Goal: Task Accomplishment & Management: Use online tool/utility

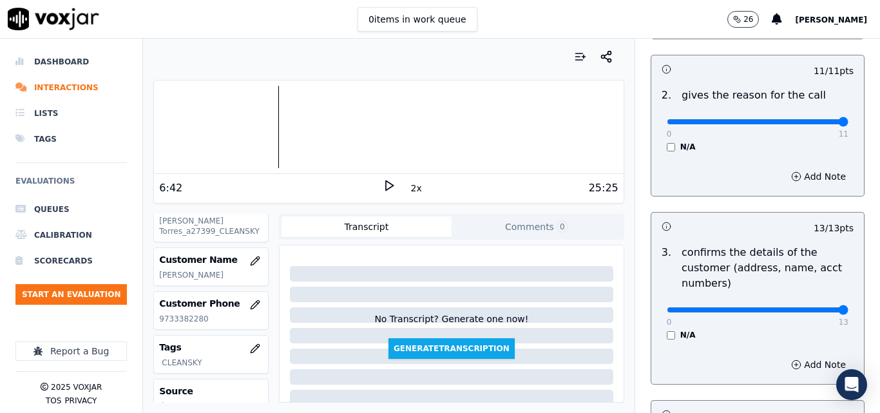
scroll to position [82, 0]
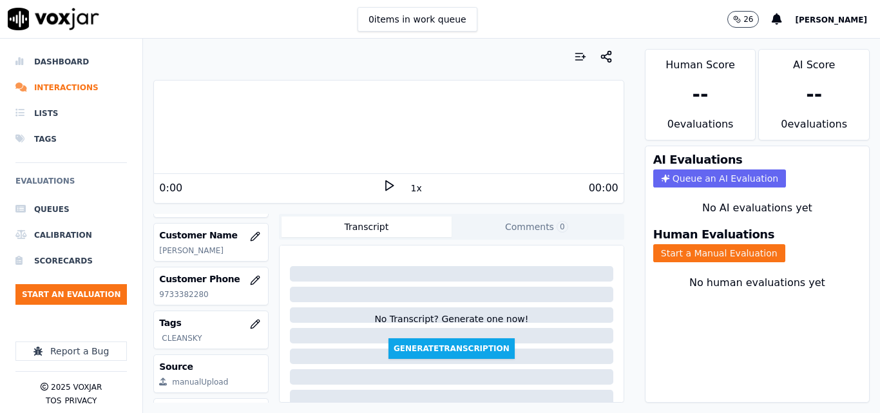
scroll to position [121, 0]
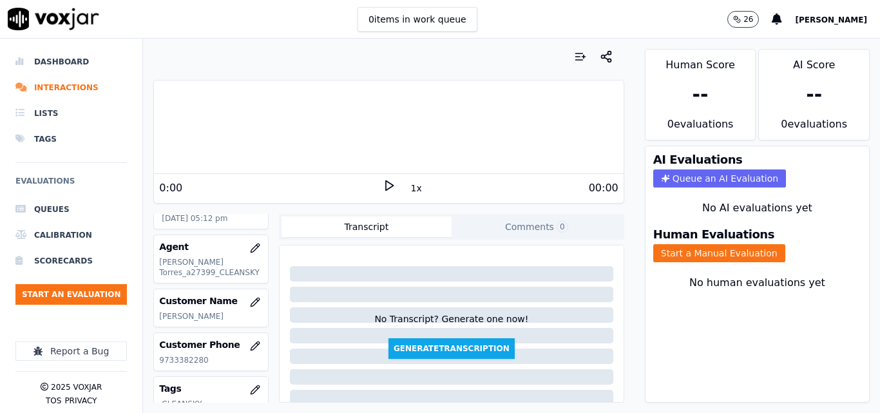
click at [382, 184] on icon at bounding box center [388, 185] width 13 height 13
click at [726, 256] on button "Start a Manual Evaluation" at bounding box center [719, 253] width 132 height 18
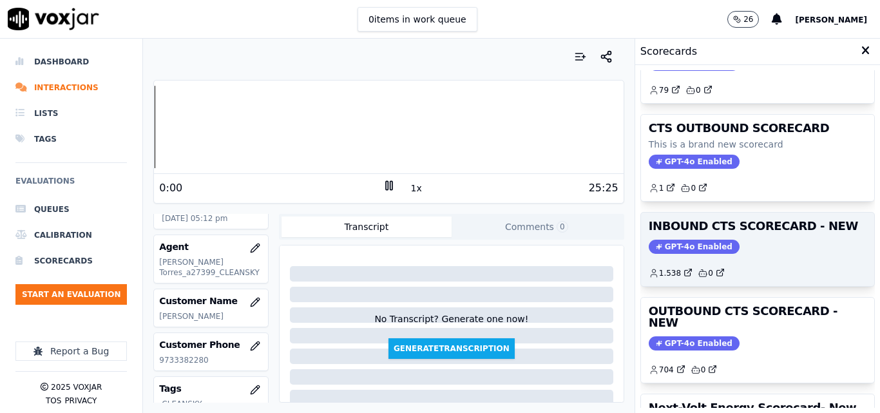
scroll to position [129, 0]
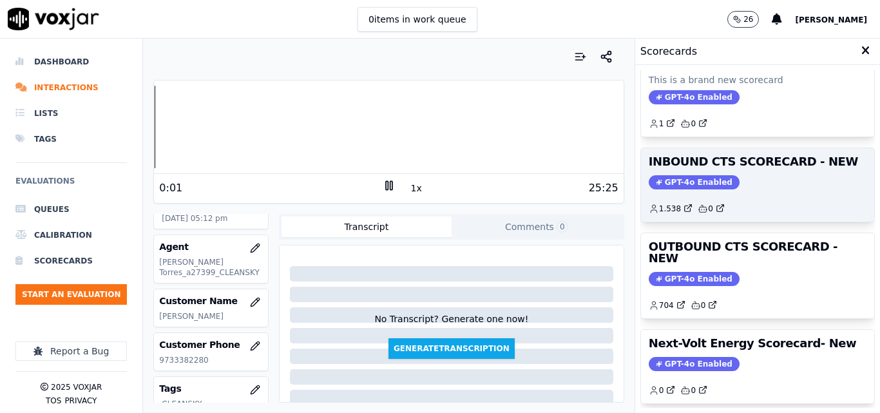
click at [720, 272] on div "GPT-4o Enabled" at bounding box center [757, 279] width 218 height 14
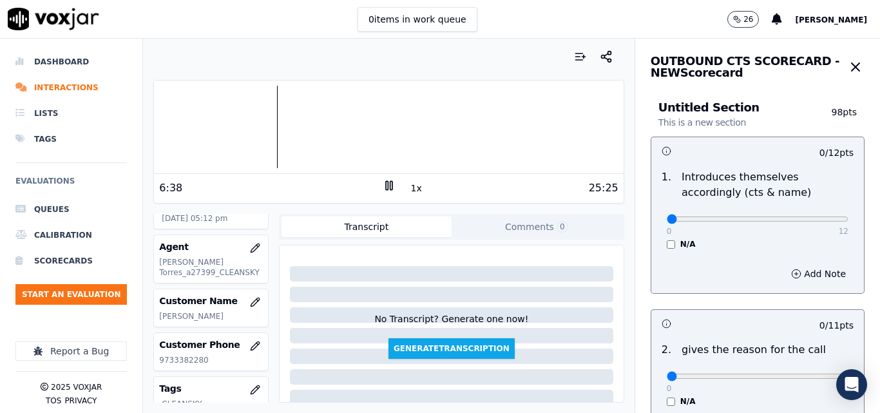
click at [273, 111] on div at bounding box center [388, 127] width 469 height 82
click at [408, 185] on button "1x" at bounding box center [416, 188] width 16 height 18
click at [408, 185] on button "1.5x" at bounding box center [420, 188] width 25 height 18
type input "12"
click at [813, 222] on input "range" at bounding box center [757, 218] width 182 height 5
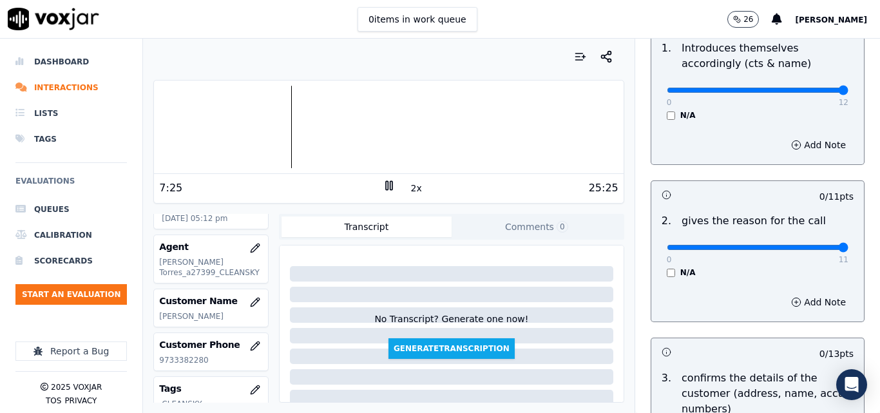
type input "11"
click at [809, 93] on input "range" at bounding box center [757, 90] width 182 height 5
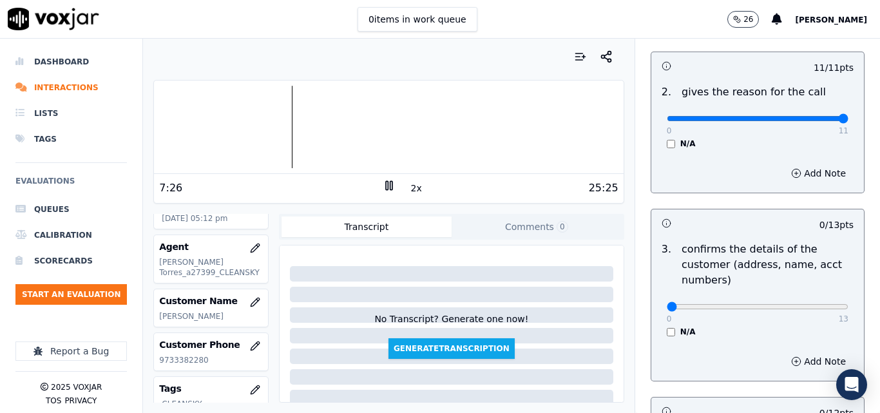
scroll to position [386, 0]
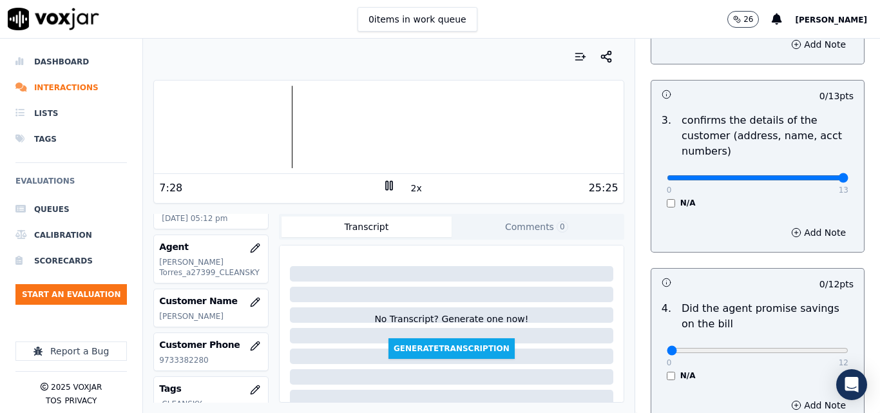
type input "13"
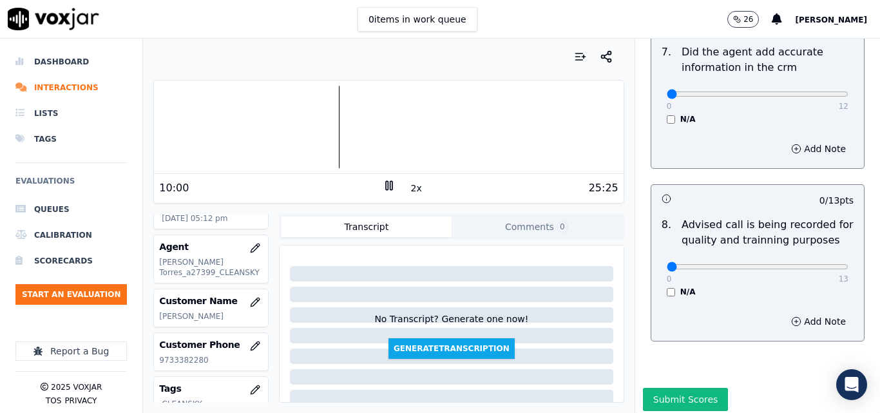
scroll to position [1223, 0]
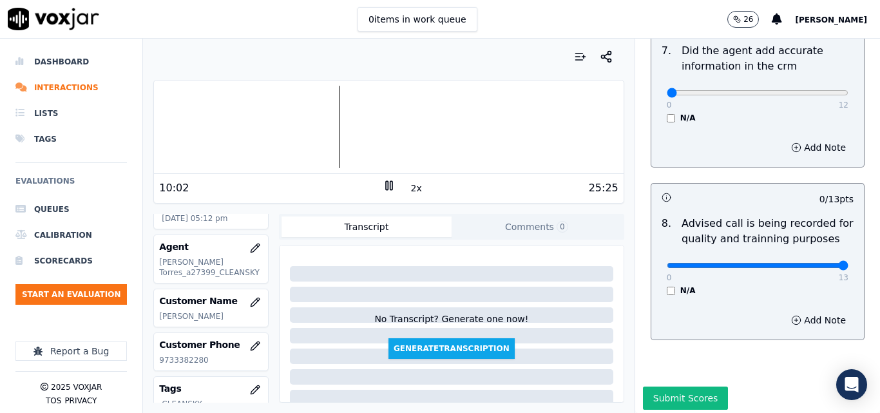
drag, startPoint x: 813, startPoint y: 249, endPoint x: 753, endPoint y: 222, distance: 66.6
type input "13"
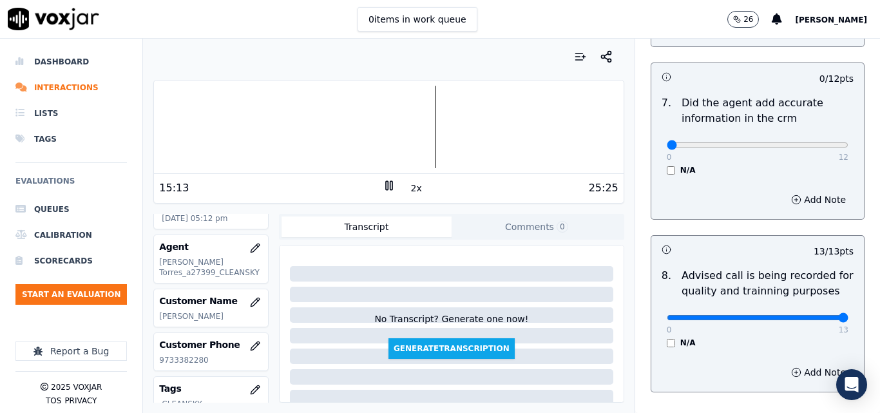
scroll to position [1095, 0]
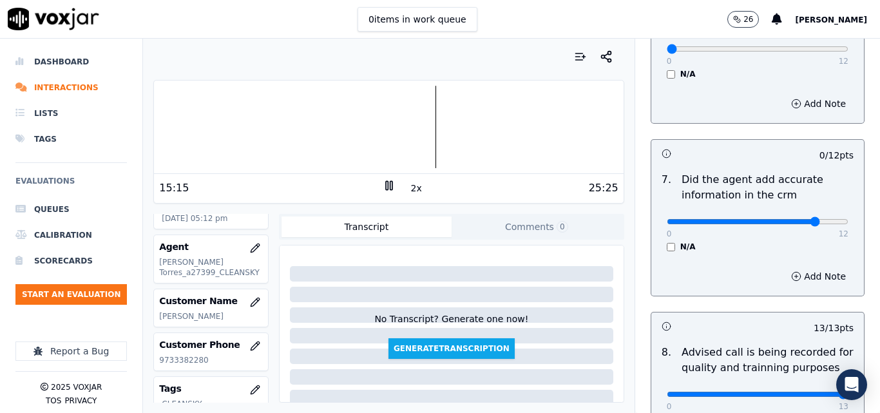
type input "10"
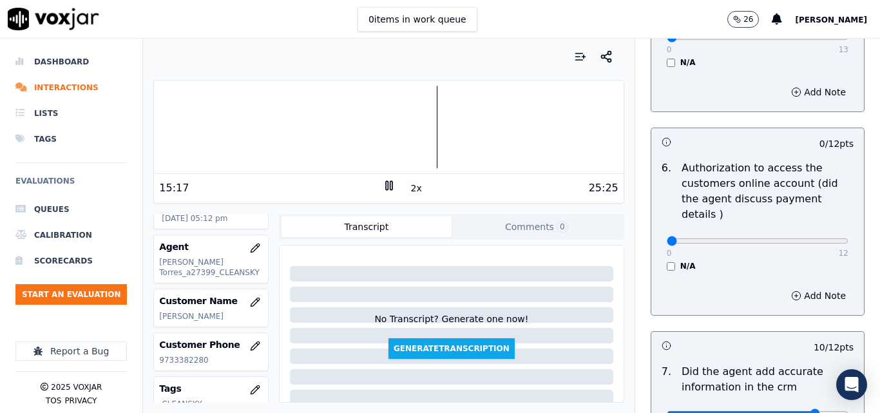
scroll to position [901, 0]
drag, startPoint x: 802, startPoint y: 220, endPoint x: 815, endPoint y: 225, distance: 13.9
click at [811, 234] on div "0 12" at bounding box center [757, 241] width 182 height 15
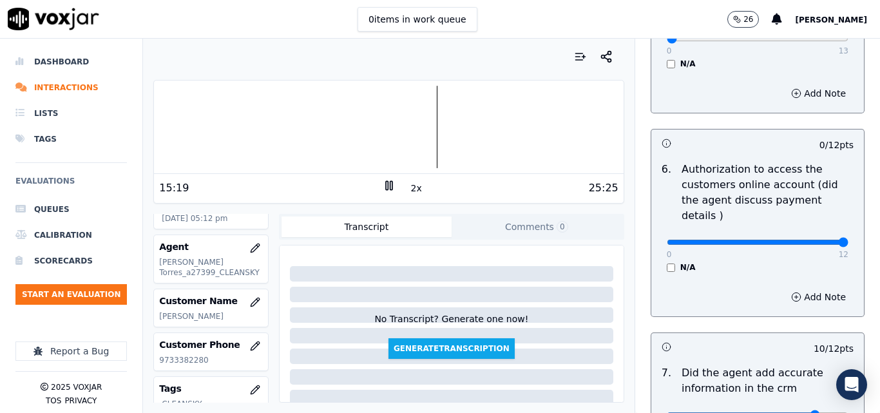
type input "10"
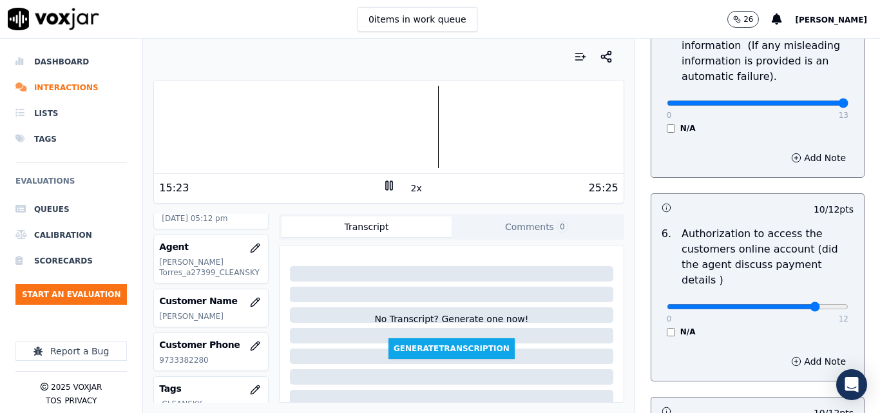
drag, startPoint x: 799, startPoint y: 104, endPoint x: 827, endPoint y: 105, distance: 28.4
type input "13"
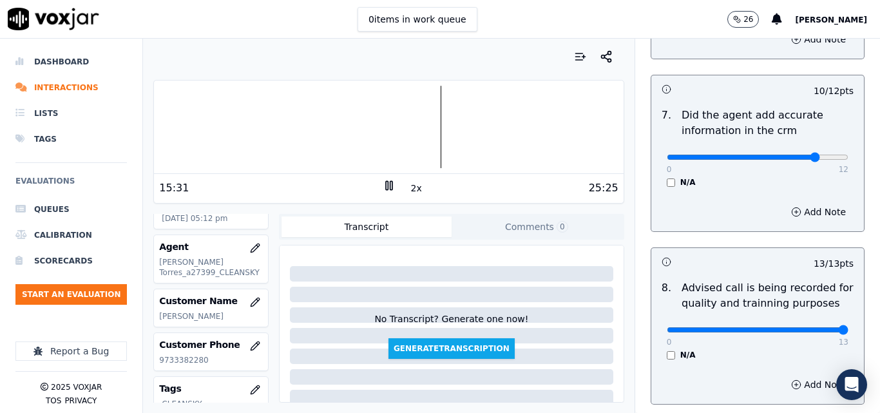
scroll to position [1174, 0]
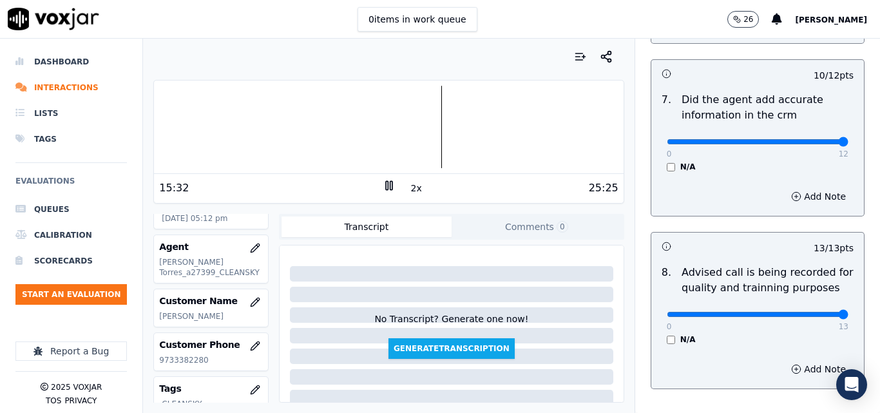
drag, startPoint x: 797, startPoint y: 126, endPoint x: 829, endPoint y: 132, distance: 33.5
type input "12"
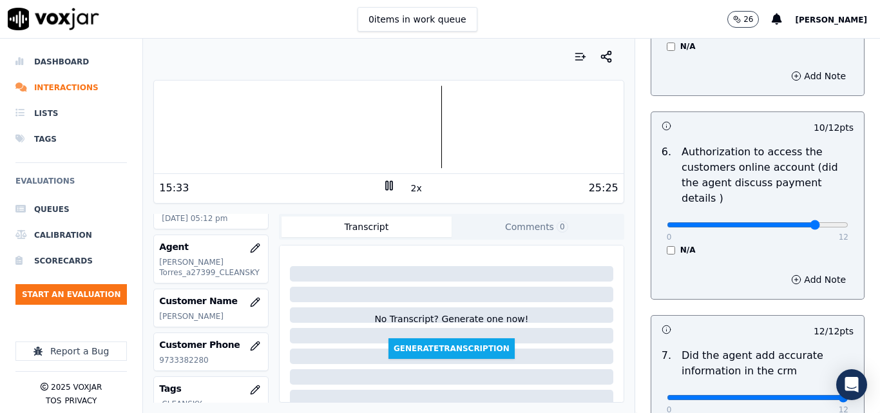
scroll to position [917, 0]
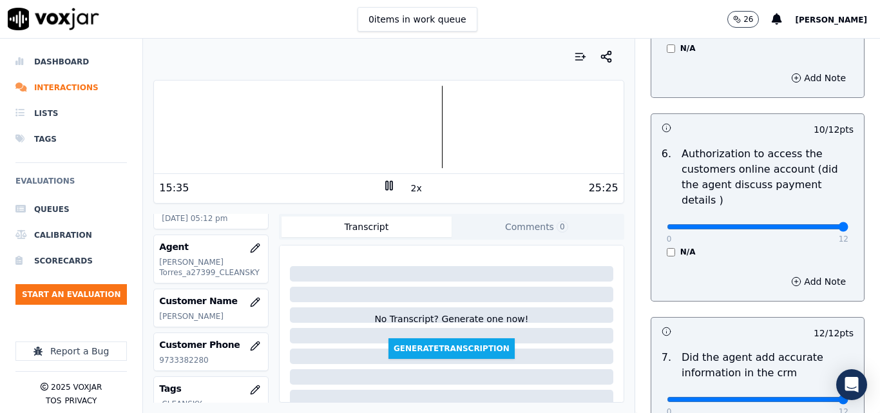
drag, startPoint x: 804, startPoint y: 209, endPoint x: 823, endPoint y: 206, distance: 19.6
type input "12"
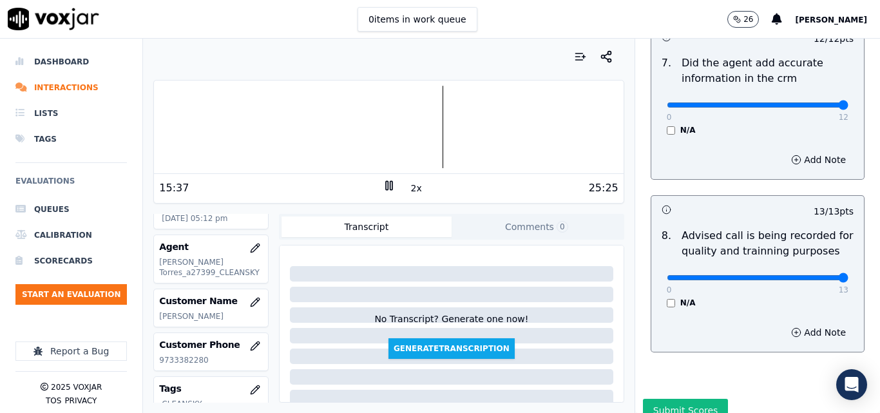
scroll to position [1241, 0]
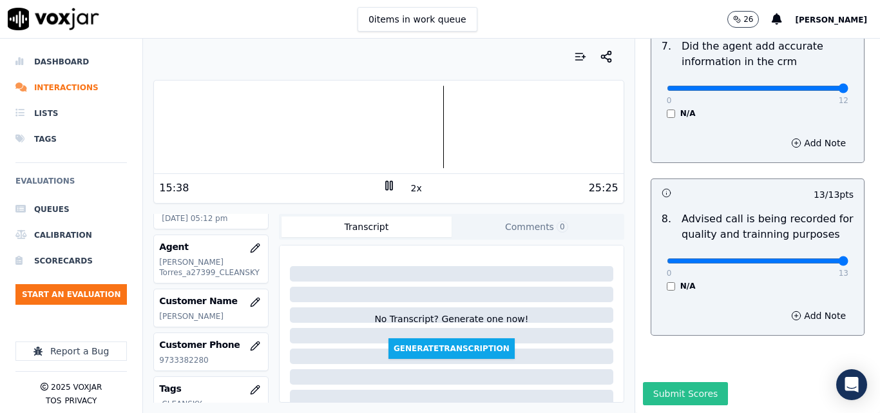
click at [668, 382] on button "Submit Scores" at bounding box center [686, 393] width 86 height 23
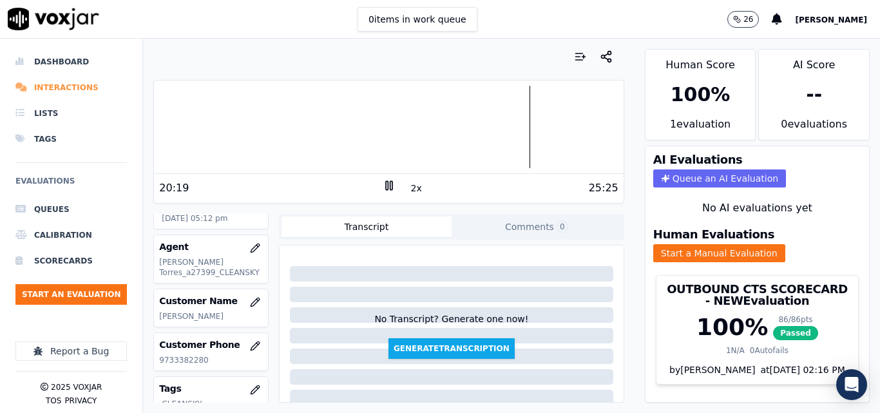
click at [45, 86] on li "Interactions" at bounding box center [70, 88] width 111 height 26
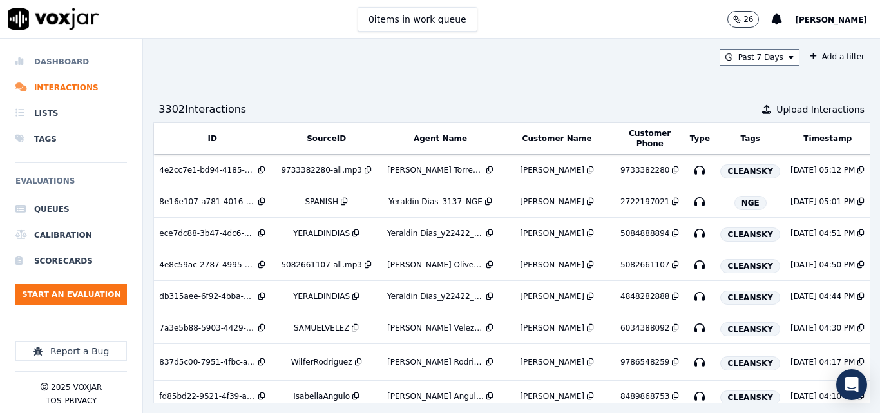
click at [52, 61] on li "Dashboard" at bounding box center [70, 62] width 111 height 26
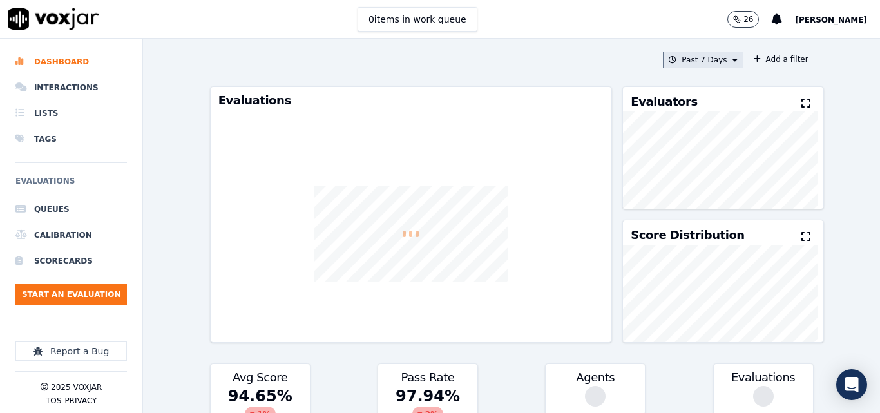
click at [709, 64] on button "Past 7 Days" at bounding box center [703, 60] width 80 height 17
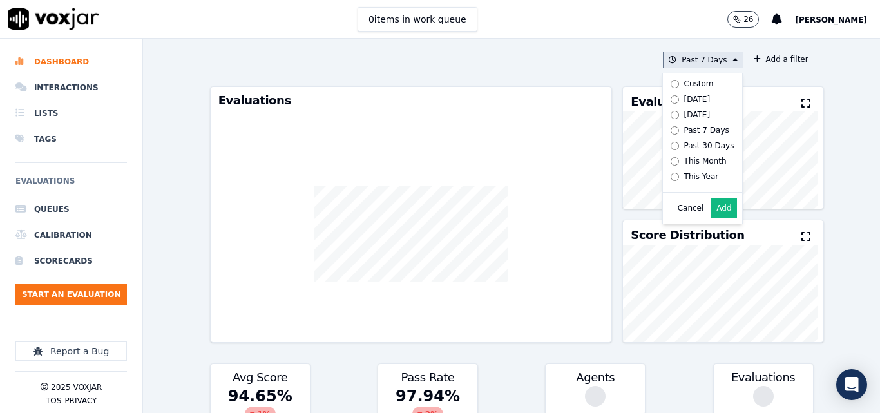
click at [684, 100] on div "Today" at bounding box center [697, 99] width 26 height 10
click at [711, 218] on button "Add" at bounding box center [723, 208] width 25 height 21
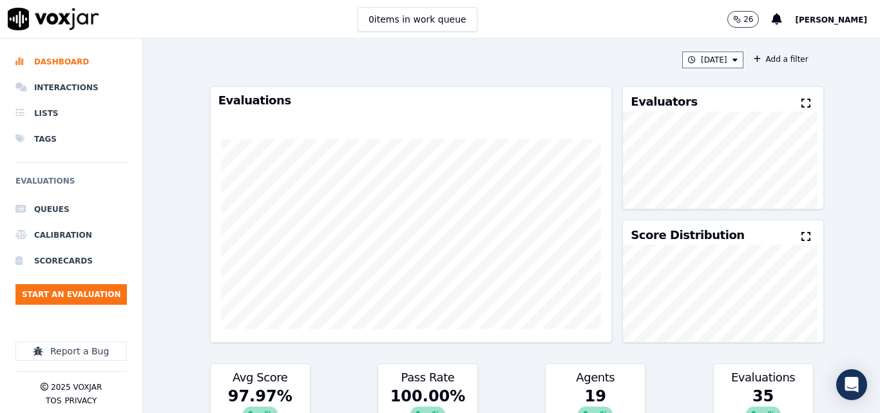
click at [801, 106] on icon at bounding box center [805, 103] width 9 height 10
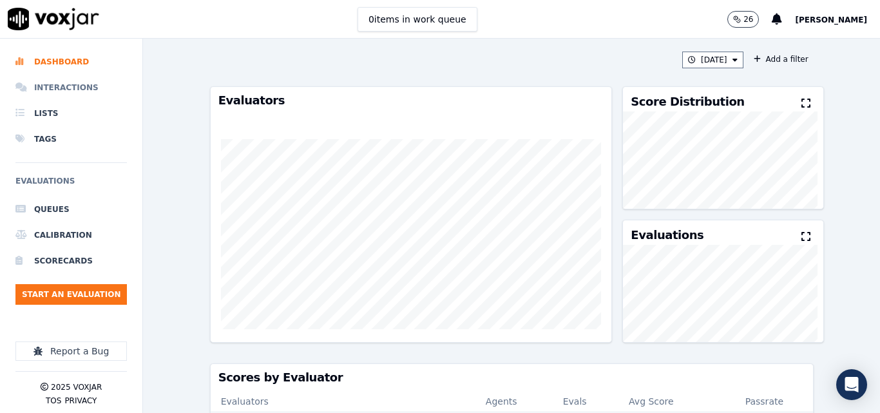
click at [73, 84] on li "Interactions" at bounding box center [70, 88] width 111 height 26
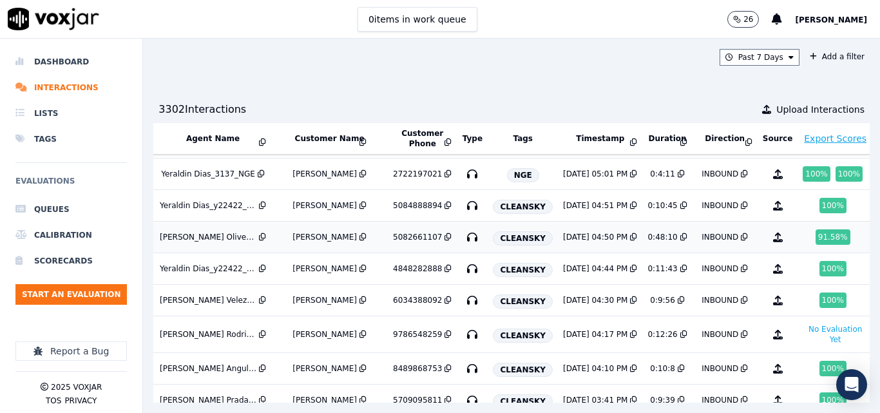
scroll to position [0, 227]
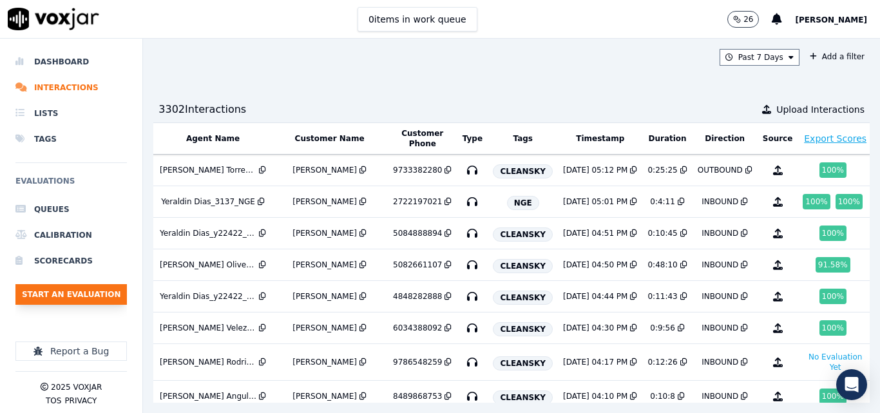
click at [100, 290] on button "Start an Evaluation" at bounding box center [70, 294] width 111 height 21
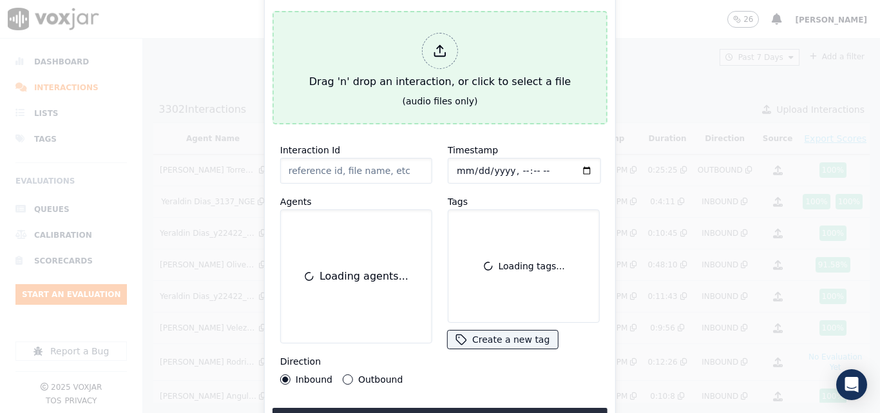
click at [379, 80] on div "Drag 'n' drop an interaction, or click to select a file" at bounding box center [440, 61] width 272 height 67
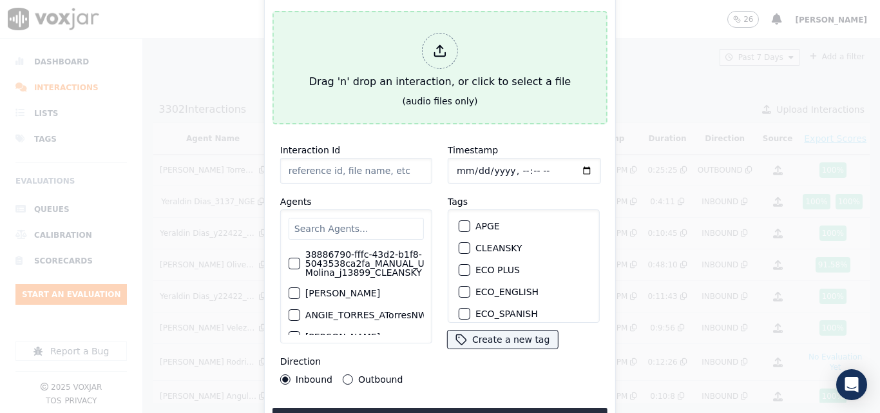
type input "20250808-105354_3478933418-all.mp3"
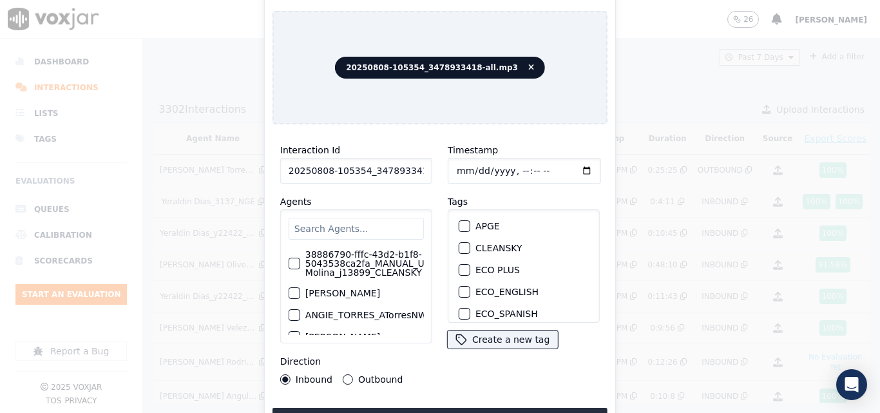
click at [360, 226] on input "text" at bounding box center [355, 229] width 135 height 22
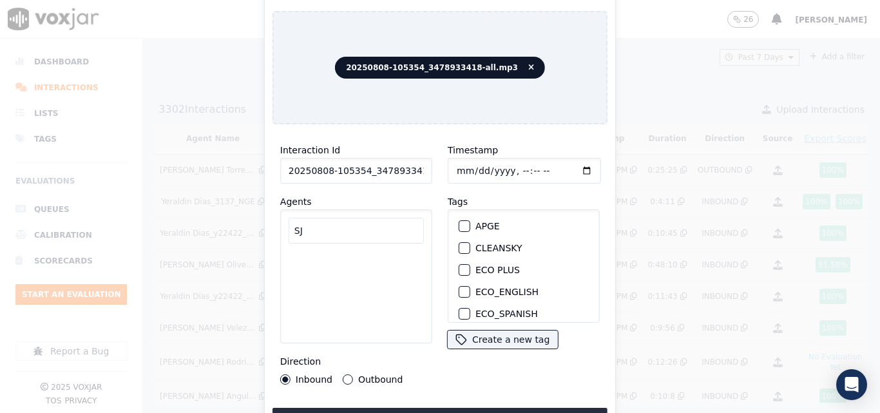
type input "S"
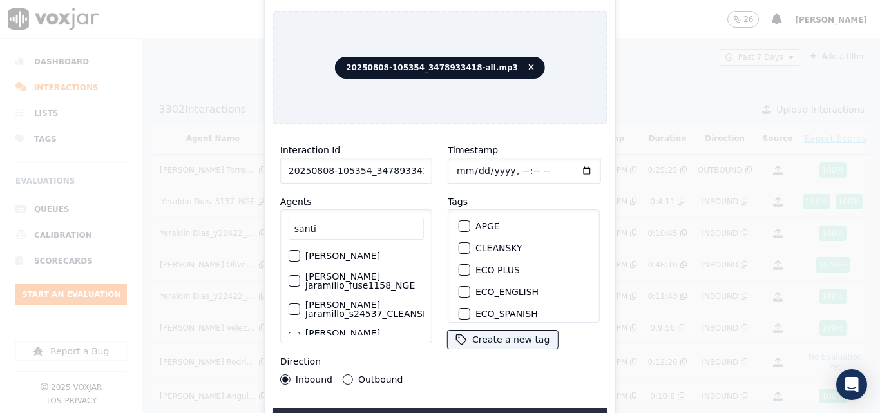
type input "santi"
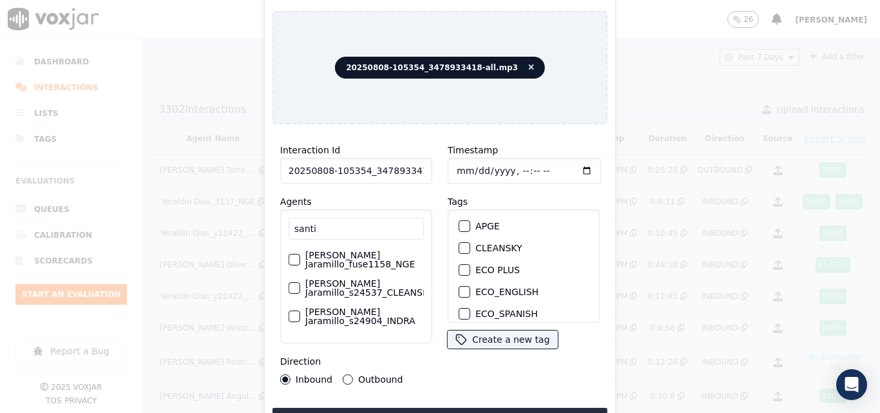
scroll to position [0, 0]
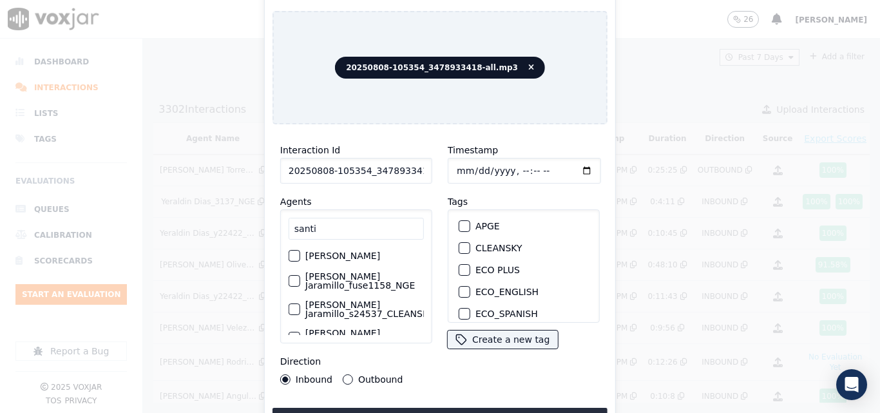
click at [333, 307] on label "[PERSON_NAME] Jaramillo_s24537_CLEANSKY" at bounding box center [369, 309] width 128 height 18
click at [300, 307] on button "[PERSON_NAME] Jaramillo_s24537_CLEANSKY" at bounding box center [294, 309] width 12 height 12
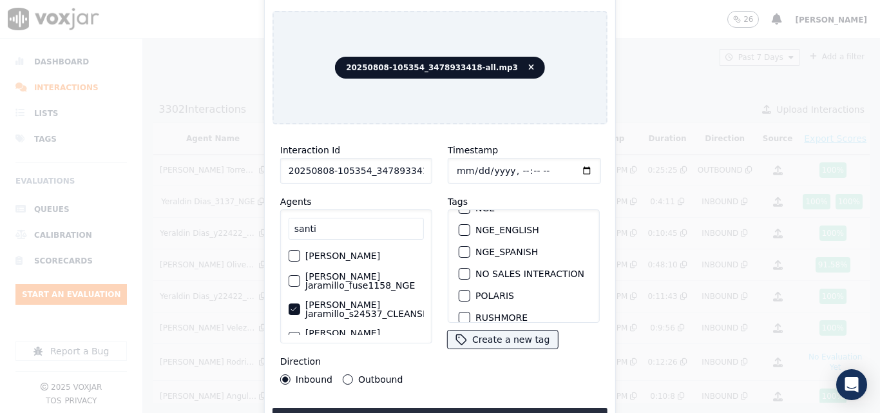
scroll to position [258, 0]
click at [459, 279] on div "button" at bounding box center [463, 274] width 9 height 9
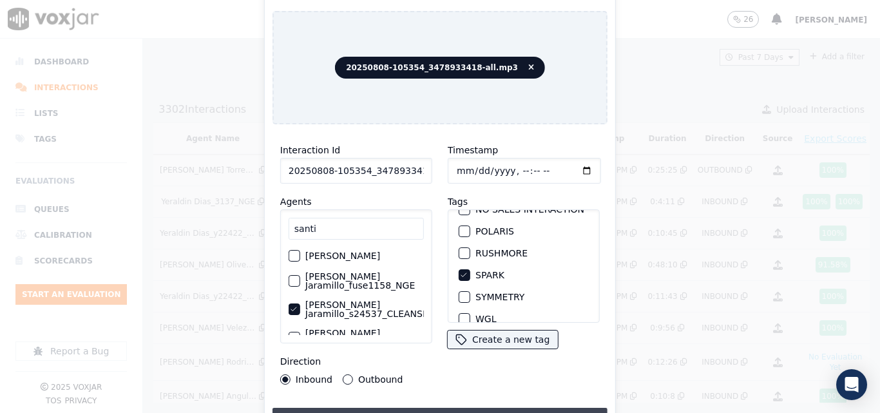
click at [362, 408] on button "Upload interaction to start evaluation" at bounding box center [439, 419] width 335 height 23
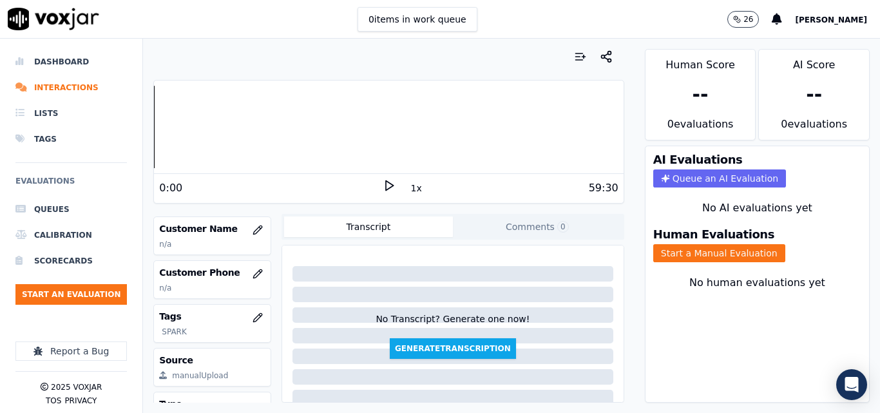
scroll to position [129, 0]
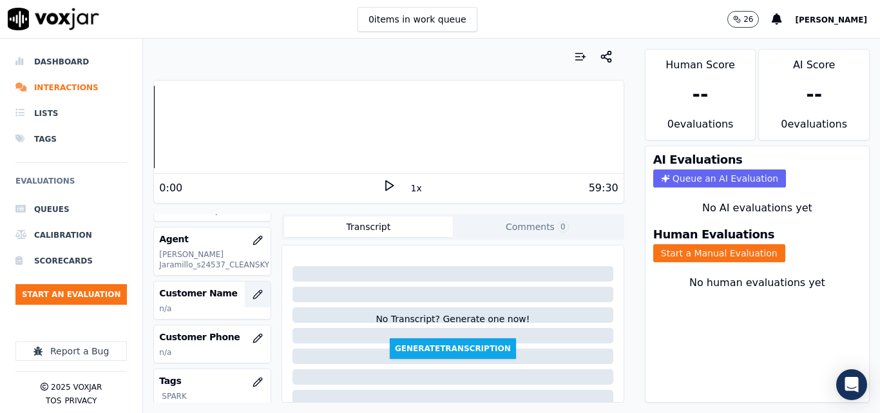
click at [245, 301] on button "button" at bounding box center [258, 294] width 26 height 26
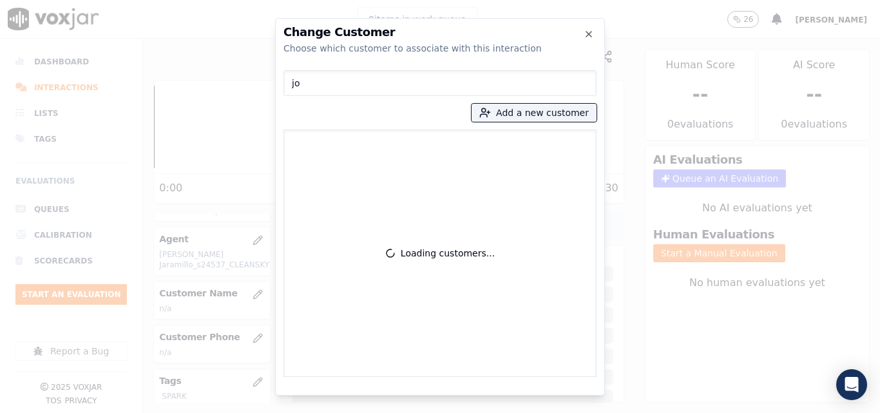
type input "j"
type input "[PERSON_NAME]"
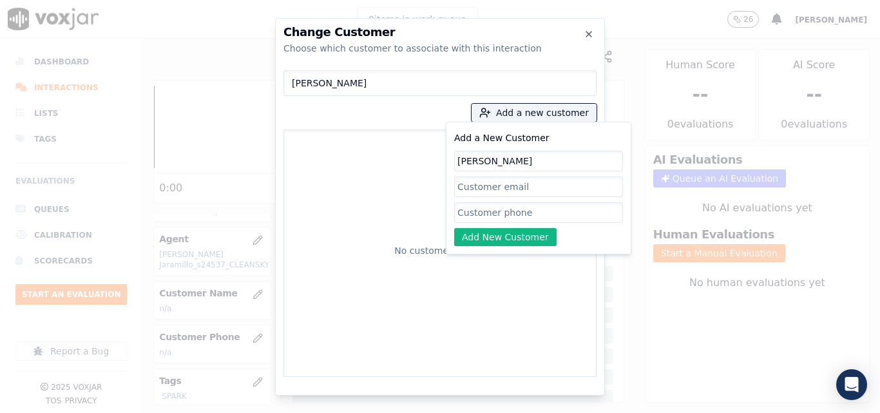
type input "[PERSON_NAME]"
paste input "3478933418"
type input "3478933418"
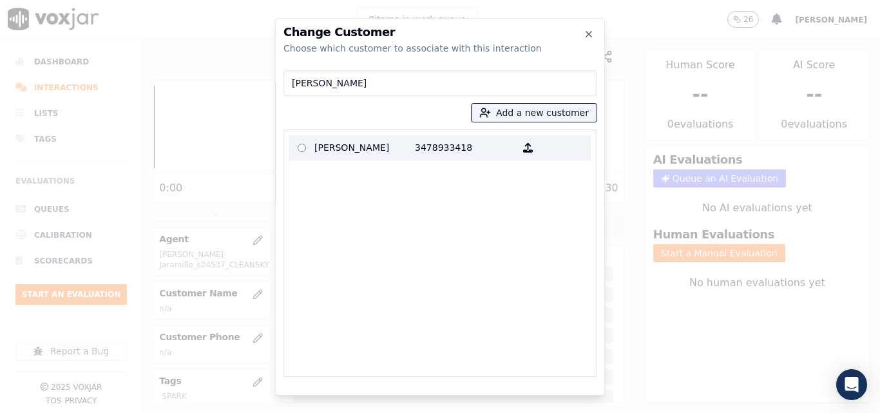
click at [333, 157] on p "[PERSON_NAME]" at bounding box center [364, 148] width 100 height 20
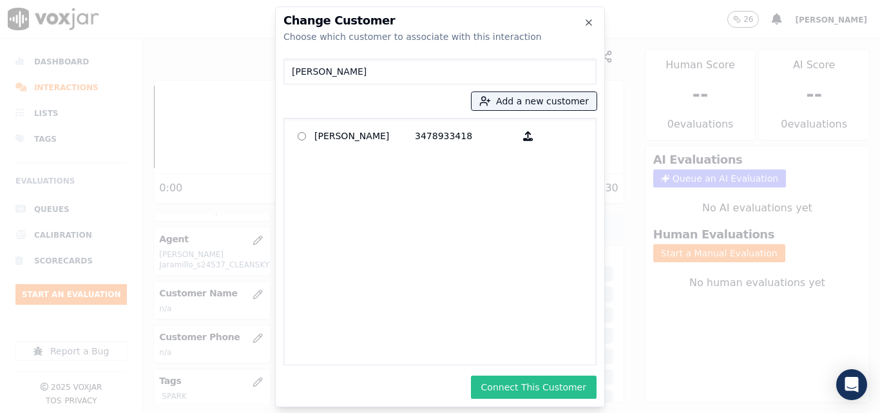
click at [567, 390] on button "Connect This Customer" at bounding box center [534, 386] width 126 height 23
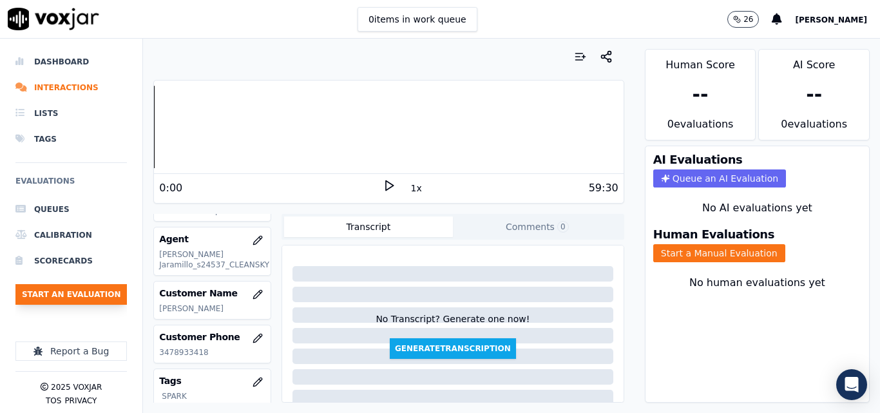
click at [59, 297] on button "Start an Evaluation" at bounding box center [70, 294] width 111 height 21
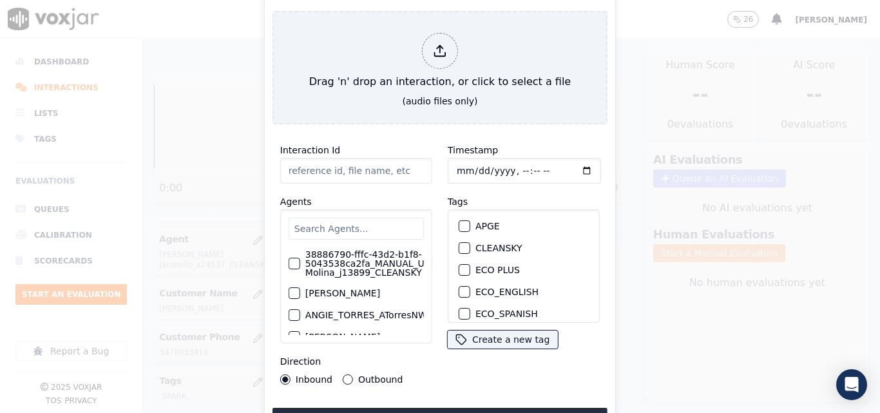
click at [316, 222] on input "text" at bounding box center [355, 229] width 135 height 22
type input "T"
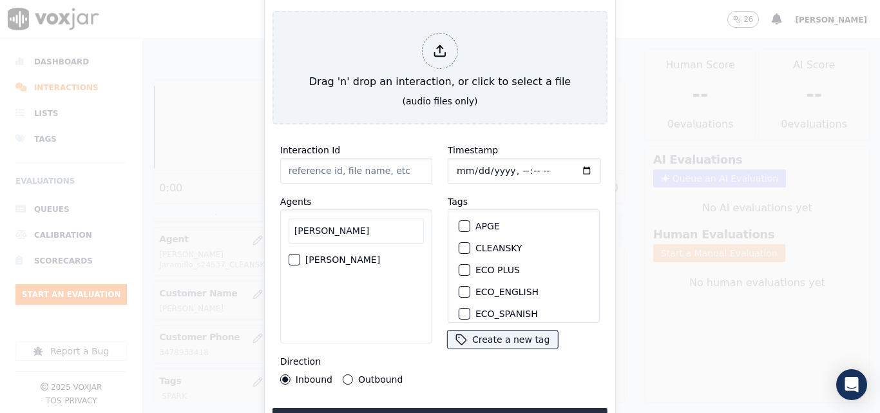
type input "KHER"
click at [332, 264] on label "[PERSON_NAME]" at bounding box center [342, 259] width 75 height 9
click at [300, 264] on button "[PERSON_NAME]" at bounding box center [294, 260] width 12 height 12
click at [343, 374] on button "Outbound" at bounding box center [348, 379] width 10 height 10
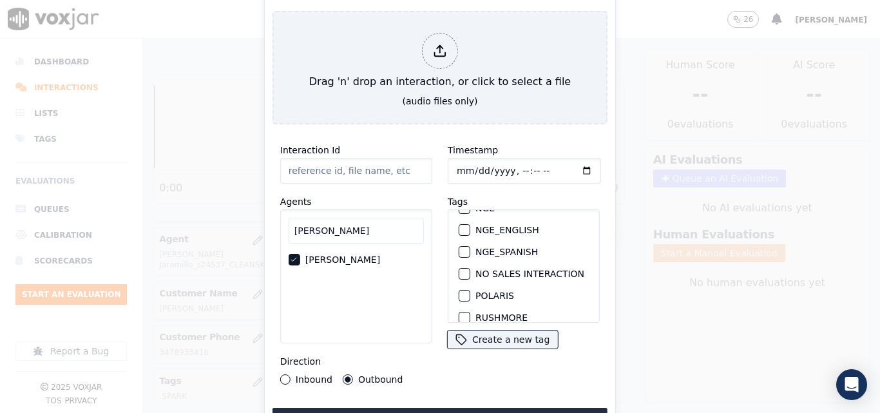
scroll to position [287, 0]
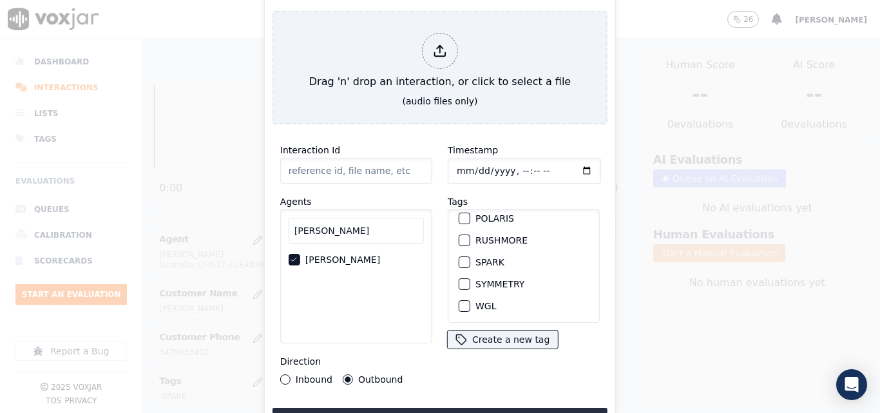
click at [462, 258] on div "button" at bounding box center [463, 262] width 9 height 9
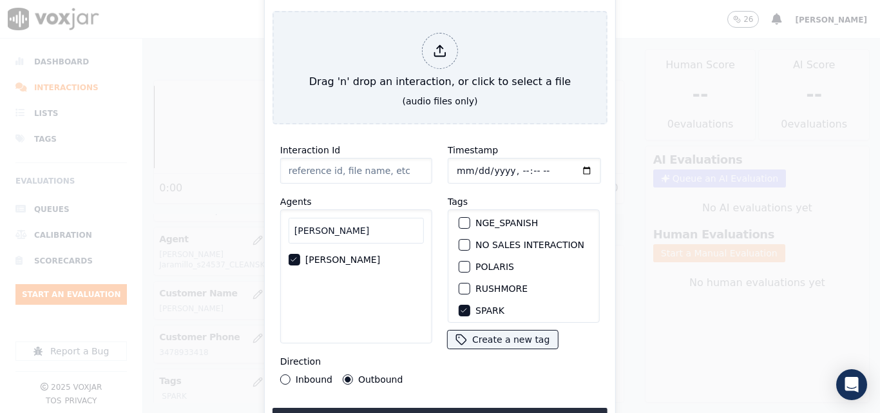
click at [462, 268] on div "button" at bounding box center [463, 266] width 9 height 9
click at [461, 408] on button "Upload interaction to start evaluation" at bounding box center [439, 419] width 335 height 23
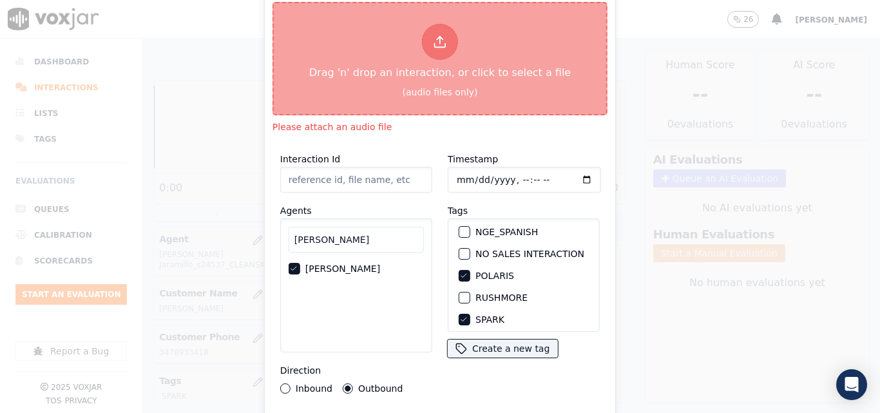
click at [356, 48] on div "Drag 'n' drop an interaction, or click to select a file" at bounding box center [440, 52] width 272 height 67
type input "20250808-133613_7174057346-all.mp3"
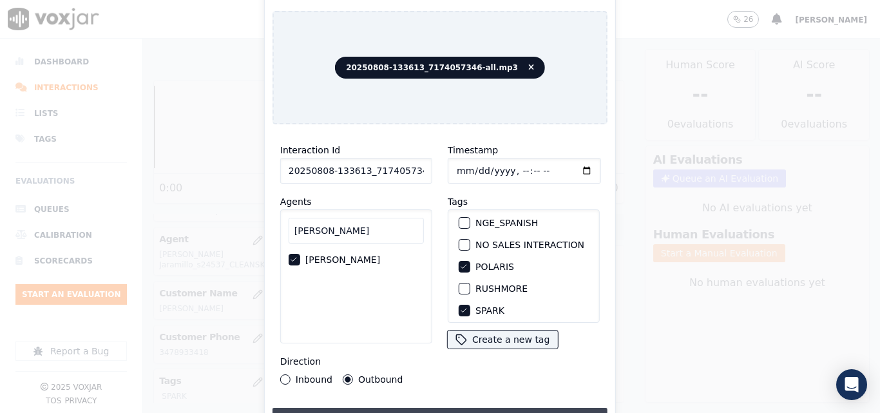
click at [408, 408] on button "Upload interaction to start evaluation" at bounding box center [439, 419] width 335 height 23
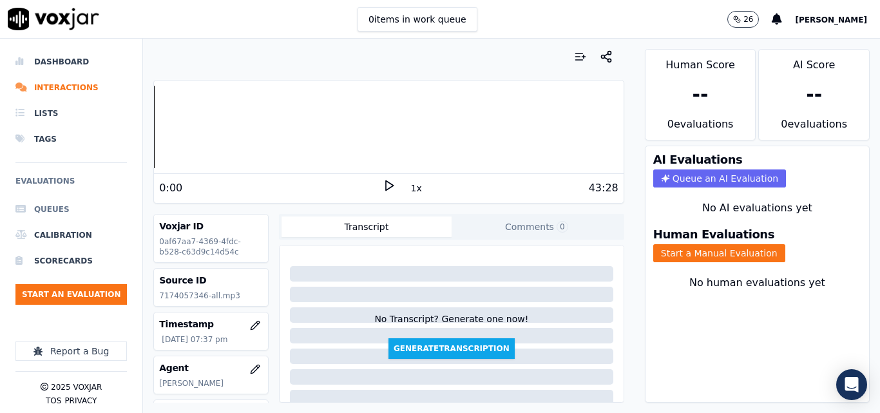
scroll to position [129, 0]
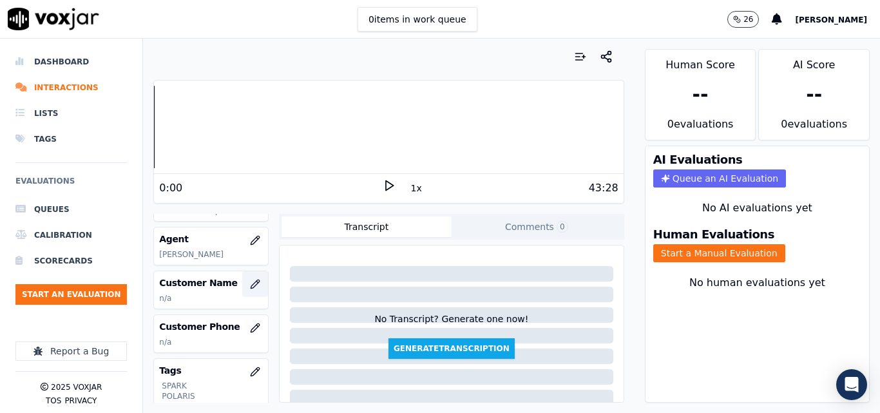
click at [242, 297] on button "button" at bounding box center [255, 284] width 26 height 26
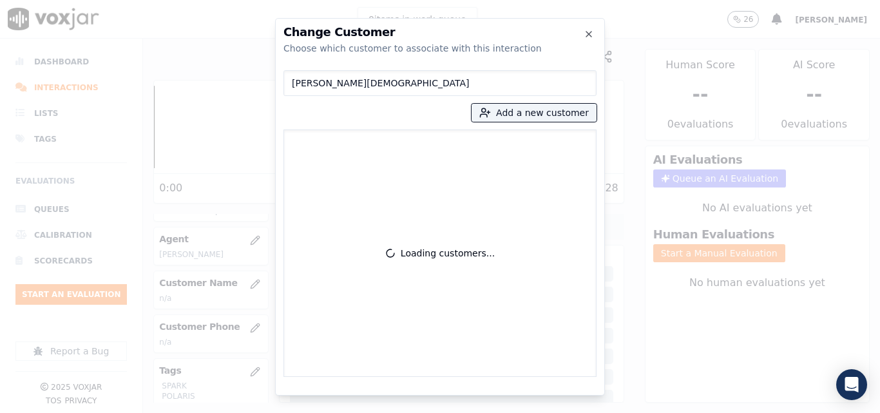
type input "[PERSON_NAME][DEMOGRAPHIC_DATA]"
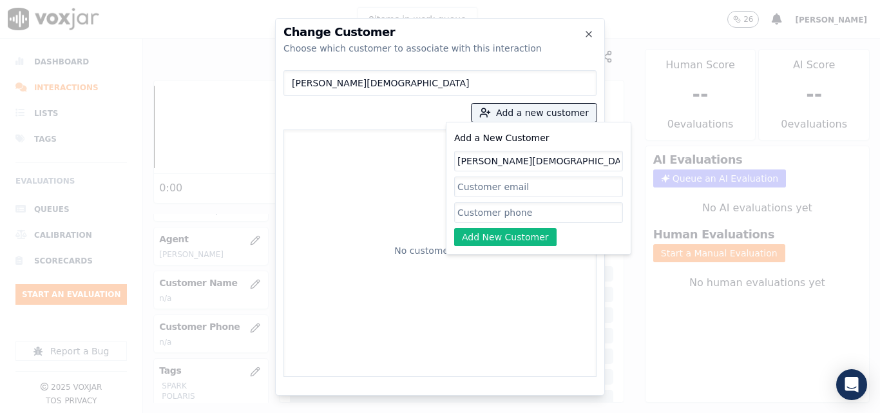
type input "[PERSON_NAME][DEMOGRAPHIC_DATA]"
paste input "7174057346"
type input "7174057346"
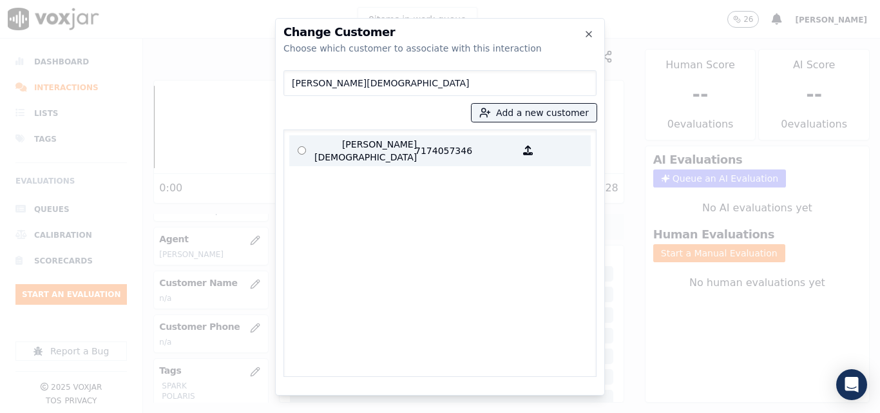
click at [423, 160] on p "7174057346" at bounding box center [465, 151] width 100 height 26
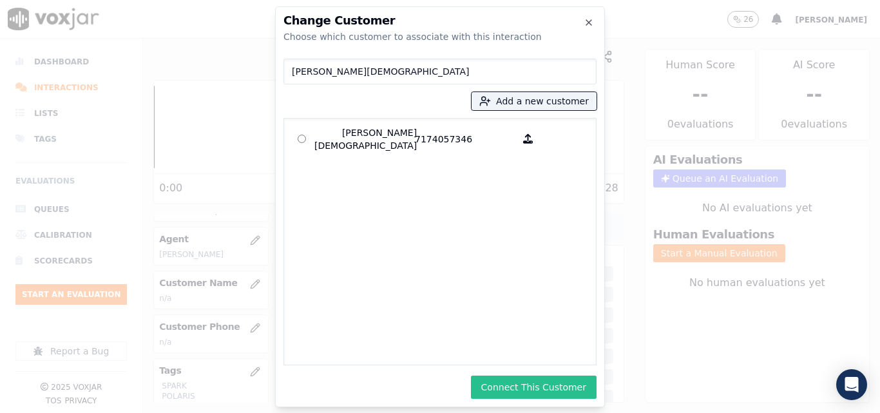
click at [545, 390] on button "Connect This Customer" at bounding box center [534, 386] width 126 height 23
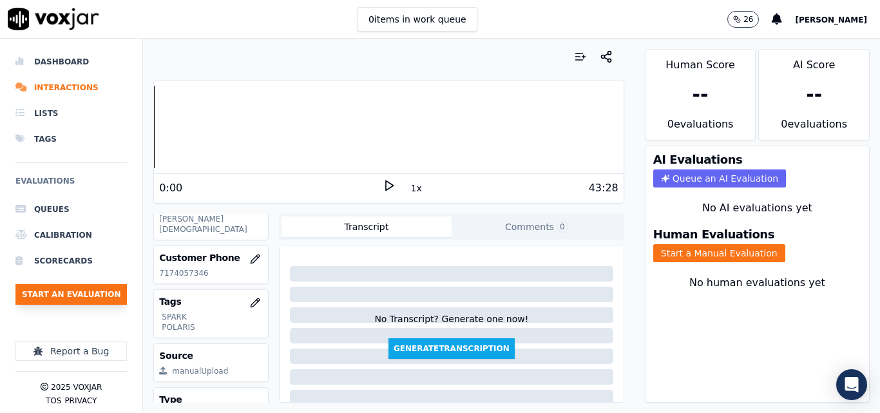
scroll to position [193, 0]
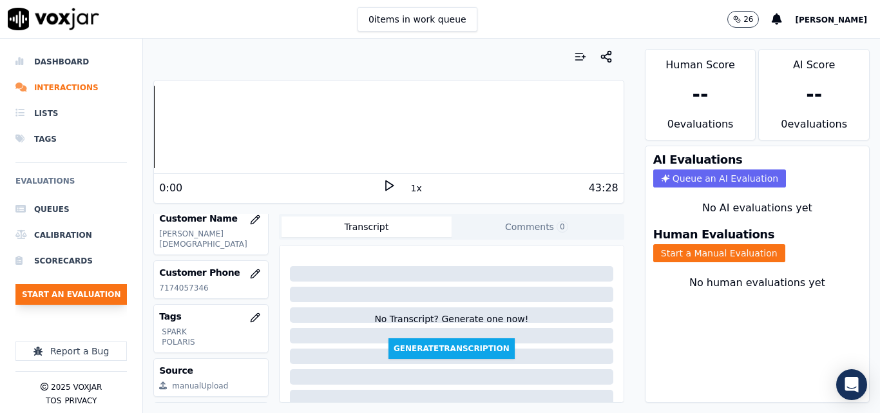
click at [113, 297] on button "Start an Evaluation" at bounding box center [70, 294] width 111 height 21
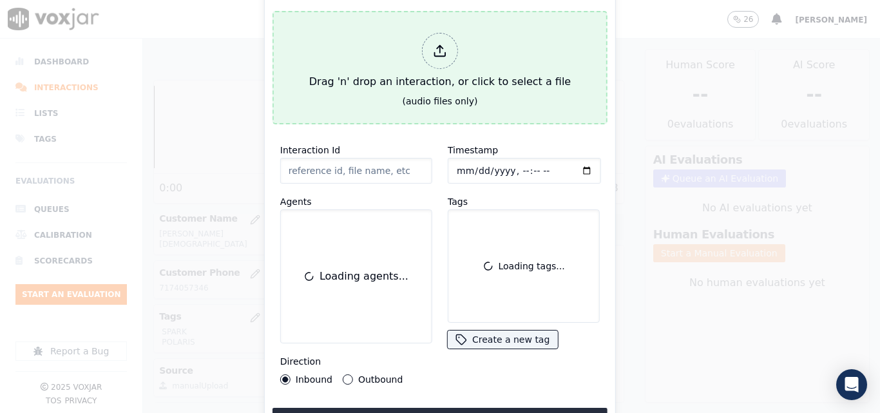
click at [406, 80] on div "Drag 'n' drop an interaction, or click to select a file" at bounding box center [440, 61] width 272 height 67
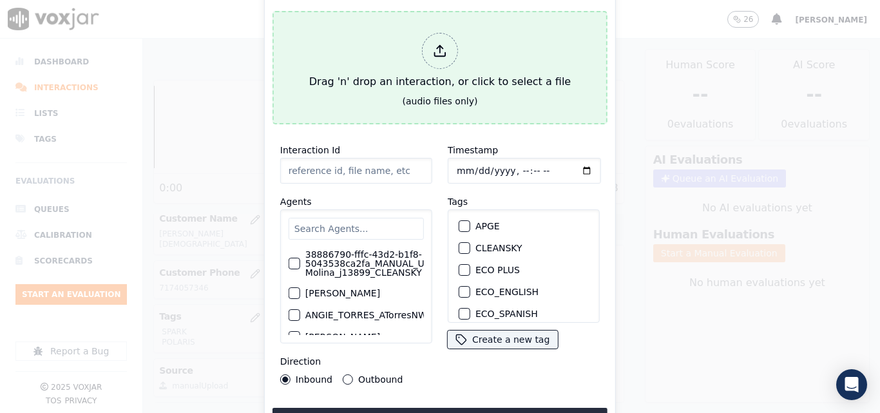
click at [353, 79] on div "Drag 'n' drop an interaction, or click to select a file" at bounding box center [440, 61] width 272 height 67
type input "20250808-162919_3478467715-all.mp3"
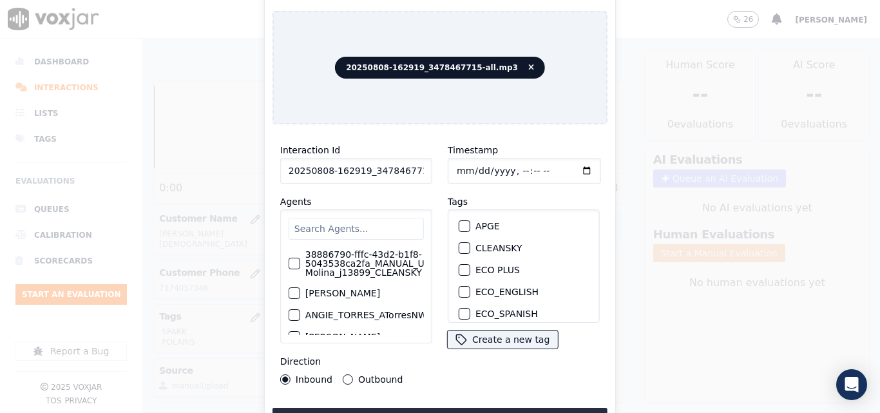
click at [369, 227] on input "text" at bounding box center [355, 229] width 135 height 22
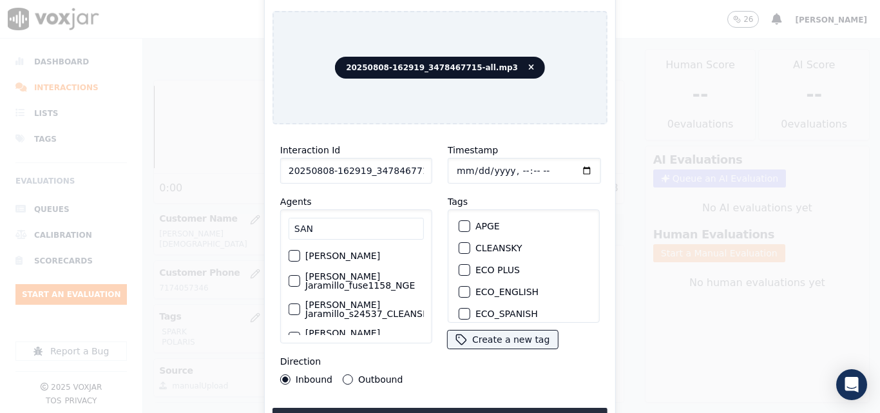
type input "SAN"
click at [346, 316] on label "[PERSON_NAME] Jaramillo_s24537_CLEANSKY" at bounding box center [369, 309] width 128 height 18
click at [300, 315] on button "[PERSON_NAME] Jaramillo_s24537_CLEANSKY" at bounding box center [294, 309] width 12 height 12
click at [344, 374] on button "Outbound" at bounding box center [348, 379] width 10 height 10
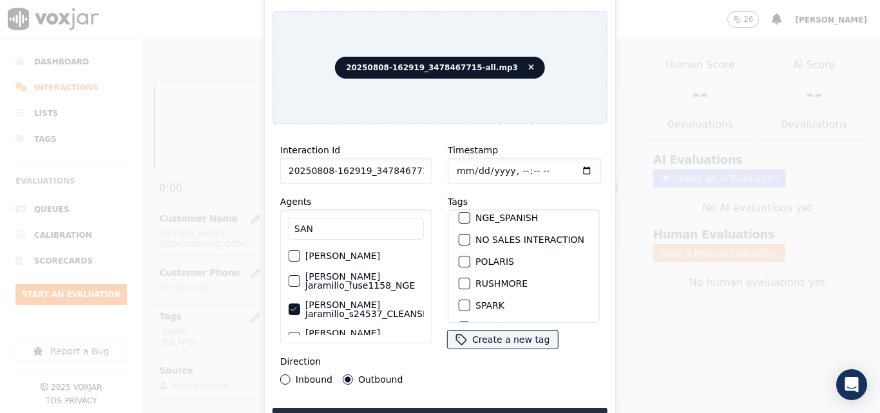
scroll to position [258, 0]
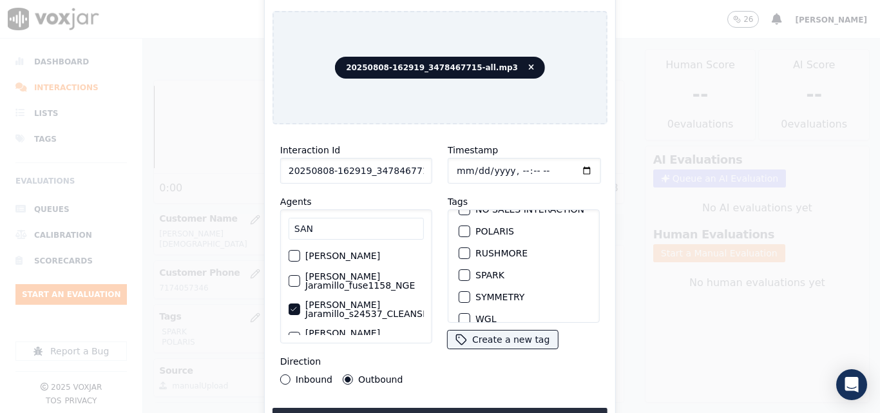
click at [459, 276] on div "button" at bounding box center [463, 274] width 9 height 9
click at [421, 395] on div "Interaction Id 20250808-162919_3478467715-all.mp3 Agents SAN Santiago Jaramillo…" at bounding box center [439, 283] width 335 height 296
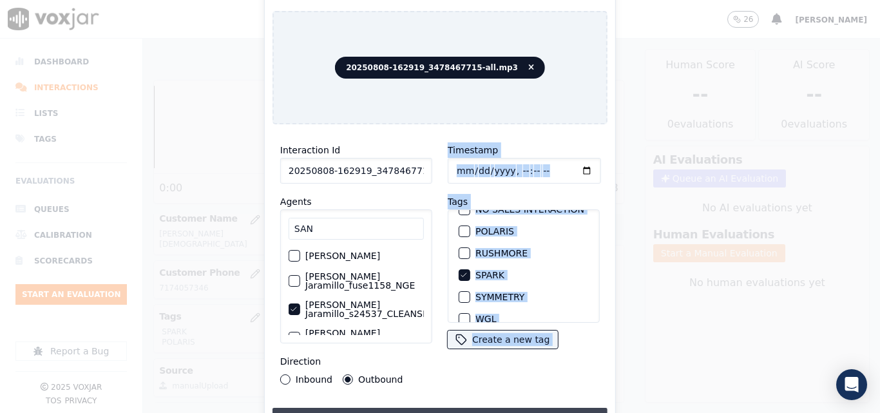
click at [422, 408] on button "Upload interaction to start evaluation" at bounding box center [439, 419] width 335 height 23
click at [428, 364] on div "Interaction Id 20250808-162919_3478467715-all.mp3 Agents SAN Santiago Jaramillo…" at bounding box center [355, 264] width 167 height 258
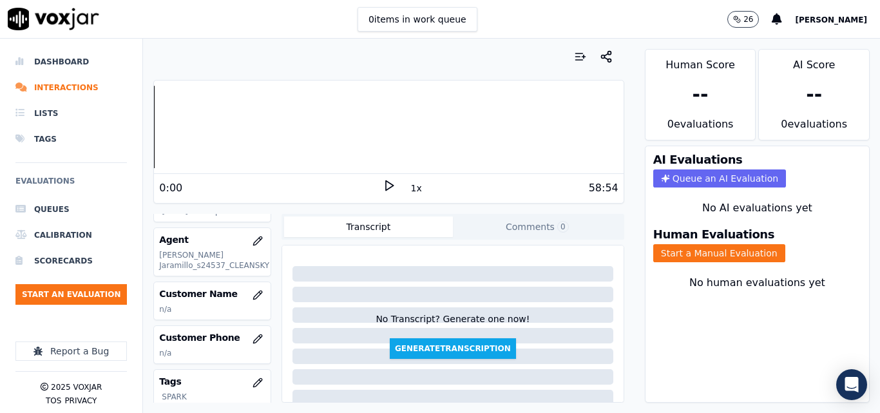
scroll to position [129, 0]
click at [253, 291] on button "button" at bounding box center [258, 294] width 26 height 26
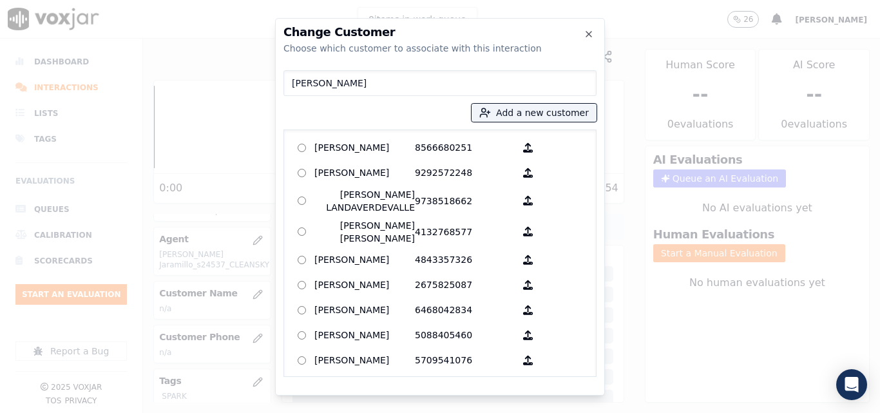
type input "[PERSON_NAME]"
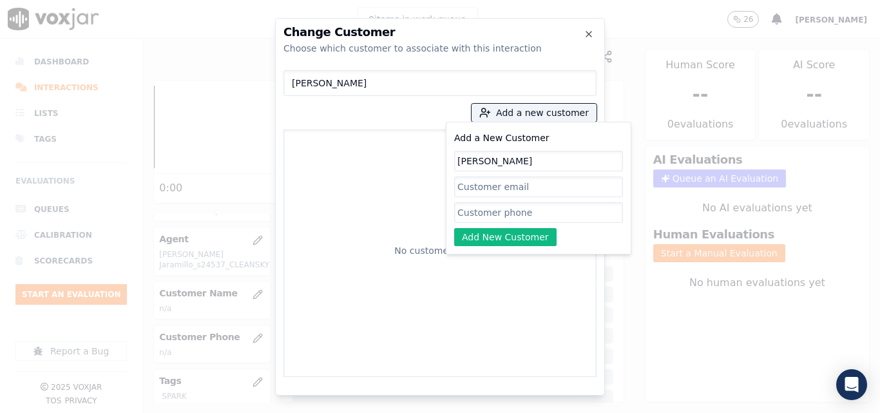
type input "[PERSON_NAME]"
paste input "3478467715"
type input "3478467715"
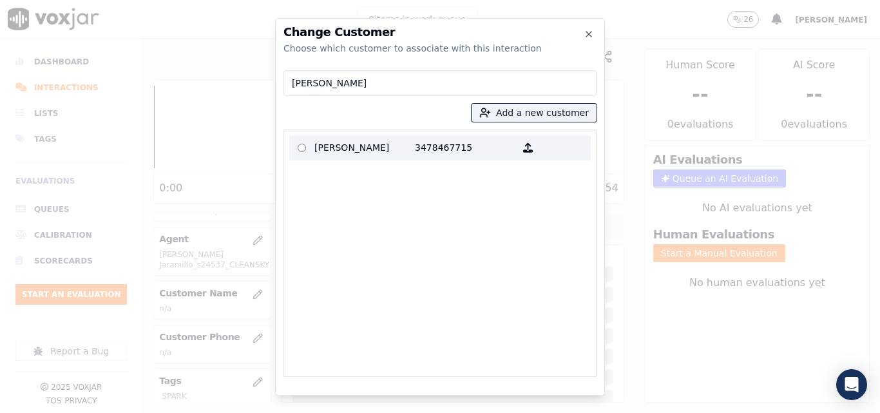
click at [393, 157] on p "[PERSON_NAME]" at bounding box center [364, 148] width 100 height 20
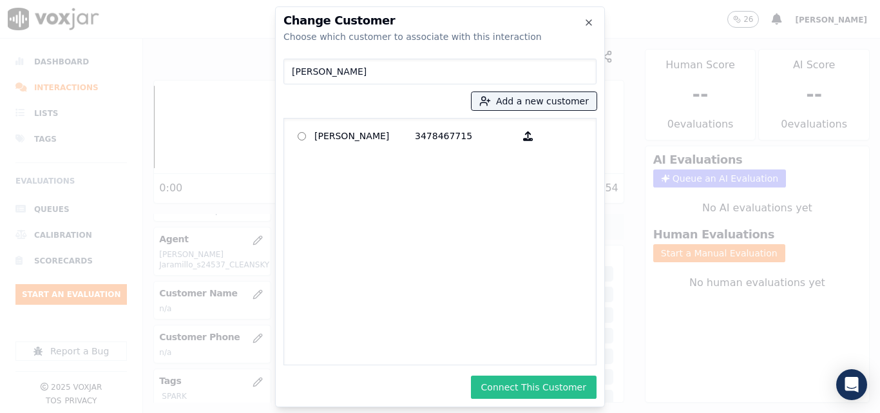
click at [538, 390] on button "Connect This Customer" at bounding box center [534, 386] width 126 height 23
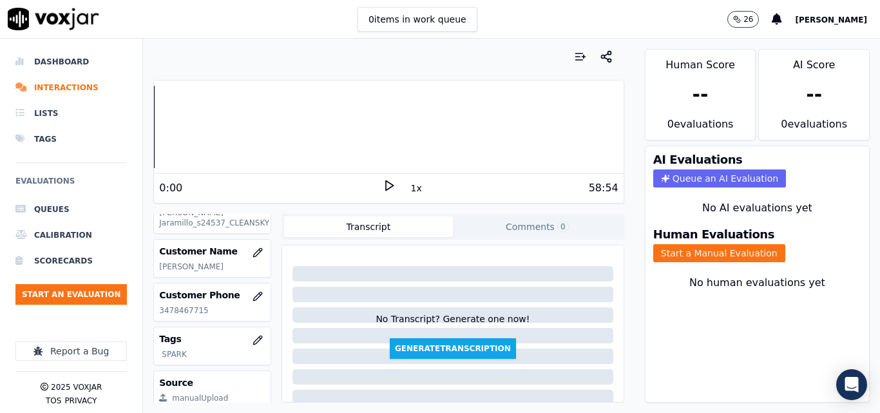
scroll to position [193, 0]
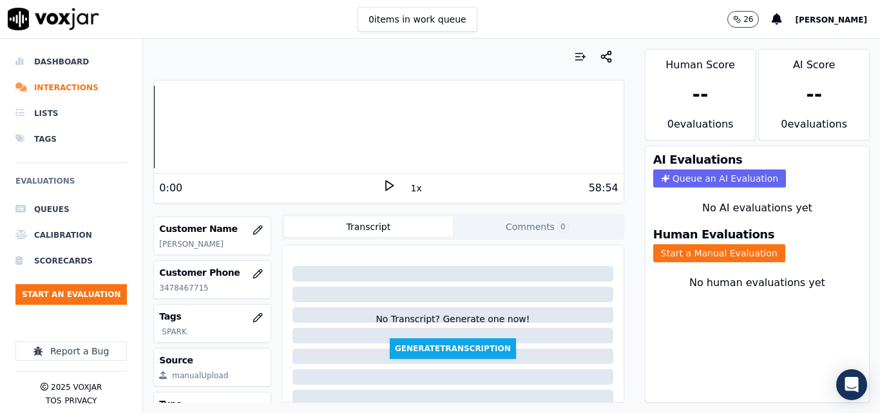
click at [493, 239] on div "Transcript Comments 0" at bounding box center [452, 227] width 343 height 26
click at [493, 233] on button "Comments 0" at bounding box center [537, 226] width 169 height 21
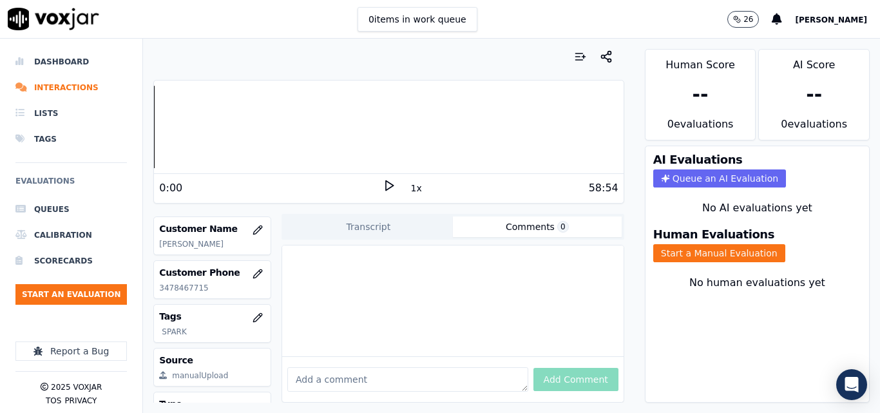
click at [393, 368] on textarea at bounding box center [407, 379] width 241 height 24
type textarea "SALE MADE BY JEISON VERGARA"
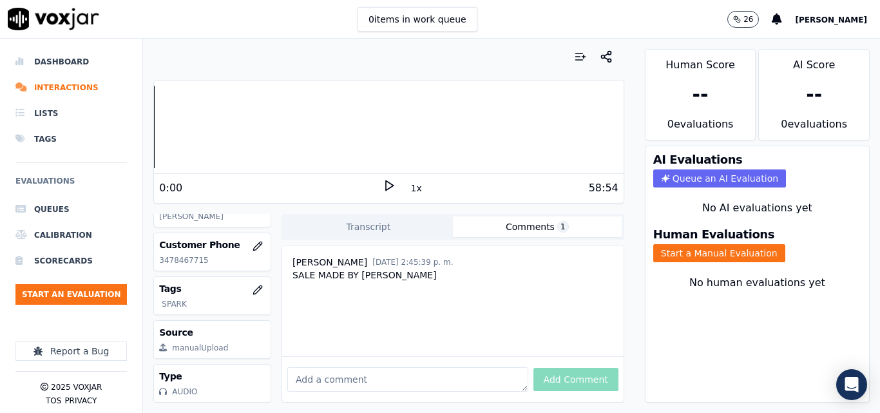
scroll to position [250, 0]
click at [95, 292] on button "Start an Evaluation" at bounding box center [70, 294] width 111 height 21
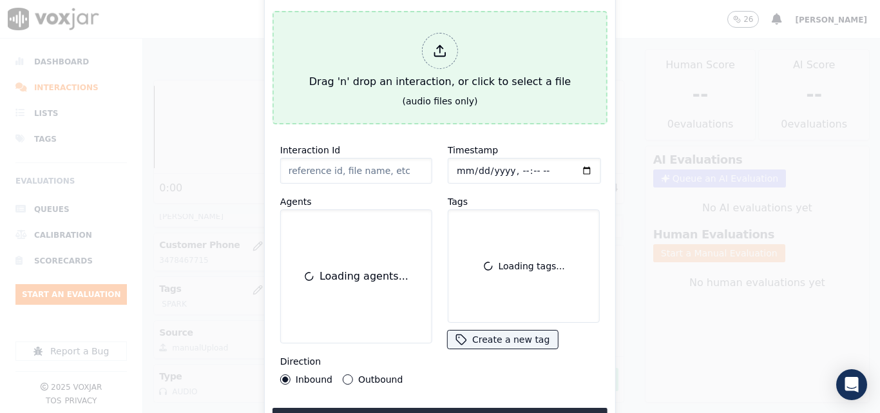
click at [420, 75] on div "Drag 'n' drop an interaction, or click to select a file" at bounding box center [440, 61] width 272 height 67
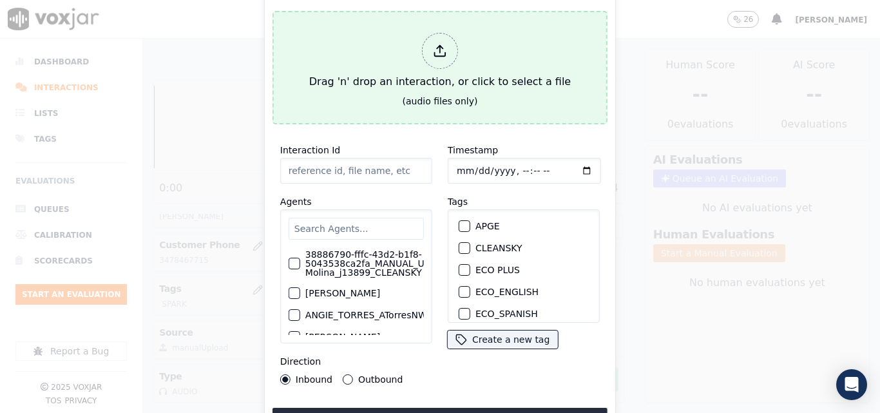
type input "20250808-112850_6179369083-all.mp3"
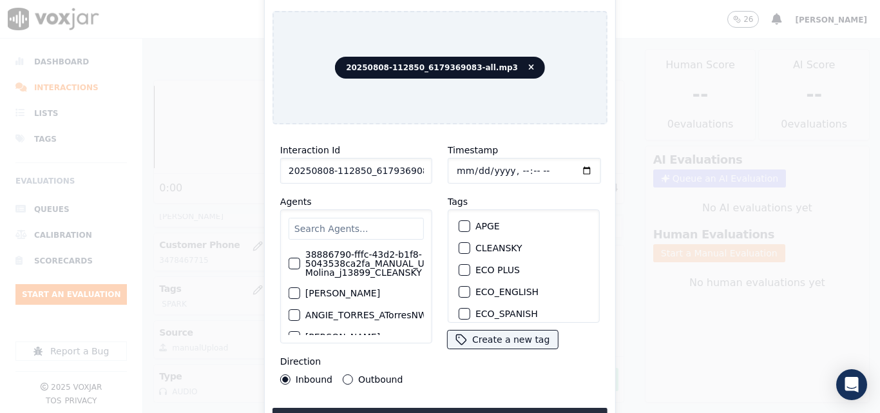
click at [337, 227] on input "text" at bounding box center [355, 229] width 135 height 22
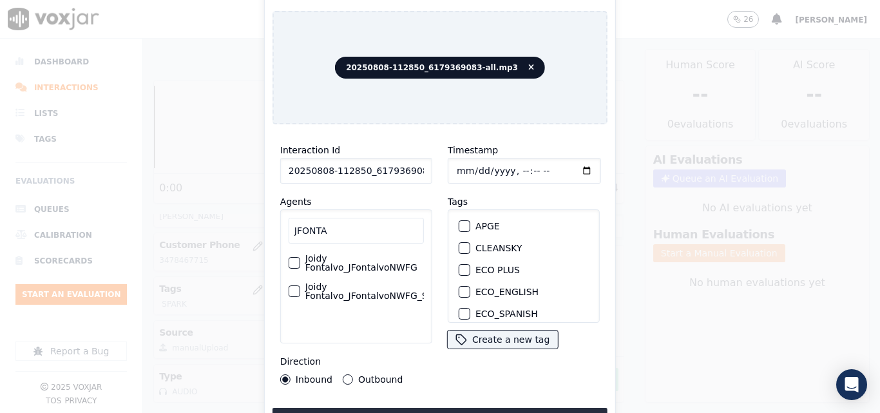
type input "JFONTA"
click at [346, 265] on label "Joidy Fontalvo_JFontalvoNWFG" at bounding box center [364, 263] width 118 height 18
click at [300, 265] on button "Joidy Fontalvo_JFontalvoNWFG" at bounding box center [294, 263] width 12 height 12
click at [346, 377] on button "Outbound" at bounding box center [348, 379] width 10 height 10
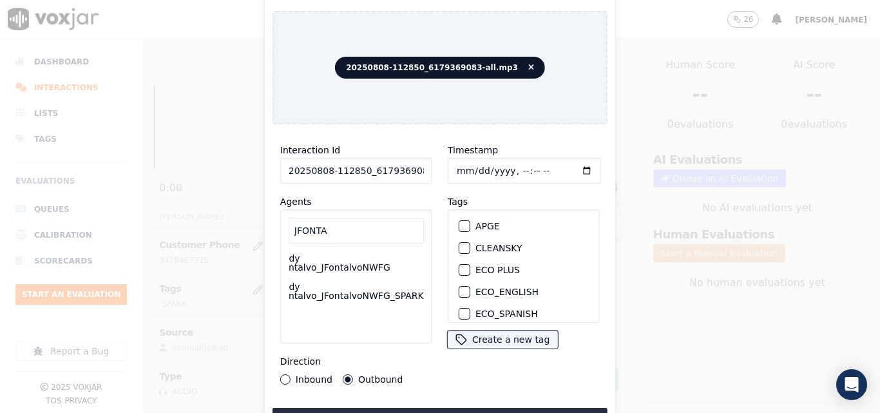
click at [288, 374] on button "Inbound" at bounding box center [285, 379] width 10 height 10
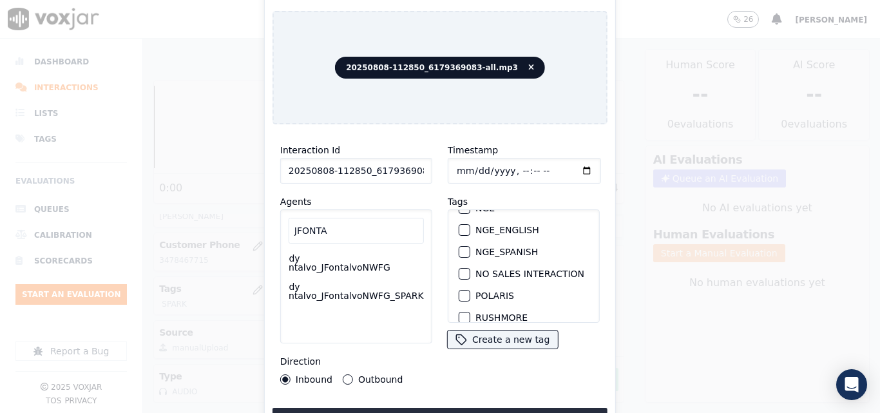
scroll to position [258, 0]
click at [463, 274] on div "button" at bounding box center [463, 274] width 9 height 9
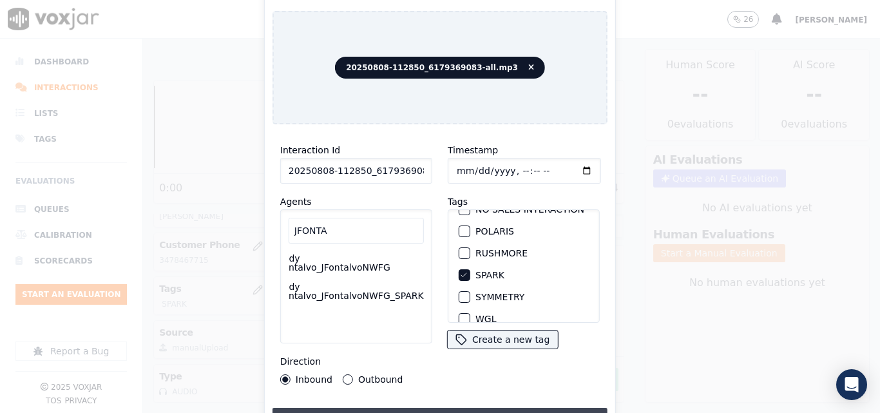
click at [369, 408] on button "Upload interaction to start evaluation" at bounding box center [439, 419] width 335 height 23
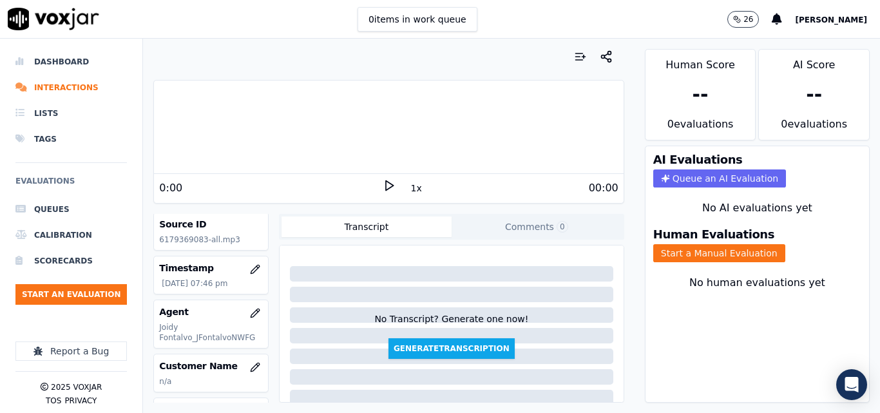
scroll to position [129, 0]
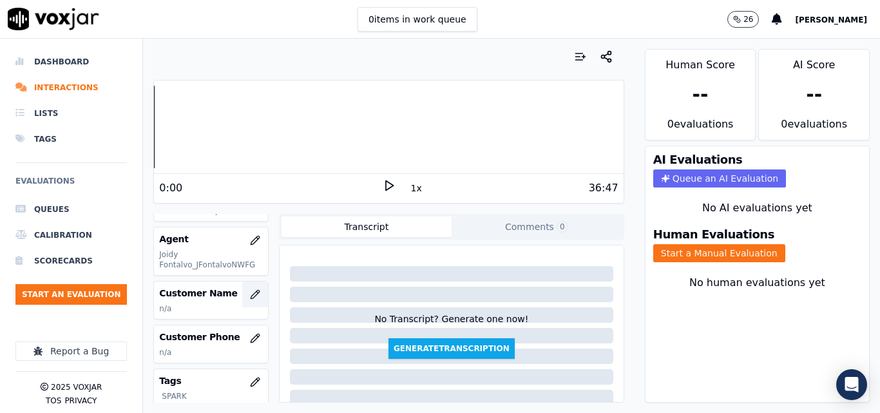
click at [250, 293] on icon "button" at bounding box center [255, 294] width 10 height 10
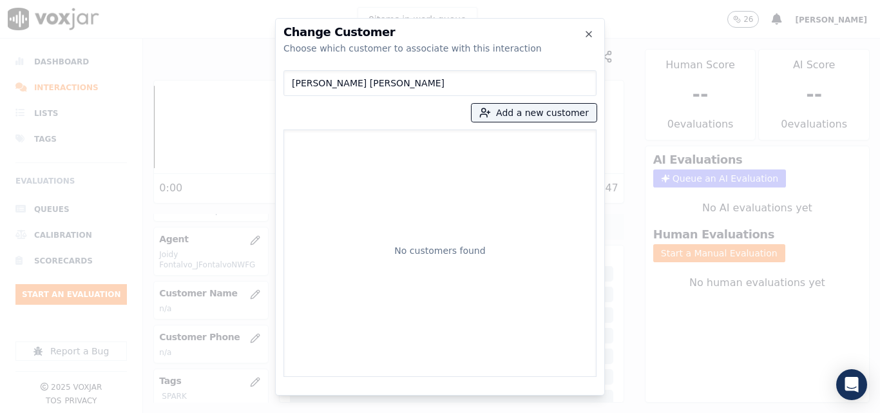
click at [386, 87] on input "MARCELIS MERCEDES DIAZ" at bounding box center [439, 83] width 313 height 26
type input "[PERSON_NAME] [PERSON_NAME]"
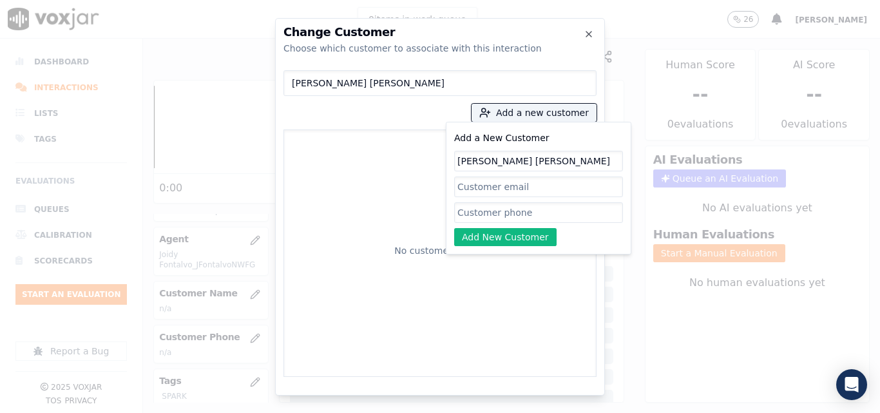
type input "[PERSON_NAME] [PERSON_NAME]"
paste input "6179369083"
type input "6179369083"
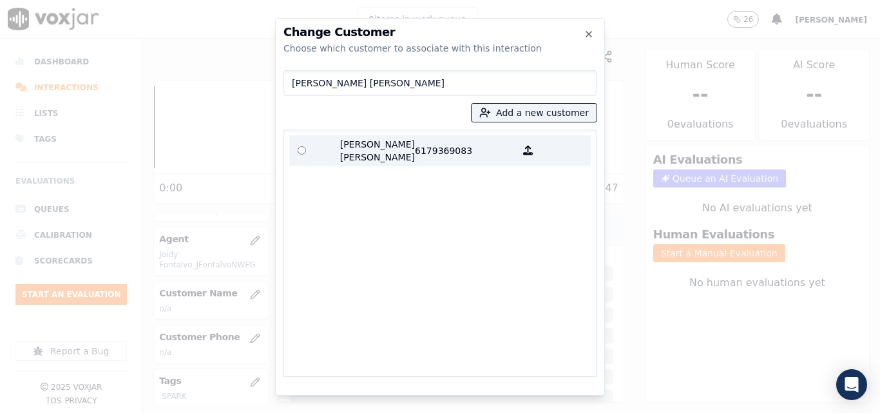
click at [397, 158] on p "[PERSON_NAME] [PERSON_NAME]" at bounding box center [364, 151] width 100 height 26
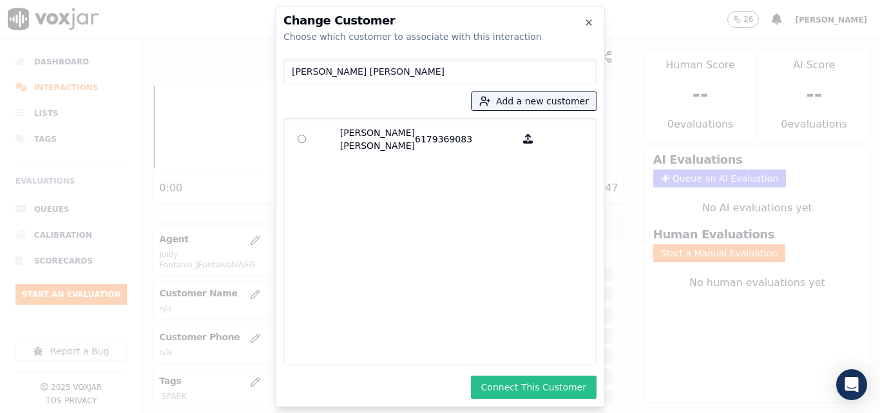
click at [514, 381] on button "Connect This Customer" at bounding box center [534, 386] width 126 height 23
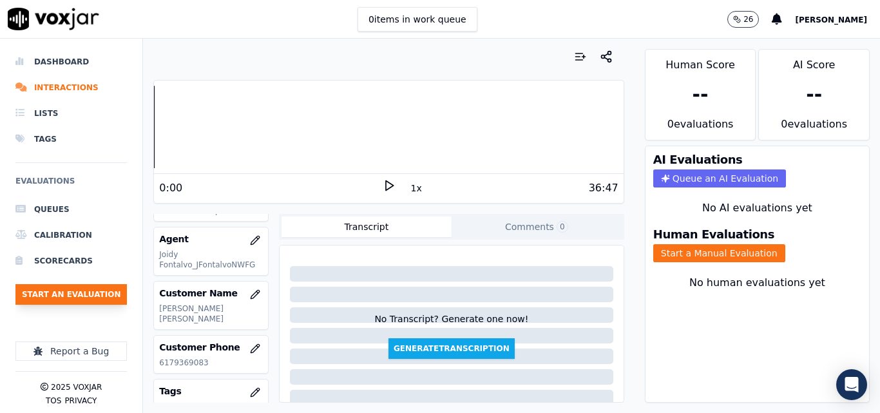
click at [106, 294] on button "Start an Evaluation" at bounding box center [70, 294] width 111 height 21
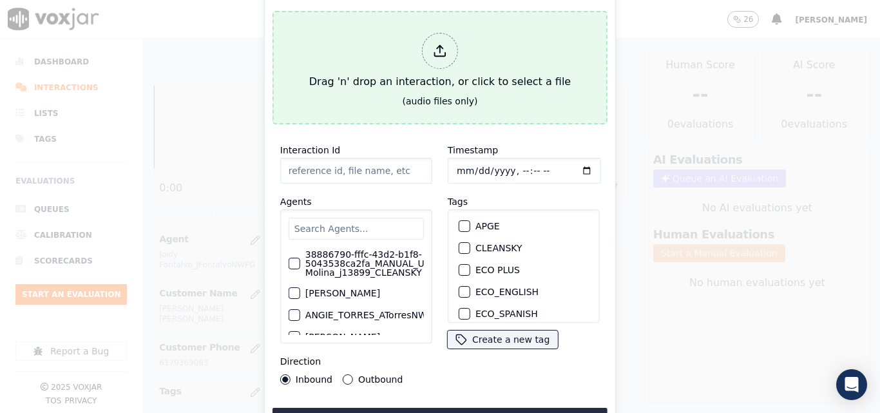
click at [372, 82] on div "Drag 'n' drop an interaction, or click to select a file" at bounding box center [440, 61] width 272 height 67
type input "20250808-140434_8572507593-all.mp3"
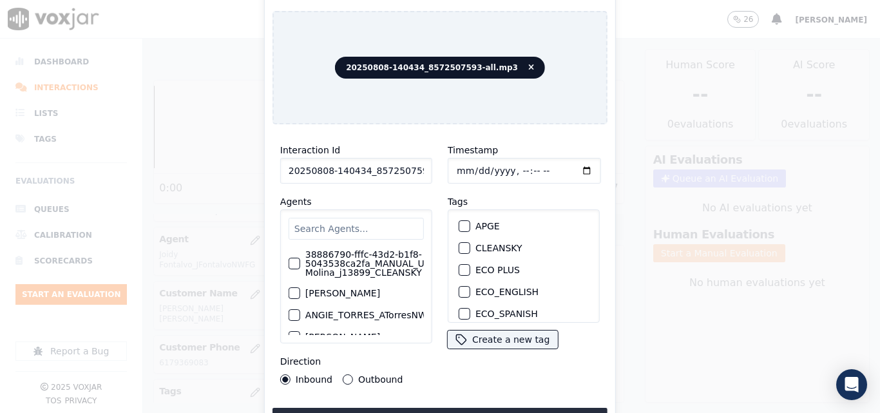
click at [356, 227] on input "text" at bounding box center [355, 229] width 135 height 22
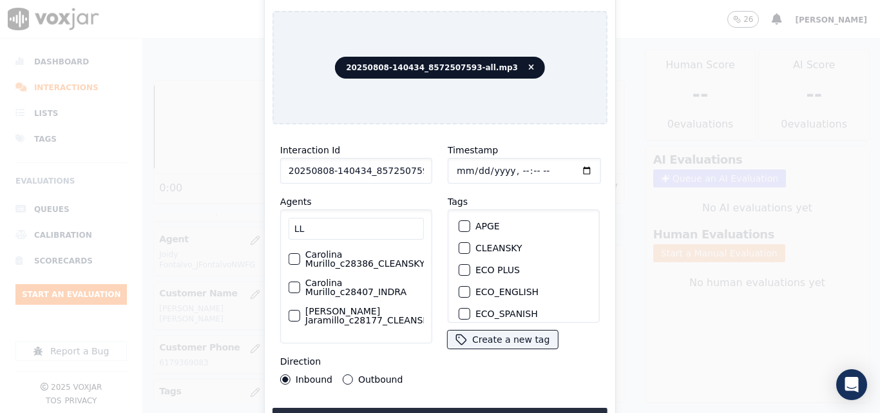
type input "L"
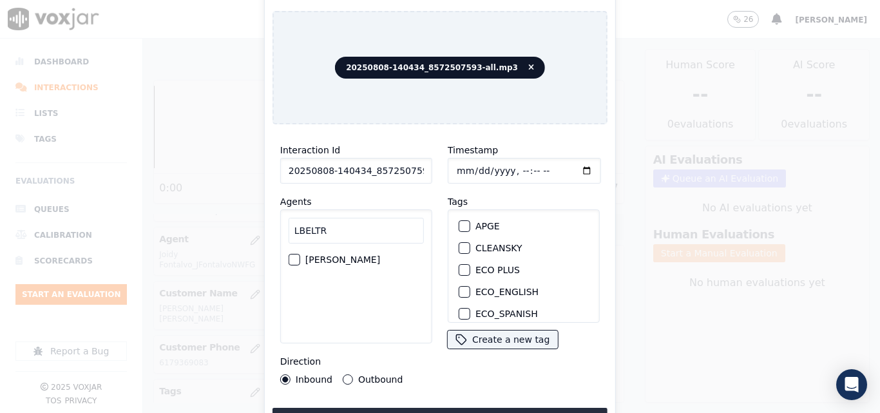
type input "LBELTR"
click at [380, 259] on label "[PERSON_NAME]" at bounding box center [342, 259] width 75 height 9
click at [300, 259] on button "[PERSON_NAME]" at bounding box center [294, 260] width 12 height 12
click at [343, 374] on button "Outbound" at bounding box center [348, 379] width 10 height 10
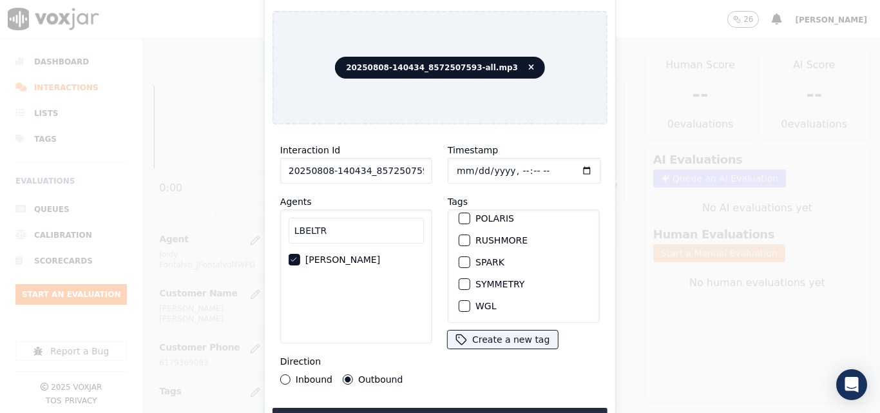
scroll to position [287, 0]
click at [459, 258] on div "button" at bounding box center [463, 262] width 9 height 9
click at [485, 408] on button "Upload interaction to start evaluation" at bounding box center [439, 419] width 335 height 23
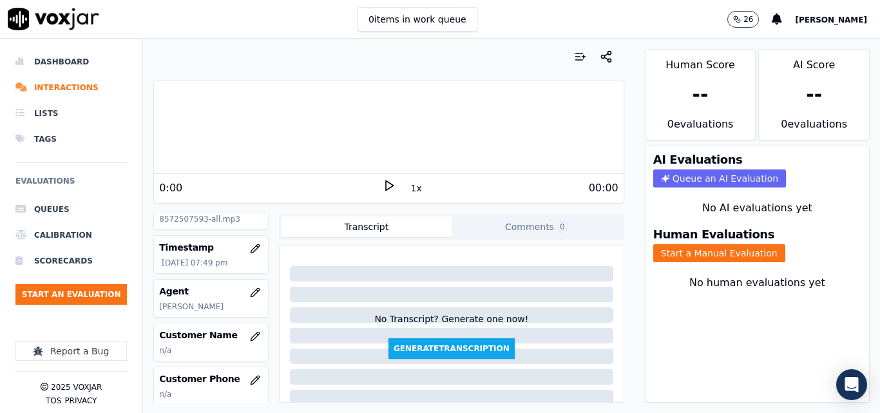
scroll to position [129, 0]
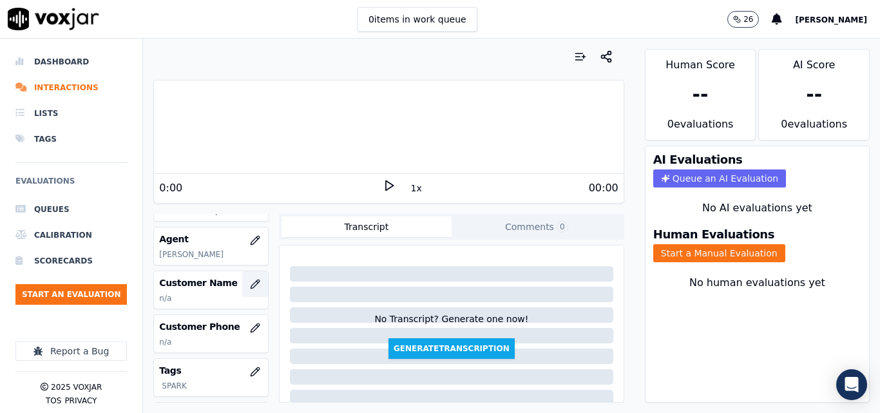
click at [243, 285] on button "button" at bounding box center [255, 284] width 26 height 26
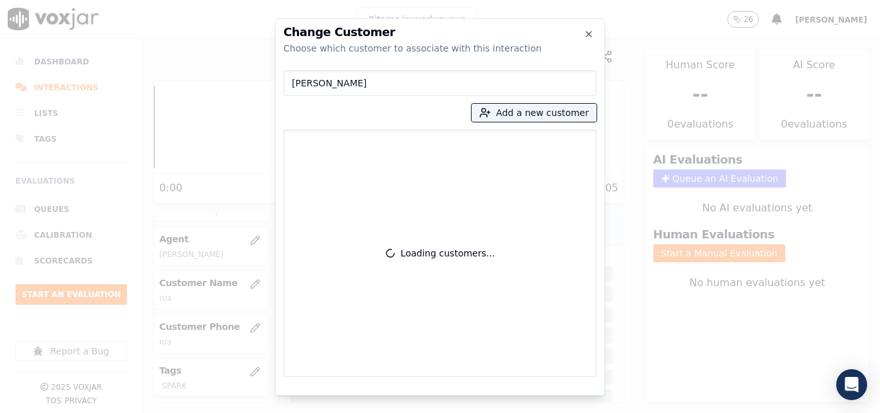
type input "[PERSON_NAME]"
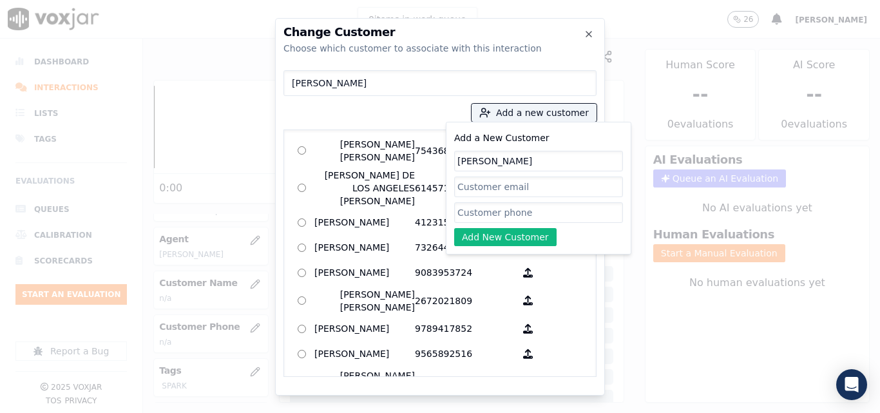
type input "[PERSON_NAME]"
click at [540, 223] on div "Add a New Customer MARIA QUINTUNA Add New Customer" at bounding box center [538, 188] width 169 height 116
click at [528, 214] on input "Add a New Customer" at bounding box center [538, 212] width 169 height 21
paste input "8572507593"
type input "8572507593"
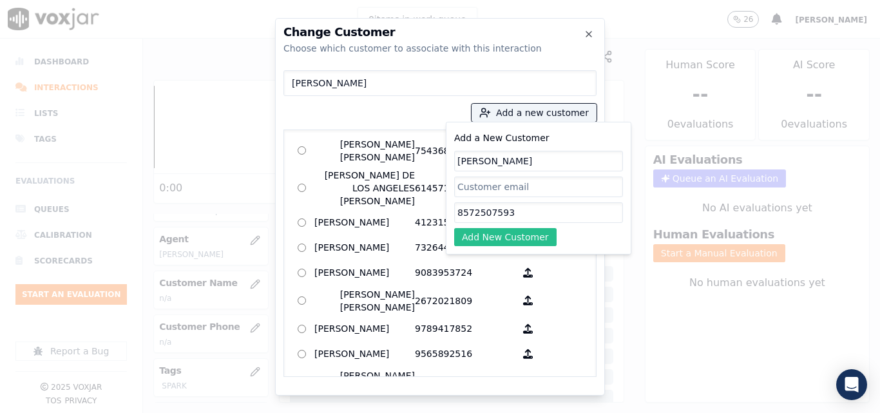
click at [507, 243] on button "Add New Customer" at bounding box center [505, 237] width 102 height 18
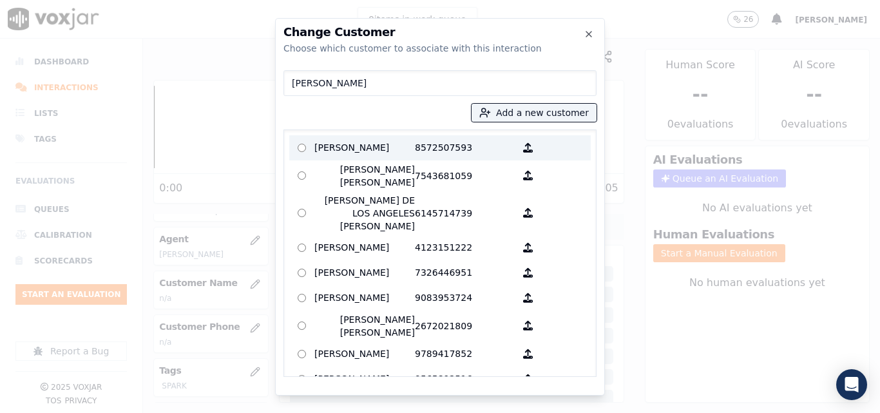
click at [402, 147] on p "[PERSON_NAME]" at bounding box center [364, 148] width 100 height 20
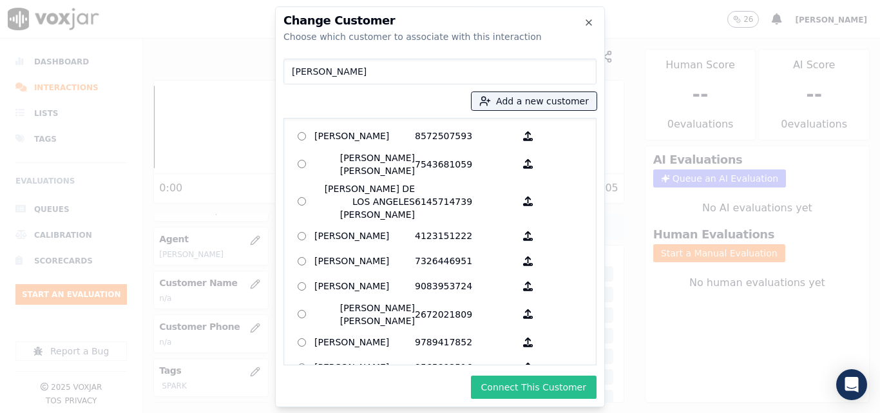
click at [573, 378] on button "Connect This Customer" at bounding box center [534, 386] width 126 height 23
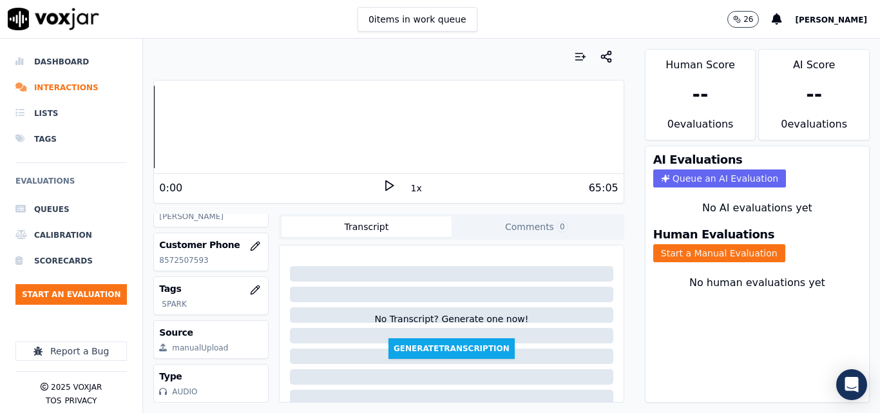
scroll to position [250, 0]
click at [99, 294] on button "Start an Evaluation" at bounding box center [70, 294] width 111 height 21
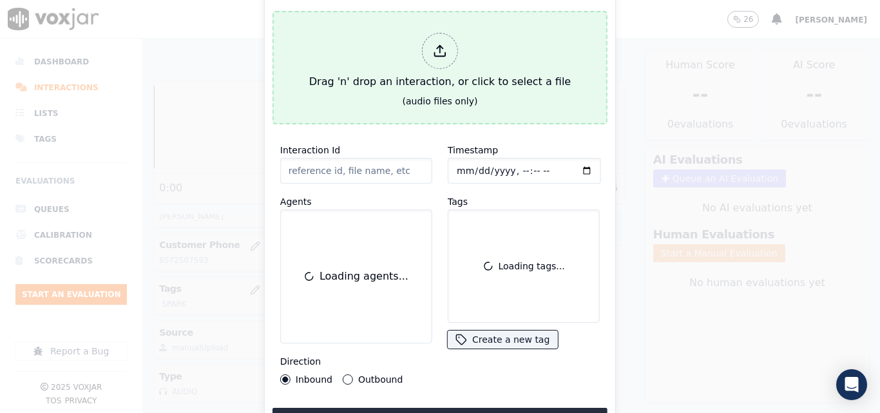
click at [341, 80] on div "Drag 'n' drop an interaction, or click to select a file" at bounding box center [440, 61] width 272 height 67
type input "20250808-165915_3478585746-all.mp3"
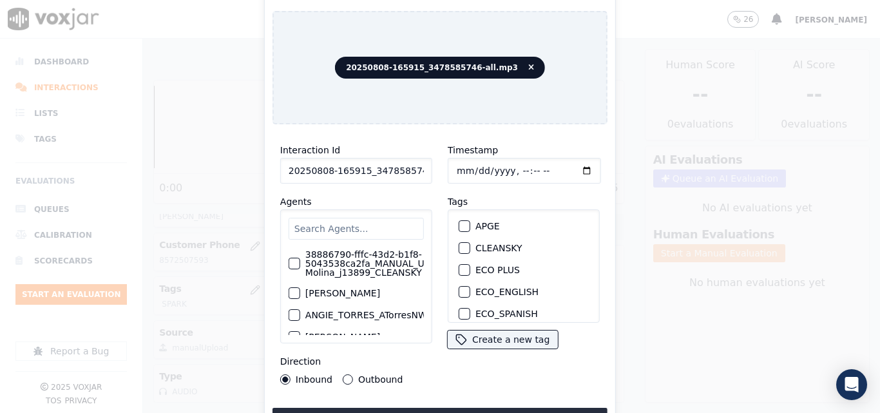
click at [346, 376] on button "Outbound" at bounding box center [348, 379] width 10 height 10
click at [347, 232] on input "text" at bounding box center [355, 229] width 135 height 22
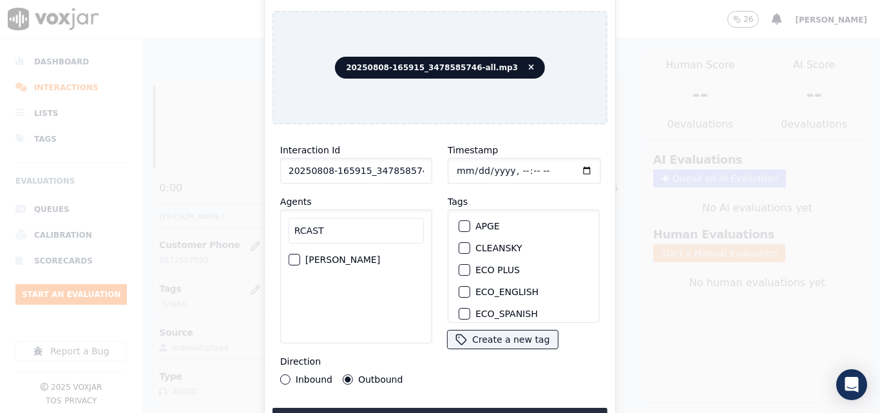
type input "RCAST"
drag, startPoint x: 369, startPoint y: 262, endPoint x: 445, endPoint y: 261, distance: 76.0
click at [370, 262] on label "[PERSON_NAME]" at bounding box center [342, 259] width 75 height 9
click at [300, 262] on button "[PERSON_NAME]" at bounding box center [294, 260] width 12 height 12
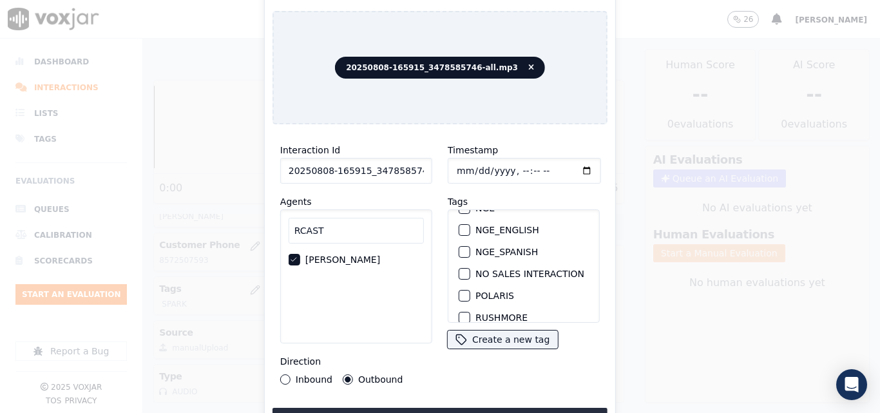
scroll to position [258, 0]
click at [462, 274] on div "button" at bounding box center [463, 274] width 9 height 9
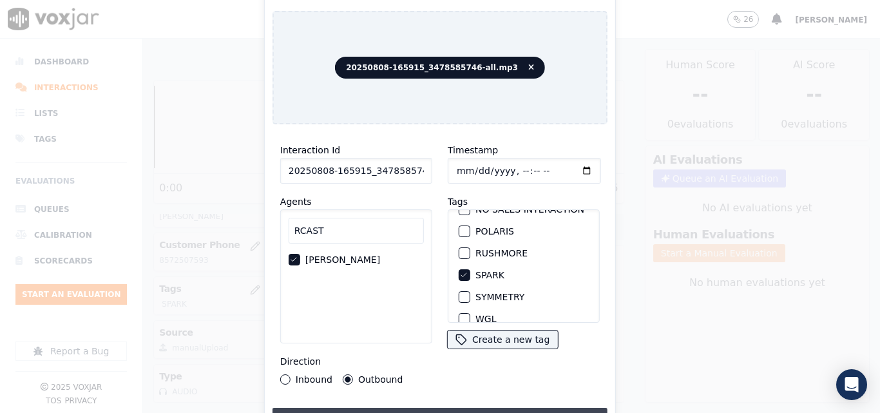
click at [507, 410] on button "Upload interaction to start evaluation" at bounding box center [439, 419] width 335 height 23
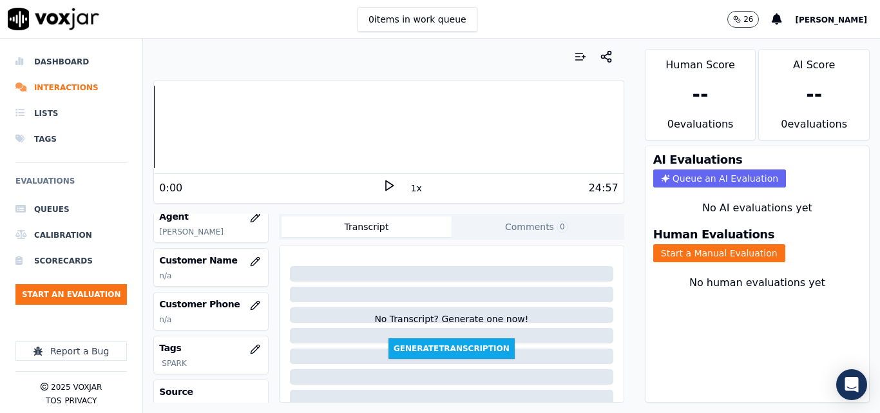
scroll to position [129, 0]
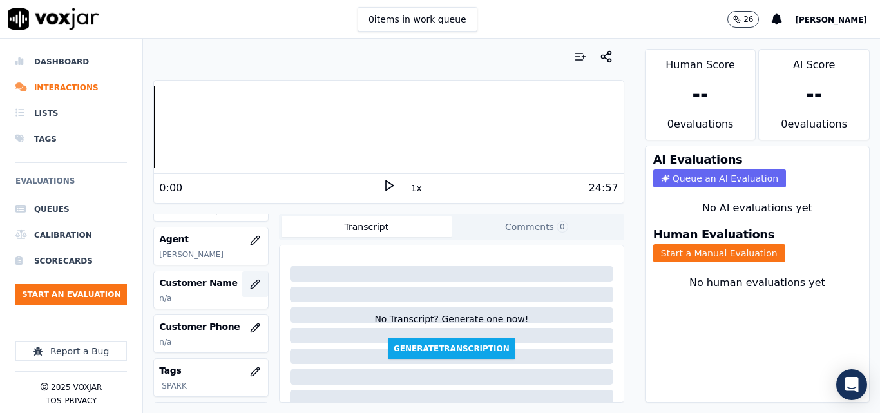
click at [245, 288] on button "button" at bounding box center [255, 284] width 26 height 26
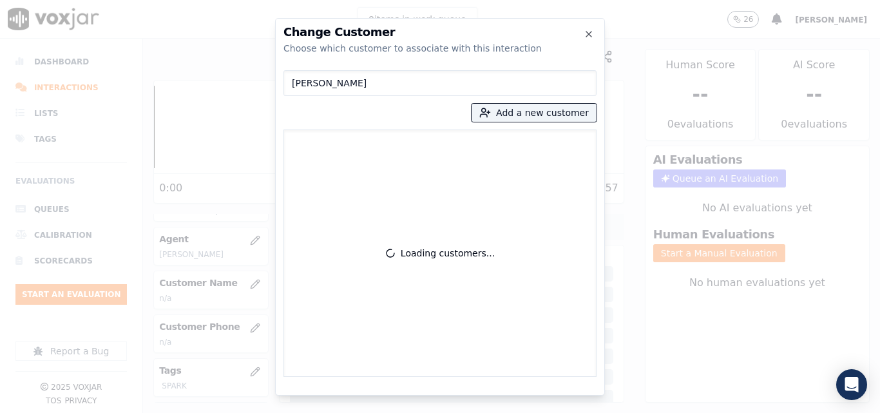
type input "[PERSON_NAME]"
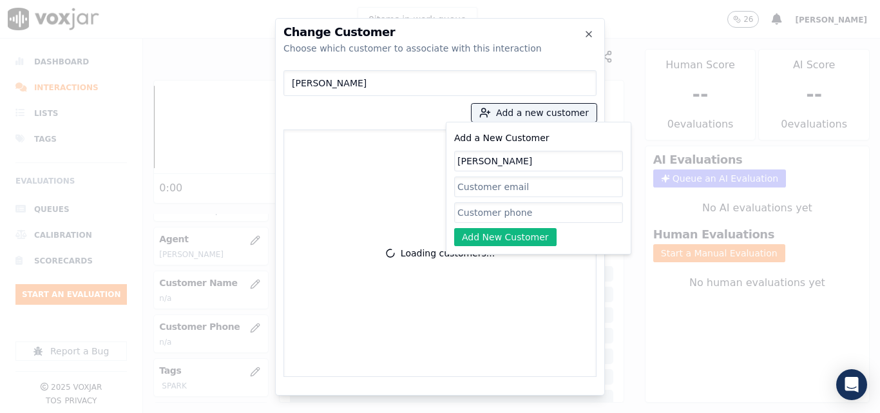
type input "[PERSON_NAME]"
paste input "3478585746"
type input "3478585746"
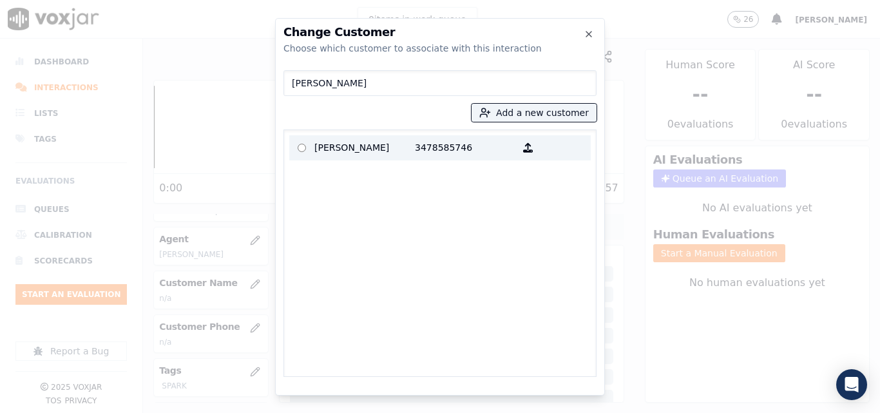
click at [385, 142] on p "[PERSON_NAME]" at bounding box center [364, 148] width 100 height 20
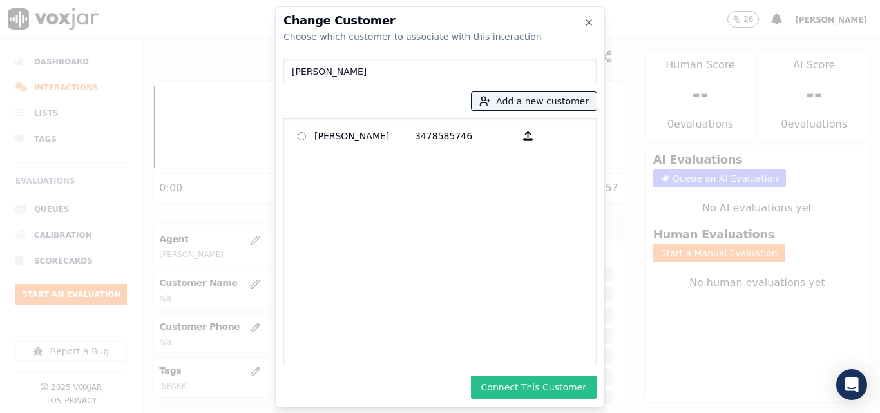
click at [522, 391] on button "Connect This Customer" at bounding box center [534, 386] width 126 height 23
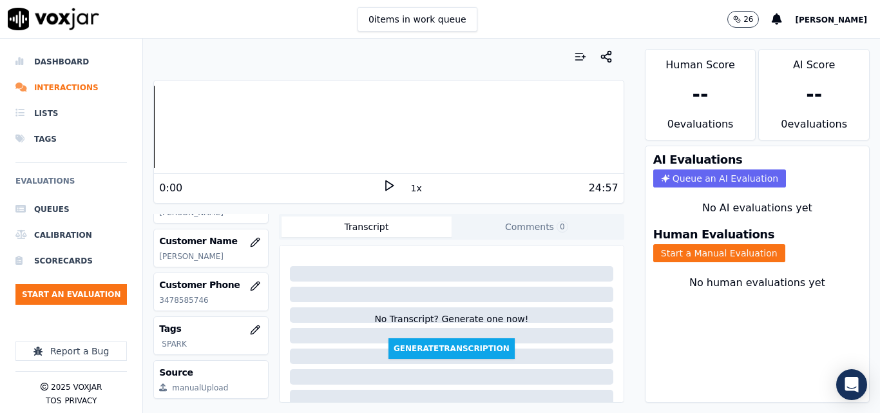
scroll to position [193, 0]
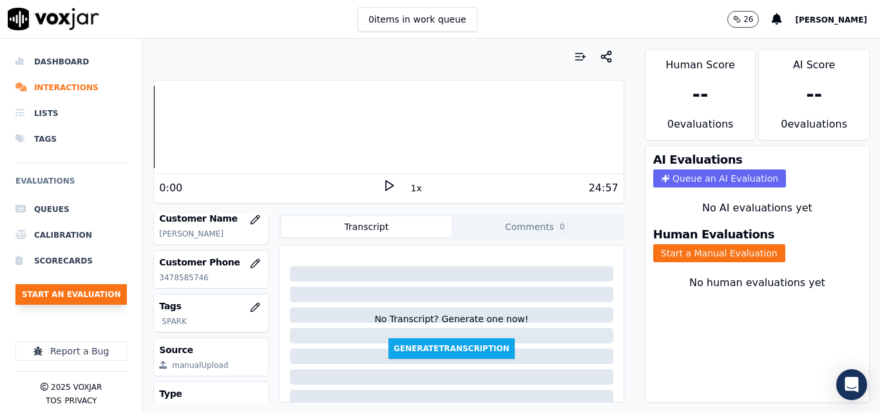
click at [109, 296] on button "Start an Evaluation" at bounding box center [70, 294] width 111 height 21
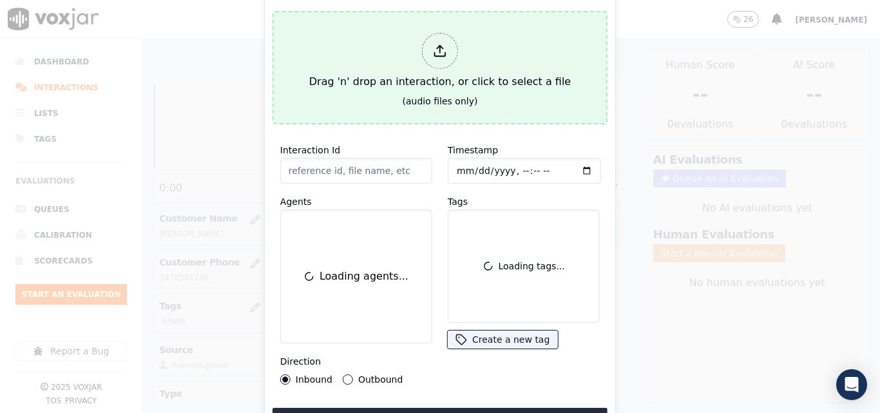
click at [485, 57] on div "Drag 'n' drop an interaction, or click to select a file" at bounding box center [440, 61] width 272 height 67
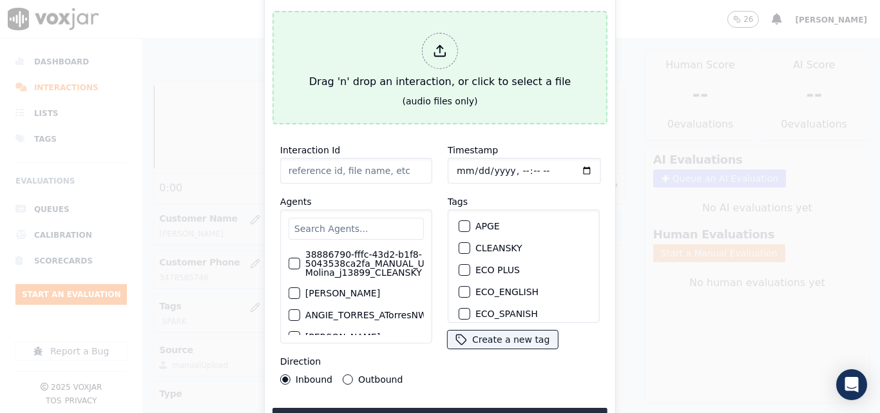
type input "20250808-094603_5712968106-all.mp3"
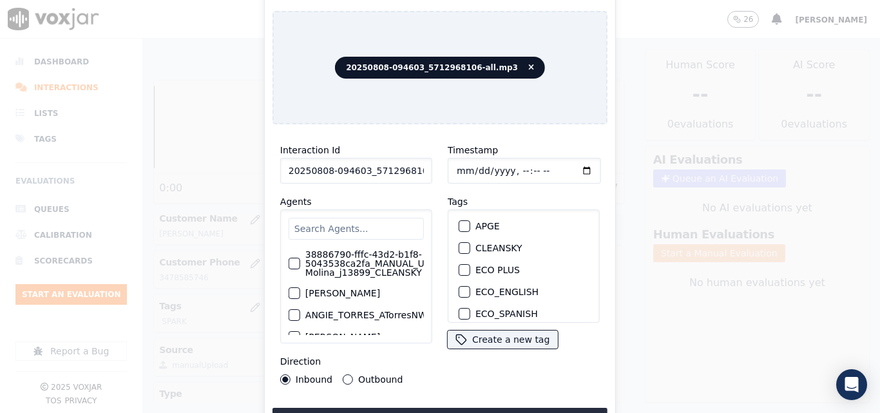
click at [341, 223] on input "text" at bounding box center [355, 229] width 135 height 22
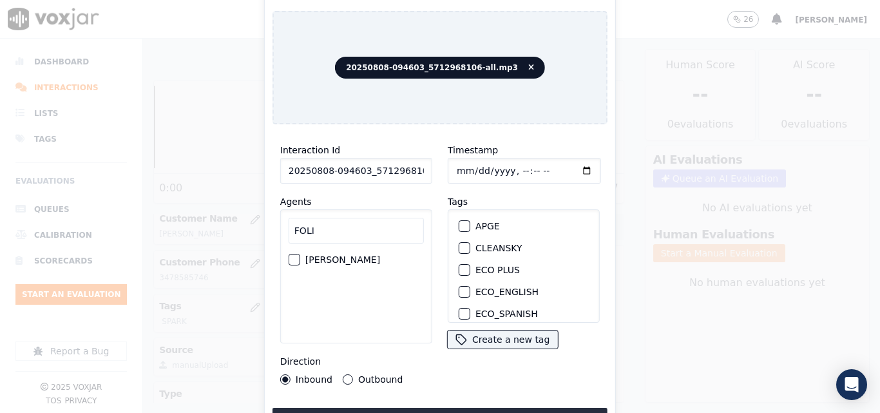
type input "FOLI"
click at [367, 263] on label "[PERSON_NAME]" at bounding box center [342, 259] width 75 height 9
click at [300, 263] on button "[PERSON_NAME]" at bounding box center [294, 260] width 12 height 12
click at [347, 375] on button "Outbound" at bounding box center [348, 379] width 10 height 10
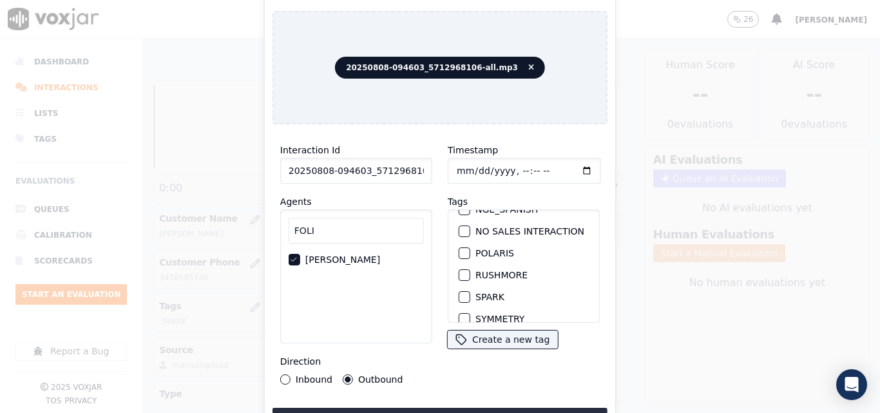
scroll to position [258, 0]
click at [461, 271] on button "SPARK" at bounding box center [464, 275] width 12 height 12
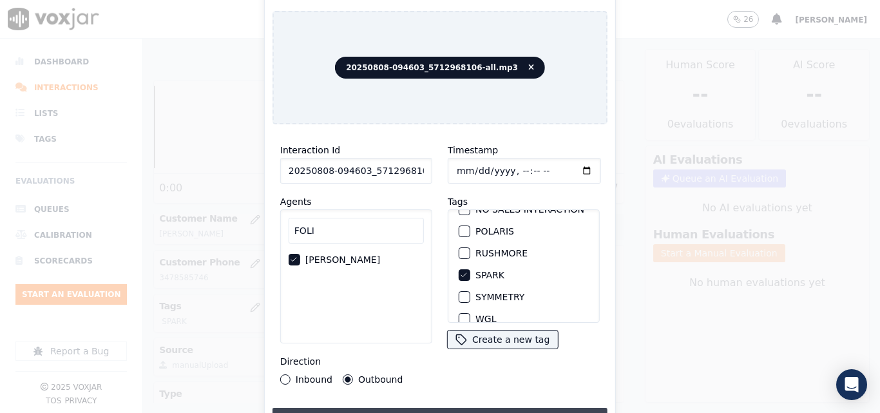
drag, startPoint x: 475, startPoint y: 401, endPoint x: 485, endPoint y: 406, distance: 11.5
click at [475, 402] on div "Interaction Id 20250808-094603_5712968106-all.mp3 Agents FOLI Felix Oliveros_FO…" at bounding box center [439, 283] width 335 height 296
click at [485, 408] on button "Upload interaction to start evaluation" at bounding box center [439, 419] width 335 height 23
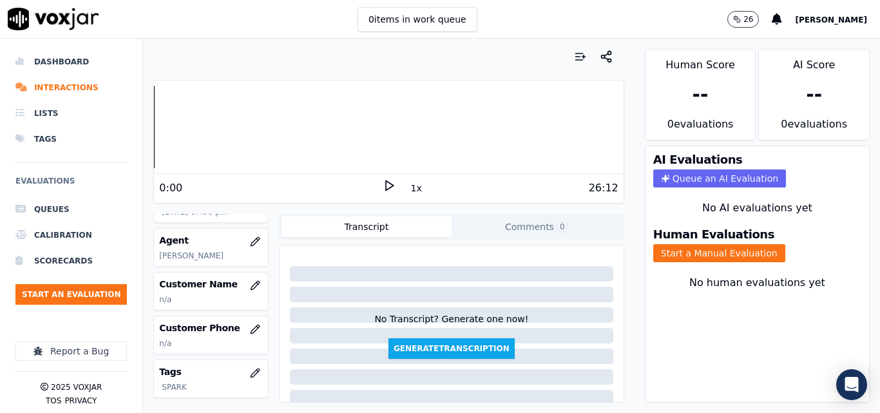
scroll to position [129, 0]
click at [247, 288] on button "button" at bounding box center [255, 284] width 26 height 26
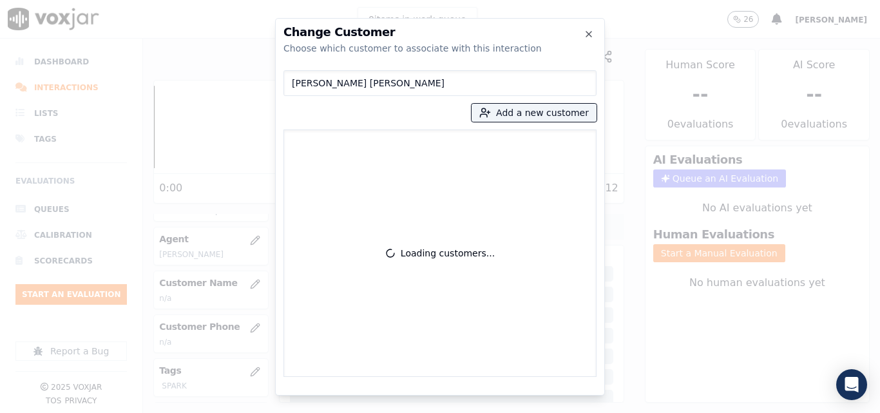
type input "[PERSON_NAME] [PERSON_NAME]"
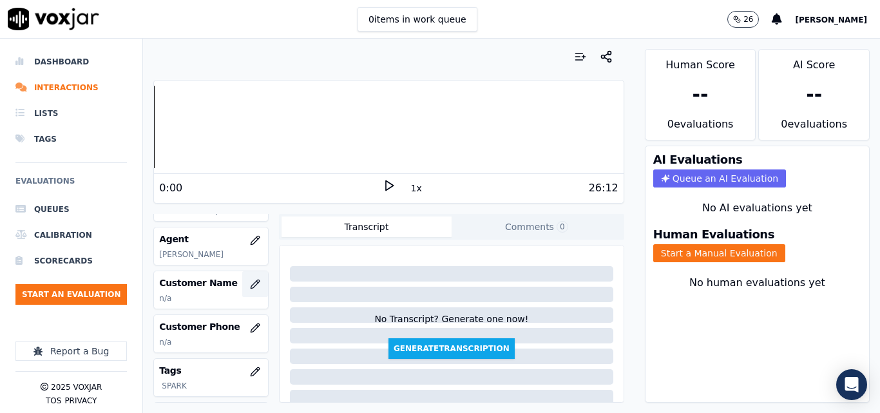
click at [242, 287] on button "button" at bounding box center [255, 284] width 26 height 26
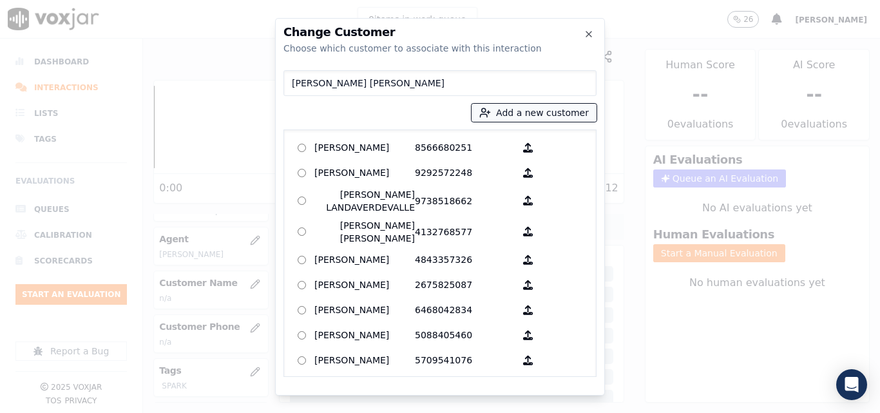
click at [509, 110] on button "Add a new customer" at bounding box center [533, 113] width 125 height 18
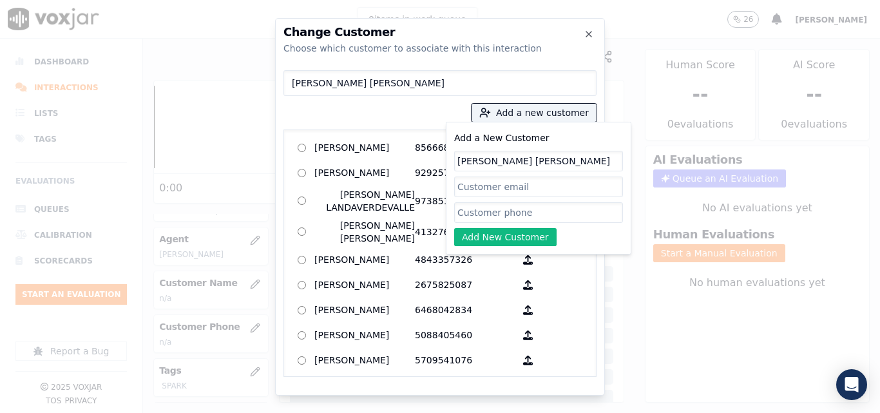
scroll to position [0, 12]
type input "[PERSON_NAME] [PERSON_NAME]"
paste input "5712968106"
type input "5712968106"
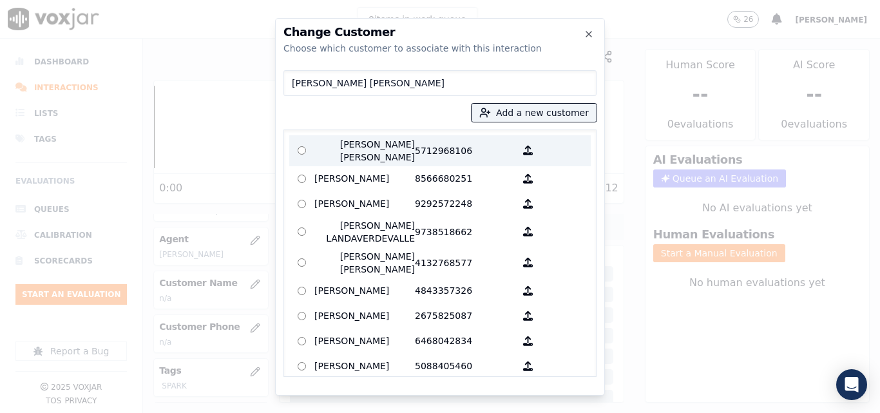
click at [415, 160] on p "5712968106" at bounding box center [465, 151] width 100 height 26
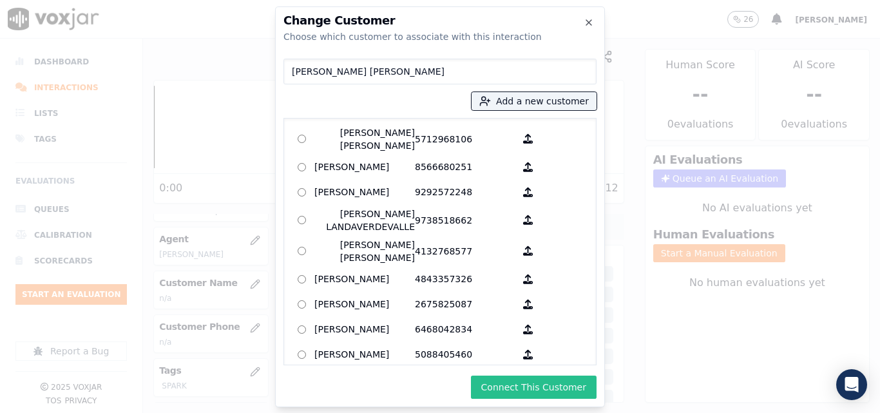
click at [576, 384] on button "Connect This Customer" at bounding box center [534, 386] width 126 height 23
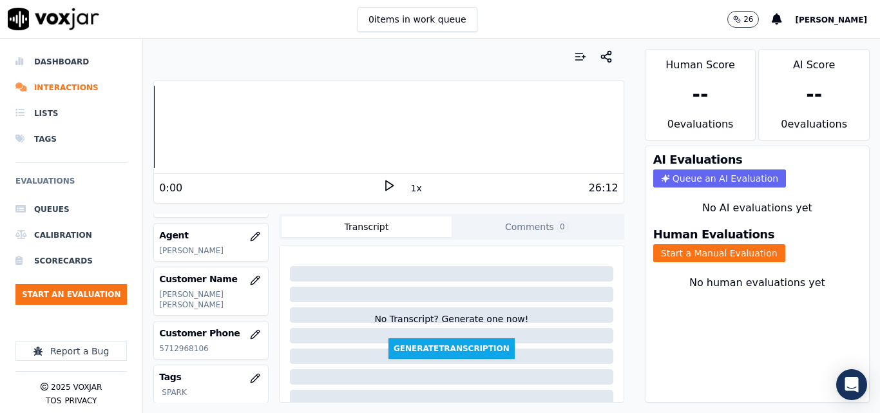
scroll to position [3, 0]
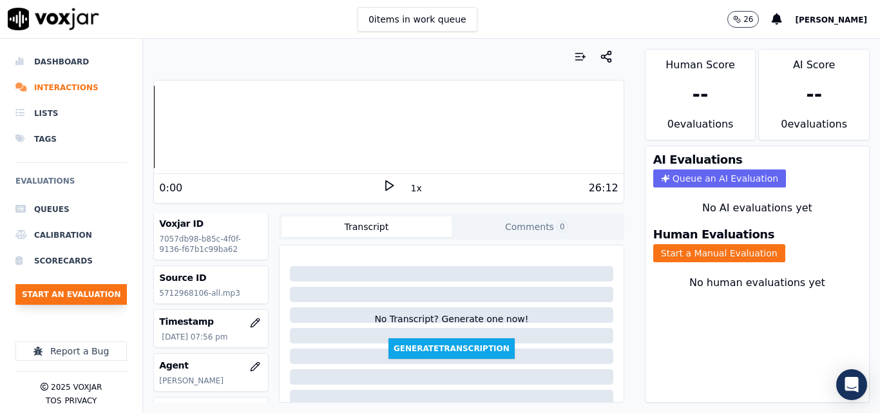
click at [106, 292] on button "Start an Evaluation" at bounding box center [70, 294] width 111 height 21
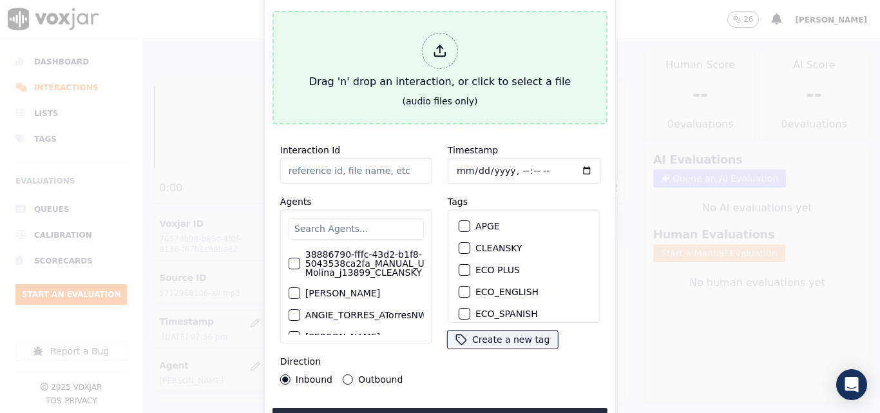
click at [436, 79] on div "Drag 'n' drop an interaction, or click to select a file" at bounding box center [440, 61] width 272 height 67
type input "20250808-095644_6039538462-all.mp3"
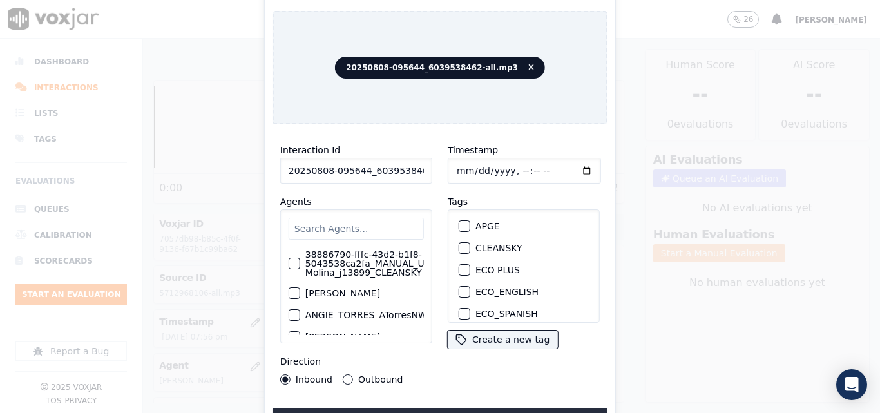
click at [346, 219] on input "text" at bounding box center [355, 229] width 135 height 22
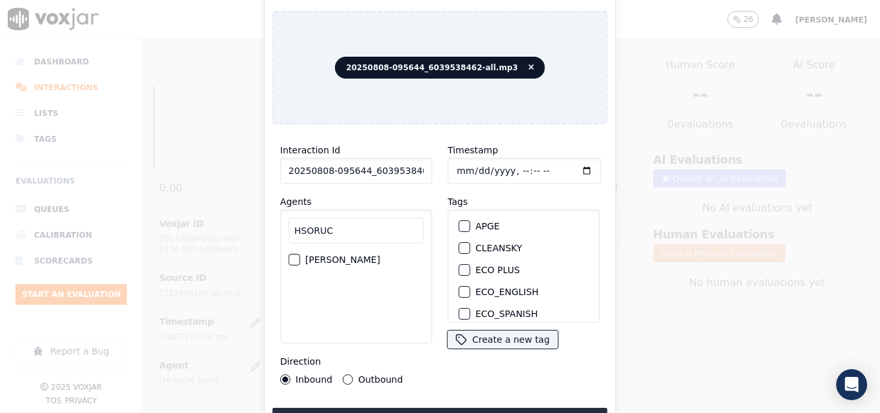
type input "HSORUC"
click at [312, 263] on label "[PERSON_NAME]" at bounding box center [342, 259] width 75 height 9
click at [300, 263] on button "[PERSON_NAME]" at bounding box center [294, 260] width 12 height 12
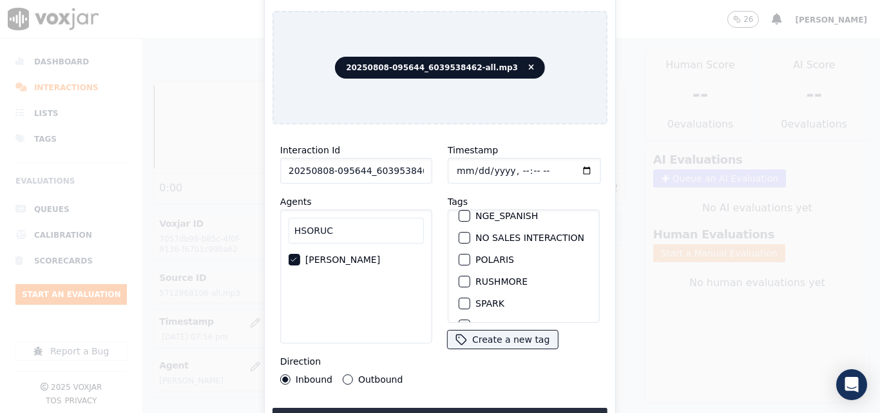
scroll to position [258, 0]
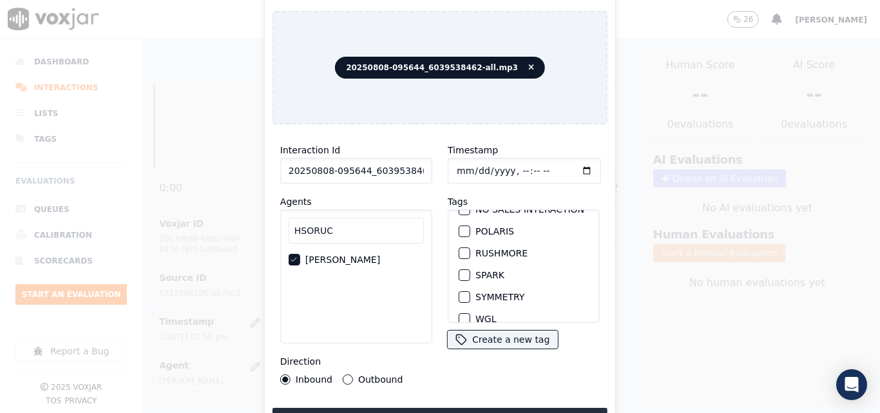
click at [462, 274] on div "button" at bounding box center [463, 274] width 9 height 9
click at [474, 408] on button "Upload interaction to start evaluation" at bounding box center [439, 419] width 335 height 23
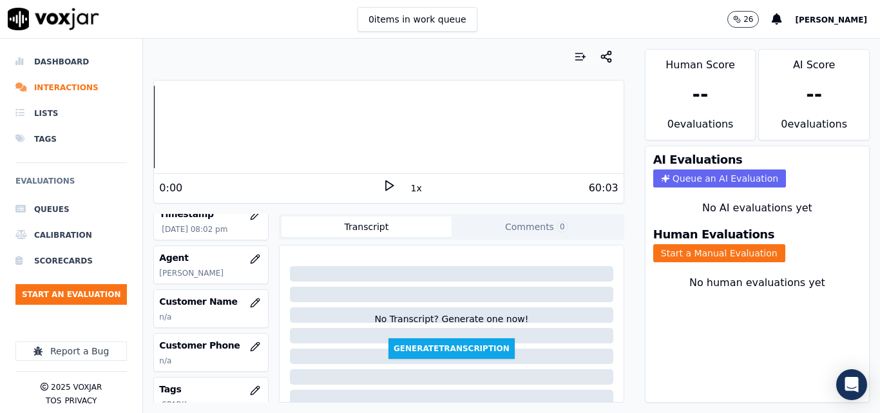
scroll to position [129, 0]
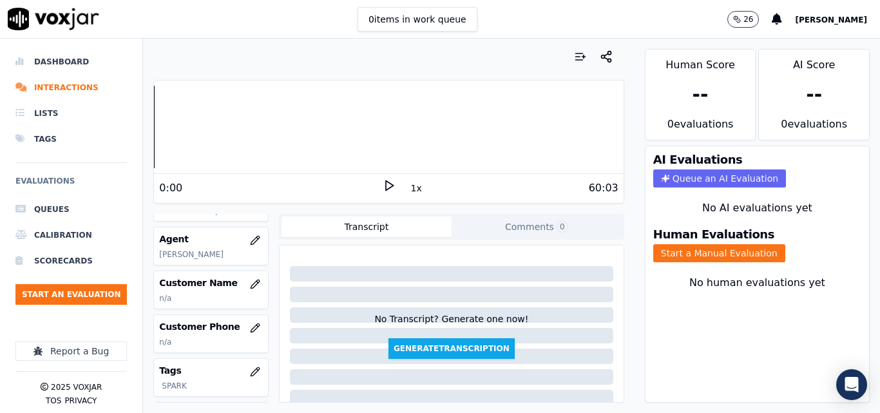
click at [255, 358] on div "Customer Name n/a" at bounding box center [210, 377] width 115 height 39
click at [250, 289] on icon "button" at bounding box center [255, 284] width 10 height 10
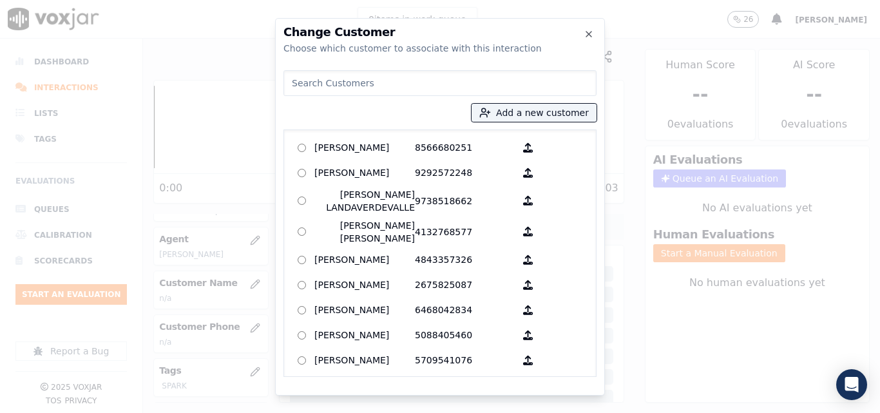
click at [376, 84] on input at bounding box center [439, 83] width 313 height 26
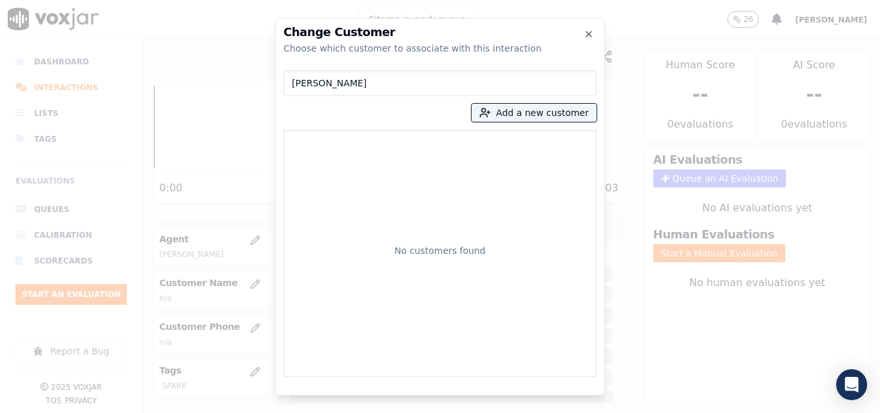
type input "[PERSON_NAME]"
click at [496, 124] on div "MARY A SCOTT Add a new customer No customers found" at bounding box center [439, 221] width 313 height 312
click at [491, 116] on icon "button" at bounding box center [485, 113] width 12 height 12
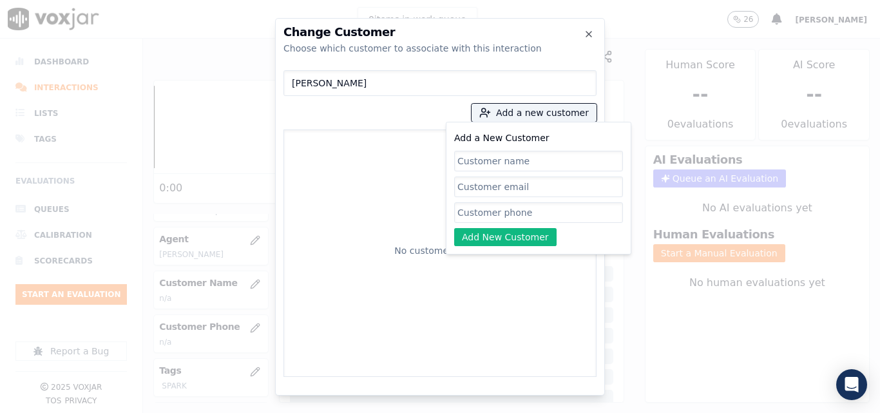
click at [507, 157] on input "Add a New Customer" at bounding box center [538, 161] width 169 height 21
type input "[PERSON_NAME]"
paste input "6039538462"
type input "6039538462"
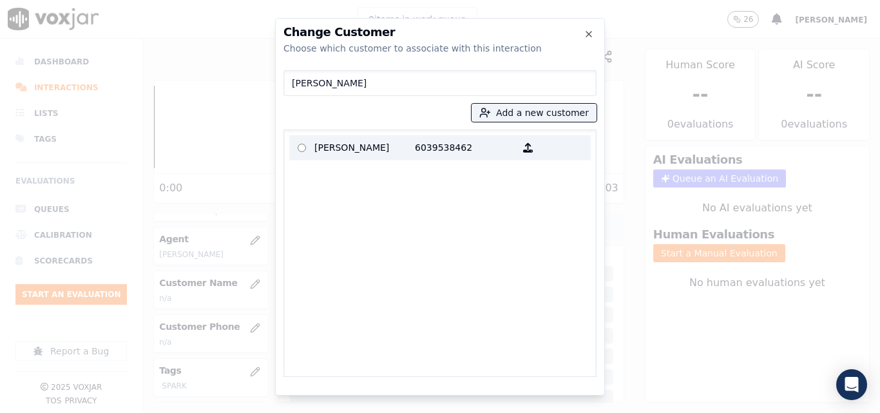
click at [417, 146] on p "6039538462" at bounding box center [465, 148] width 100 height 20
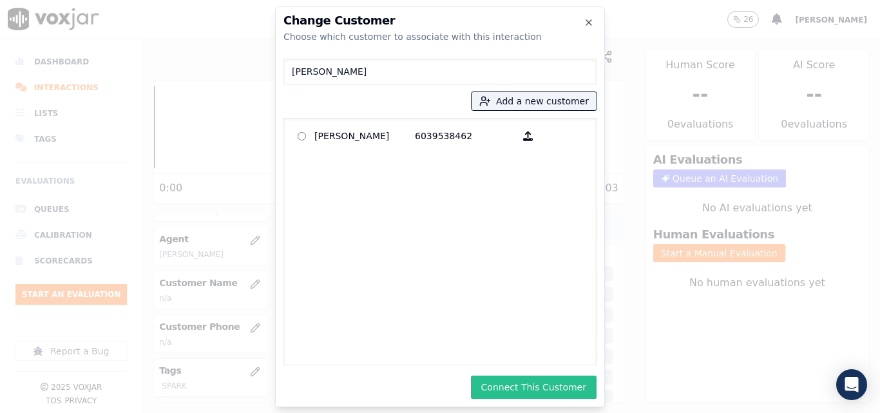
click at [530, 386] on button "Connect This Customer" at bounding box center [534, 386] width 126 height 23
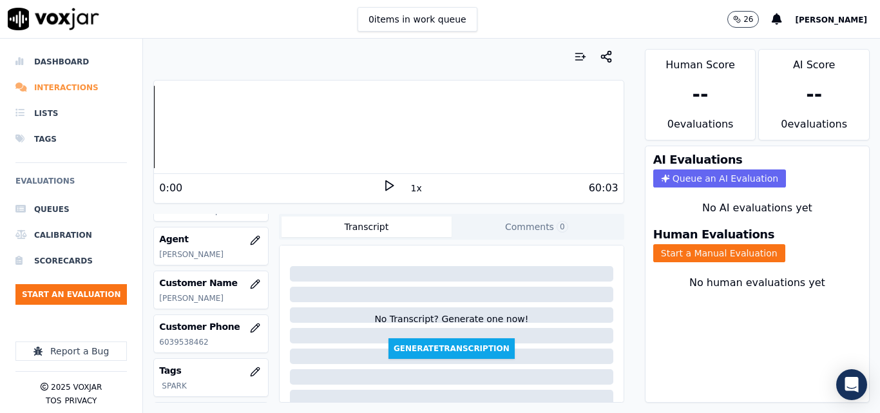
click at [68, 96] on li "Interactions" at bounding box center [70, 88] width 111 height 26
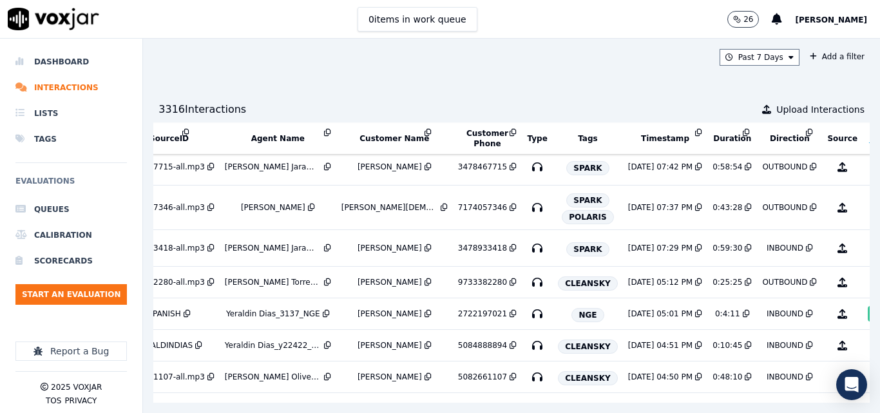
scroll to position [258, 218]
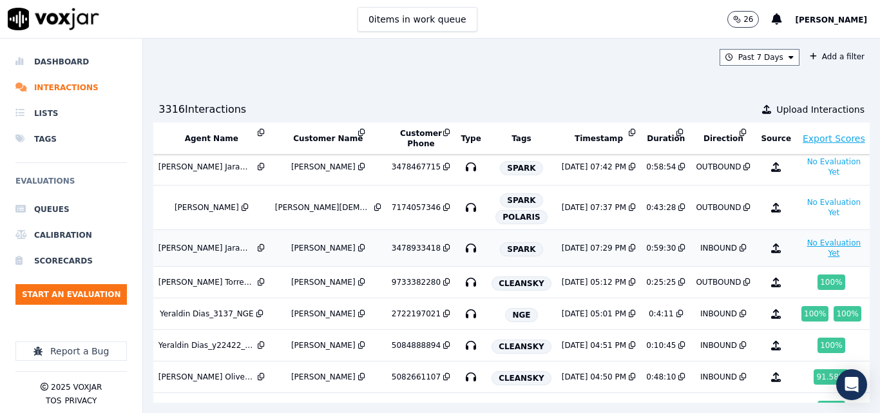
click at [801, 254] on button "No Evaluation Yet" at bounding box center [833, 248] width 65 height 26
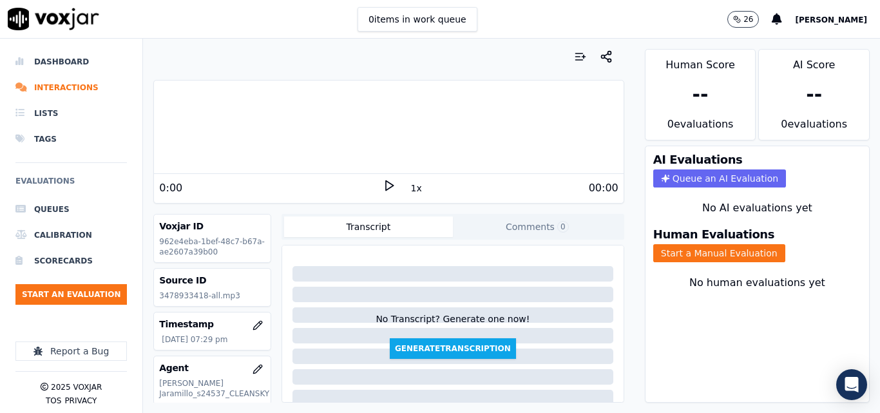
click at [510, 229] on button "Comments 0" at bounding box center [537, 226] width 169 height 21
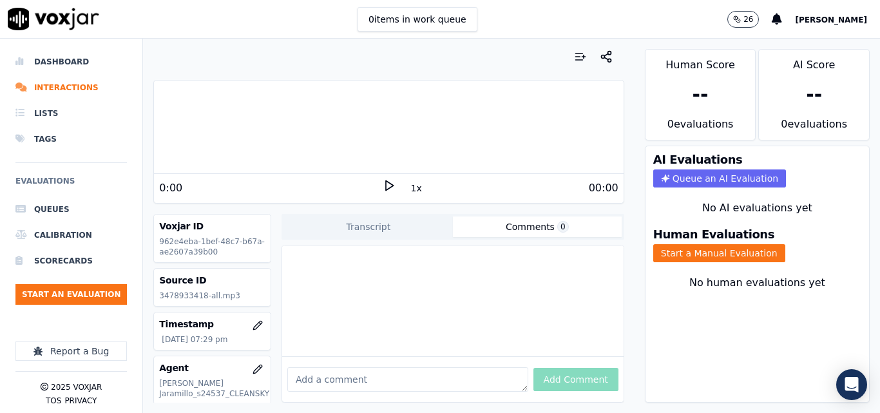
click at [372, 368] on textarea at bounding box center [407, 379] width 241 height 24
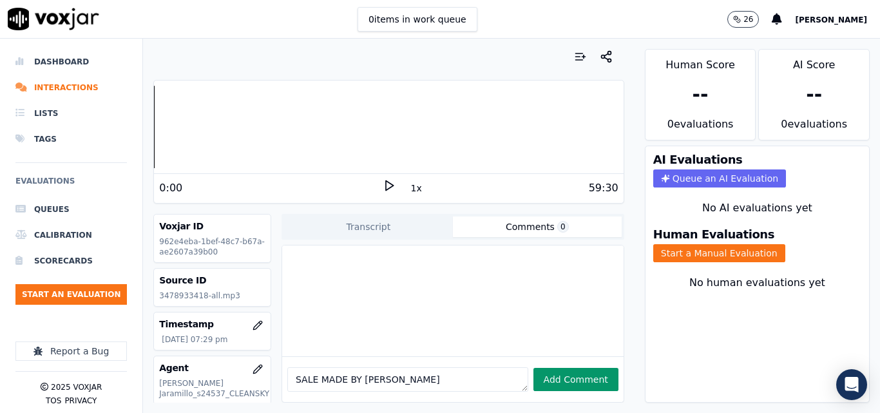
type textarea "SALE MADE BY JEISON VERGARA"
click at [543, 368] on button "Add Comment" at bounding box center [575, 379] width 85 height 23
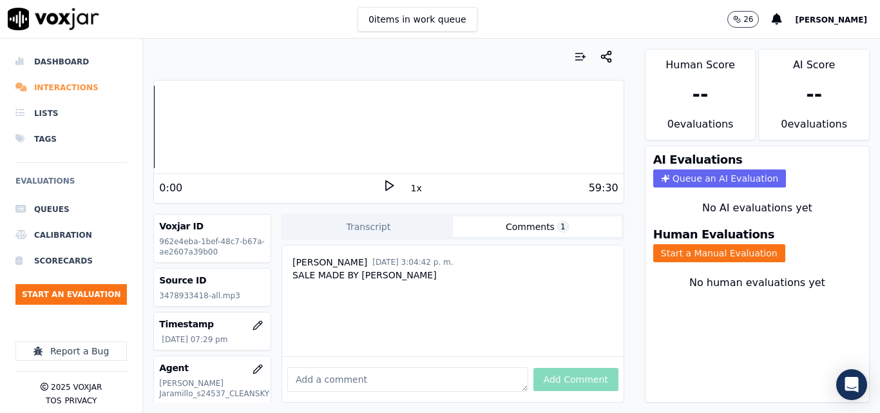
click at [66, 86] on li "Interactions" at bounding box center [70, 88] width 111 height 26
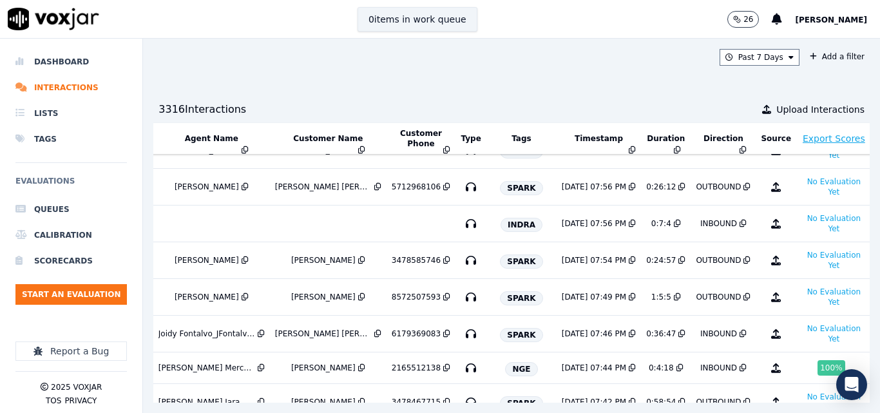
scroll to position [0, 218]
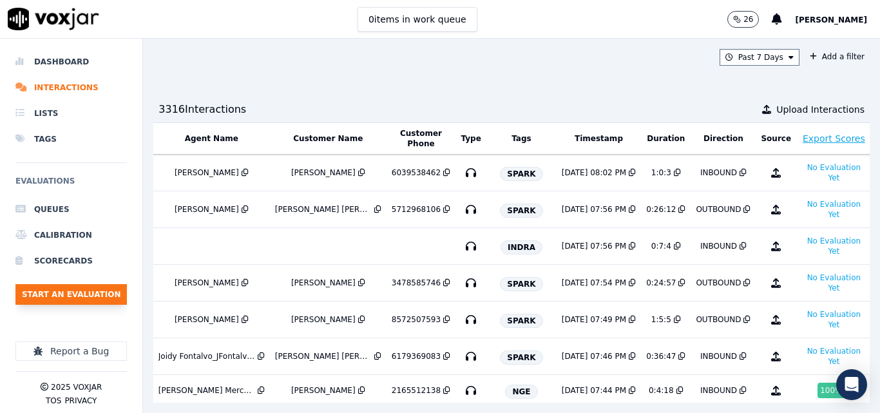
click at [104, 288] on button "Start an Evaluation" at bounding box center [70, 294] width 111 height 21
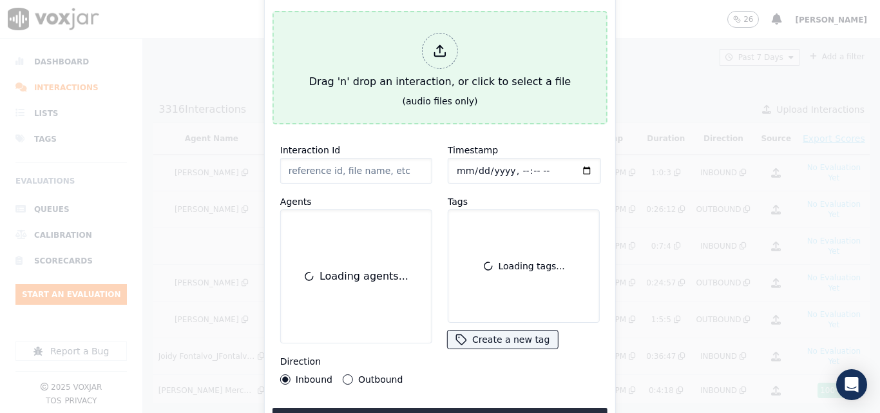
click at [388, 78] on div "Drag 'n' drop an interaction, or click to select a file" at bounding box center [440, 61] width 272 height 67
type input "20250808-171618_8573858546-all.mp3"
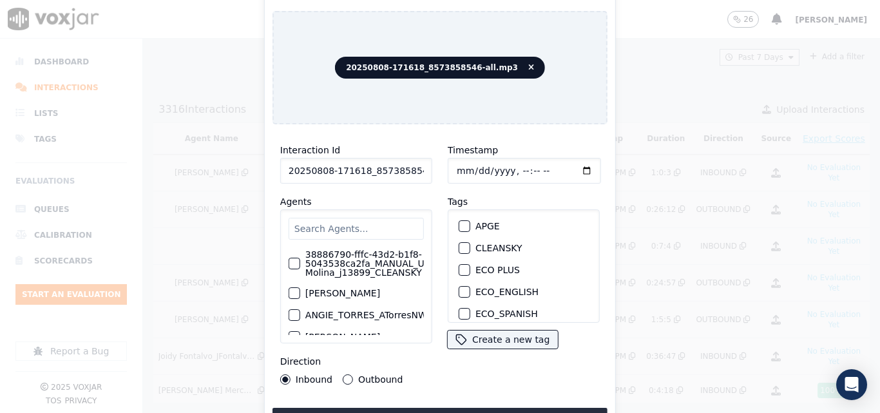
click at [358, 226] on input "text" at bounding box center [355, 229] width 135 height 22
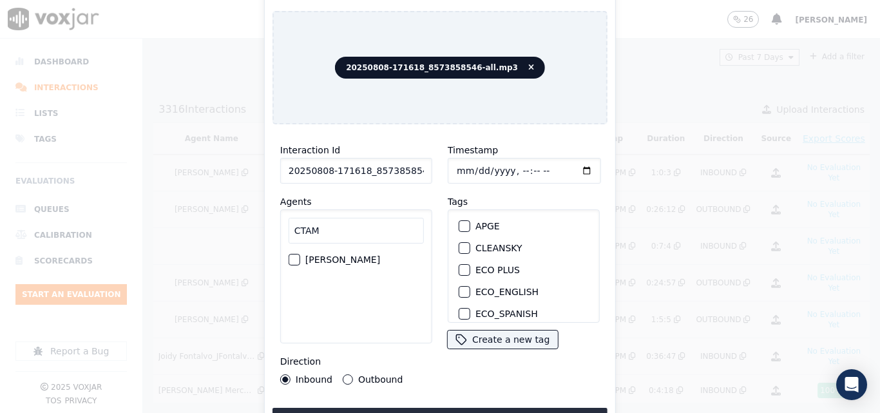
type input "CTAM"
click at [327, 264] on label "[PERSON_NAME]" at bounding box center [342, 259] width 75 height 9
click at [300, 265] on button "[PERSON_NAME]" at bounding box center [294, 260] width 12 height 12
drag, startPoint x: 353, startPoint y: 373, endPoint x: 346, endPoint y: 373, distance: 7.1
click at [346, 374] on div "Outbound" at bounding box center [373, 379] width 60 height 10
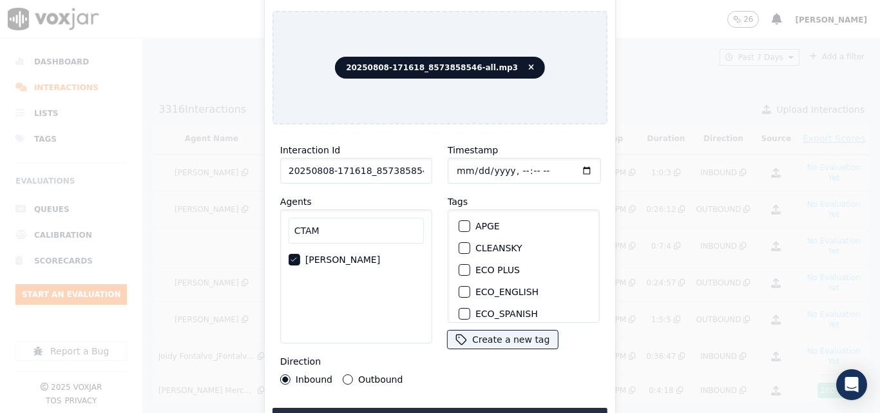
click at [346, 374] on button "Outbound" at bounding box center [348, 379] width 10 height 10
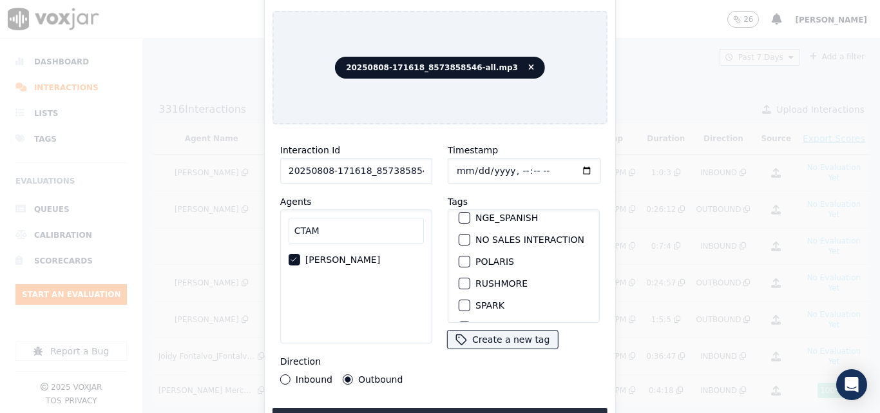
scroll to position [258, 0]
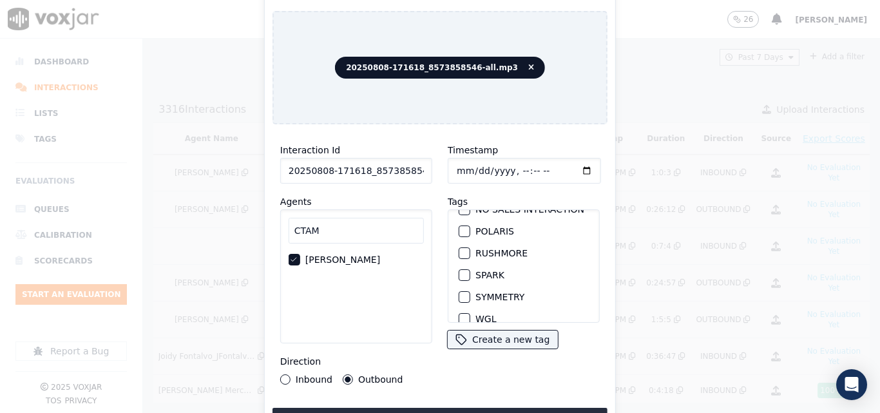
click at [460, 279] on div "button" at bounding box center [463, 274] width 9 height 9
click at [452, 408] on button "Upload interaction to start evaluation" at bounding box center [439, 419] width 335 height 23
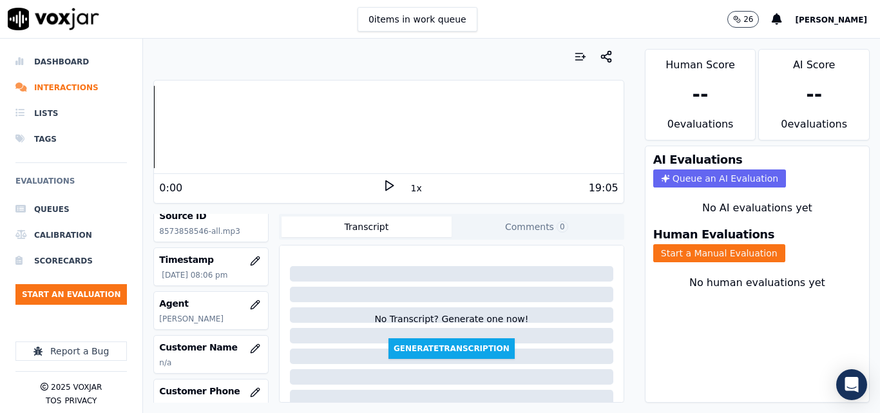
scroll to position [129, 0]
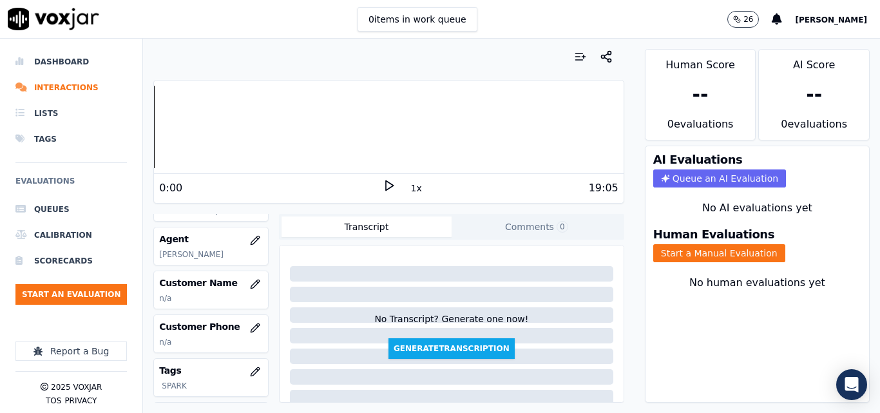
click at [266, 214] on div "Voxjar ID 543176b2-86d7-4ce0-8eb5-ef8b1f1b420d Source ID 8573858546-all.mp3 Tim…" at bounding box center [388, 308] width 470 height 189
click at [250, 289] on icon "button" at bounding box center [255, 284] width 10 height 10
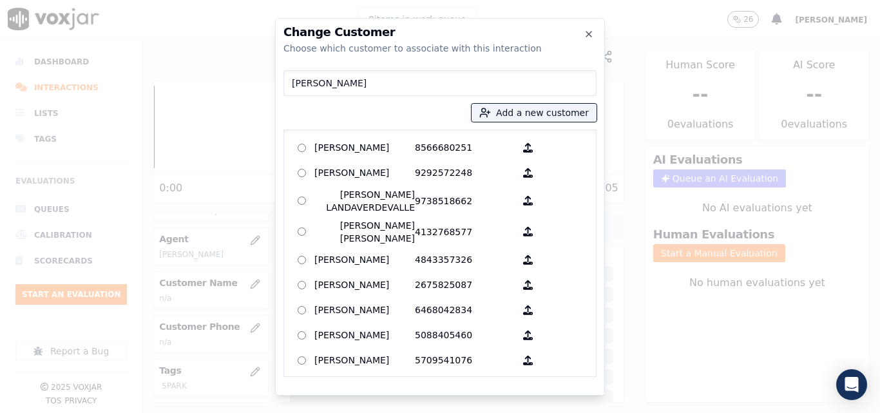
type input "[PERSON_NAME]"
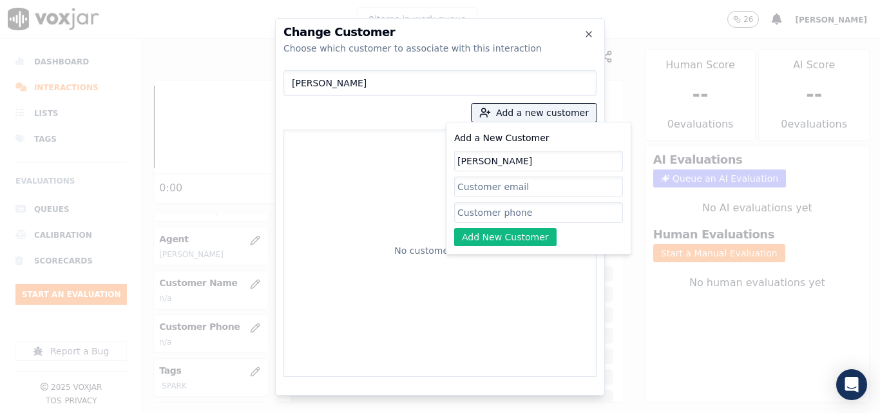
type input "[PERSON_NAME]"
paste input "8573858546"
type input "8573858546"
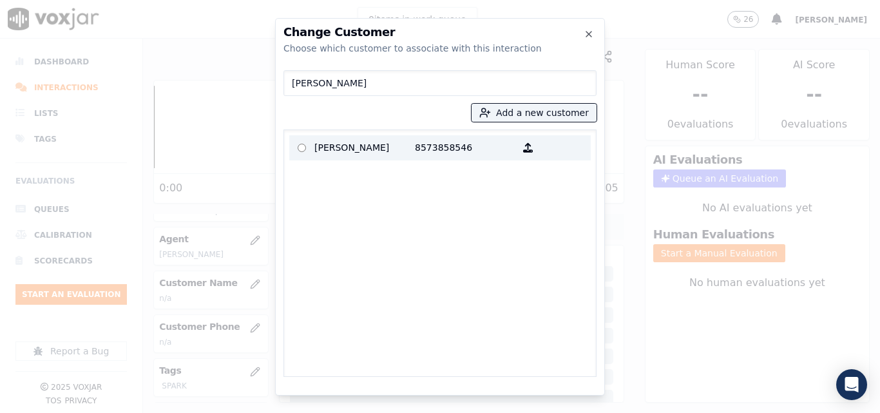
click at [402, 144] on p "[PERSON_NAME]" at bounding box center [364, 148] width 100 height 20
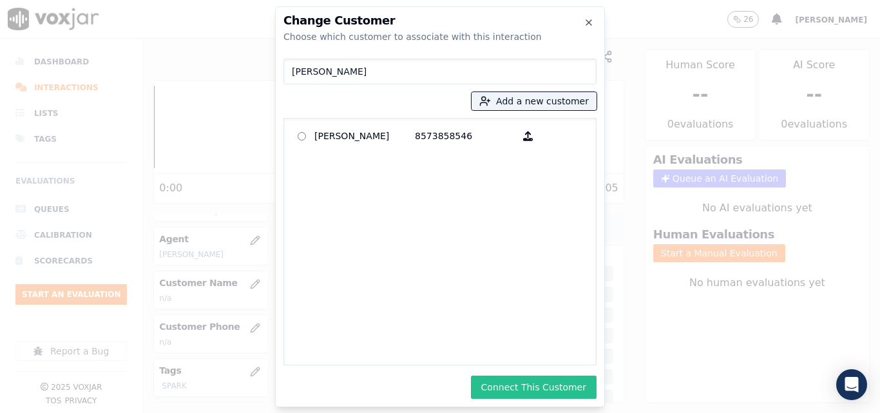
click at [508, 391] on button "Connect This Customer" at bounding box center [534, 386] width 126 height 23
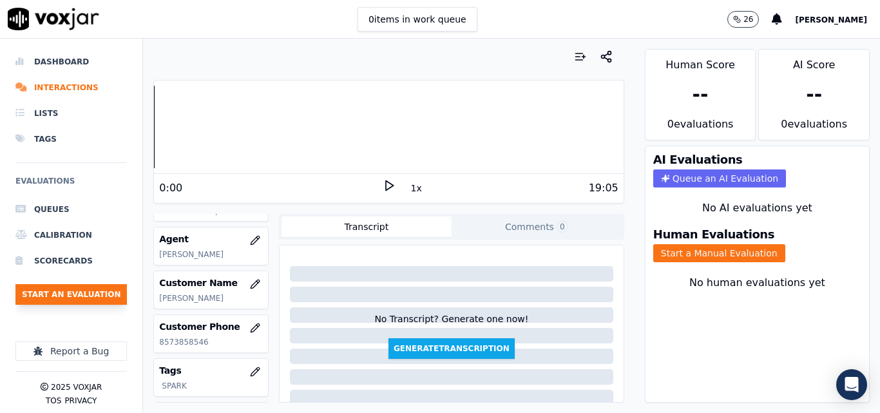
click at [95, 296] on button "Start an Evaluation" at bounding box center [70, 294] width 111 height 21
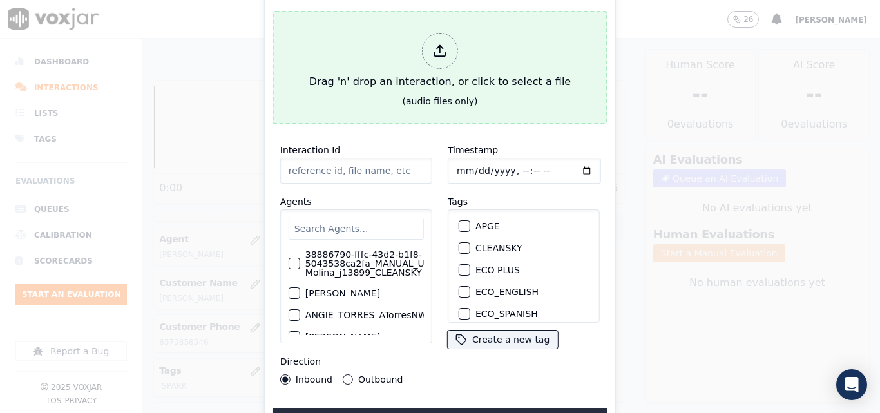
click at [410, 65] on div "Drag 'n' drop an interaction, or click to select a file" at bounding box center [440, 61] width 272 height 67
type input "20250809-124231_9783336927-all.mp3"
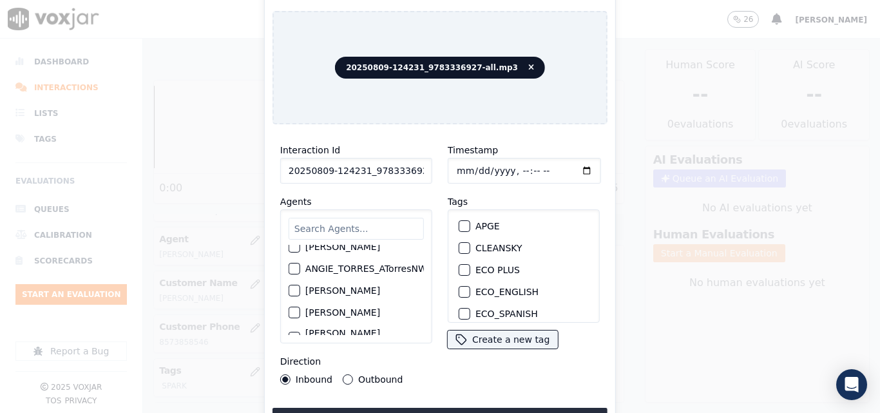
scroll to position [64, 0]
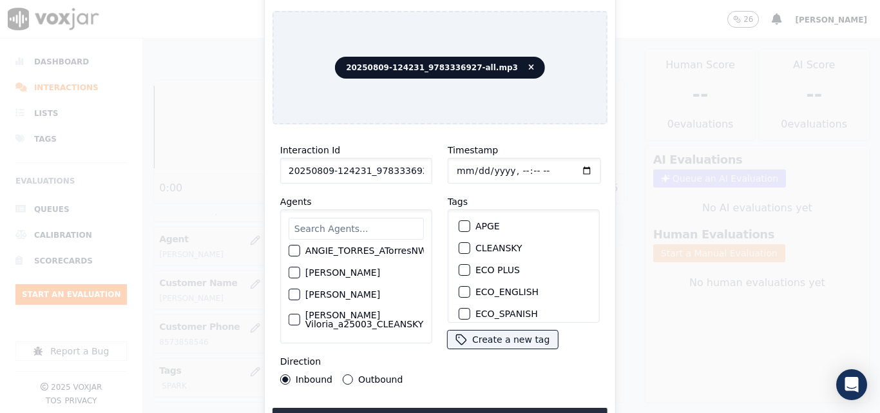
click at [318, 221] on input "text" at bounding box center [355, 229] width 135 height 22
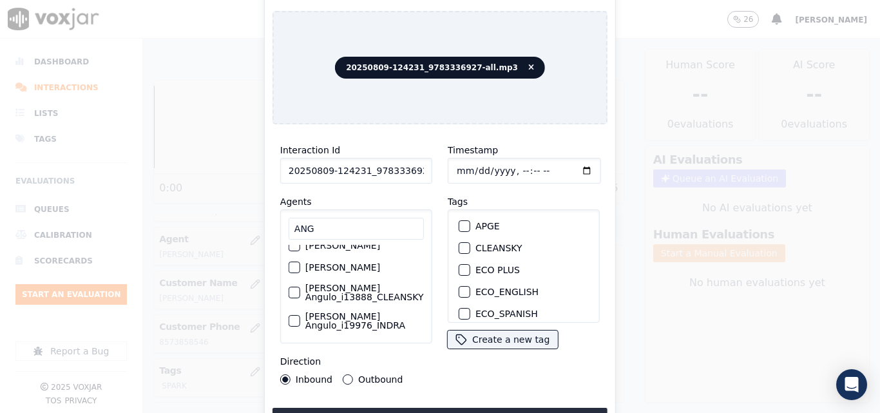
scroll to position [220, 0]
click at [328, 221] on input "ANG" at bounding box center [355, 229] width 135 height 22
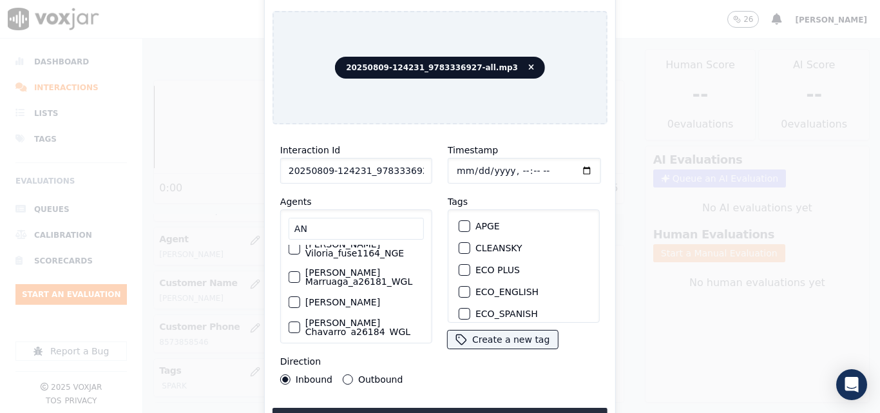
type input "A"
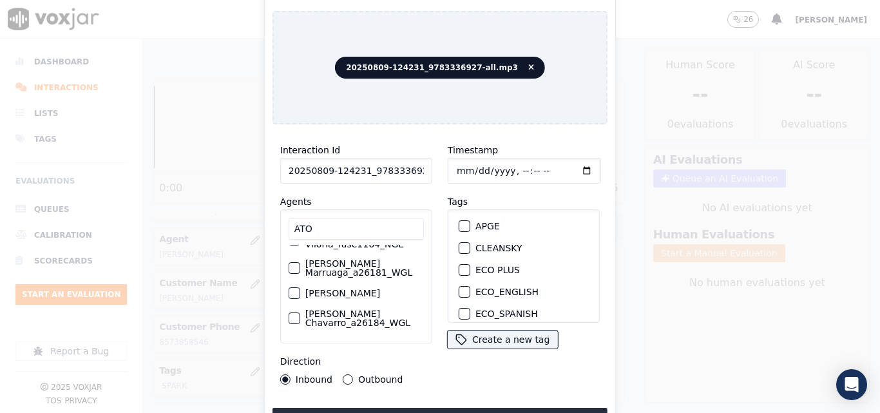
scroll to position [0, 0]
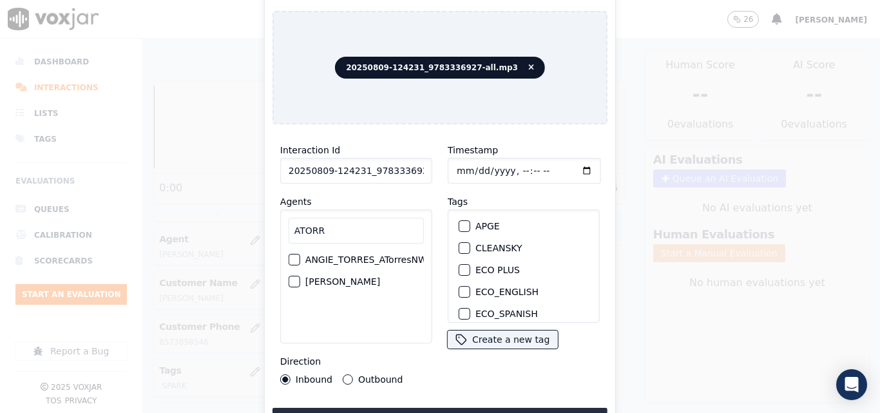
type input "ATORR"
click at [331, 281] on label "[PERSON_NAME]" at bounding box center [293, 281] width 75 height 9
click at [251, 281] on button "[PERSON_NAME]" at bounding box center [246, 282] width 12 height 12
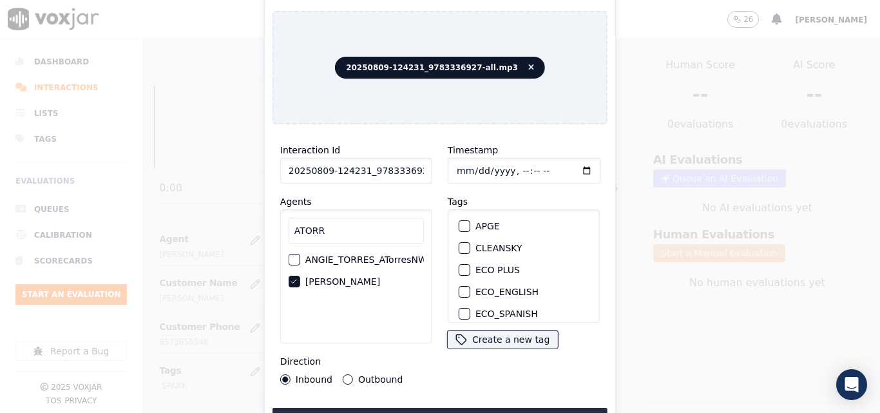
click at [345, 374] on button "Outbound" at bounding box center [348, 379] width 10 height 10
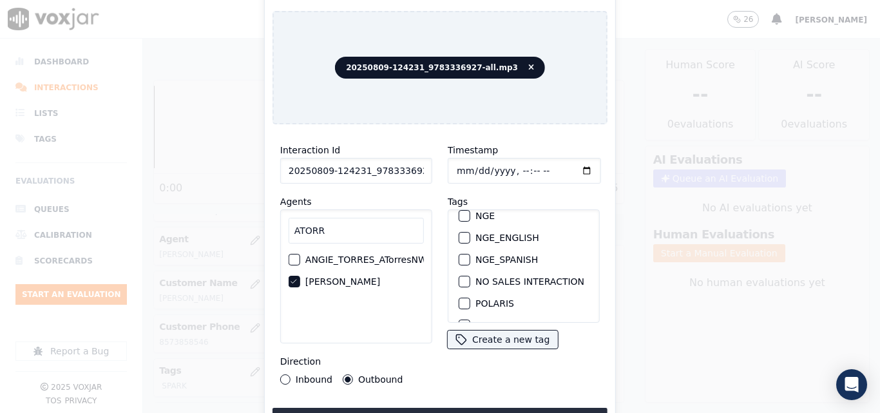
scroll to position [258, 0]
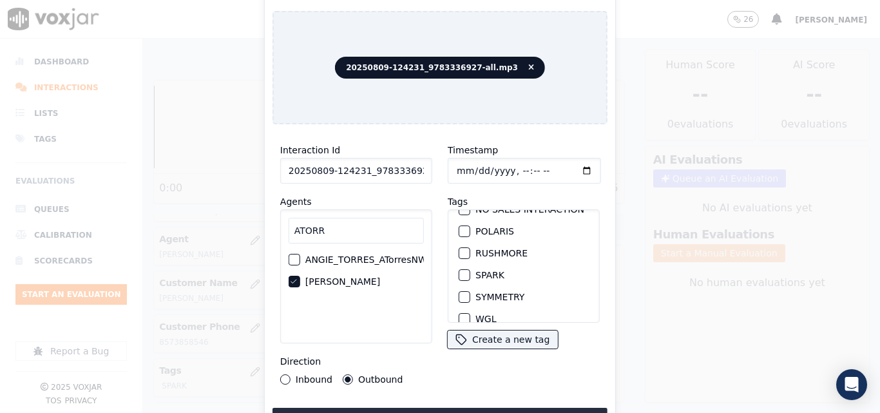
click at [460, 279] on div "button" at bounding box center [463, 274] width 9 height 9
click at [457, 401] on div "Interaction Id 20250809-124231_9783336927-all.mp3 Agents ATORR ANGIE_TORRES_ATo…" at bounding box center [439, 283] width 335 height 296
click at [459, 408] on button "Upload interaction to start evaluation" at bounding box center [439, 419] width 335 height 23
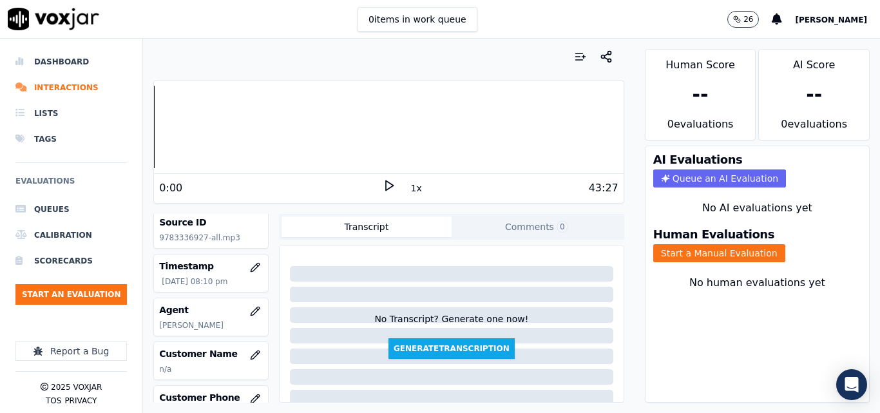
scroll to position [129, 0]
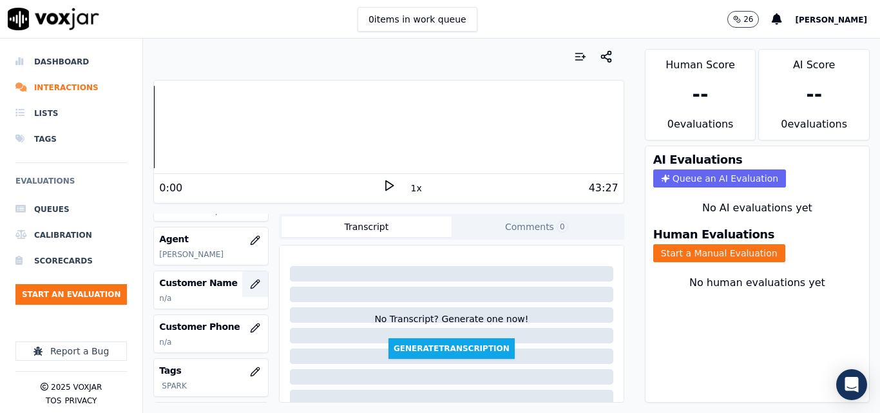
click at [242, 288] on button "button" at bounding box center [255, 284] width 26 height 26
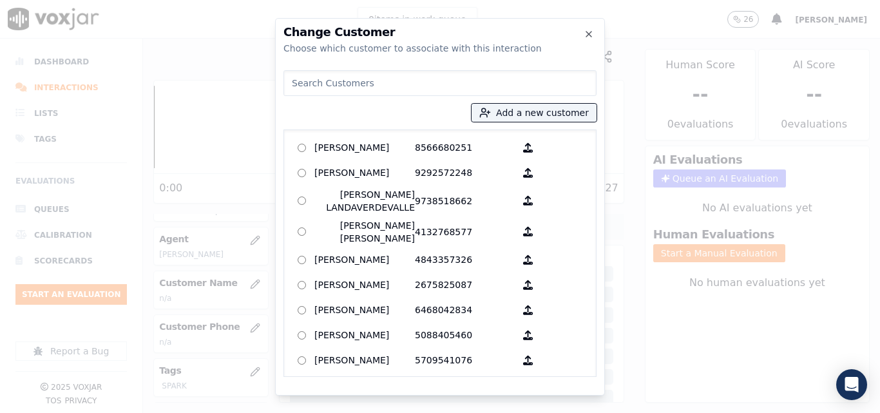
click at [406, 84] on input at bounding box center [439, 83] width 313 height 26
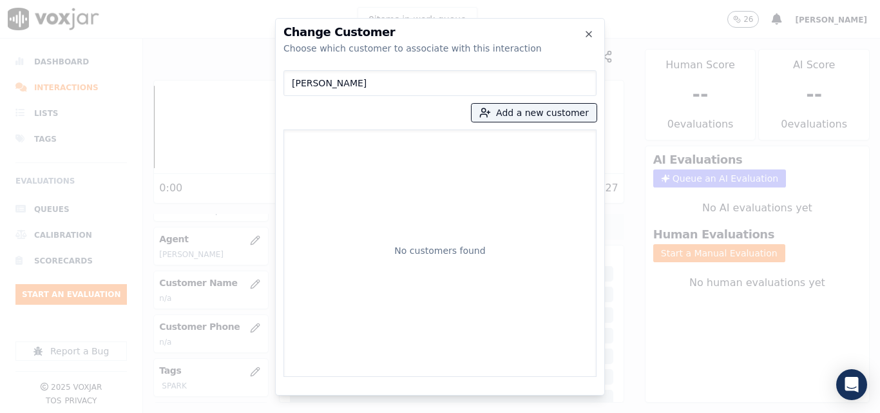
type input "[PERSON_NAME]"
click at [520, 122] on div "ROSIBEL ELVIR Add a new customer No customers found" at bounding box center [439, 221] width 313 height 312
click at [520, 119] on button "Add a new customer" at bounding box center [533, 113] width 125 height 18
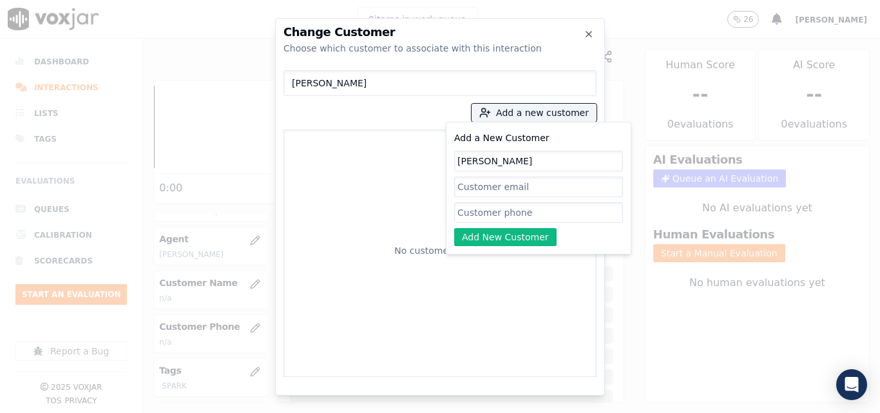
type input "[PERSON_NAME]"
paste input "9783336927"
type input "9783336927"
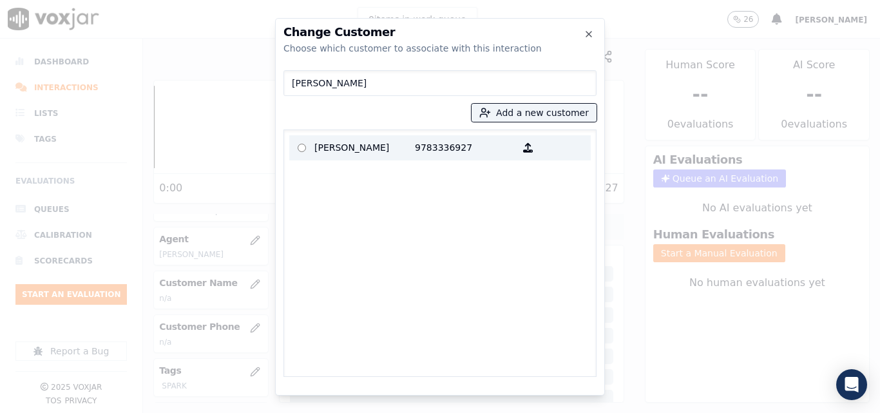
click at [348, 139] on p "[PERSON_NAME]" at bounding box center [364, 148] width 100 height 20
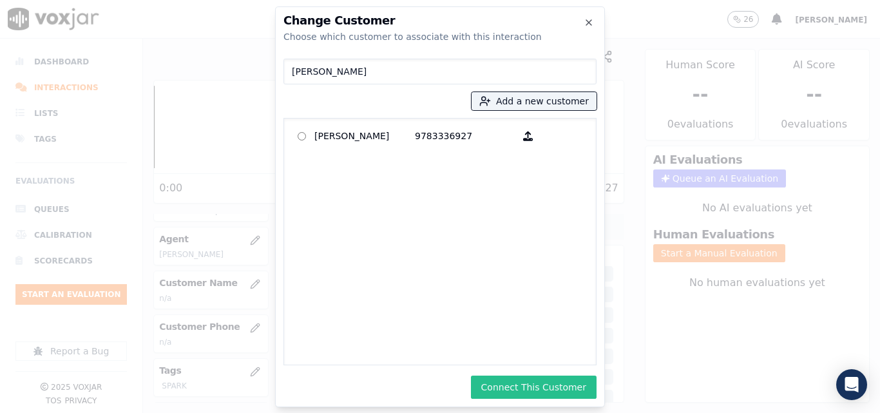
click at [511, 381] on button "Connect This Customer" at bounding box center [534, 386] width 126 height 23
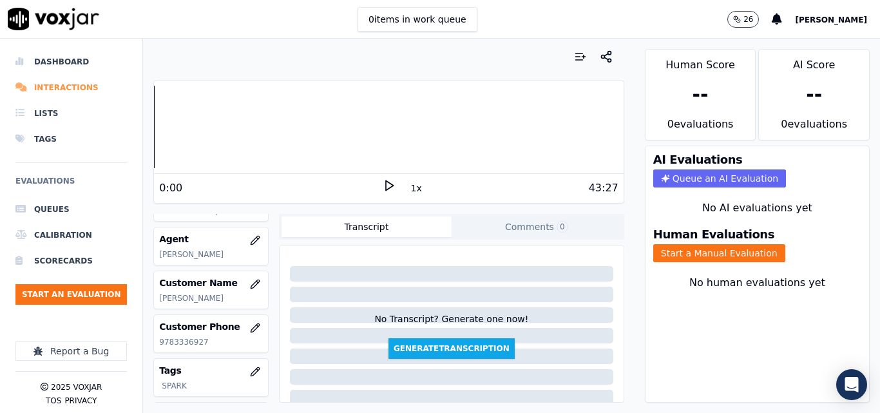
click at [78, 84] on li "Interactions" at bounding box center [70, 88] width 111 height 26
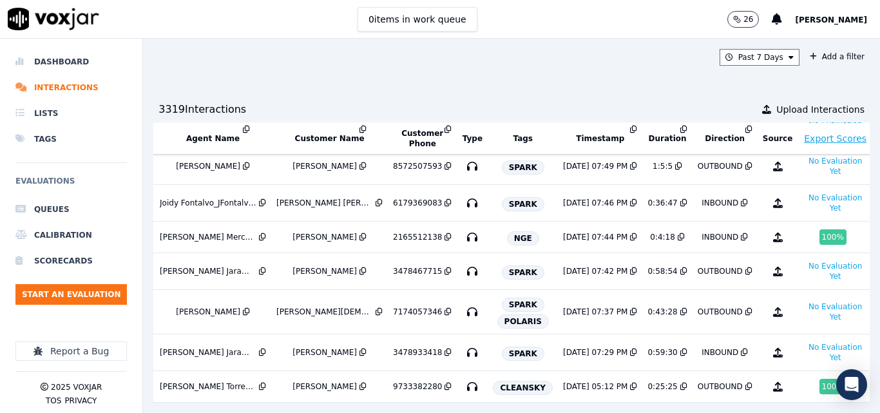
scroll to position [386, 227]
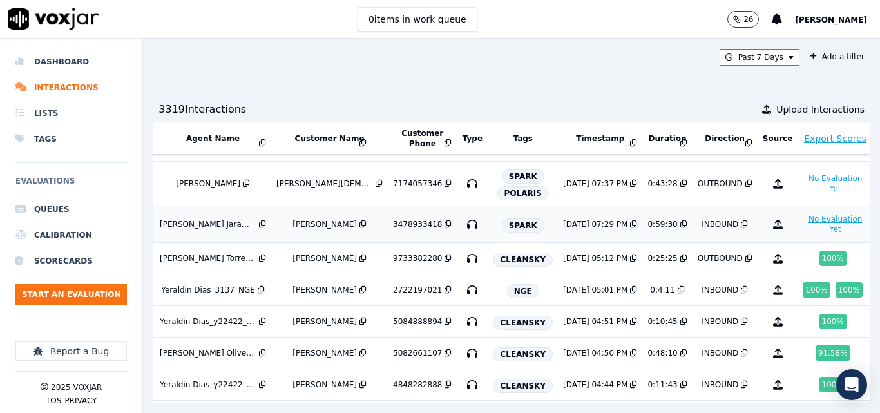
click at [802, 234] on button "No Evaluation Yet" at bounding box center [834, 224] width 65 height 26
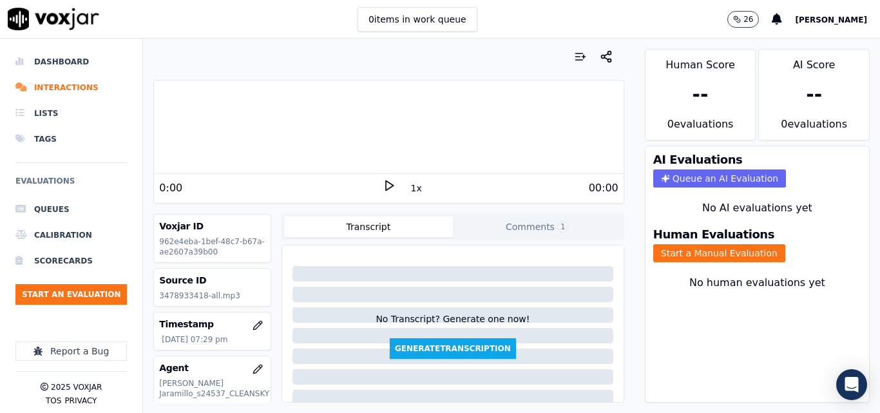
click at [382, 185] on icon at bounding box center [388, 185] width 13 height 13
click at [408, 196] on button "1x" at bounding box center [416, 188] width 16 height 18
click at [408, 194] on button "1.5x" at bounding box center [420, 188] width 25 height 18
click at [670, 251] on button "Start a Manual Evaluation" at bounding box center [719, 253] width 132 height 18
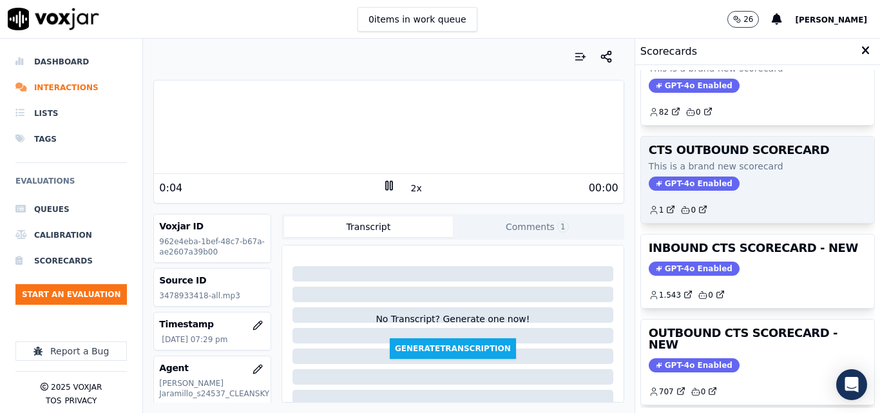
scroll to position [64, 0]
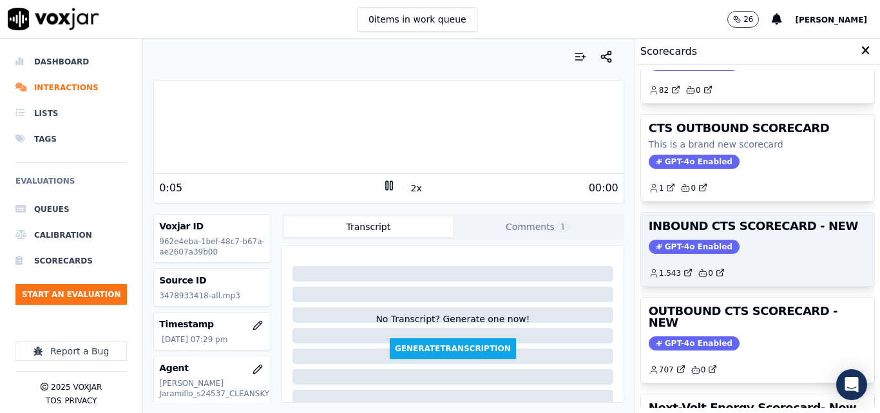
click at [724, 246] on div "GPT-4o Enabled" at bounding box center [757, 247] width 218 height 14
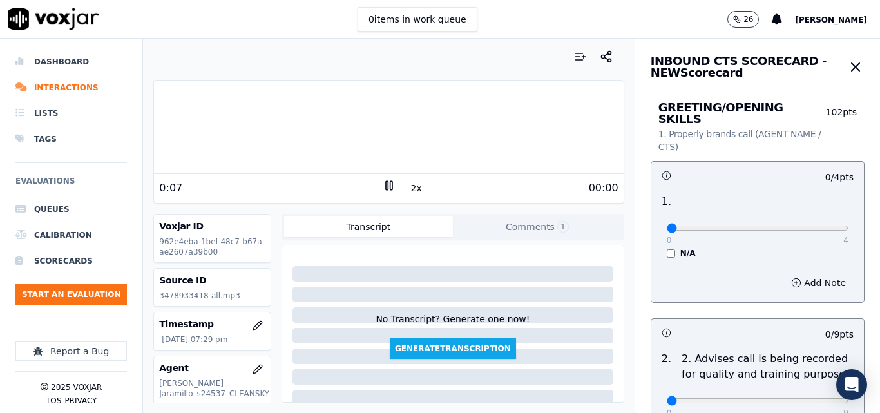
type input "4"
click at [833, 225] on input "range" at bounding box center [757, 227] width 182 height 5
click at [178, 84] on div "Your browser does not support the audio element." at bounding box center [388, 126] width 469 height 93
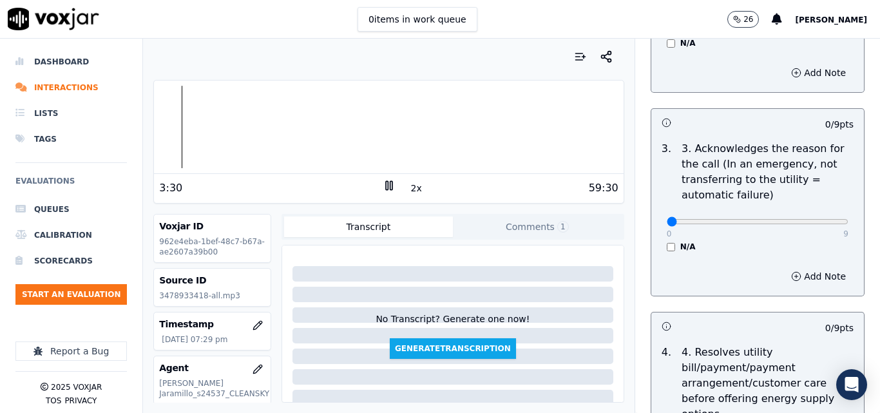
scroll to position [386, 0]
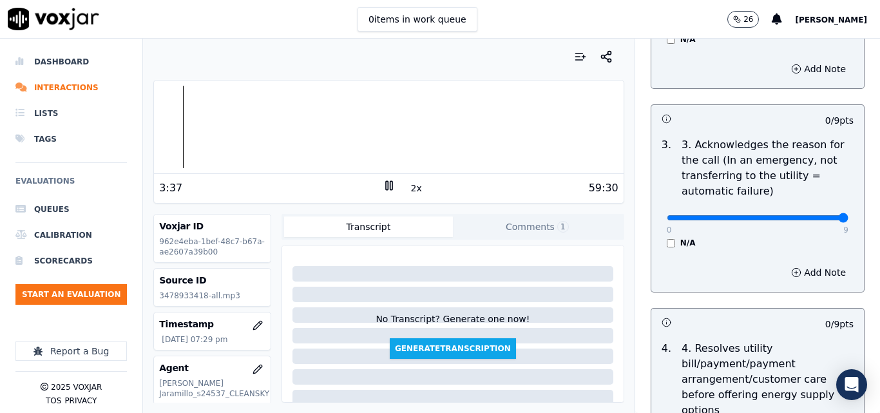
drag, startPoint x: 807, startPoint y: 203, endPoint x: 832, endPoint y: 207, distance: 24.9
type input "9"
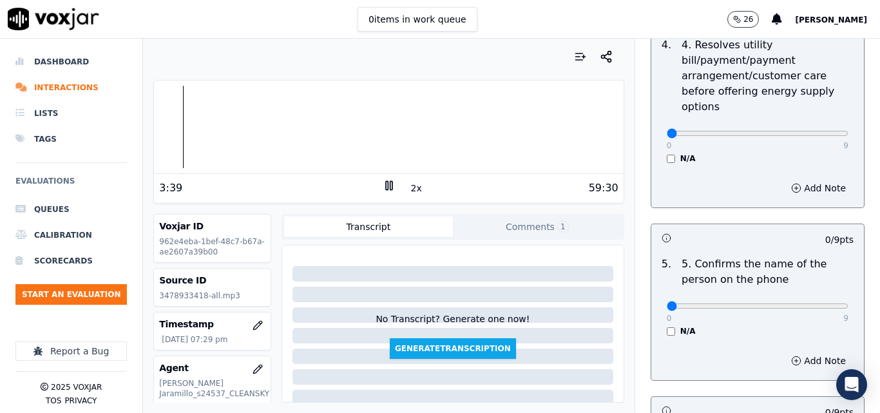
scroll to position [773, 0]
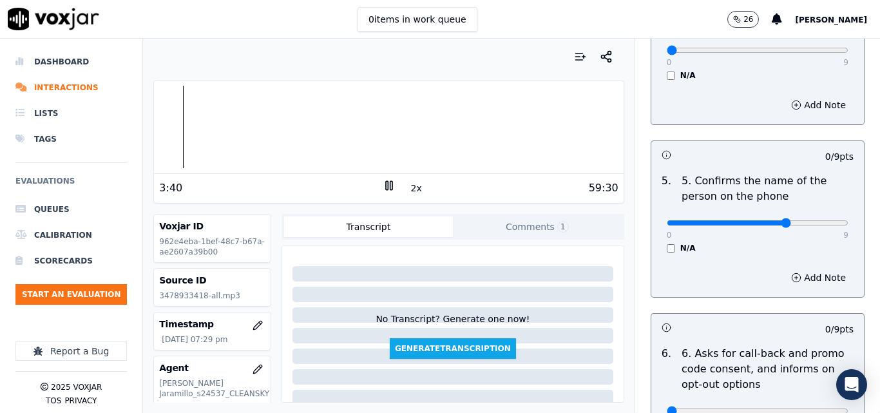
type input "6"
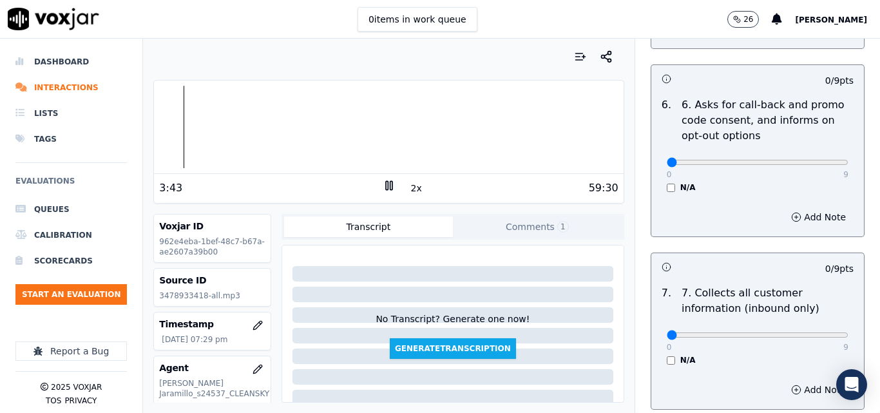
scroll to position [1095, 0]
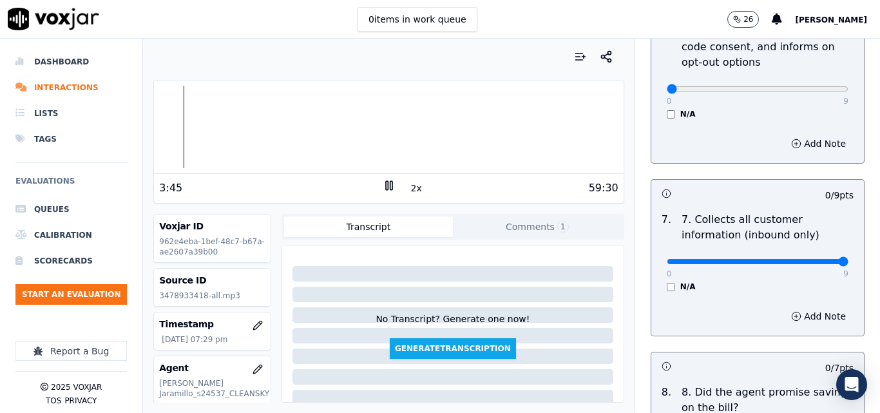
type input "8"
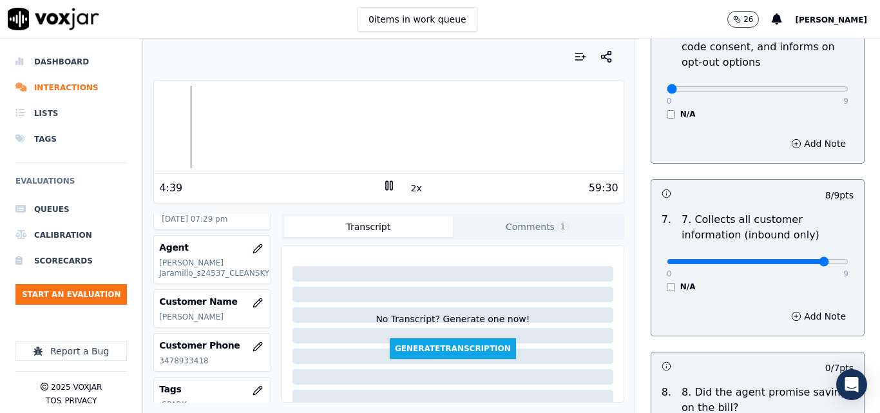
scroll to position [129, 0]
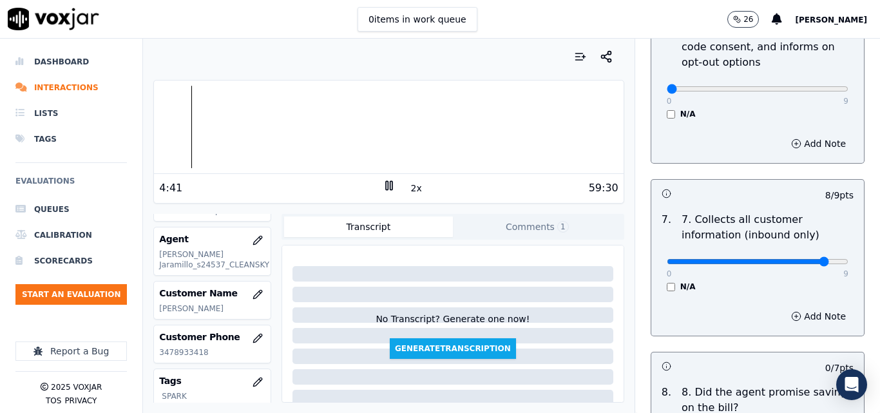
click at [189, 352] on p "3478933418" at bounding box center [212, 352] width 106 height 10
click at [188, 352] on p "3478933418" at bounding box center [212, 352] width 106 height 10
copy p "3478933418"
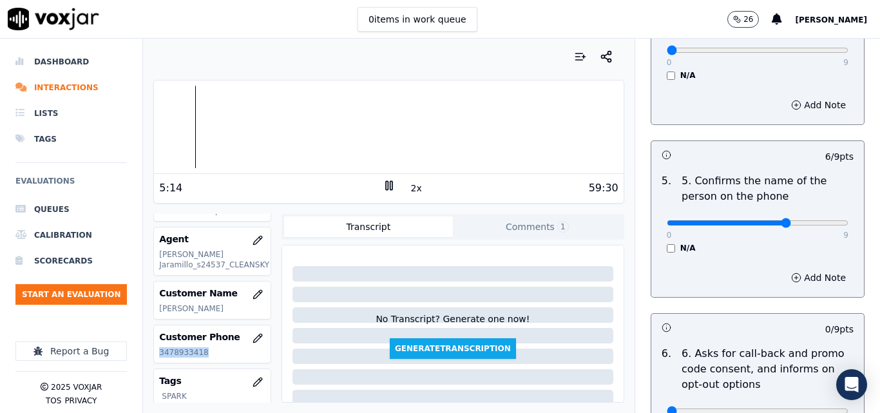
scroll to position [708, 0]
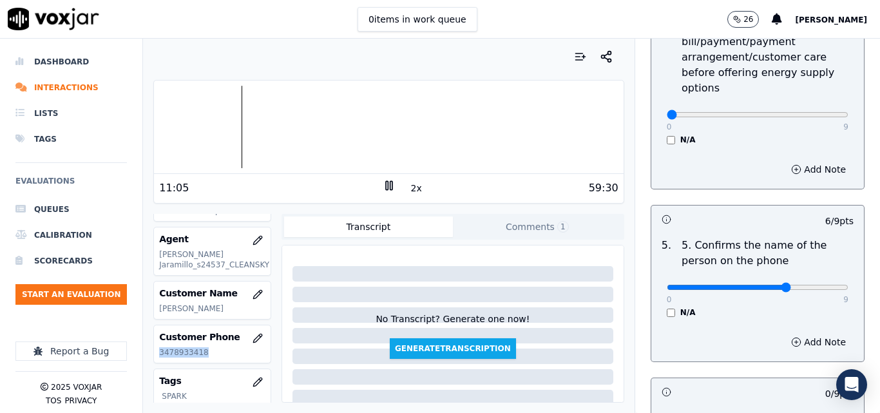
click at [247, 105] on div at bounding box center [388, 127] width 469 height 82
click at [386, 186] on rect at bounding box center [387, 185] width 2 height 8
click at [382, 186] on icon at bounding box center [388, 185] width 13 height 13
copy p "3478933418"
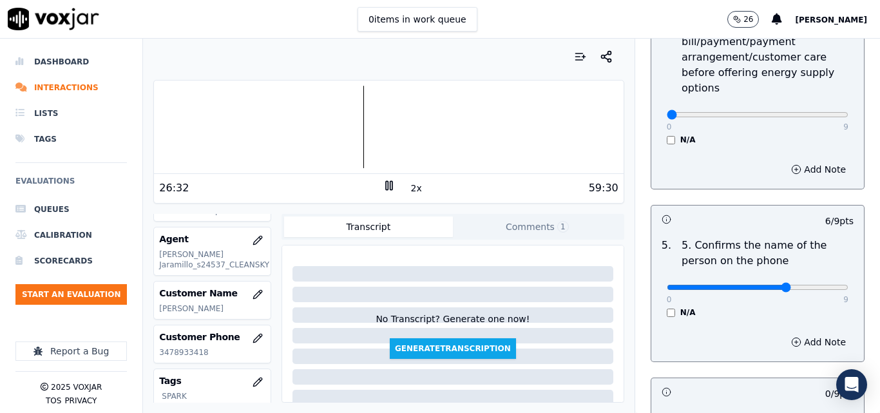
click at [384, 198] on div "26:32 2x 59:30" at bounding box center [388, 188] width 469 height 28
type input "7"
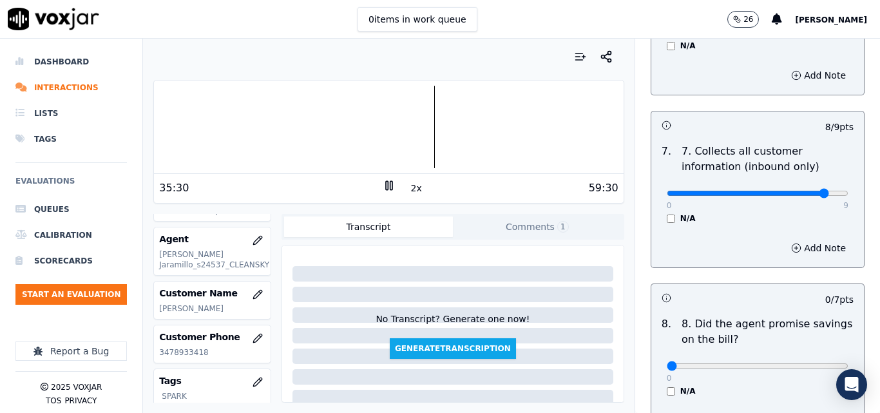
scroll to position [1223, 0]
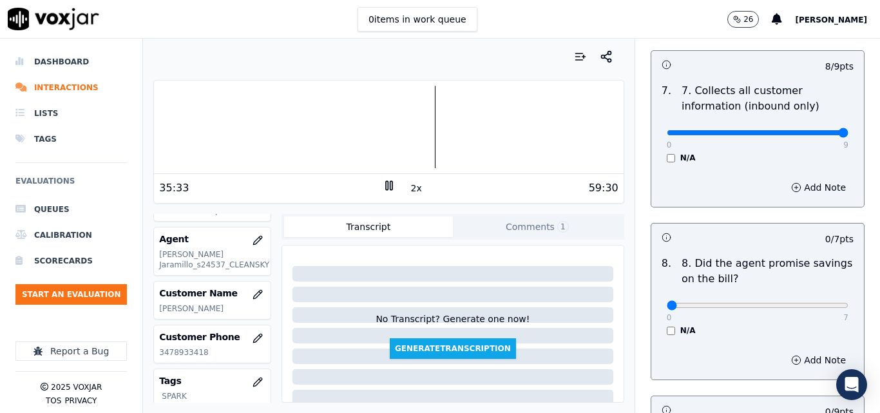
drag, startPoint x: 811, startPoint y: 120, endPoint x: 824, endPoint y: 115, distance: 14.3
type input "9"
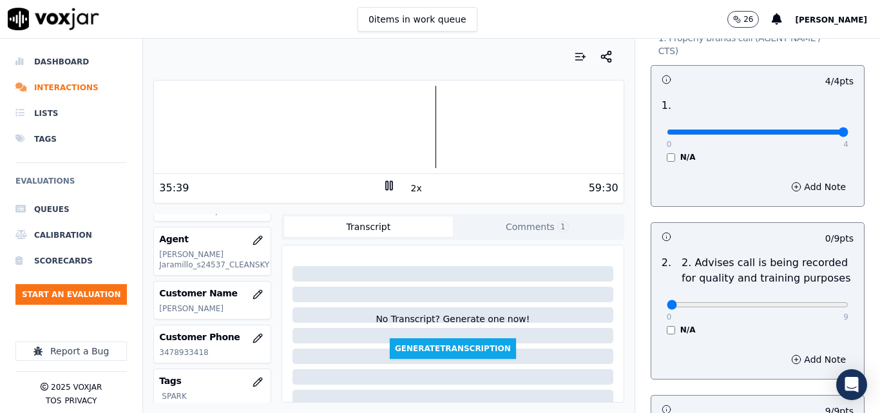
scroll to position [92, 0]
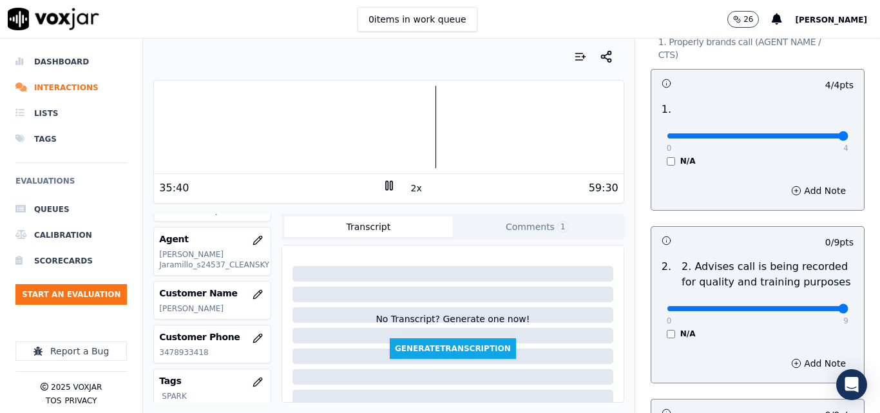
drag, startPoint x: 849, startPoint y: 285, endPoint x: 862, endPoint y: 285, distance: 12.9
type input "9"
click at [848, 138] on input "range" at bounding box center [757, 135] width 182 height 5
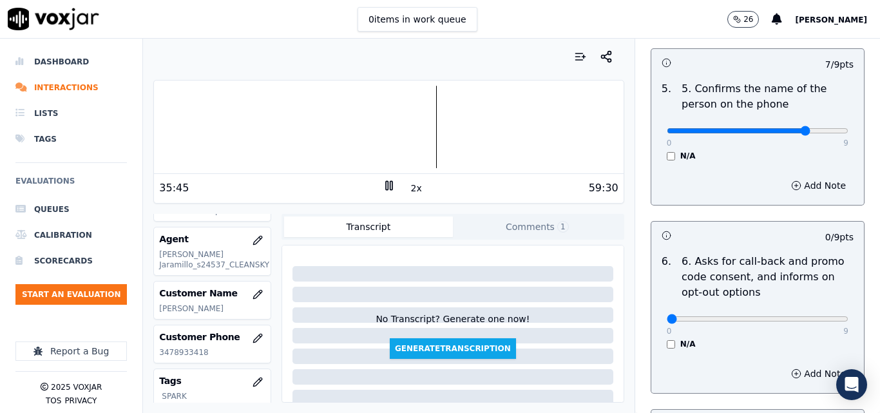
scroll to position [1058, 0]
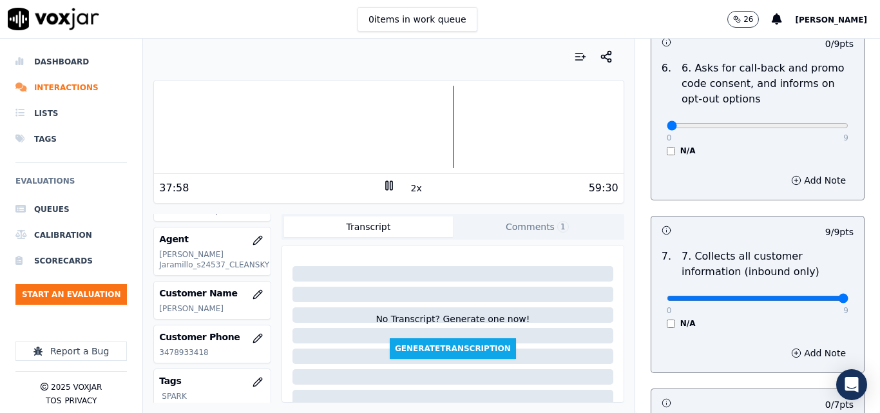
click at [441, 118] on div at bounding box center [388, 127] width 469 height 82
click at [439, 111] on div at bounding box center [388, 127] width 469 height 82
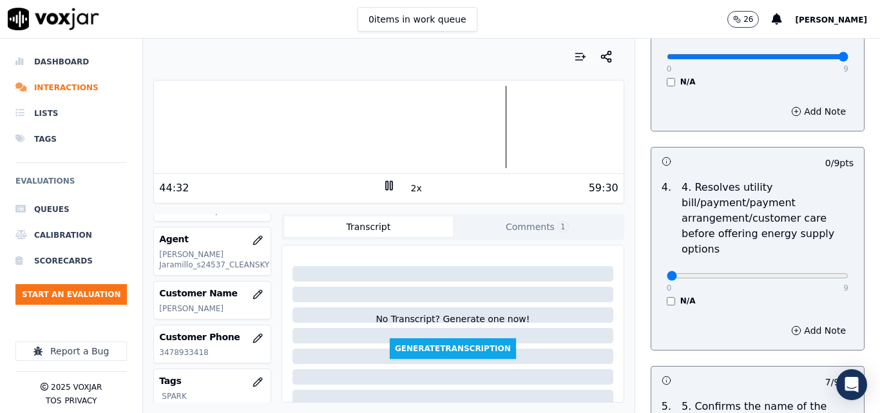
scroll to position [543, 0]
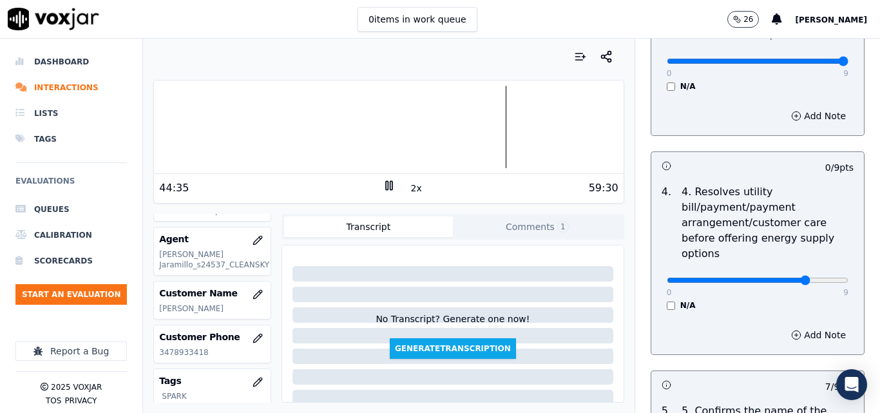
type input "7"
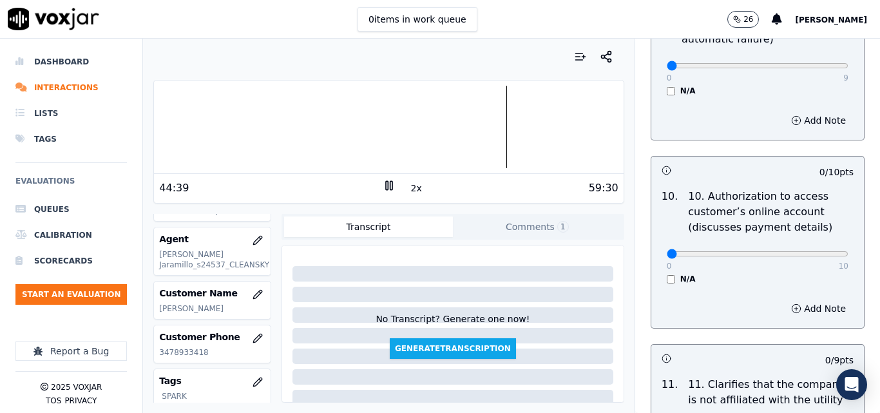
scroll to position [2352, 0]
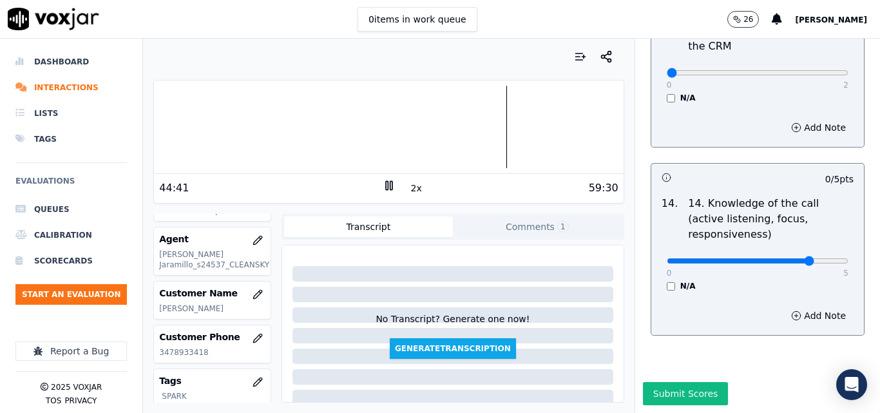
type input "4"
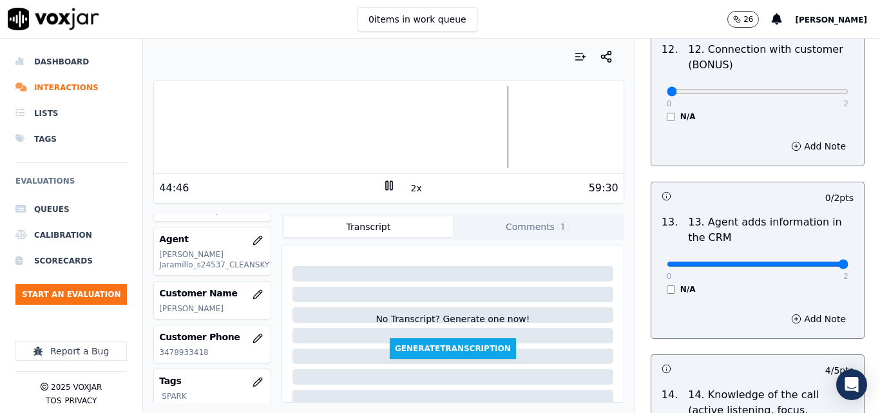
drag, startPoint x: 789, startPoint y: 250, endPoint x: 830, endPoint y: 250, distance: 40.6
type input "2"
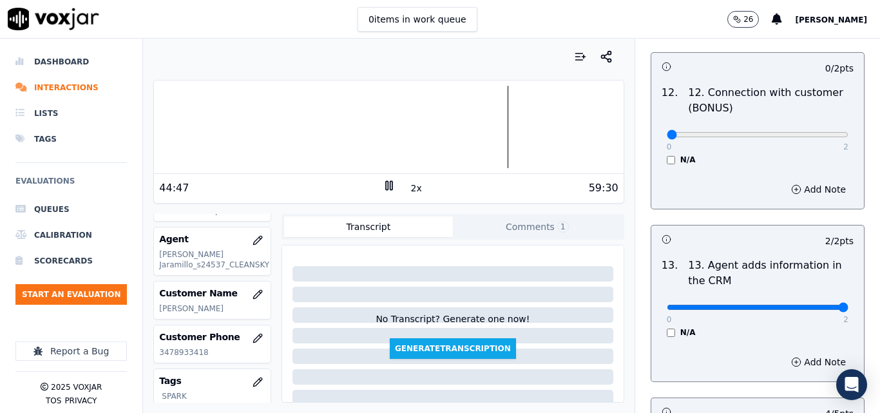
scroll to position [2030, 0]
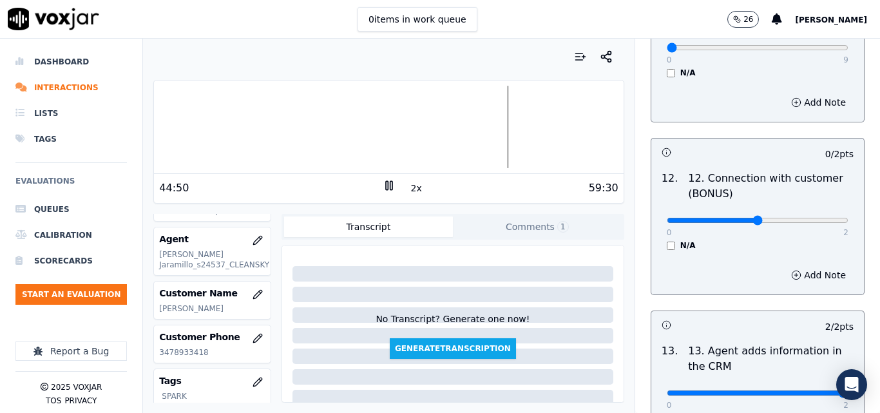
type input "2"
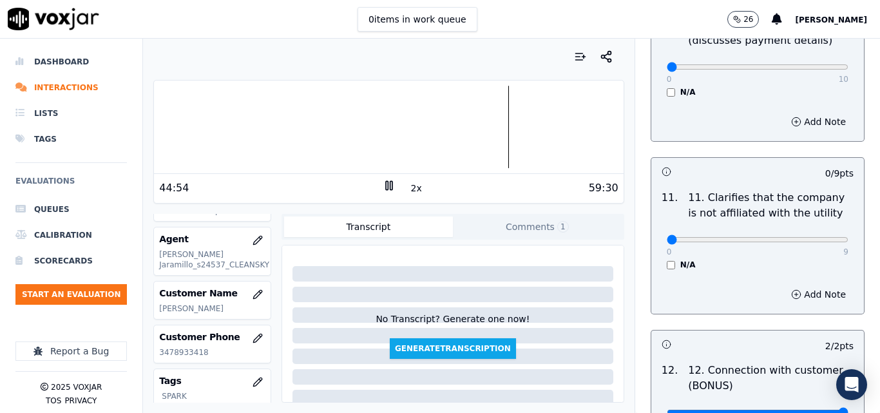
scroll to position [1836, 0]
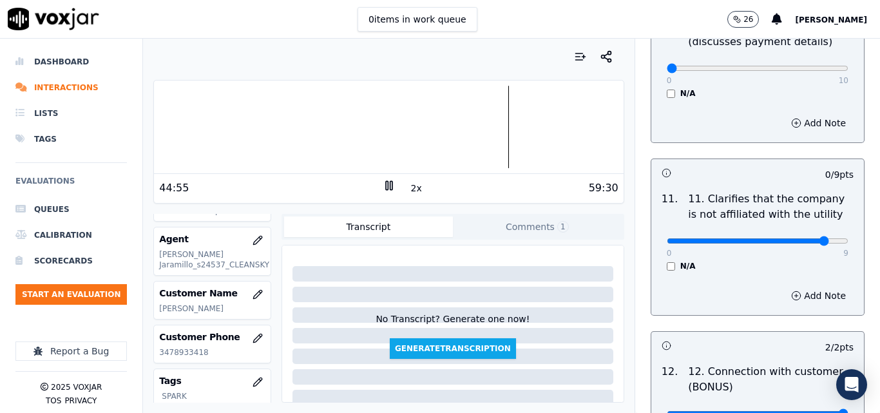
drag, startPoint x: 810, startPoint y: 227, endPoint x: 816, endPoint y: 224, distance: 6.9
type input "9"
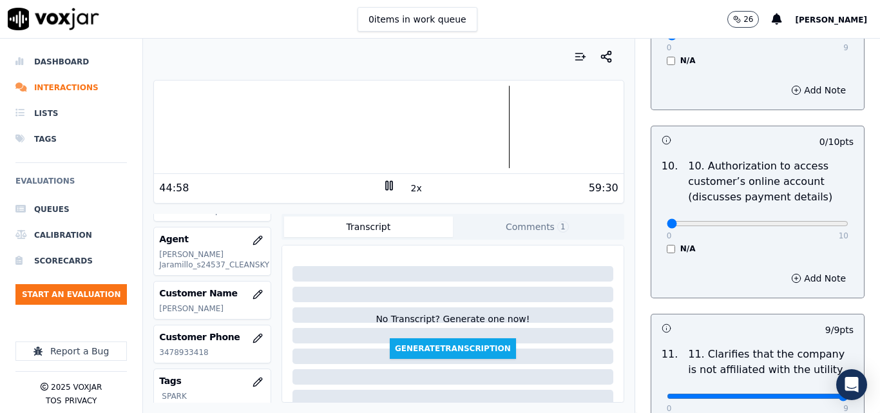
scroll to position [1643, 0]
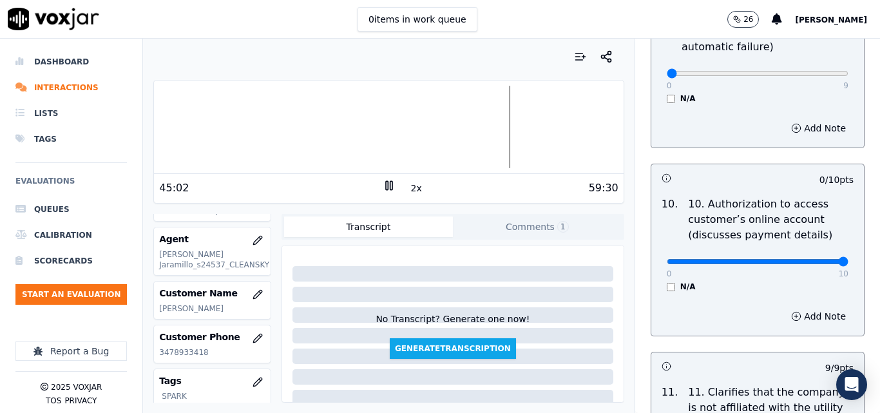
drag, startPoint x: 778, startPoint y: 249, endPoint x: 808, endPoint y: 249, distance: 29.6
type input "10"
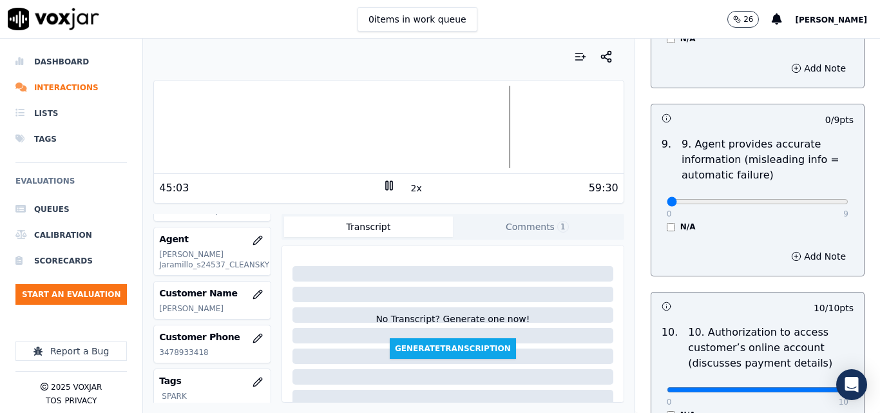
scroll to position [1514, 0]
click at [815, 196] on div "0 9 N/A" at bounding box center [757, 208] width 202 height 49
click at [815, 196] on div "0 9" at bounding box center [757, 201] width 182 height 15
drag, startPoint x: 815, startPoint y: 196, endPoint x: 814, endPoint y: 190, distance: 6.6
click at [815, 194] on div "0 9" at bounding box center [757, 201] width 182 height 15
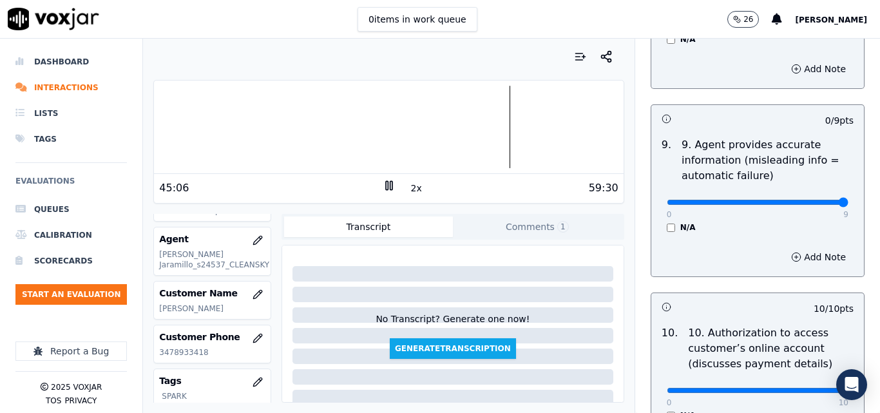
type input "9"
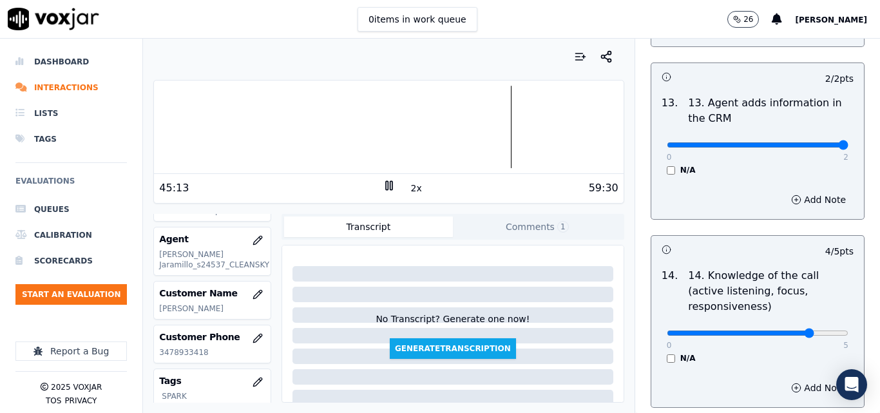
scroll to position [2352, 0]
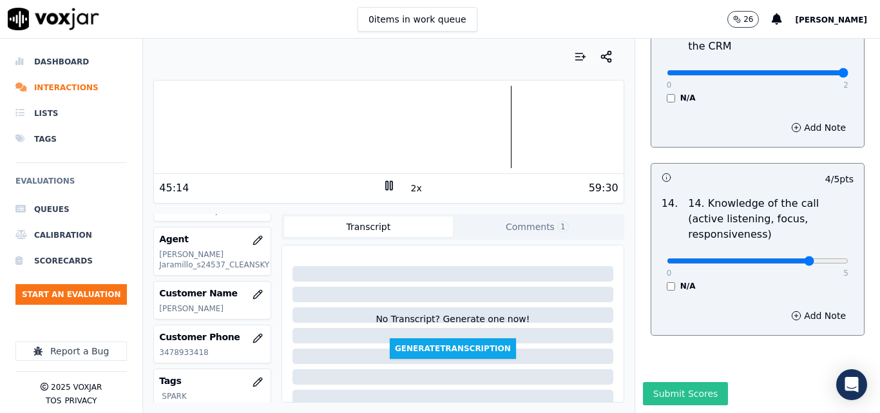
click at [675, 382] on button "Submit Scores" at bounding box center [686, 393] width 86 height 23
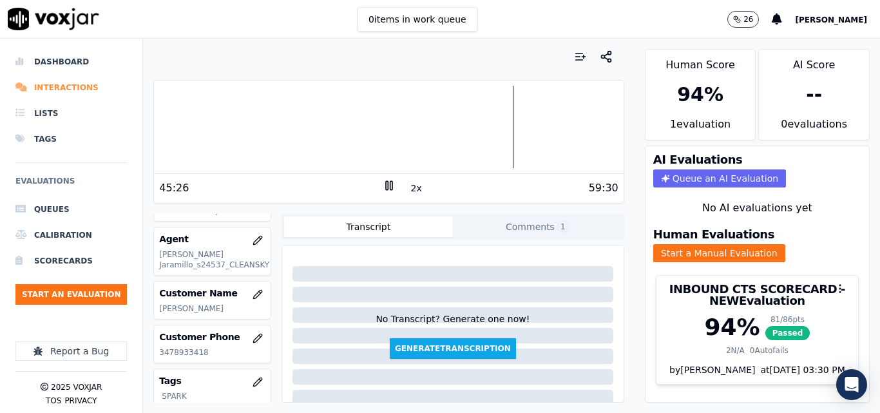
click at [58, 96] on li "Interactions" at bounding box center [70, 88] width 111 height 26
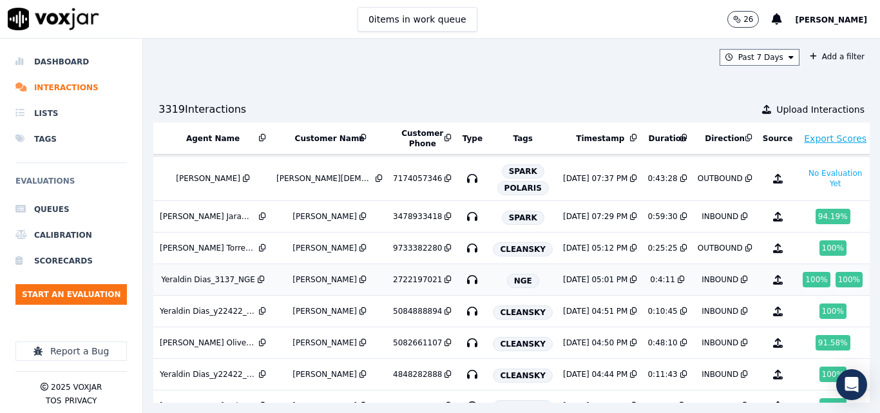
scroll to position [322, 227]
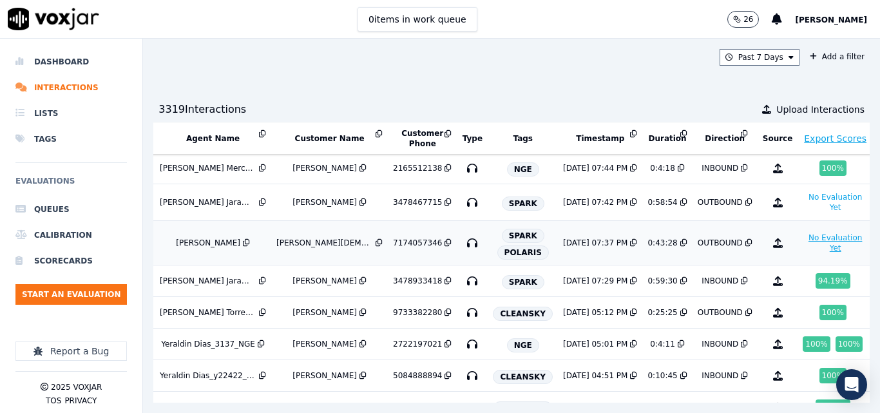
click at [802, 250] on button "No Evaluation Yet" at bounding box center [834, 243] width 65 height 26
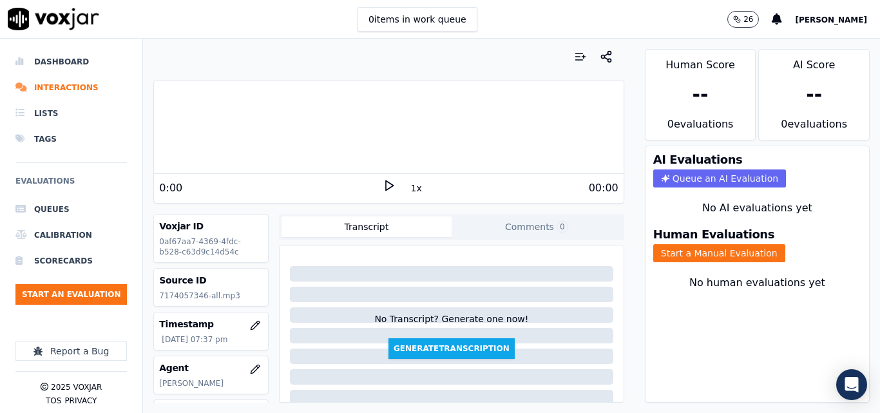
click at [386, 185] on polygon at bounding box center [390, 186] width 8 height 10
click at [411, 185] on button "1x" at bounding box center [416, 188] width 16 height 18
click at [728, 257] on button "Start a Manual Evaluation" at bounding box center [719, 253] width 132 height 18
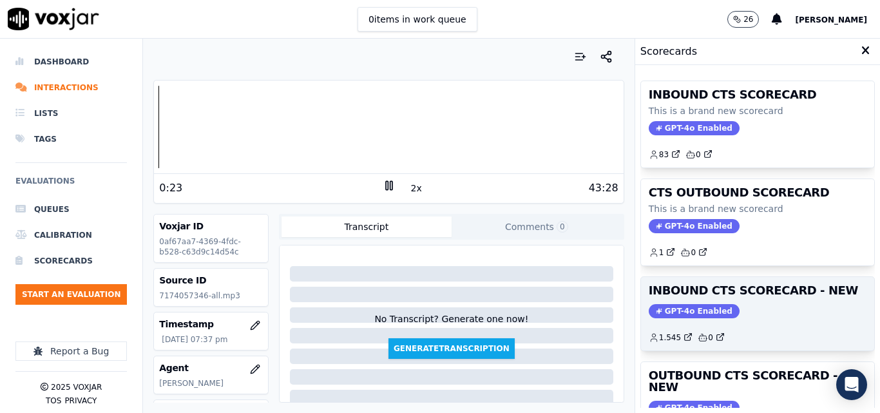
scroll to position [64, 0]
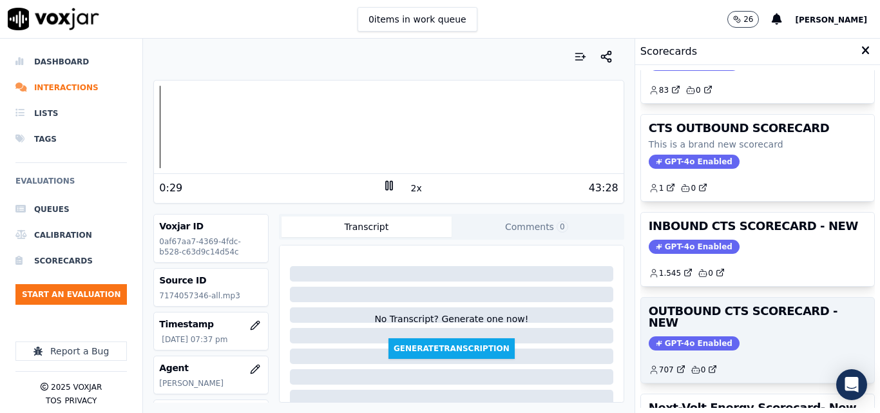
click at [667, 301] on div "OUTBOUND CTS SCORECARD - NEW GPT-4o Enabled 707 0" at bounding box center [757, 339] width 233 height 85
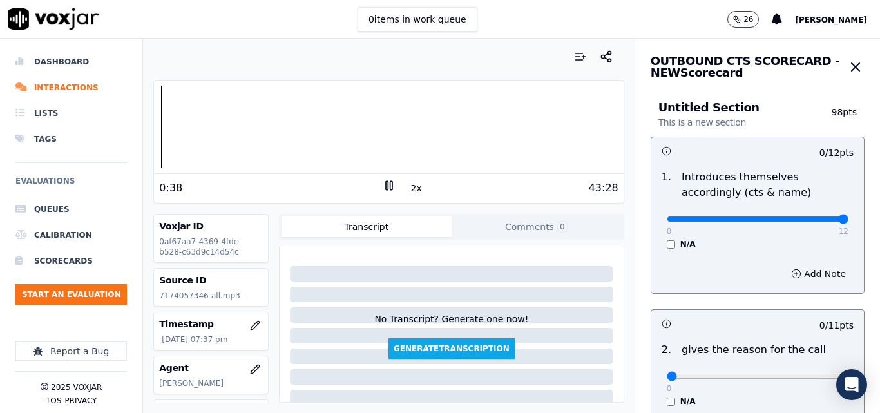
drag, startPoint x: 809, startPoint y: 217, endPoint x: 833, endPoint y: 211, distance: 24.7
type input "12"
click at [833, 216] on input "range" at bounding box center [757, 218] width 182 height 5
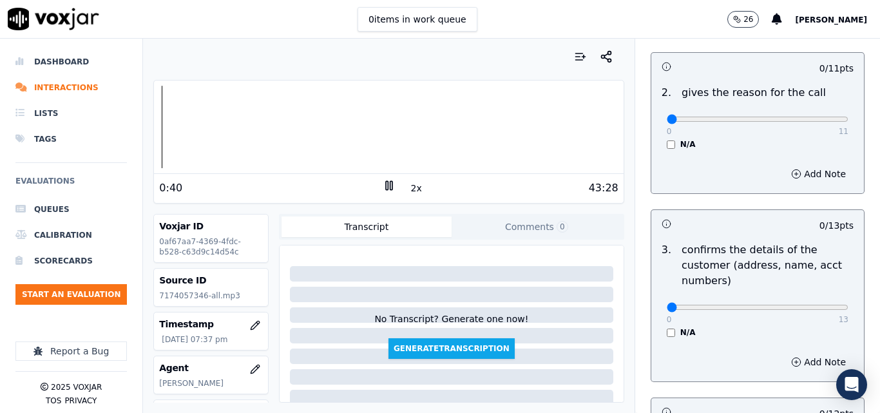
scroll to position [258, 0]
click at [386, 186] on rect at bounding box center [387, 185] width 2 height 8
click at [386, 186] on polygon at bounding box center [390, 186] width 8 height 10
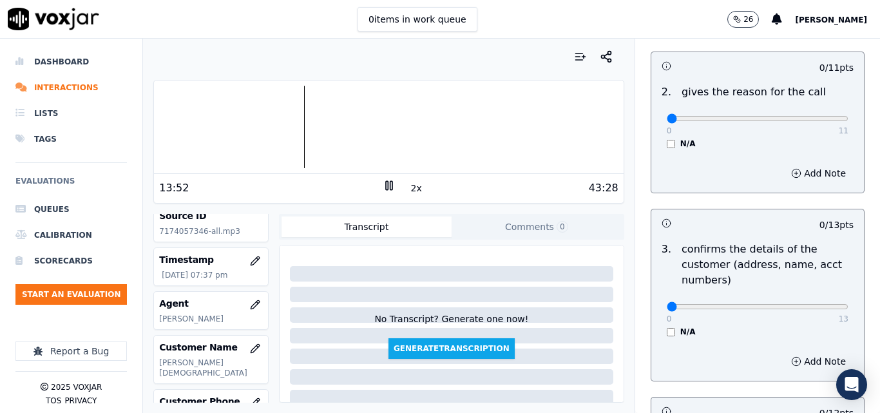
click at [295, 91] on div at bounding box center [388, 127] width 469 height 82
click at [410, 184] on button "2x" at bounding box center [416, 188] width 16 height 18
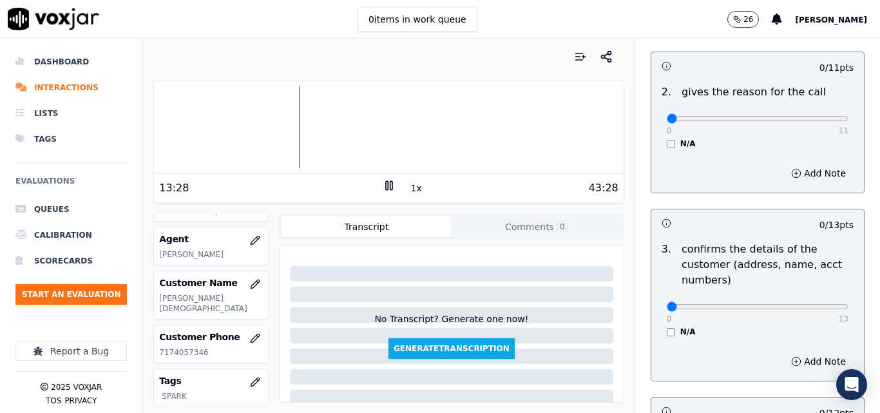
scroll to position [193, 0]
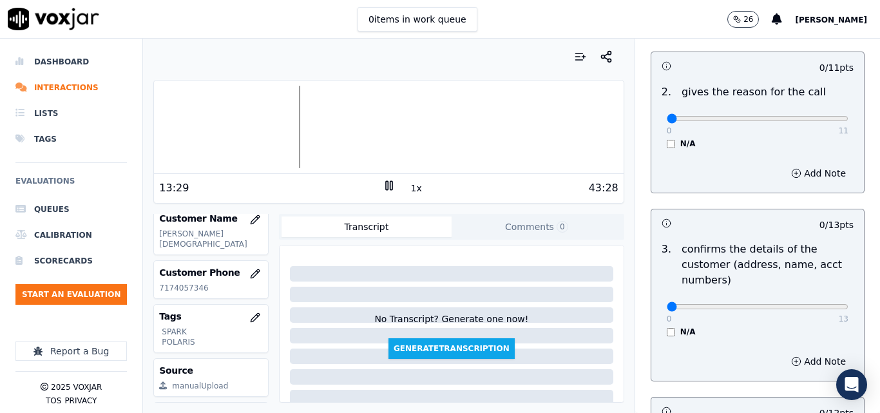
click at [192, 288] on p "7174057346" at bounding box center [211, 288] width 104 height 10
copy p "7174057346"
click at [175, 290] on p "7174057346" at bounding box center [211, 288] width 104 height 10
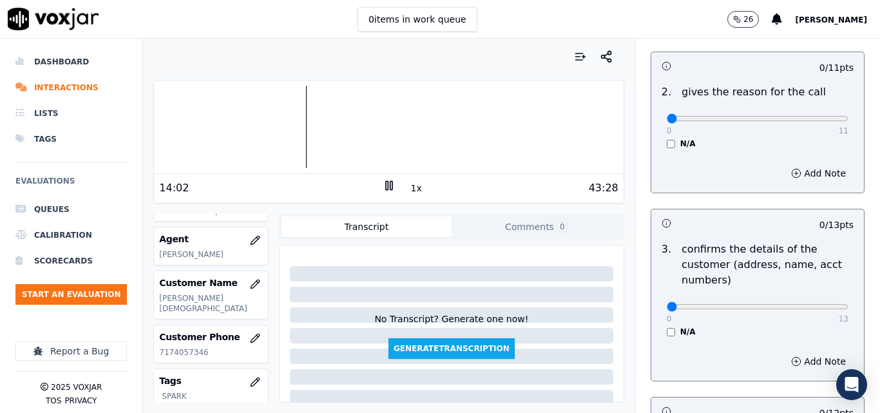
click at [297, 96] on div at bounding box center [388, 127] width 469 height 82
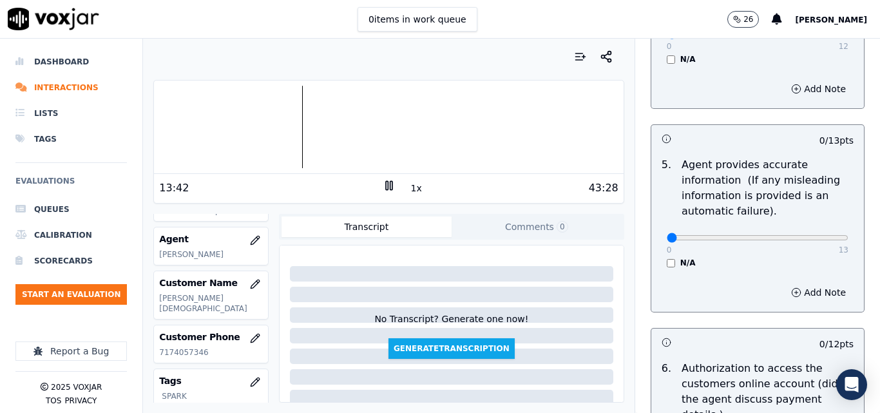
scroll to position [773, 0]
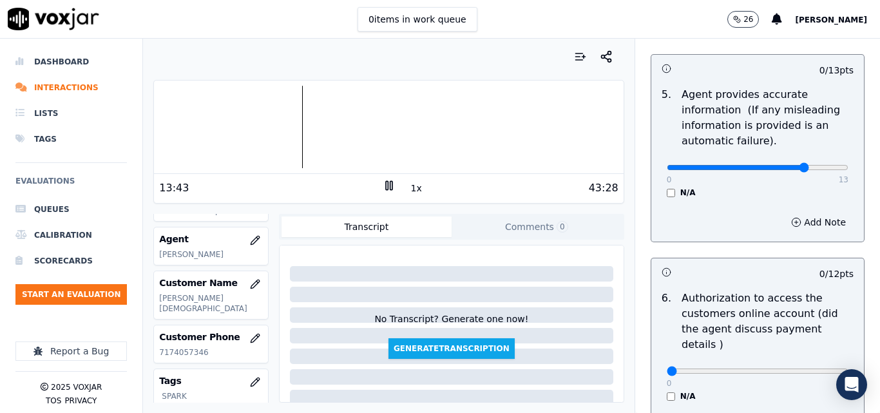
type input "10"
click at [787, 228] on button "Add Note" at bounding box center [818, 222] width 70 height 18
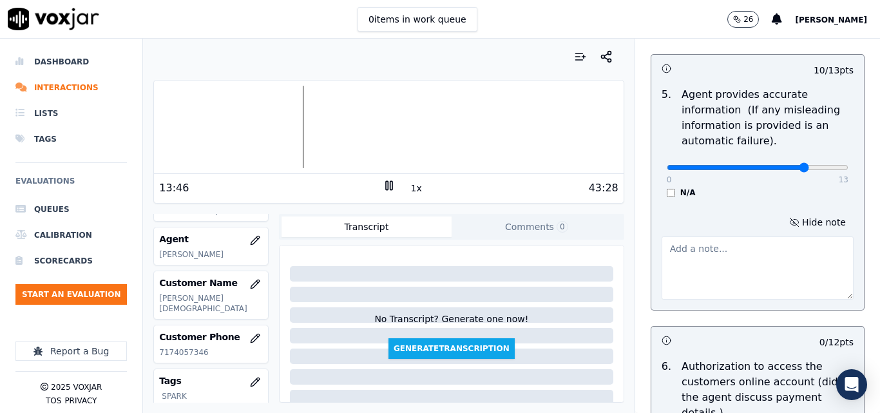
click at [715, 256] on textarea at bounding box center [757, 267] width 192 height 63
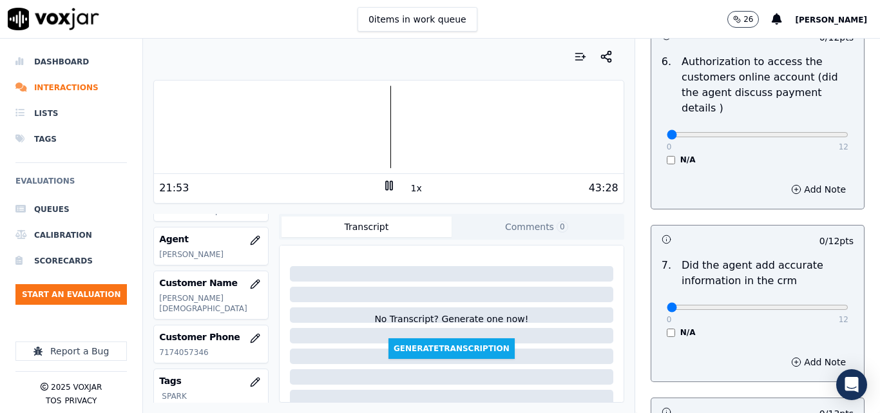
scroll to position [1223, 0]
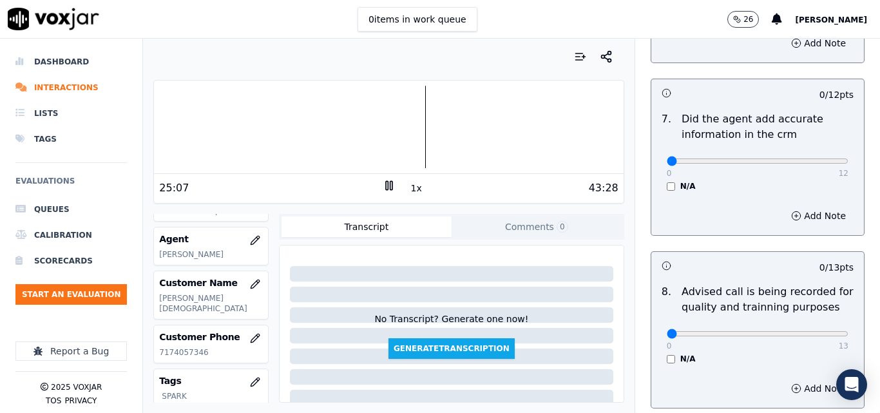
type textarea "ELECTRIC RATE (15.49)"
click at [408, 187] on button "1x" at bounding box center [416, 188] width 16 height 18
drag, startPoint x: 787, startPoint y: 142, endPoint x: 837, endPoint y: 144, distance: 50.3
type input "12"
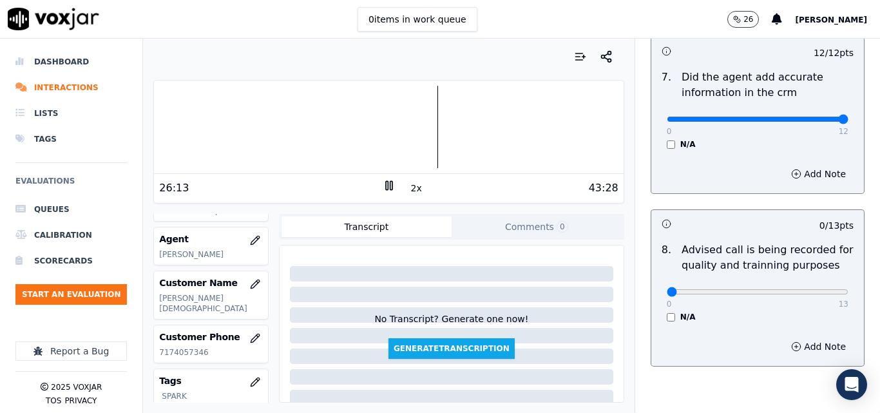
scroll to position [1288, 0]
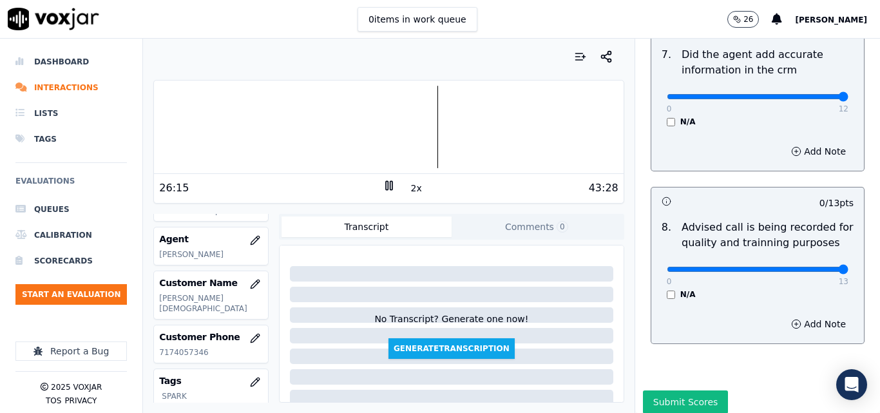
drag, startPoint x: 815, startPoint y: 253, endPoint x: 836, endPoint y: 253, distance: 21.2
type input "13"
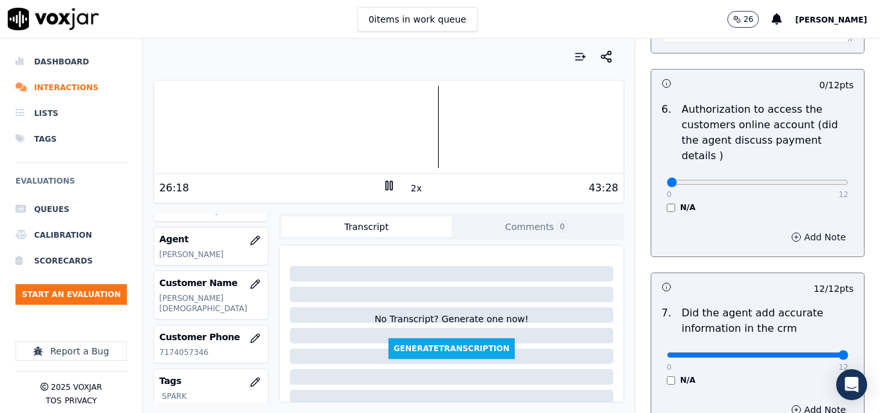
scroll to position [1030, 0]
drag, startPoint x: 804, startPoint y: 165, endPoint x: 820, endPoint y: 165, distance: 16.1
type input "11"
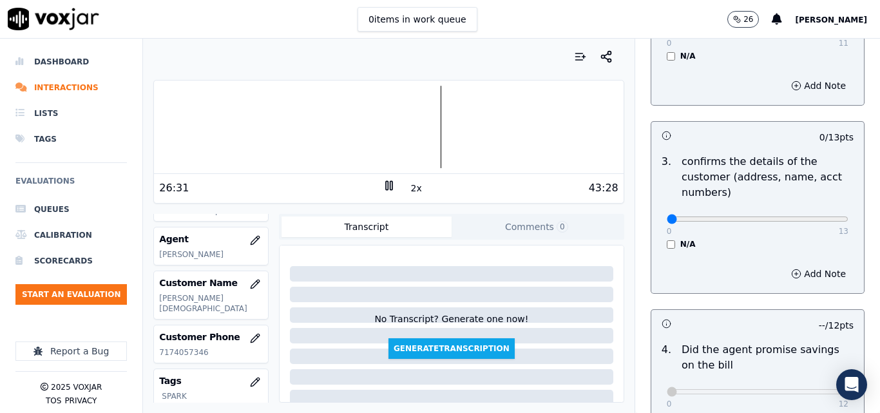
scroll to position [322, 0]
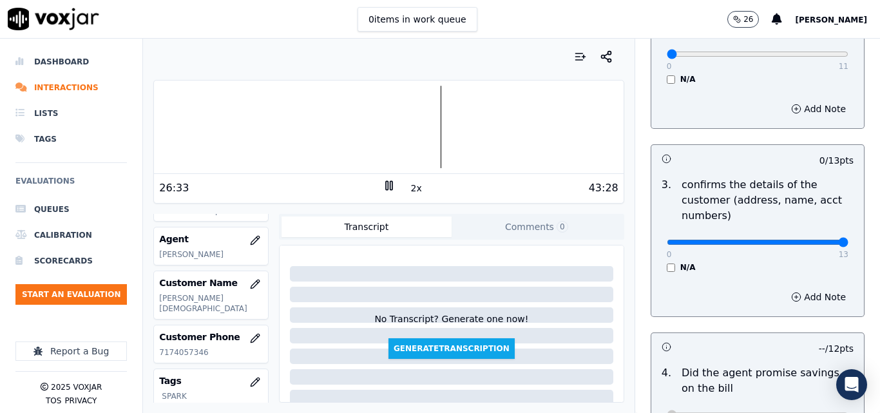
type input "13"
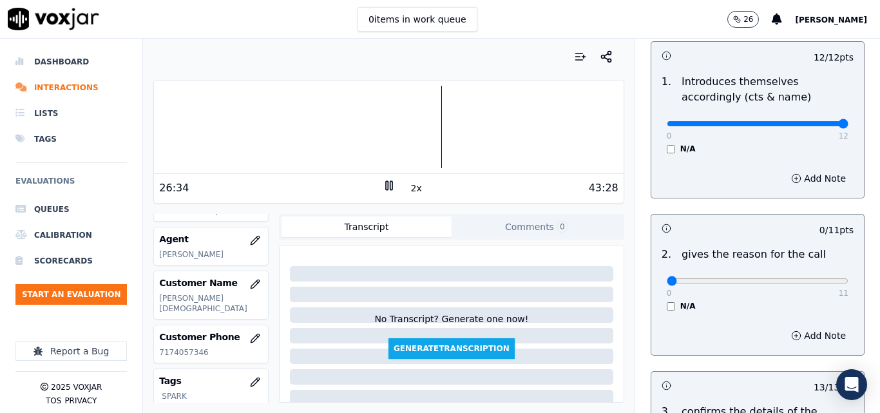
scroll to position [64, 0]
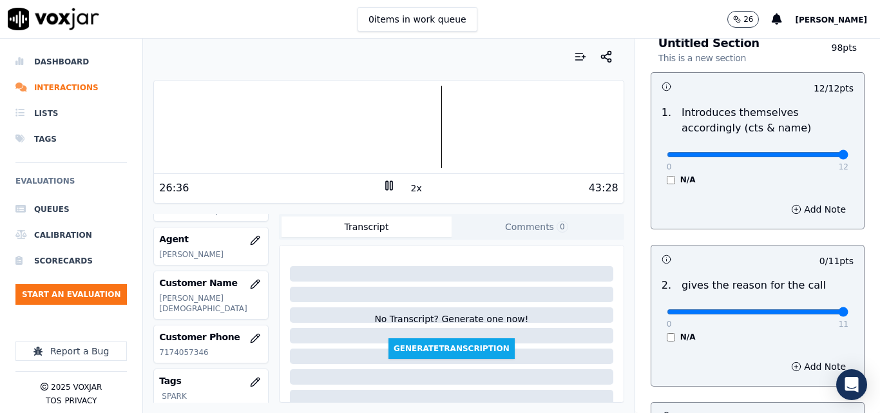
drag, startPoint x: 816, startPoint y: 312, endPoint x: 832, endPoint y: 312, distance: 16.1
type input "11"
click at [832, 157] on input "range" at bounding box center [757, 154] width 182 height 5
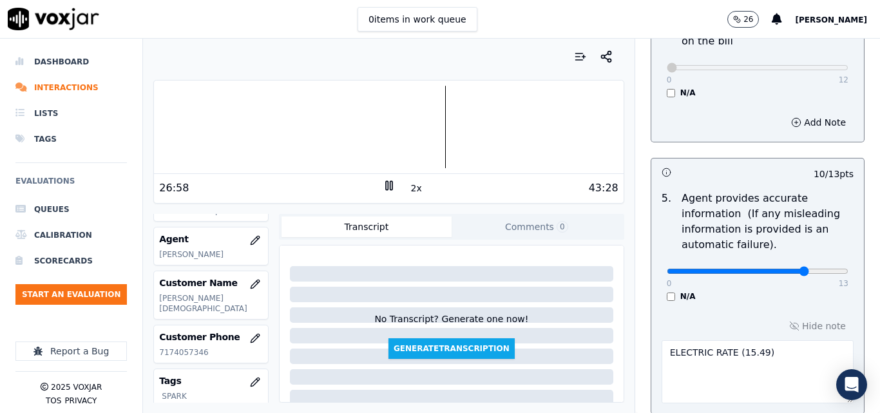
scroll to position [666, 0]
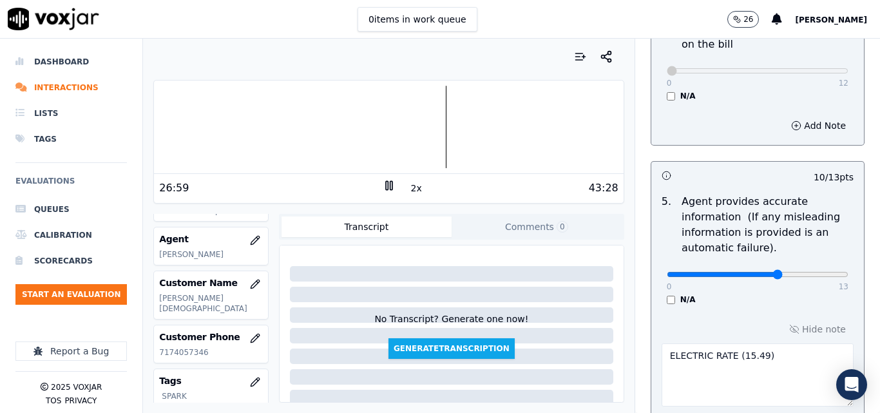
type input "9"
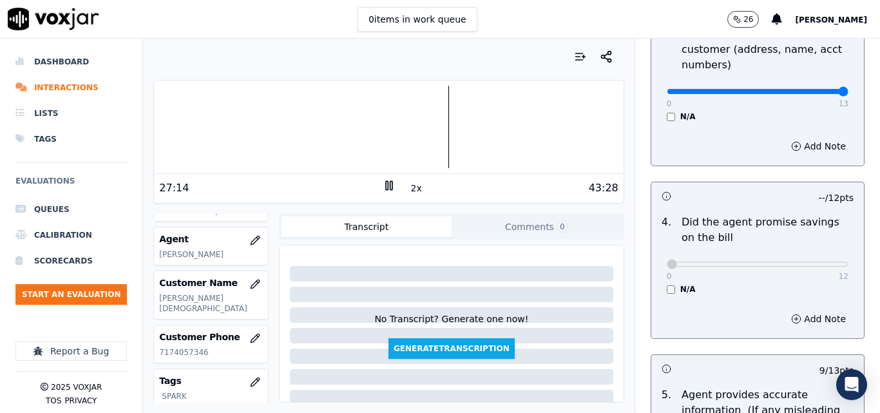
scroll to position [215, 0]
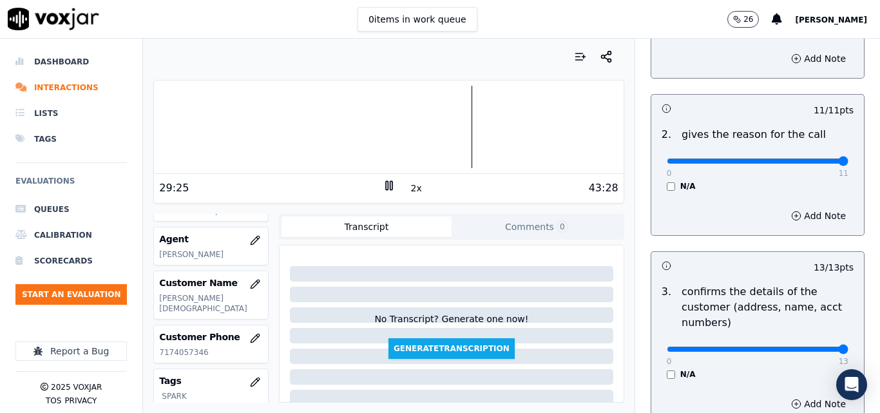
click at [445, 103] on div at bounding box center [388, 127] width 469 height 82
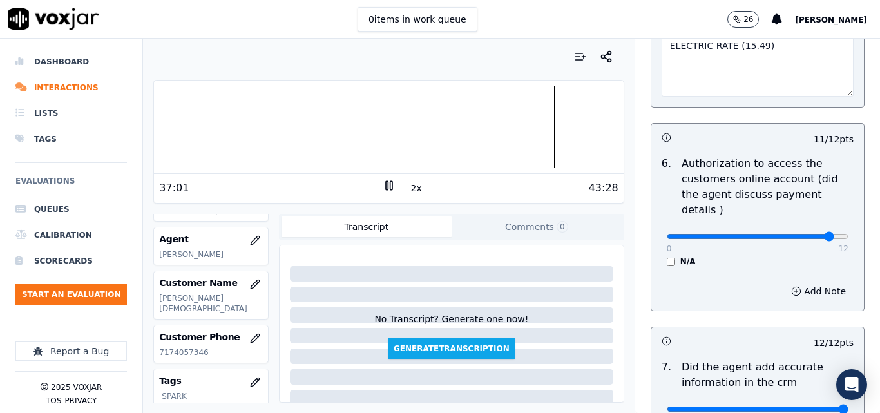
scroll to position [1310, 0]
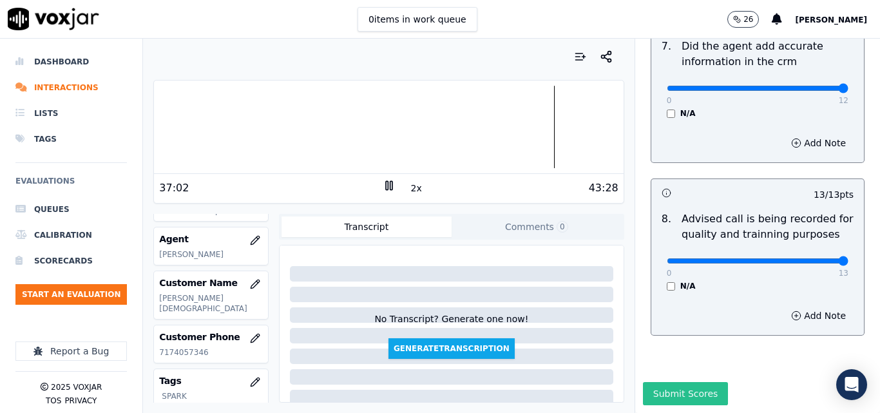
click at [673, 382] on button "Submit Scores" at bounding box center [686, 393] width 86 height 23
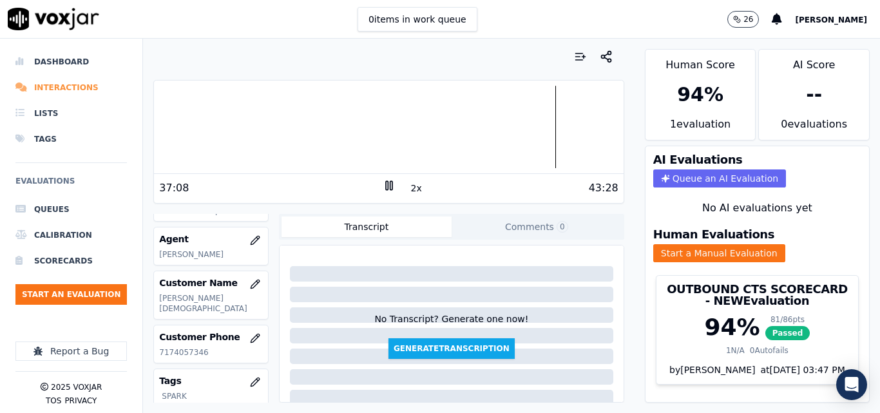
click at [67, 88] on li "Interactions" at bounding box center [70, 88] width 111 height 26
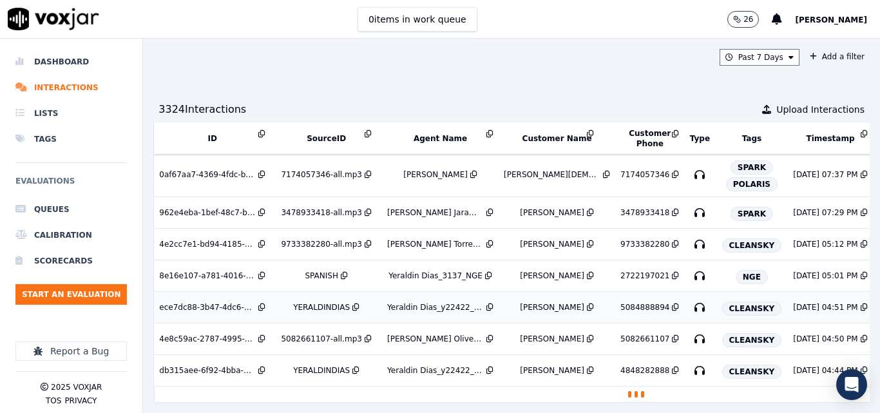
scroll to position [472, 0]
drag, startPoint x: 458, startPoint y: 383, endPoint x: 859, endPoint y: 254, distance: 420.9
click at [879, 262] on div "Dashboard Interactions Lists Tags Evaluations Queues Calibration Scorecards Sta…" at bounding box center [440, 226] width 880 height 374
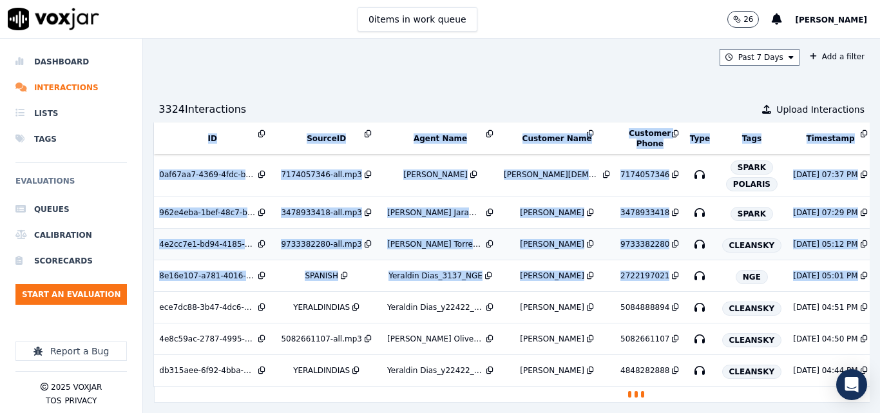
scroll to position [484, 0]
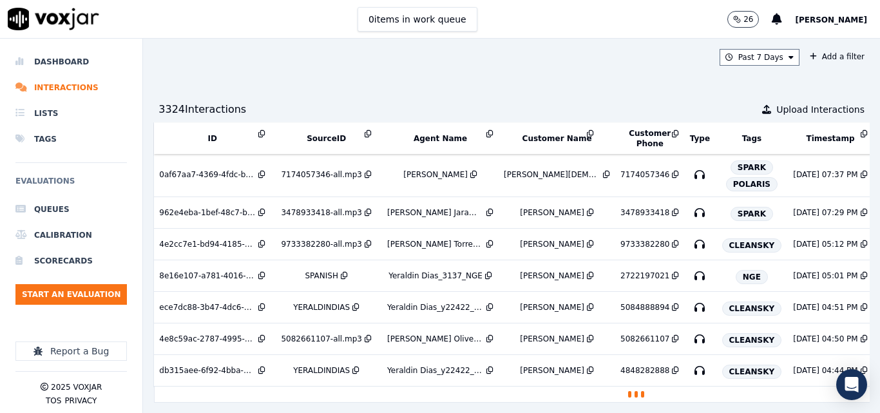
click at [607, 89] on div "Past 7 Days Add a filter 3324 Interaction s Upload Interactions ID SourceID Age…" at bounding box center [511, 226] width 737 height 374
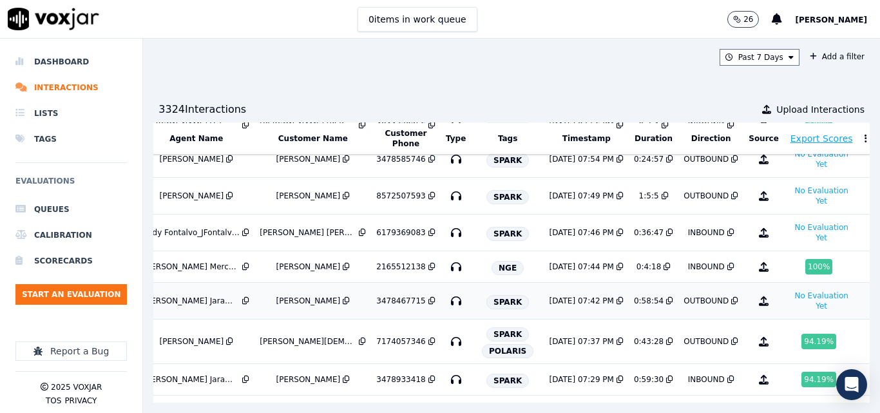
scroll to position [291, 249]
click at [789, 304] on button "No Evaluation Yet" at bounding box center [821, 301] width 65 height 26
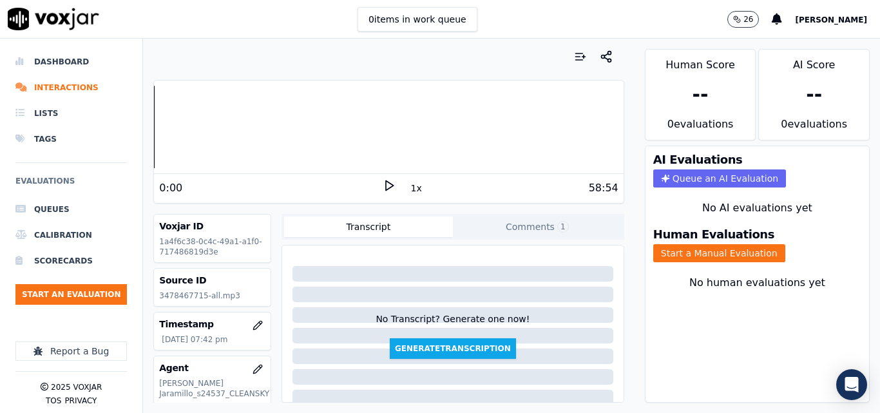
click at [382, 184] on icon at bounding box center [388, 185] width 13 height 13
click at [413, 194] on button "1x" at bounding box center [416, 188] width 16 height 18
click at [413, 194] on button "1.5x" at bounding box center [420, 188] width 25 height 18
click at [654, 253] on button "Start a Manual Evaluation" at bounding box center [719, 253] width 132 height 18
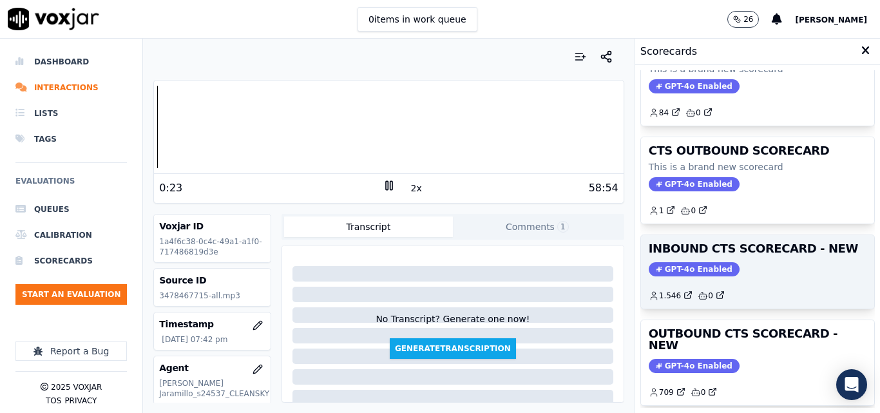
scroll to position [64, 0]
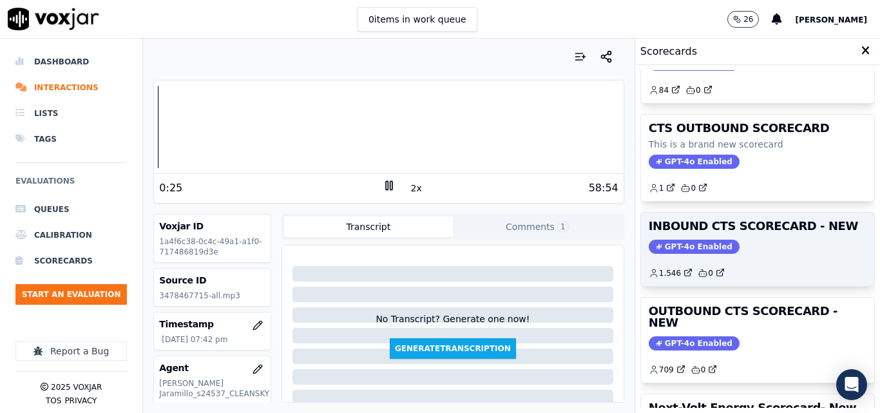
click at [712, 307] on h3 "OUTBOUND CTS SCORECARD - NEW" at bounding box center [757, 316] width 218 height 23
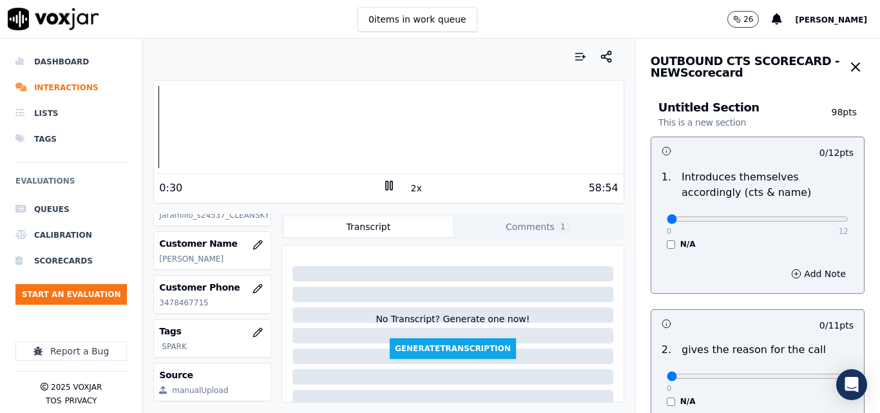
scroll to position [193, 0]
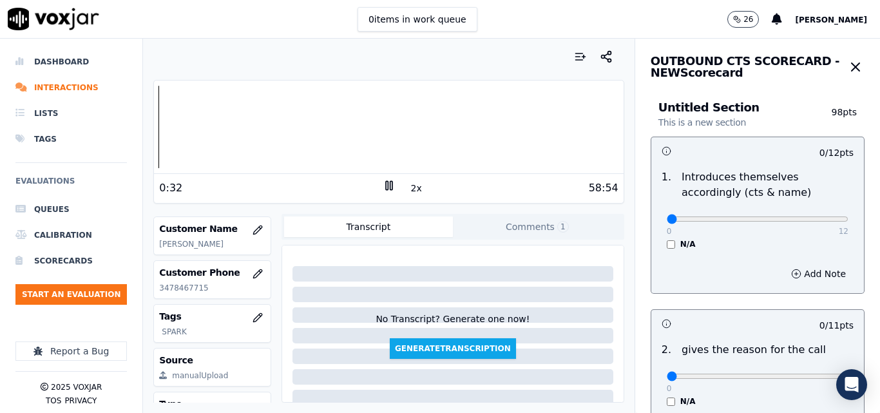
click at [514, 229] on button "Comments 1" at bounding box center [537, 226] width 169 height 21
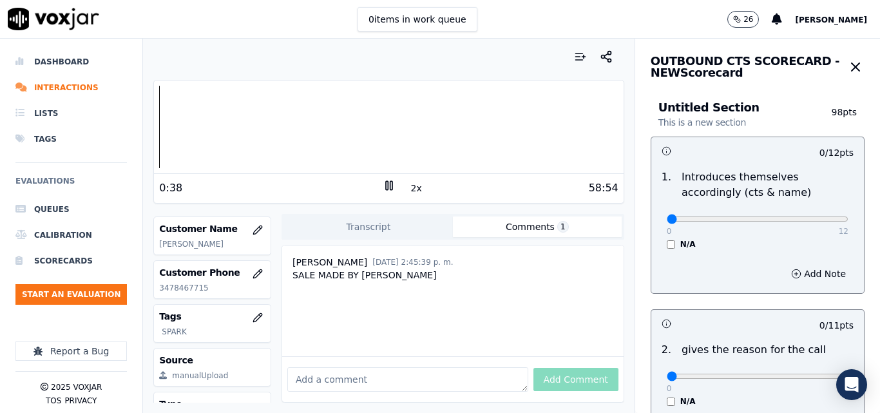
click at [186, 285] on p "3478467715" at bounding box center [212, 288] width 106 height 10
copy p "3478467715"
click at [376, 178] on div "16:53 2x 58:54" at bounding box center [388, 188] width 469 height 28
click at [382, 185] on icon at bounding box center [388, 185] width 13 height 13
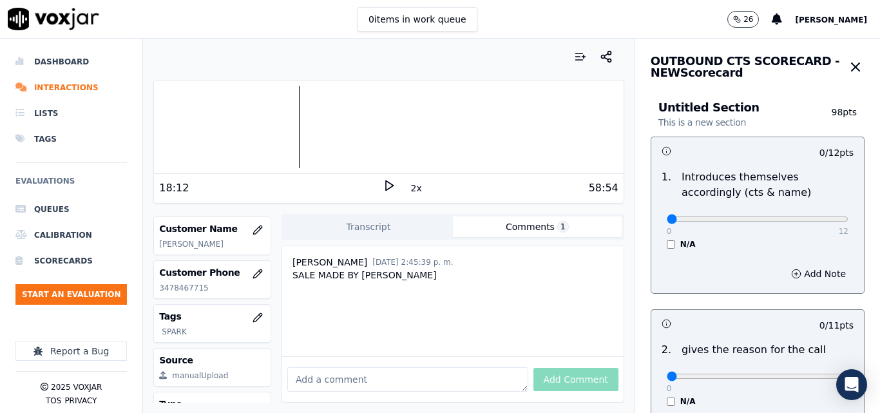
click at [386, 190] on icon at bounding box center [388, 185] width 13 height 13
click at [799, 222] on input "range" at bounding box center [757, 218] width 182 height 5
type input "10"
click at [789, 216] on input "range" at bounding box center [757, 218] width 182 height 5
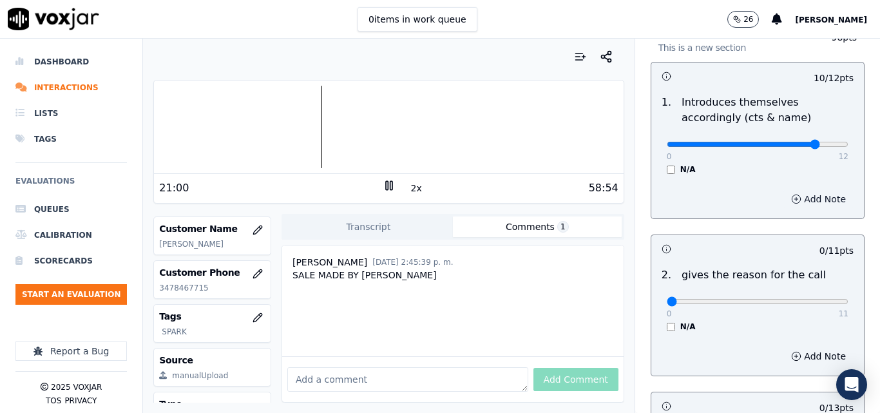
scroll to position [258, 0]
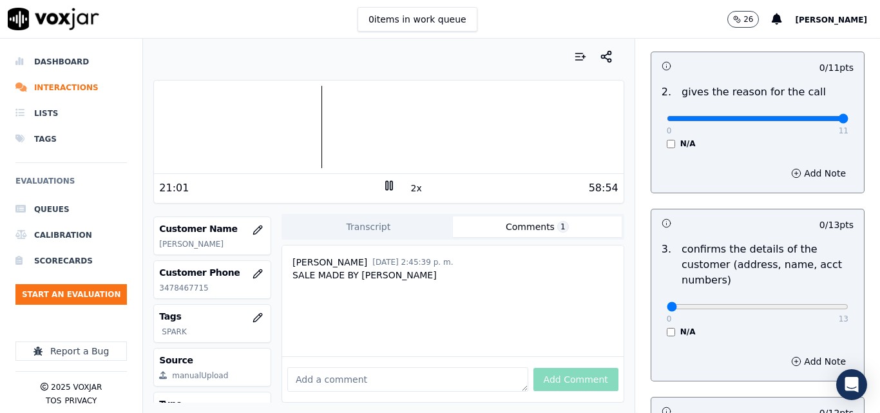
type input "11"
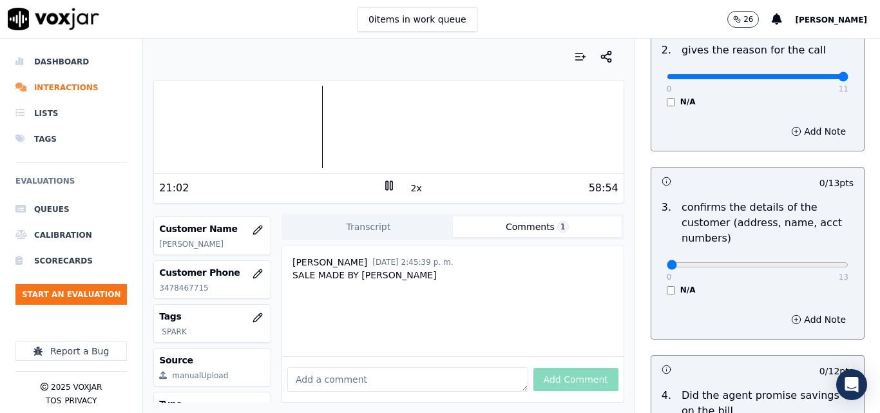
scroll to position [322, 0]
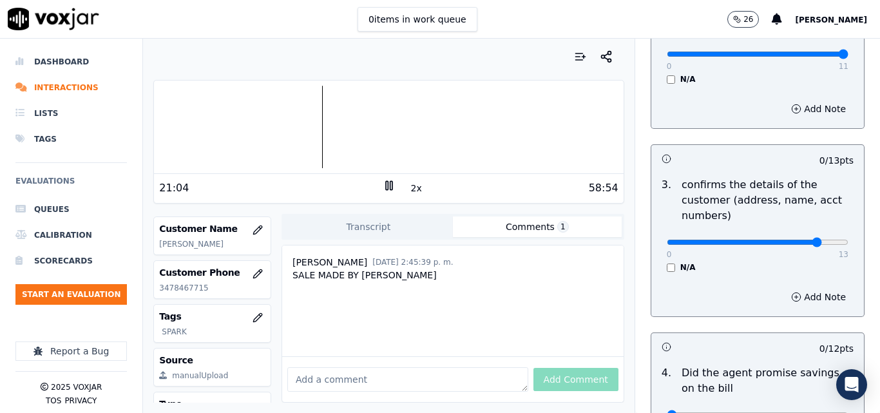
type input "11"
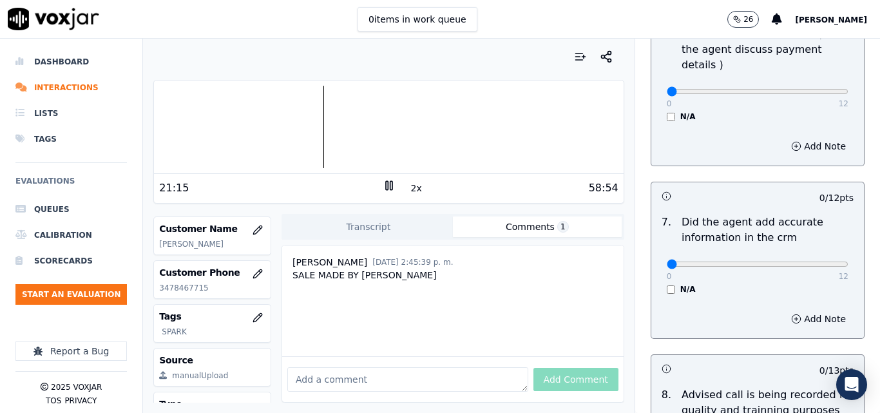
scroll to position [1048, 0]
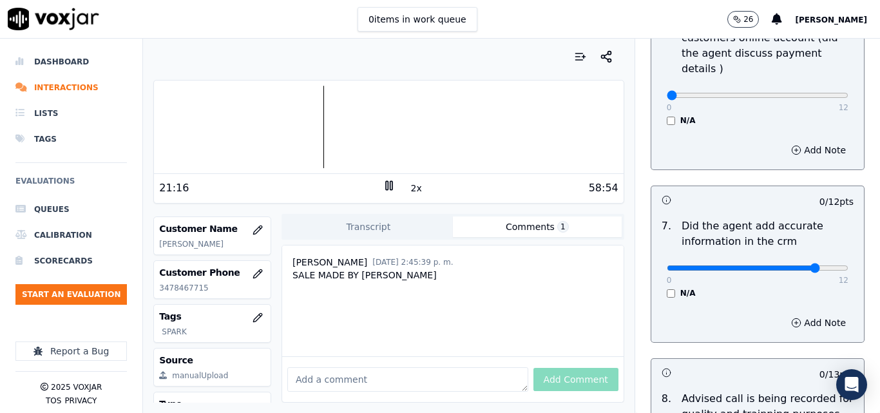
type input "10"
click at [334, 117] on div at bounding box center [388, 127] width 469 height 82
click at [332, 113] on div at bounding box center [388, 127] width 469 height 82
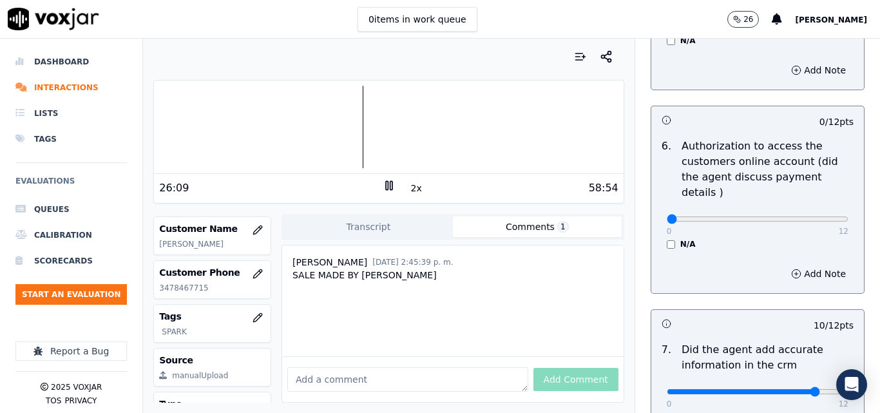
scroll to position [901, 0]
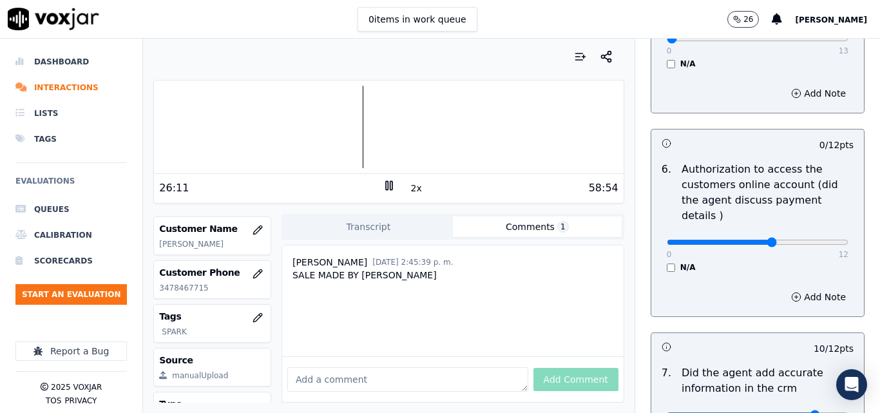
type input "8"
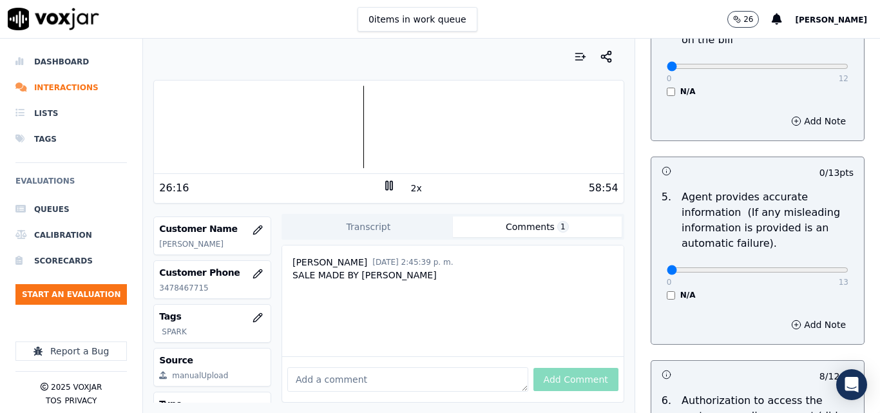
scroll to position [644, 0]
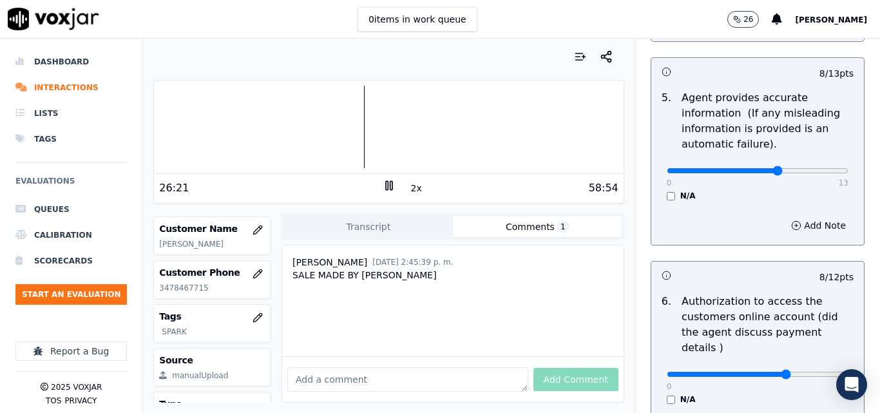
scroll to position [773, 0]
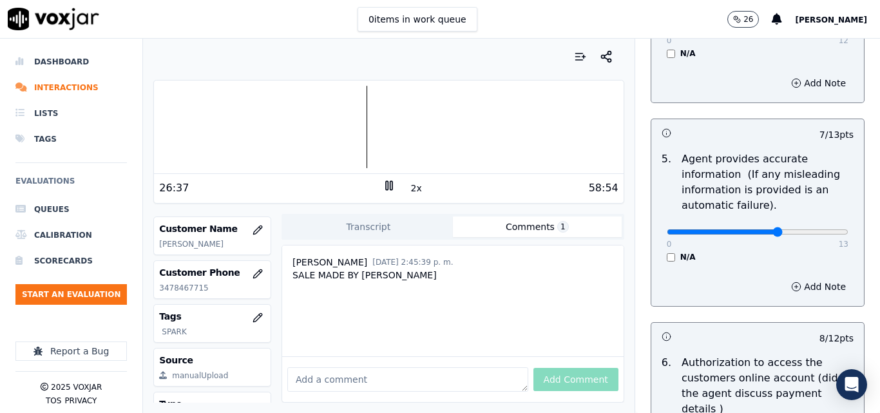
click at [421, 127] on div at bounding box center [388, 127] width 469 height 82
click at [416, 109] on div at bounding box center [388, 127] width 469 height 82
click at [409, 184] on button "2x" at bounding box center [416, 188] width 16 height 18
type input "6"
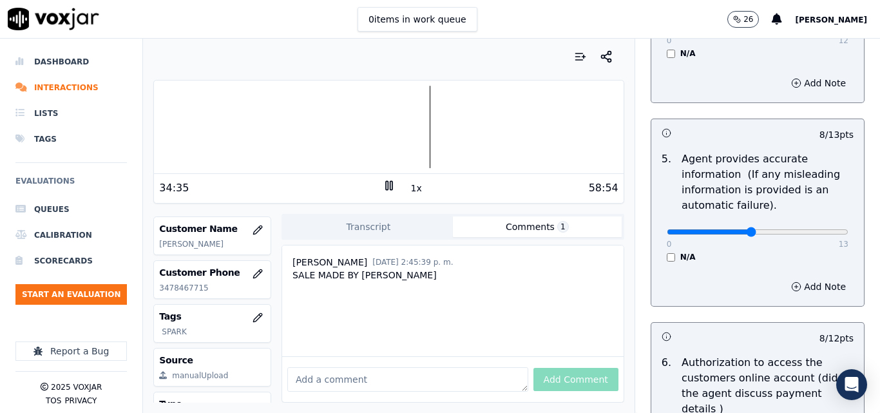
click at [792, 287] on circle "button" at bounding box center [796, 286] width 8 height 8
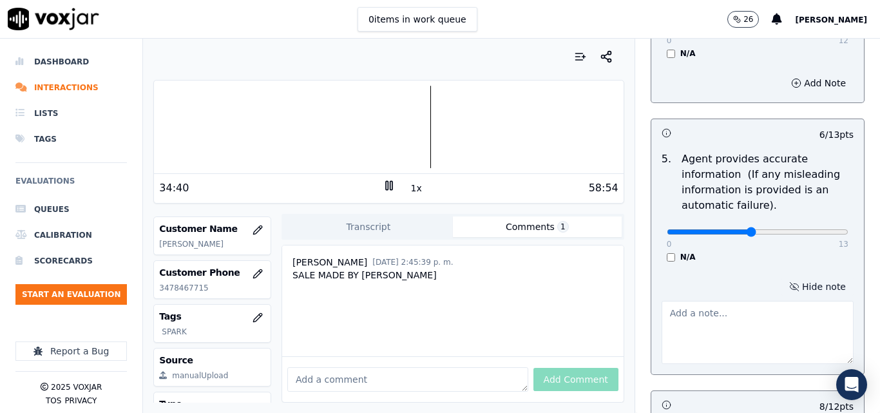
click at [729, 321] on textarea at bounding box center [757, 332] width 192 height 63
click at [419, 119] on div at bounding box center [388, 127] width 469 height 82
click at [411, 184] on button "1x" at bounding box center [416, 188] width 16 height 18
click at [411, 184] on button "1.5x" at bounding box center [420, 188] width 25 height 18
click at [412, 187] on button "2x" at bounding box center [416, 188] width 16 height 18
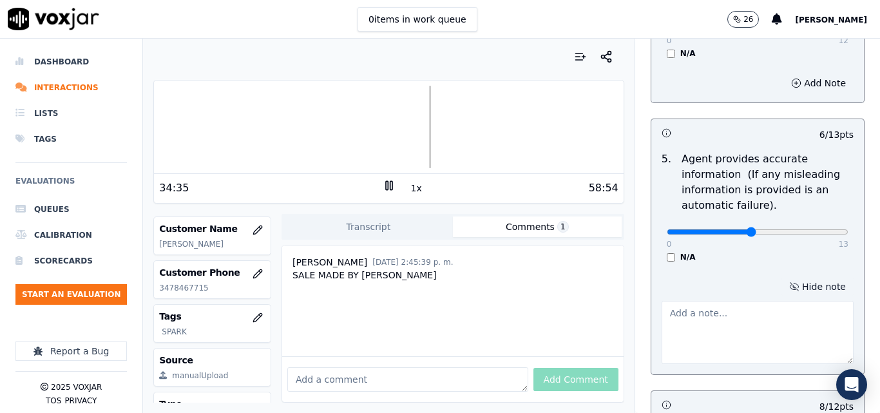
click at [408, 187] on button "1x" at bounding box center [416, 188] width 16 height 18
click at [386, 182] on rect at bounding box center [387, 185] width 2 height 8
click at [386, 182] on polygon at bounding box center [390, 186] width 8 height 10
click at [410, 194] on button "1.5x" at bounding box center [420, 188] width 25 height 18
click at [390, 187] on rect at bounding box center [391, 185] width 2 height 8
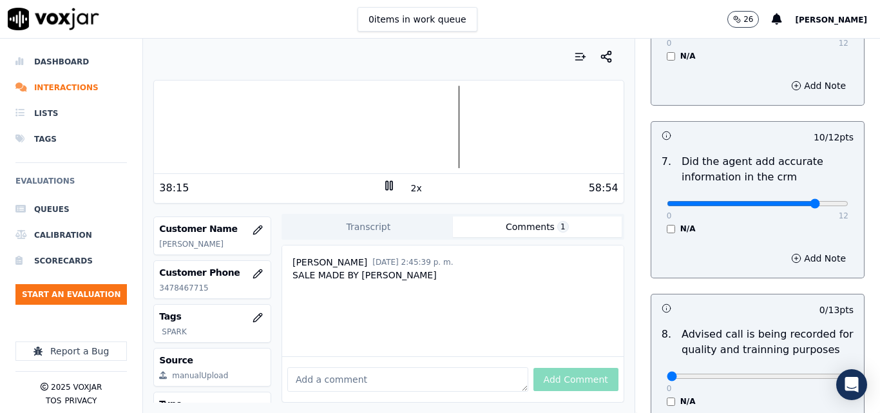
scroll to position [1310, 0]
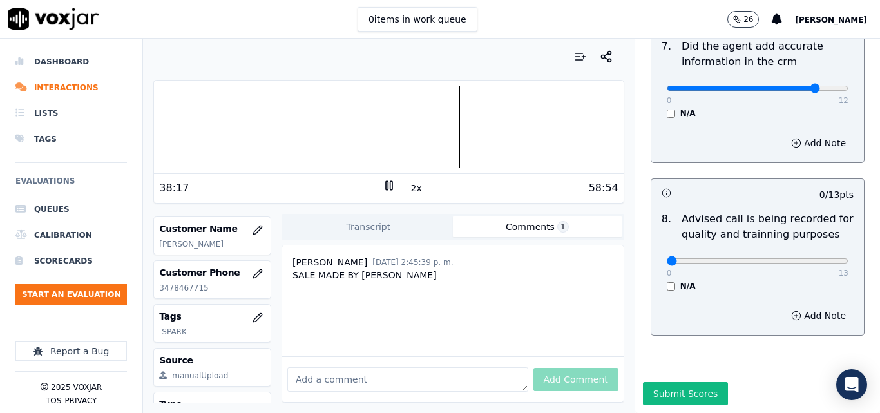
click at [810, 252] on div "0 13" at bounding box center [757, 259] width 182 height 15
type input "13"
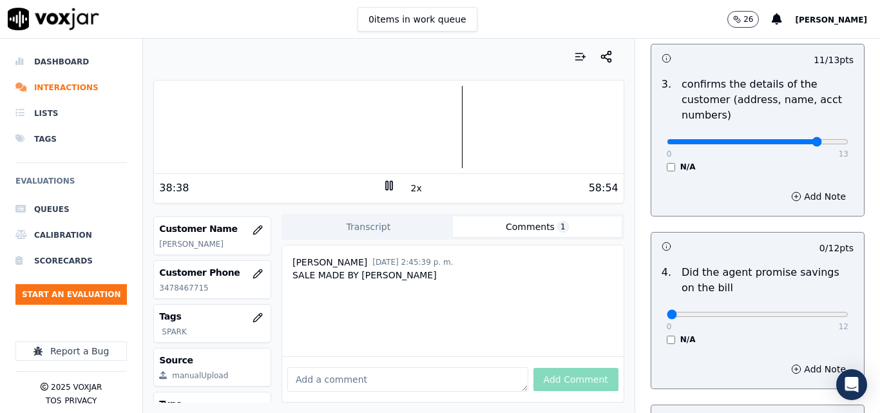
scroll to position [515, 0]
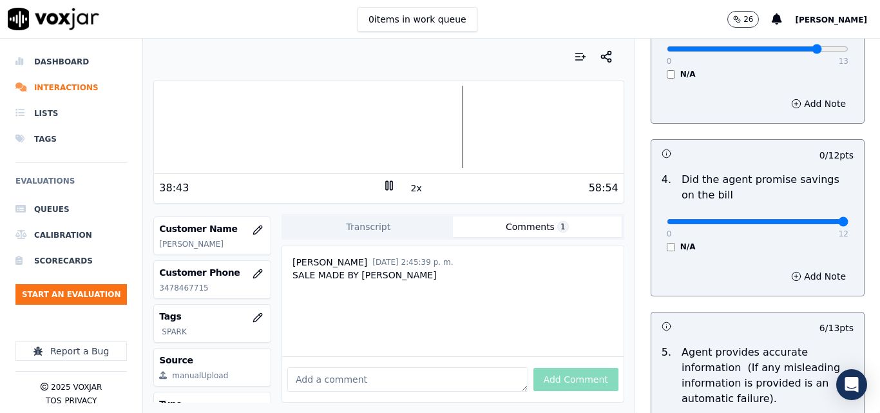
drag, startPoint x: 813, startPoint y: 225, endPoint x: 819, endPoint y: 229, distance: 6.6
type input "12"
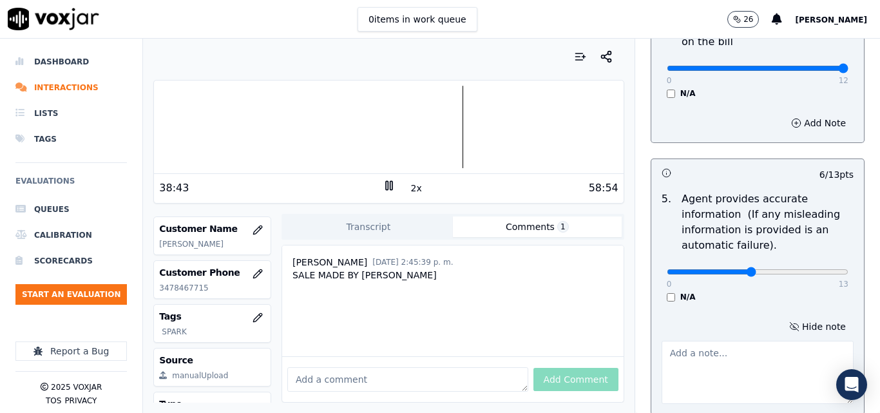
scroll to position [708, 0]
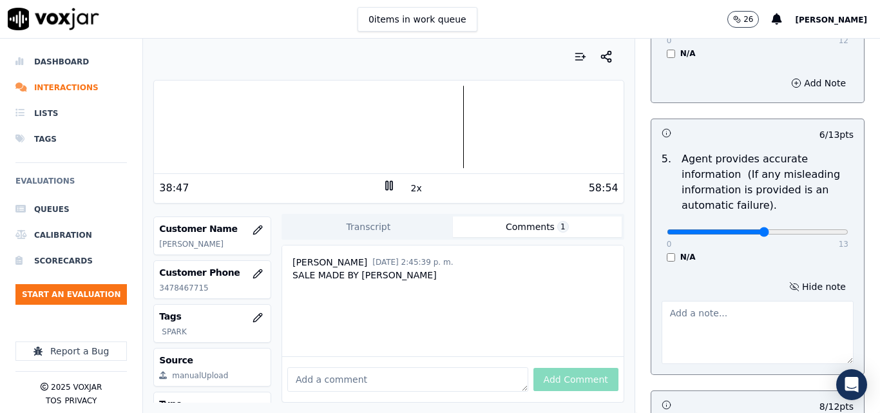
type input "7"
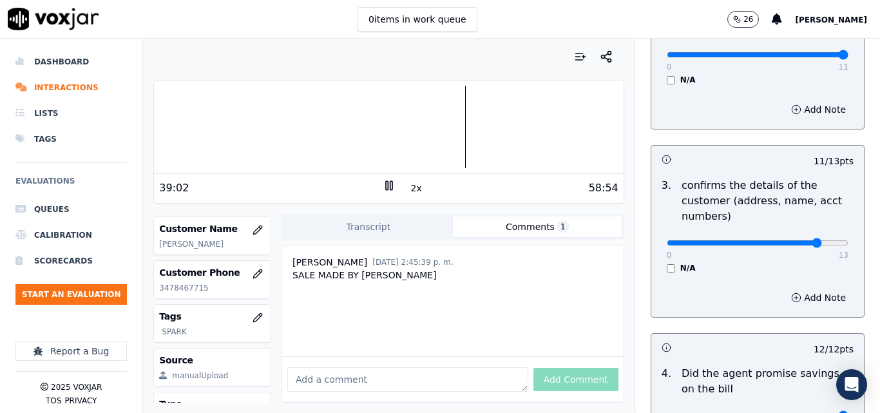
scroll to position [408, 0]
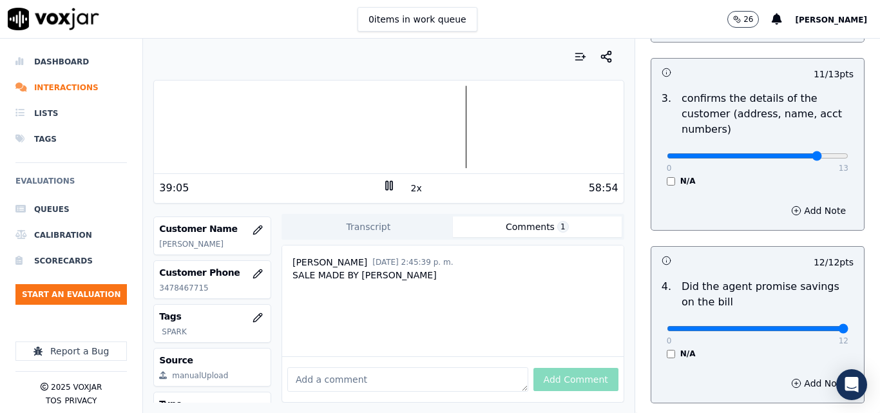
click at [830, 158] on div "3 . confirms the details of the customer (address, name, acct numbers) 0 13 N/A" at bounding box center [757, 139] width 212 height 106
type input "13"
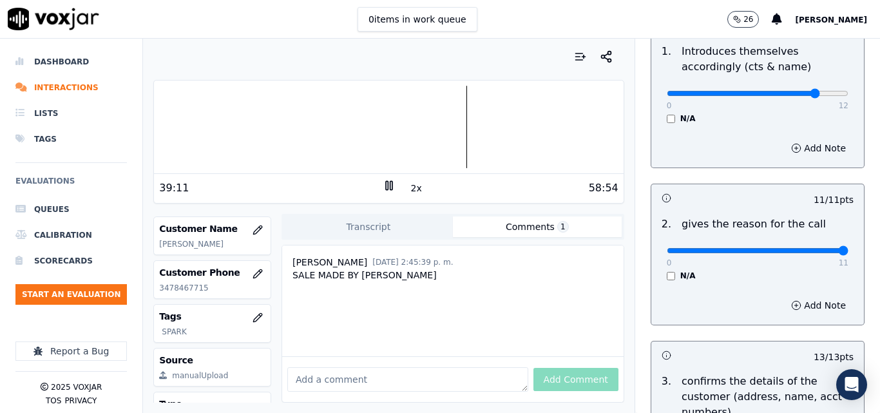
scroll to position [64, 0]
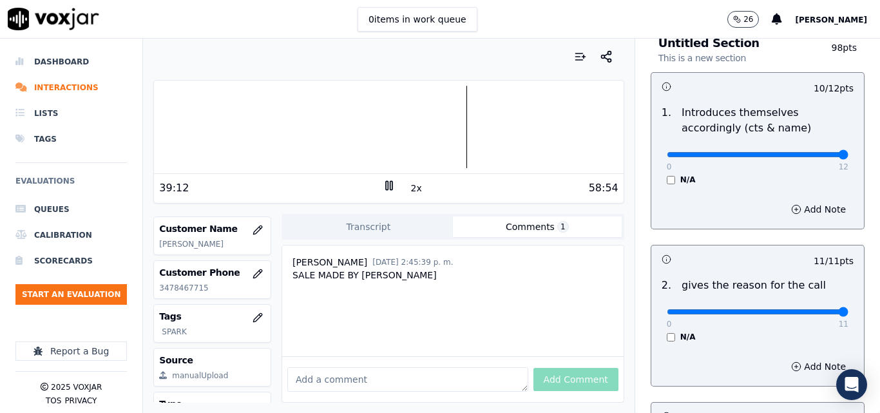
type input "12"
click at [815, 152] on input "range" at bounding box center [757, 154] width 182 height 5
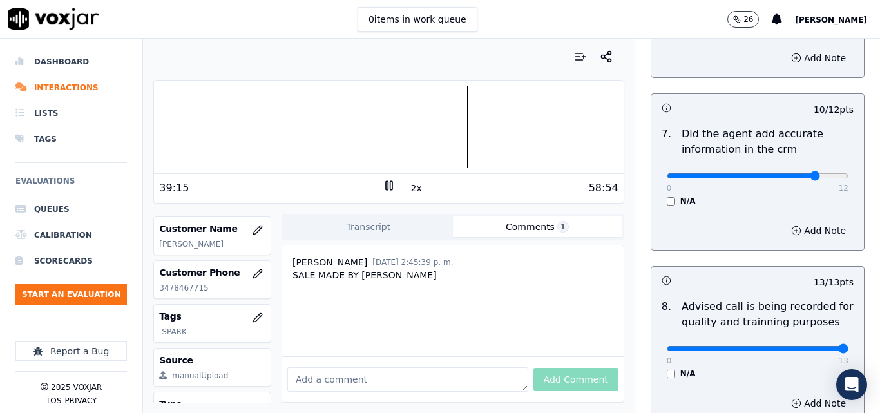
scroll to position [1310, 0]
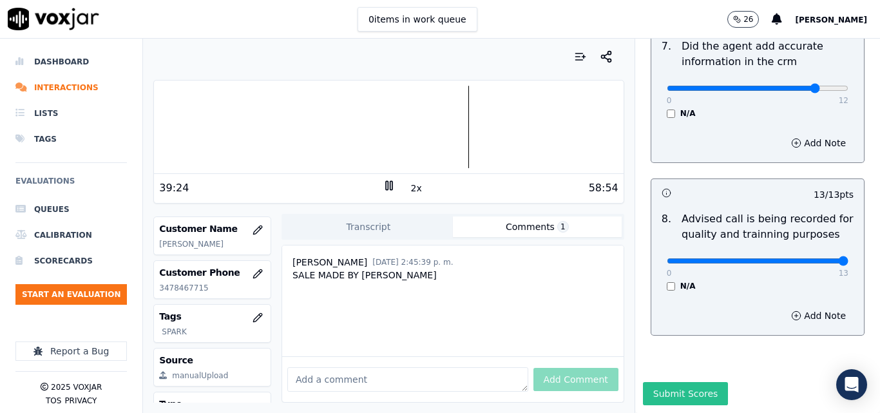
click at [668, 382] on button "Submit Scores" at bounding box center [686, 393] width 86 height 23
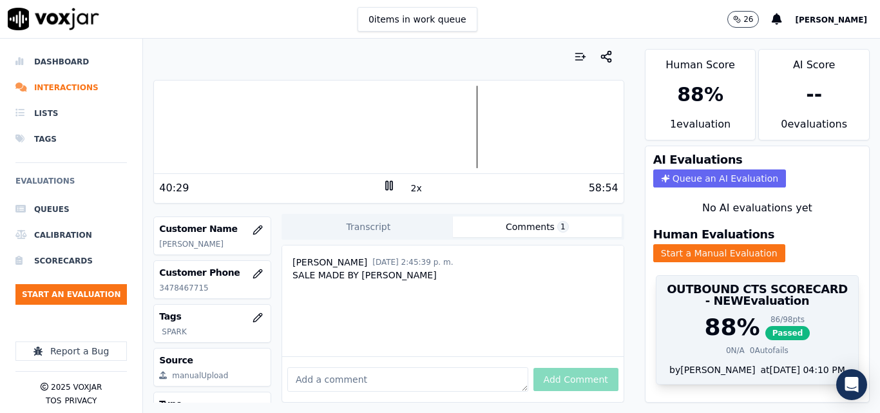
click at [722, 322] on div "88 %" at bounding box center [731, 327] width 55 height 26
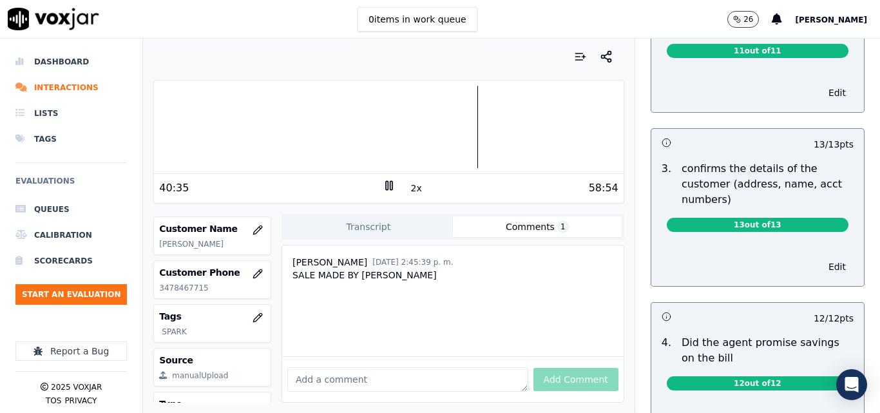
scroll to position [386, 0]
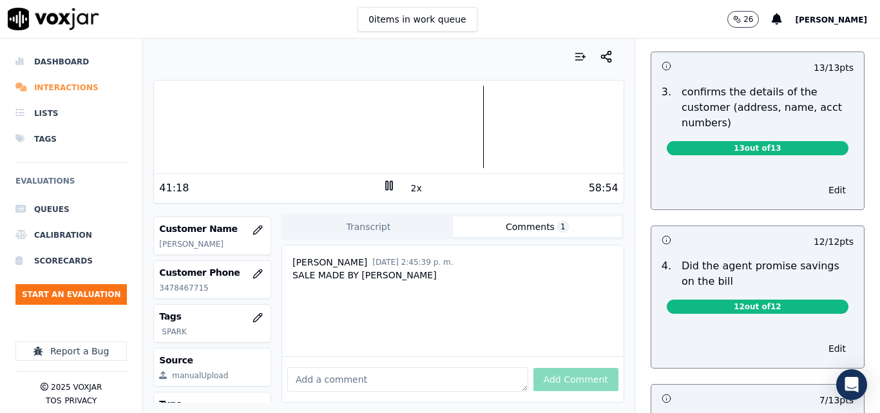
click at [33, 85] on li "Interactions" at bounding box center [70, 88] width 111 height 26
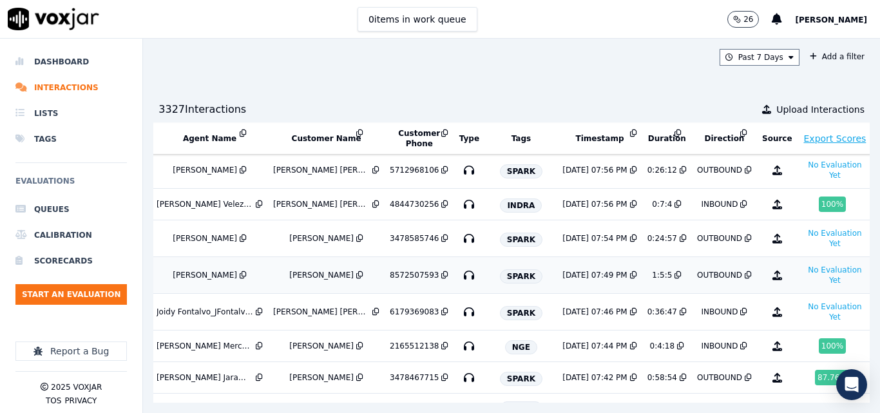
scroll to position [258, 231]
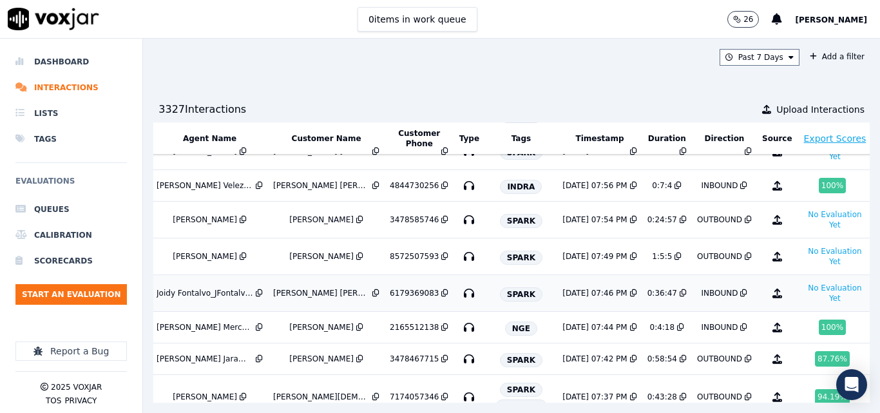
click at [692, 305] on td "INBOUND" at bounding box center [724, 293] width 65 height 37
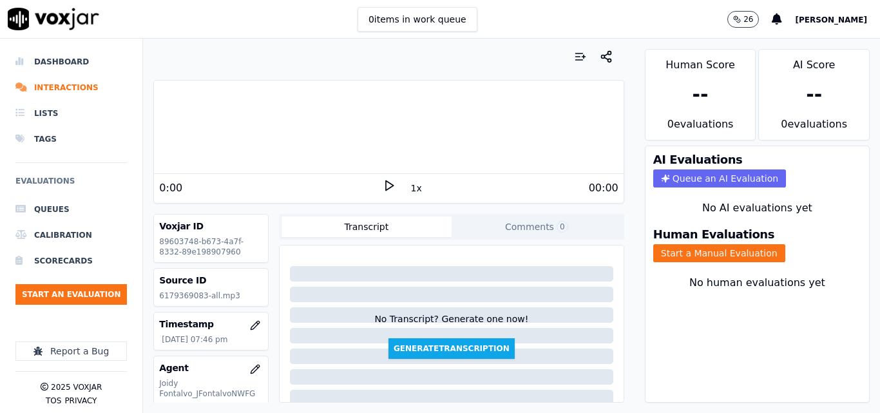
click at [386, 184] on polygon at bounding box center [390, 186] width 8 height 10
click at [424, 188] on div "00:00" at bounding box center [506, 187] width 223 height 15
click at [409, 189] on button "1x" at bounding box center [416, 188] width 16 height 18
click at [409, 189] on button "1.5x" at bounding box center [420, 188] width 25 height 18
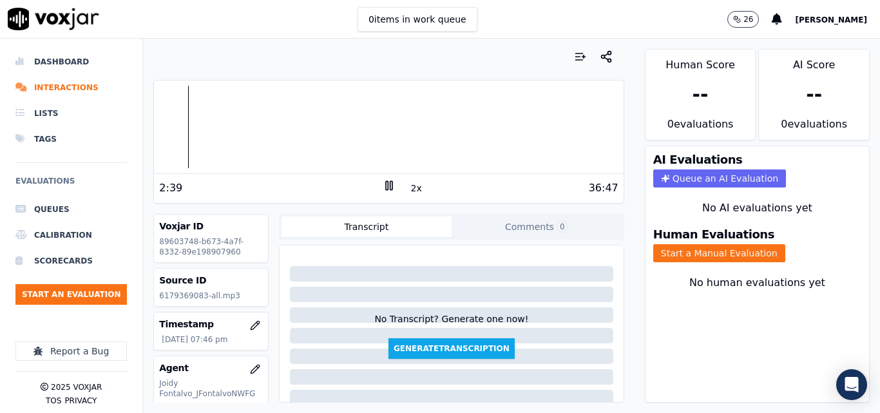
click at [374, 183] on div "2:39" at bounding box center [270, 187] width 223 height 15
click at [386, 187] on rect at bounding box center [387, 185] width 2 height 8
click at [382, 187] on icon at bounding box center [388, 185] width 13 height 13
click at [416, 187] on button "2x" at bounding box center [416, 188] width 16 height 18
click at [408, 187] on button "1x" at bounding box center [416, 188] width 16 height 18
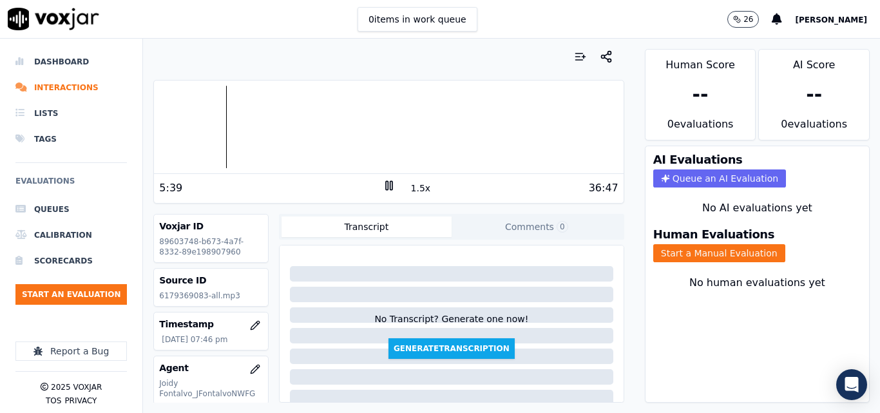
click at [408, 187] on button "1.5x" at bounding box center [420, 188] width 25 height 18
click at [676, 251] on button "Start a Manual Evaluation" at bounding box center [719, 253] width 132 height 18
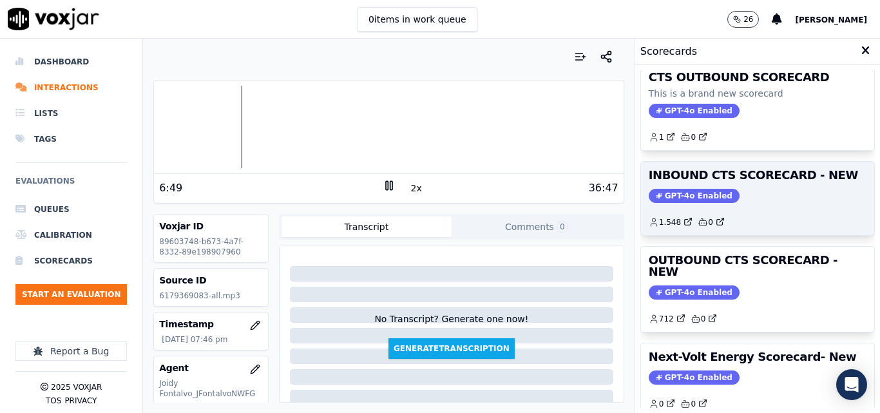
scroll to position [193, 0]
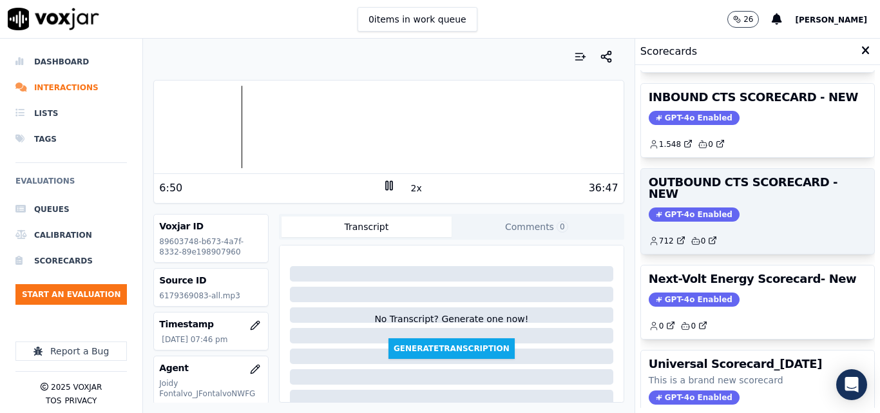
click at [762, 207] on div "GPT-4o Enabled" at bounding box center [757, 214] width 218 height 14
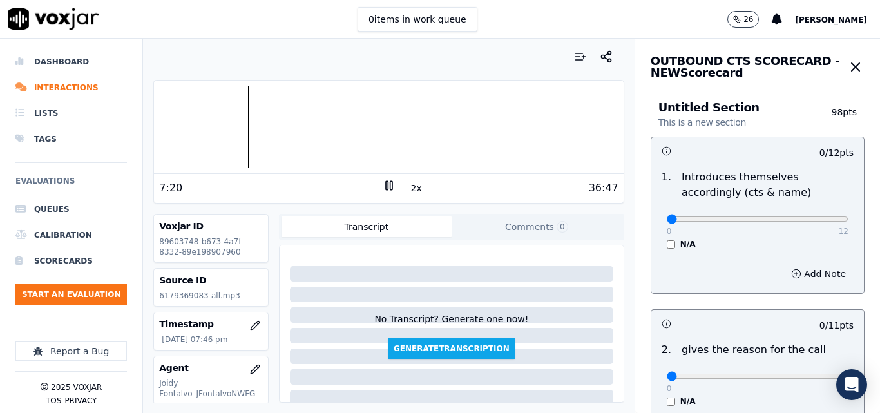
click at [390, 183] on rect at bounding box center [391, 185] width 2 height 8
click at [847, 68] on icon "button" at bounding box center [854, 66] width 15 height 15
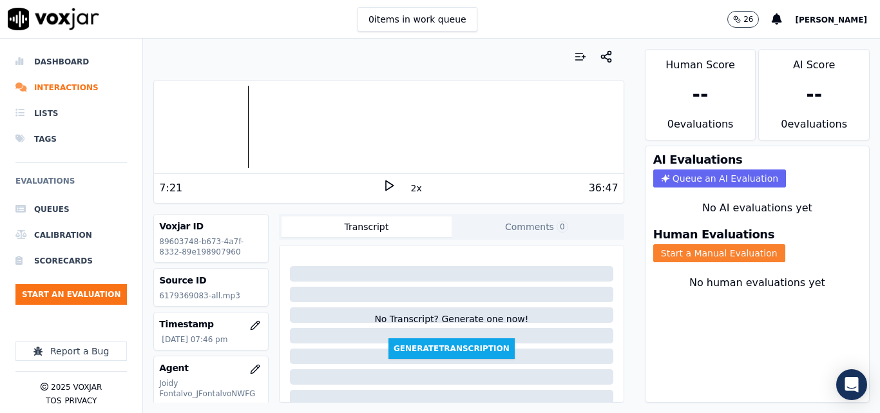
click at [723, 258] on button "Start a Manual Evaluation" at bounding box center [719, 253] width 132 height 18
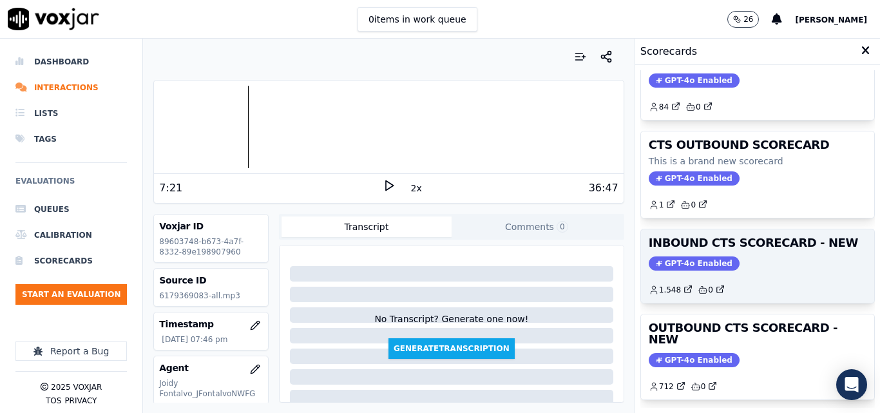
scroll to position [129, 0]
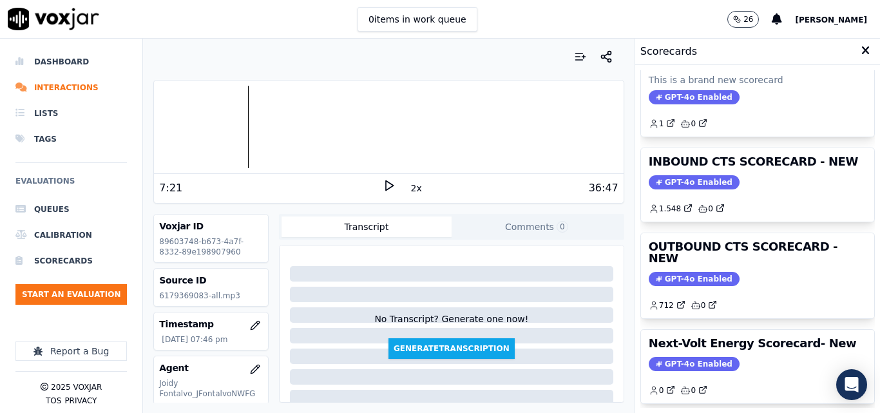
click at [727, 146] on div "INBOUND CTS SCORECARD This is a brand new scorecard GPT-4o Enabled 84 0 CTS OUT…" at bounding box center [757, 238] width 234 height 337
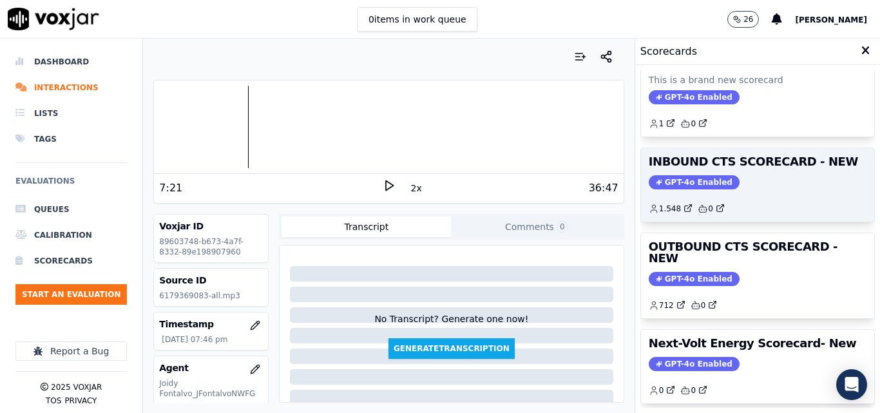
click at [738, 176] on div "GPT-4o Enabled" at bounding box center [757, 182] width 218 height 14
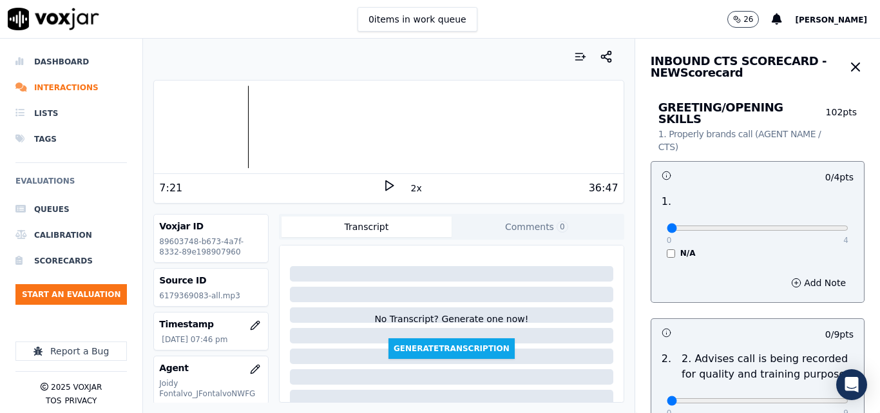
drag, startPoint x: 777, startPoint y: 206, endPoint x: 792, endPoint y: 214, distance: 17.0
click at [784, 209] on div "0 4 N/A" at bounding box center [757, 233] width 202 height 49
type input "4"
click at [804, 225] on input "range" at bounding box center [757, 227] width 182 height 5
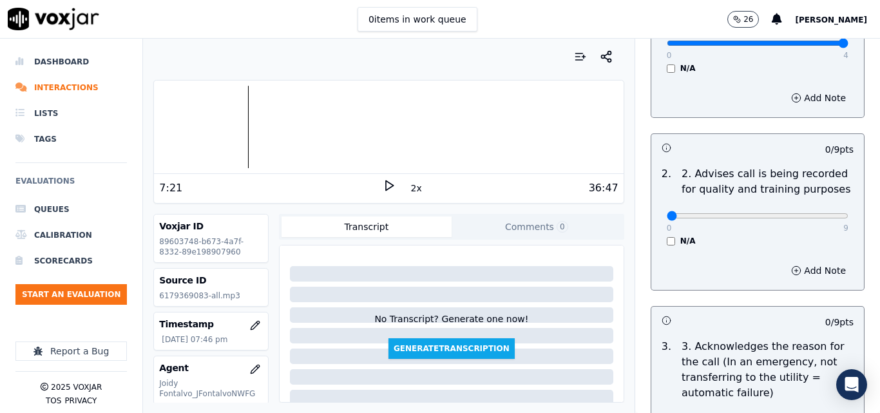
scroll to position [258, 0]
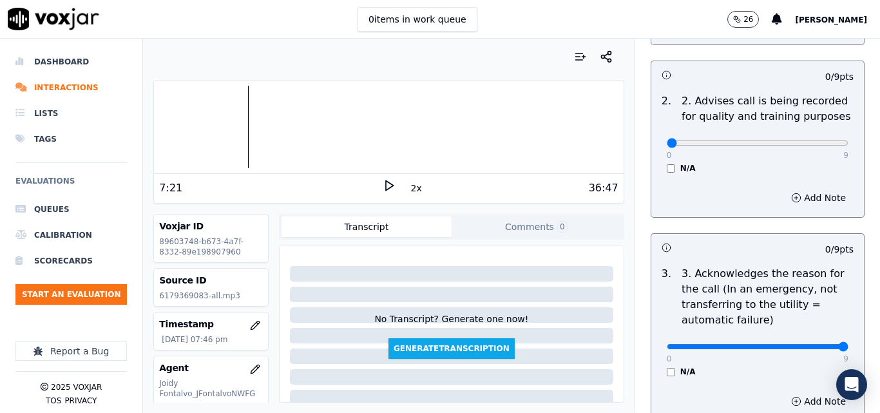
type input "9"
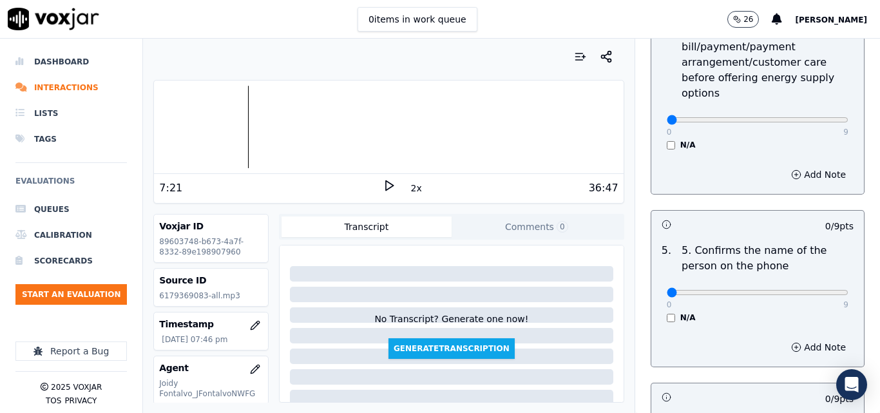
scroll to position [708, 0]
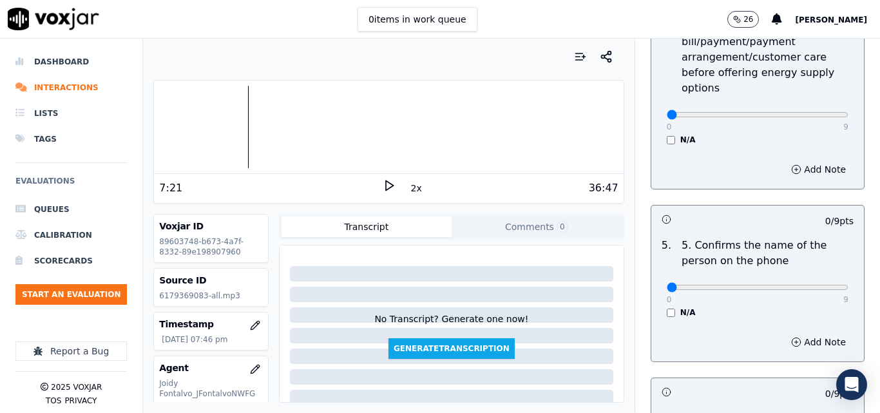
click at [809, 283] on div "0 9 N/A" at bounding box center [757, 293] width 202 height 49
type input "9"
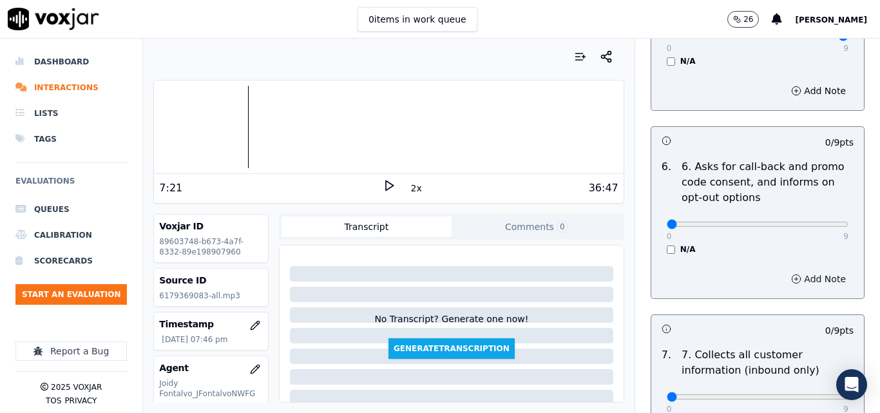
scroll to position [1030, 0]
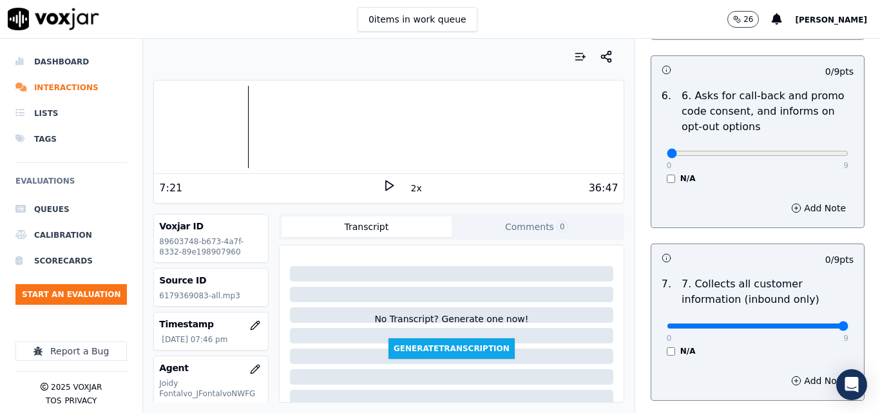
type input "9"
click at [385, 187] on icon at bounding box center [388, 185] width 13 height 13
click at [386, 187] on rect at bounding box center [387, 185] width 2 height 8
click at [386, 182] on icon at bounding box center [388, 185] width 13 height 13
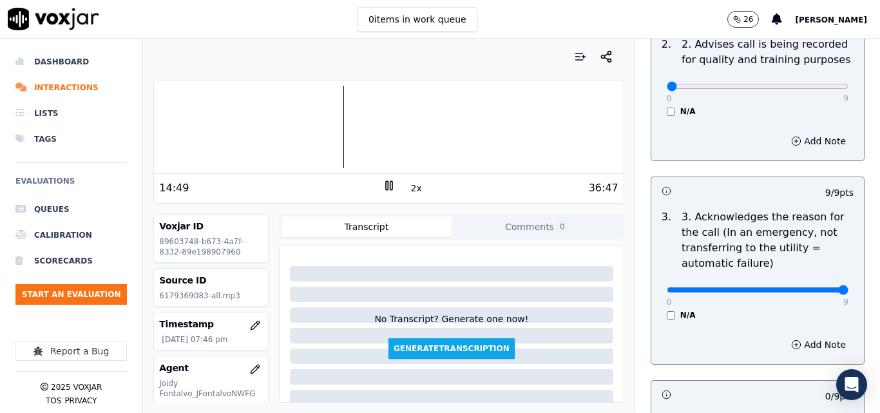
scroll to position [193, 0]
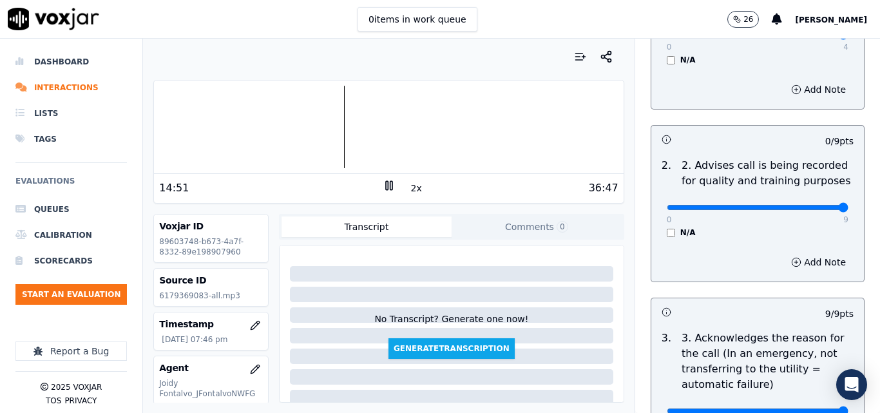
drag, startPoint x: 808, startPoint y: 196, endPoint x: 828, endPoint y: 203, distance: 21.2
type input "9"
click at [822, 37] on input "range" at bounding box center [757, 34] width 182 height 5
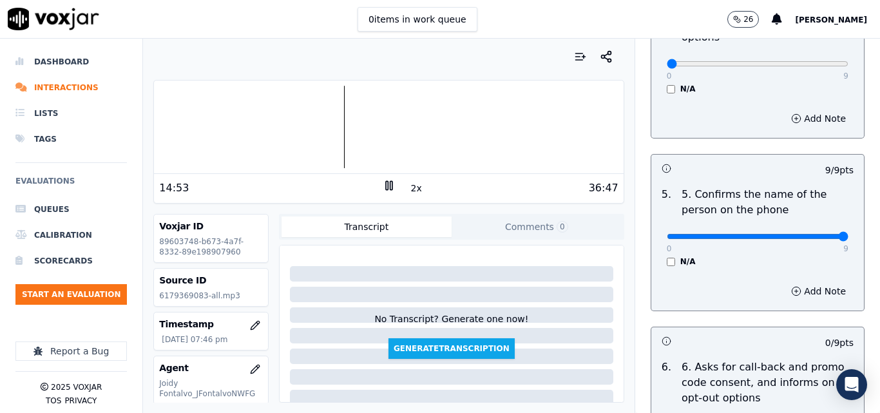
scroll to position [773, 0]
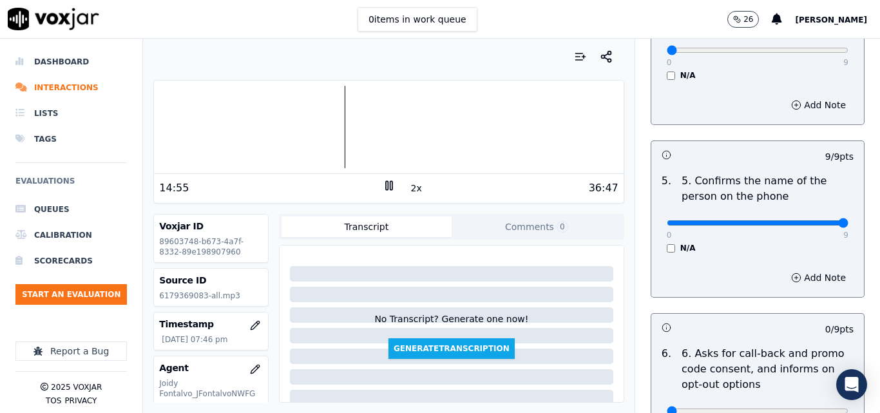
click at [415, 185] on button "2x" at bounding box center [416, 188] width 16 height 18
click at [337, 118] on div at bounding box center [388, 127] width 469 height 82
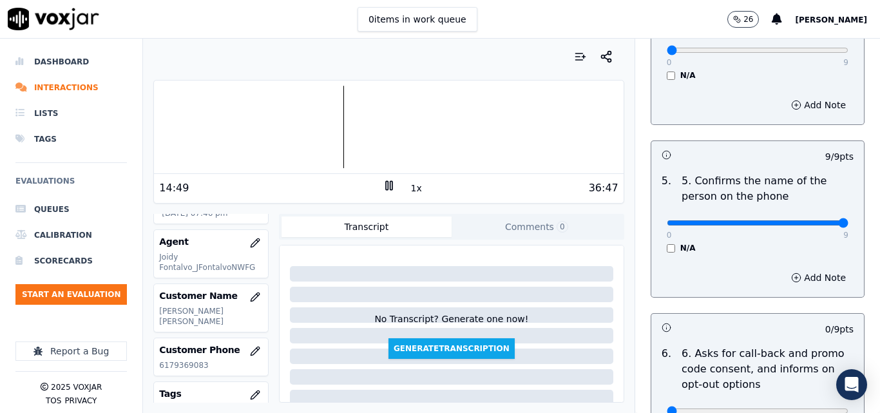
scroll to position [193, 0]
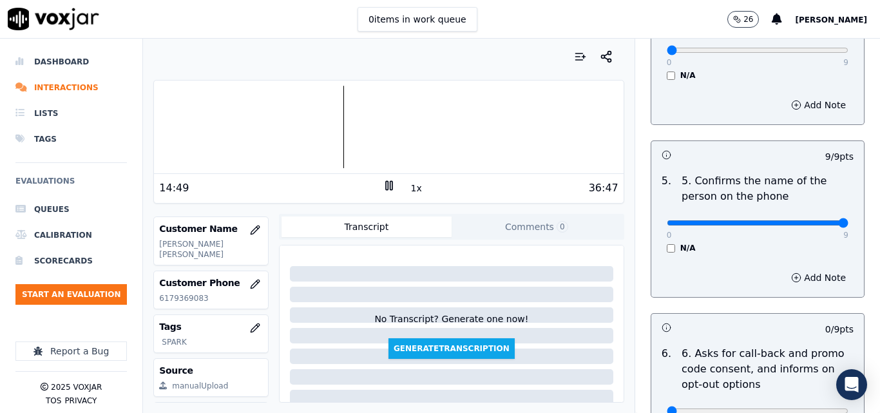
click at [185, 299] on p "6179369083" at bounding box center [211, 298] width 104 height 10
copy p "6179369083"
click at [337, 118] on div at bounding box center [388, 127] width 469 height 82
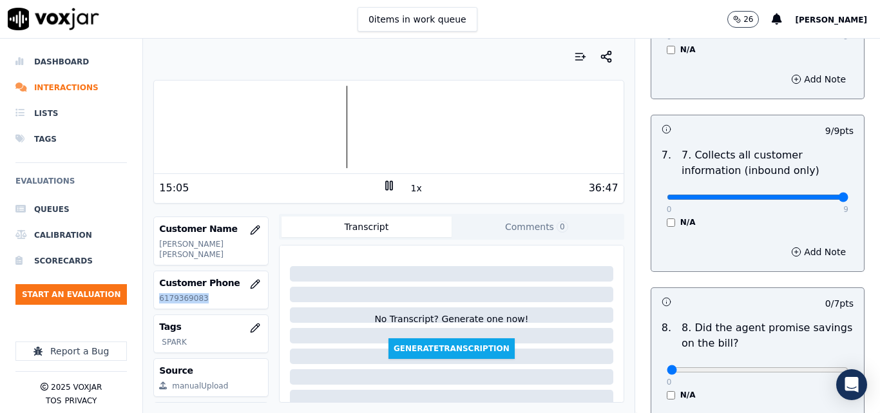
scroll to position [1481, 0]
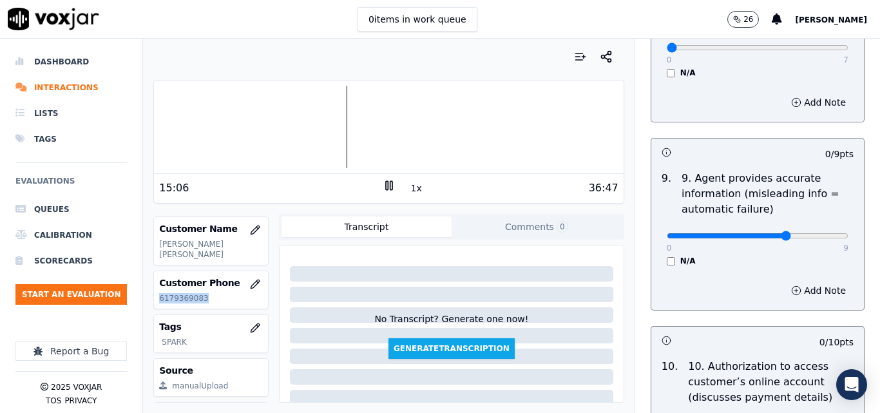
type input "5"
click at [793, 281] on button "Add Note" at bounding box center [818, 290] width 70 height 18
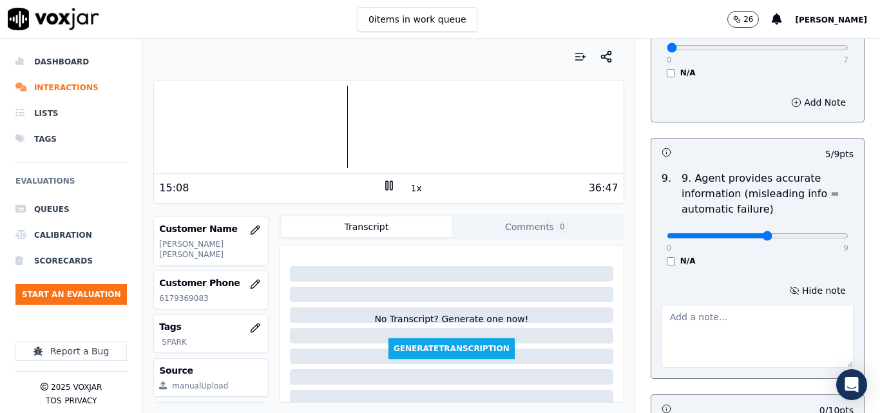
click at [696, 323] on textarea at bounding box center [757, 336] width 192 height 63
click at [611, 216] on div "Your browser does not support the audio element. 15:25 1x 36:47 Voxjar ID 89603…" at bounding box center [388, 226] width 491 height 374
click at [382, 189] on icon at bounding box center [388, 185] width 13 height 13
click at [382, 190] on icon at bounding box center [388, 185] width 13 height 13
click at [661, 305] on textarea "1.229" at bounding box center [757, 336] width 192 height 63
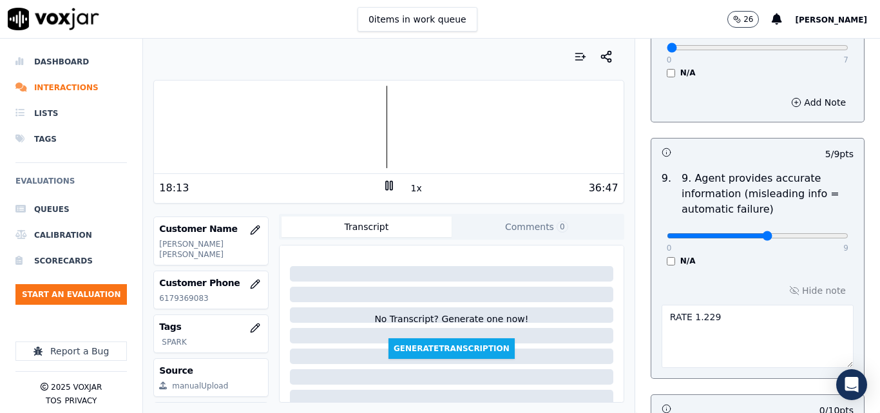
type textarea "RATE 1.229"
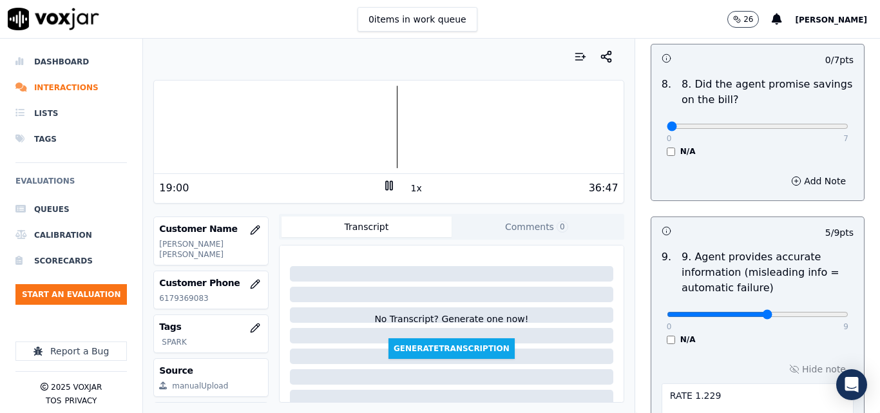
scroll to position [1352, 0]
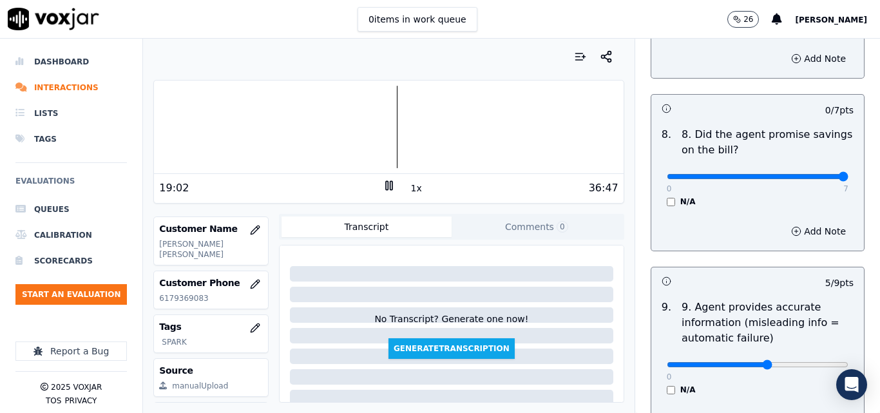
type input "7"
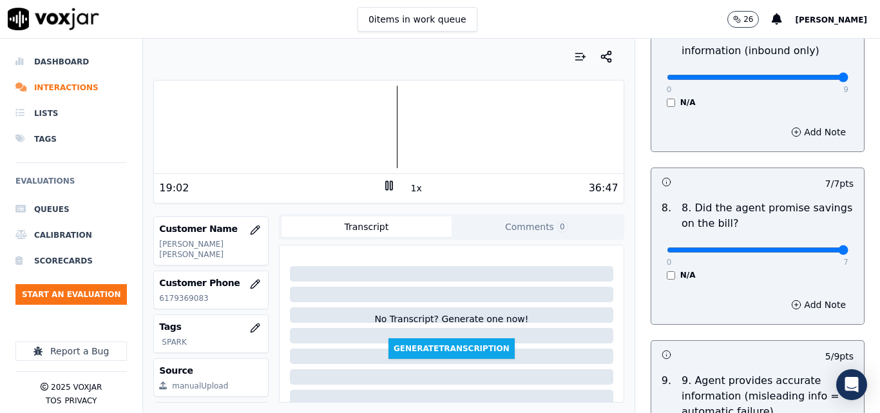
scroll to position [1159, 0]
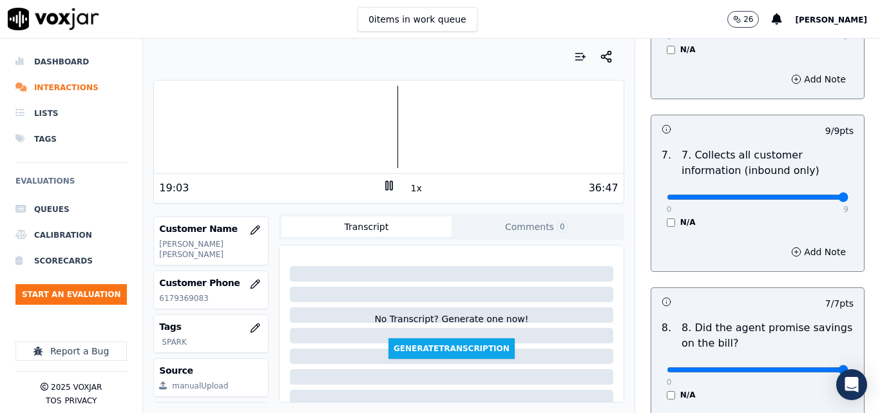
click at [411, 188] on button "1x" at bounding box center [416, 188] width 16 height 18
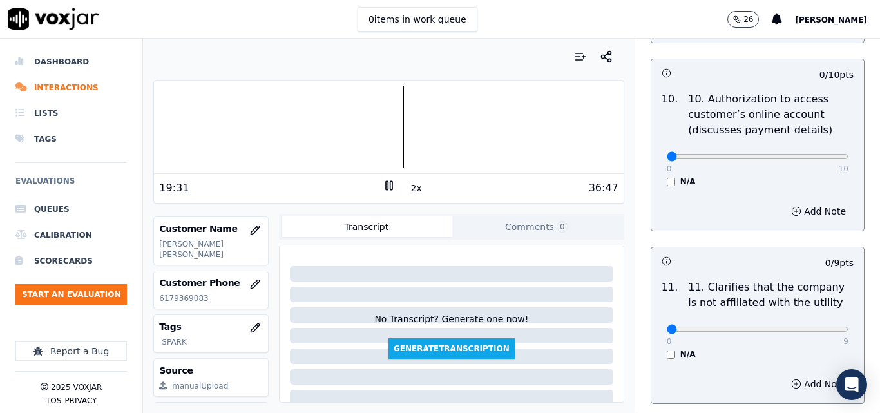
scroll to position [1776, 0]
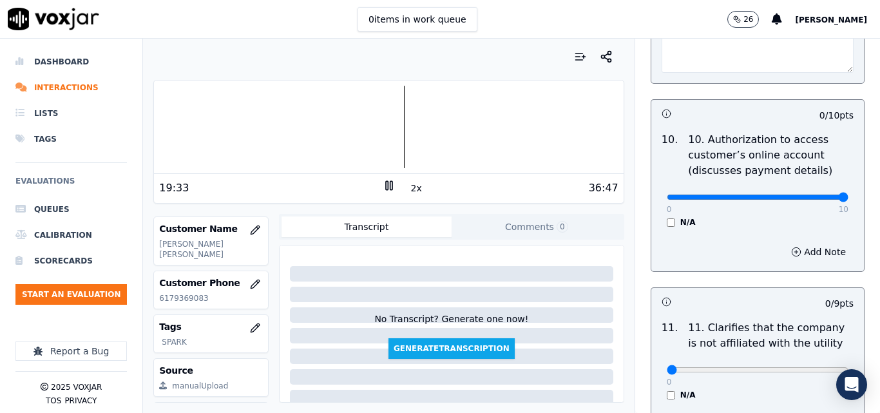
drag, startPoint x: 791, startPoint y: 186, endPoint x: 845, endPoint y: 187, distance: 54.7
type input "10"
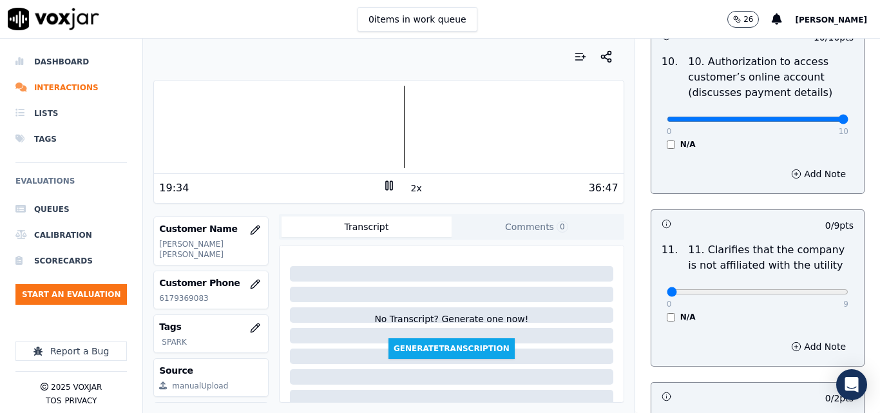
scroll to position [1969, 0]
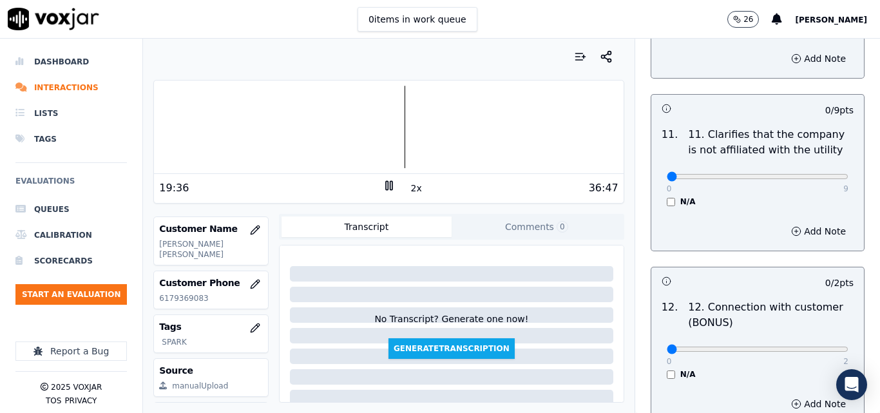
click at [812, 173] on div "0 9 N/A" at bounding box center [757, 182] width 202 height 49
type input "9"
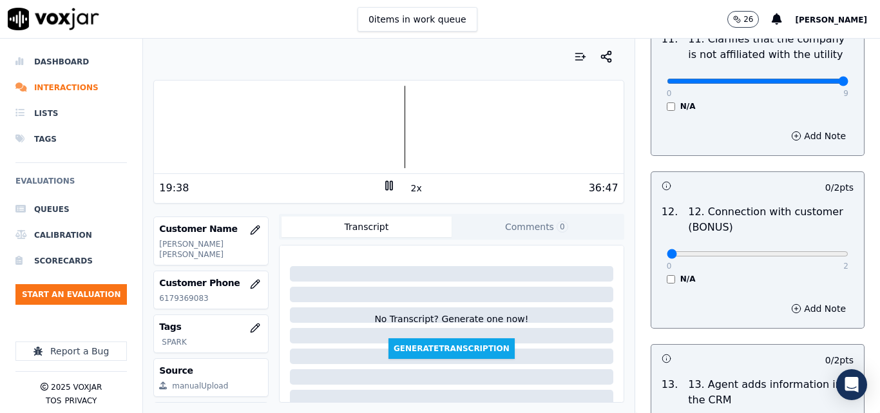
scroll to position [2162, 0]
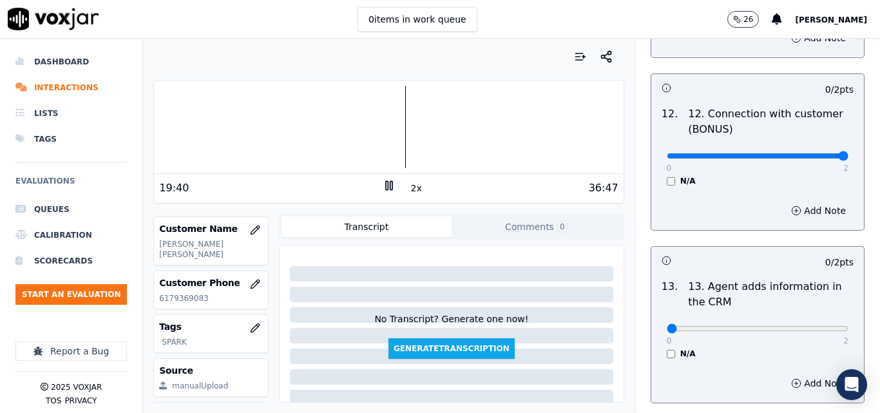
drag, startPoint x: 811, startPoint y: 147, endPoint x: 820, endPoint y: 146, distance: 9.2
type input "2"
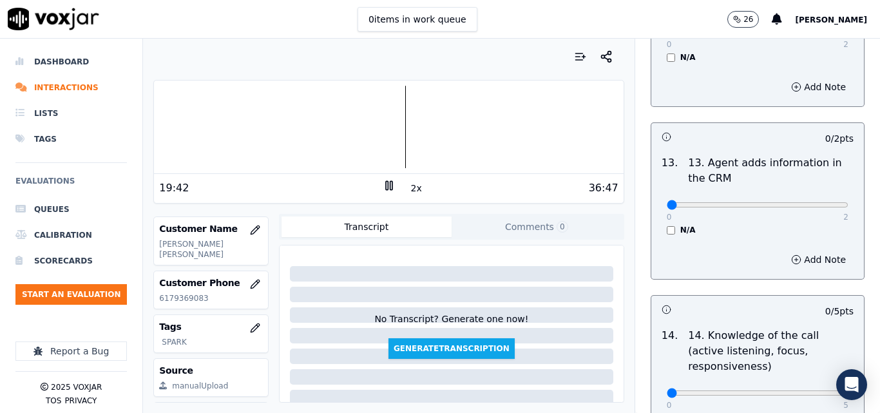
scroll to position [2291, 0]
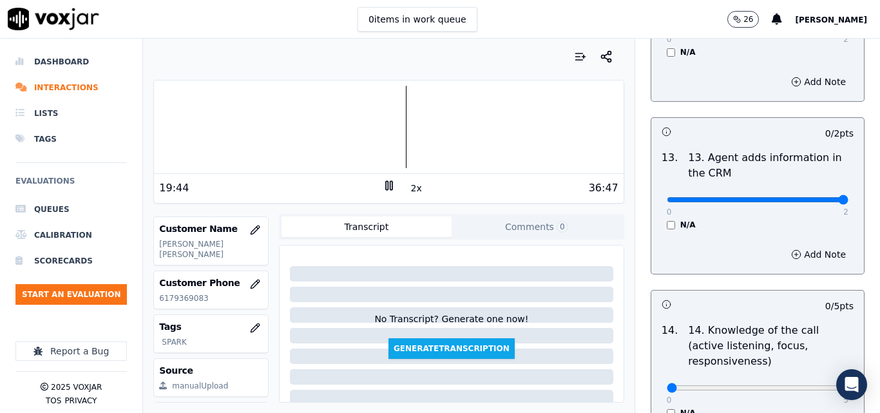
type input "2"
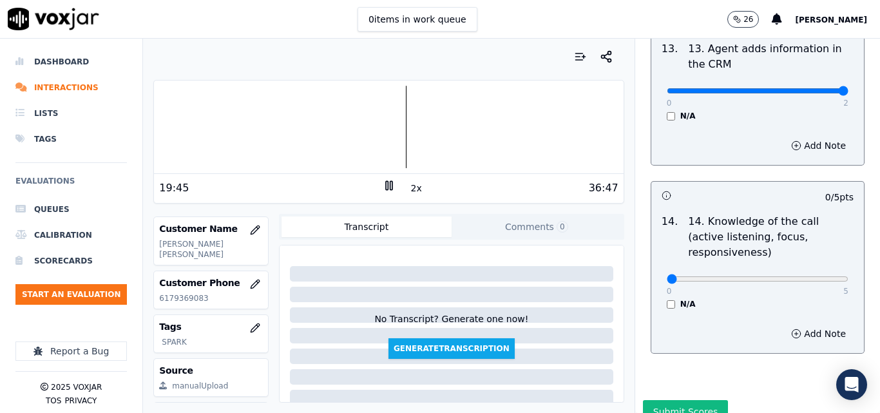
scroll to position [2420, 0]
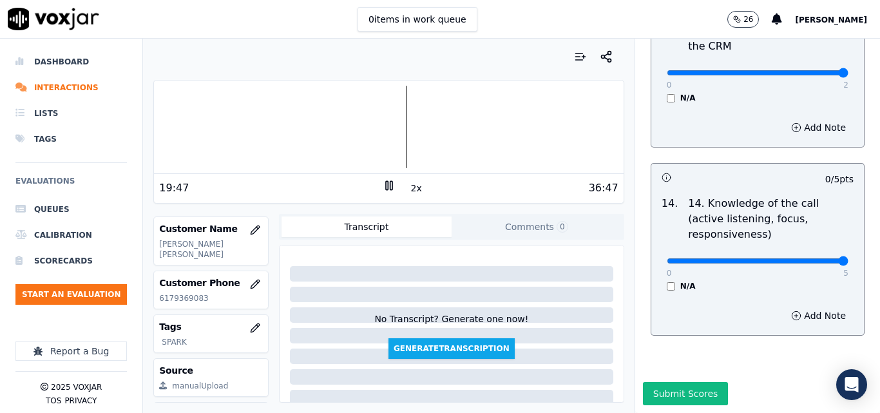
drag, startPoint x: 828, startPoint y: 231, endPoint x: 843, endPoint y: 229, distance: 15.0
type input "5"
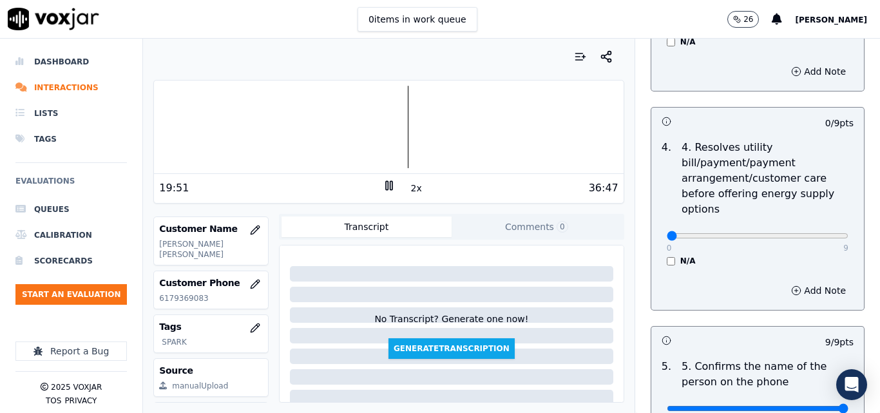
scroll to position [552, 0]
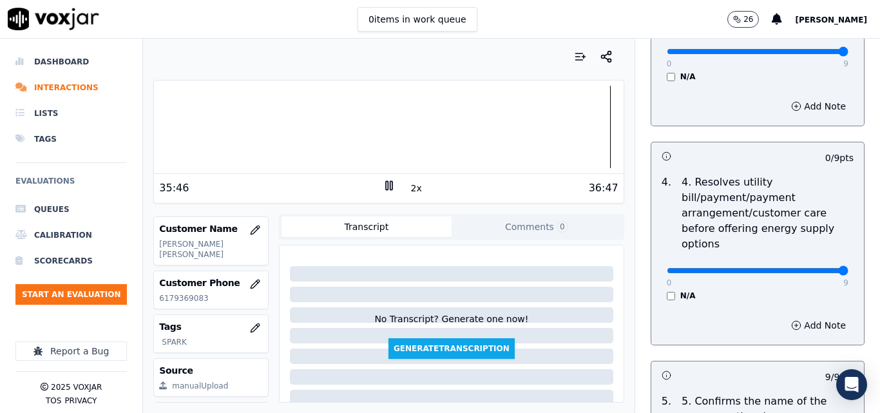
drag, startPoint x: 791, startPoint y: 257, endPoint x: 814, endPoint y: 257, distance: 22.5
type input "9"
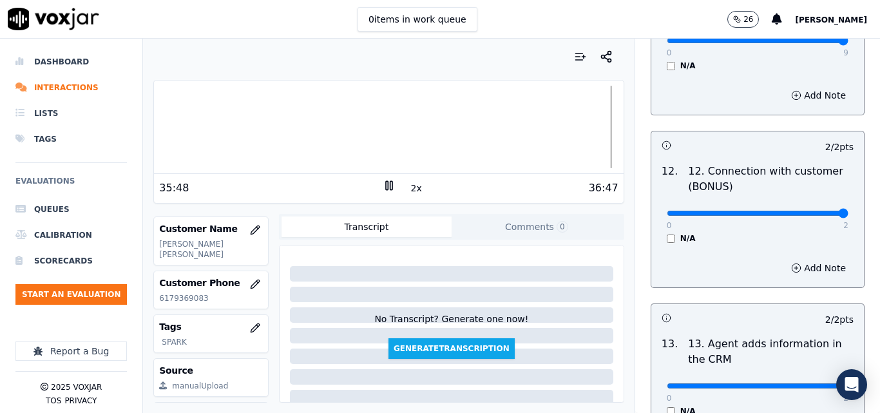
scroll to position [2420, 0]
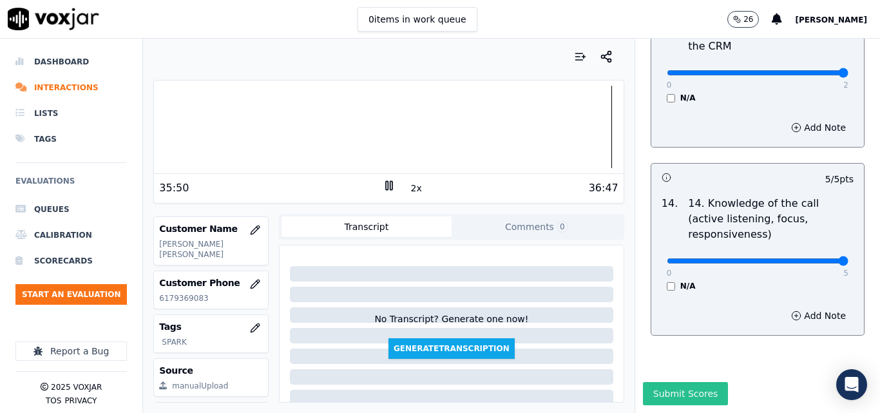
click at [653, 382] on button "Submit Scores" at bounding box center [686, 393] width 86 height 23
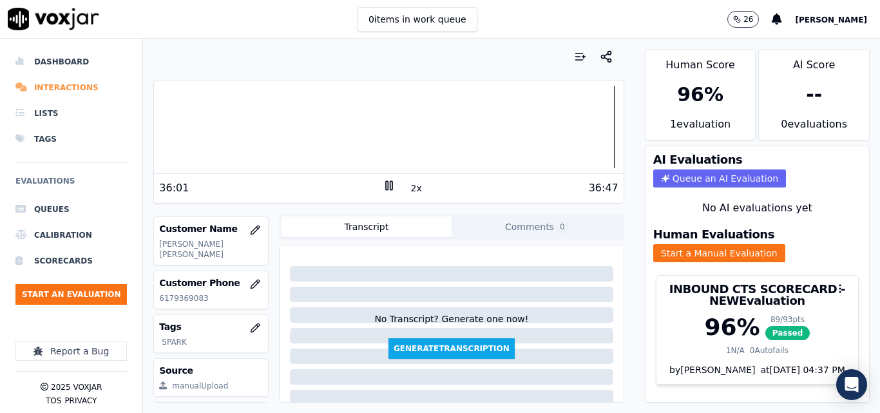
click at [71, 88] on li "Interactions" at bounding box center [70, 88] width 111 height 26
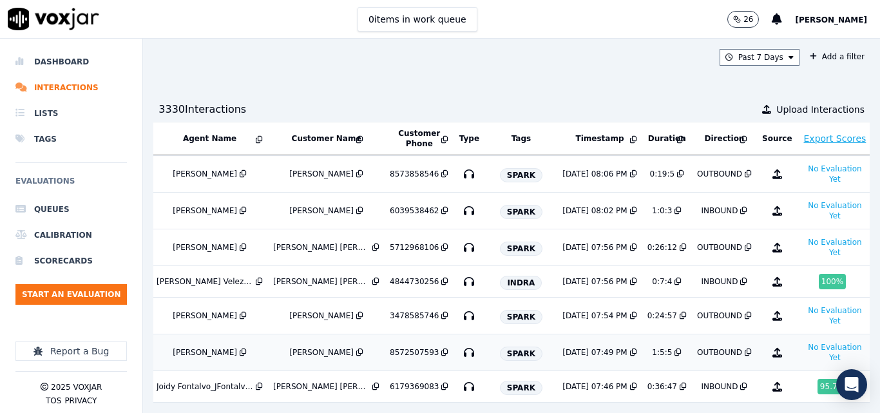
scroll to position [193, 231]
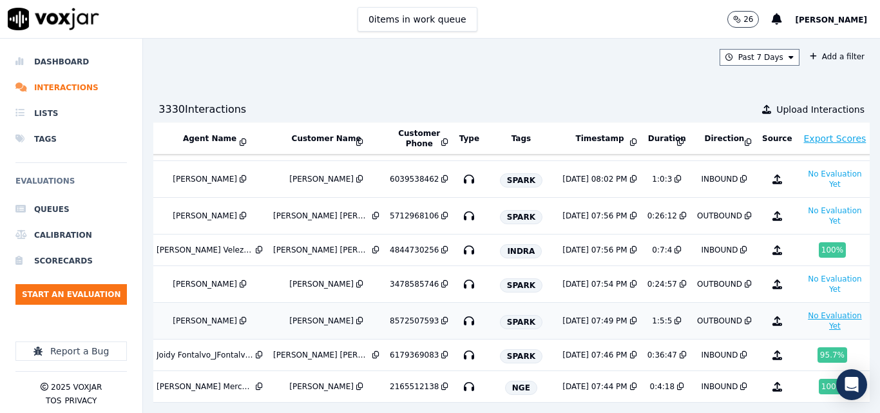
click at [802, 314] on button "No Evaluation Yet" at bounding box center [834, 321] width 65 height 26
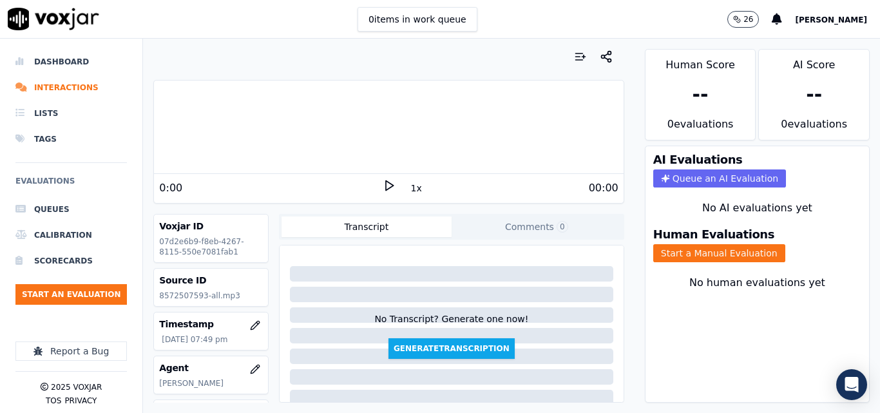
click at [382, 191] on icon at bounding box center [388, 185] width 13 height 13
click at [408, 185] on button "1x" at bounding box center [416, 188] width 16 height 18
click at [408, 185] on button "1.5x" at bounding box center [420, 188] width 25 height 18
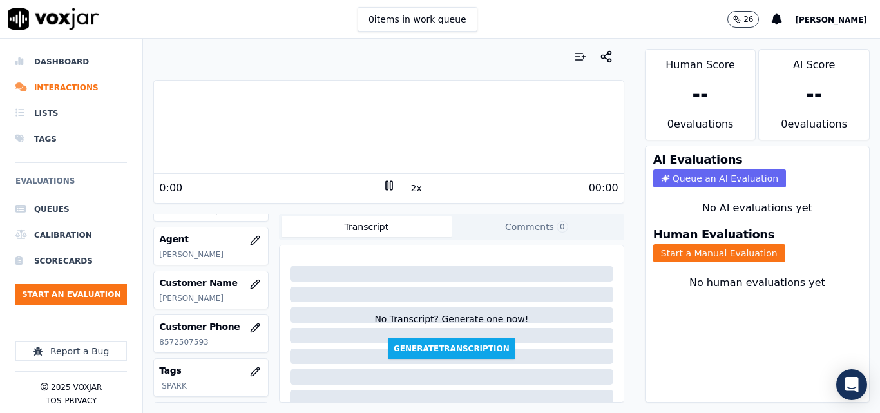
scroll to position [250, 0]
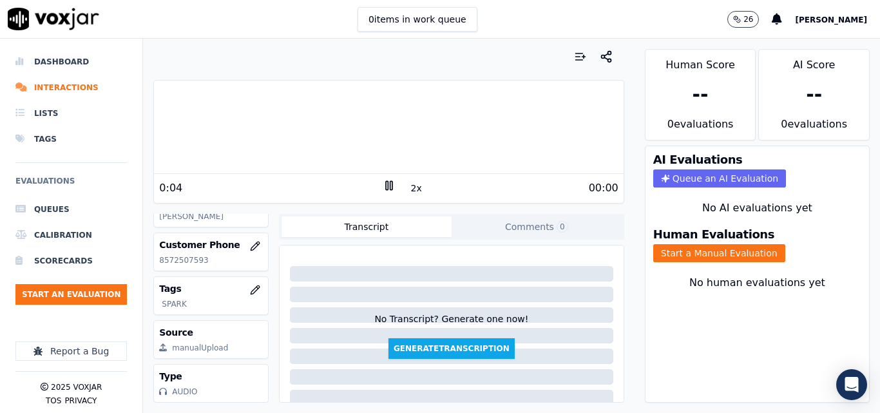
click at [180, 255] on p "8572507593" at bounding box center [211, 260] width 104 height 10
copy p "8572507593"
click at [673, 252] on button "Start a Manual Evaluation" at bounding box center [719, 253] width 132 height 18
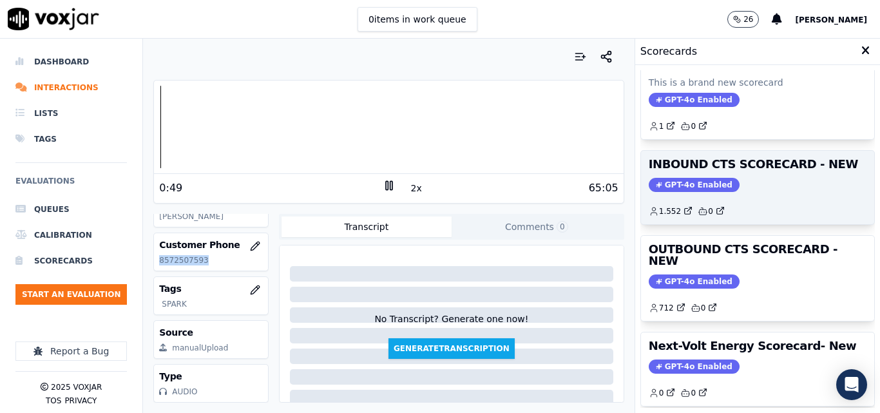
scroll to position [129, 0]
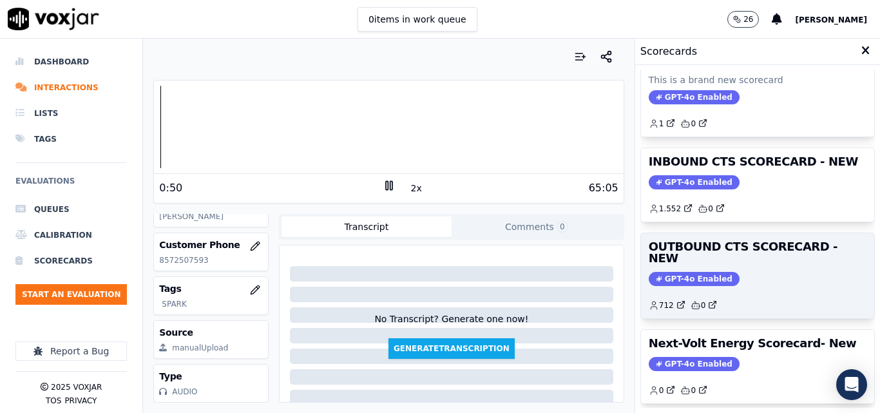
click at [705, 276] on div "OUTBOUND CTS SCORECARD - NEW GPT-4o Enabled 712 0" at bounding box center [757, 275] width 233 height 85
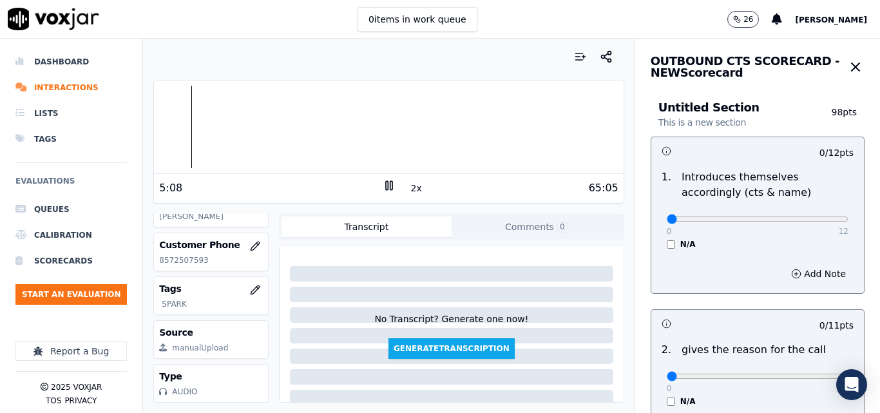
click at [385, 180] on icon at bounding box center [388, 185] width 13 height 13
click at [384, 182] on icon at bounding box center [388, 185] width 13 height 13
type input "12"
click at [807, 222] on input "range" at bounding box center [757, 218] width 182 height 5
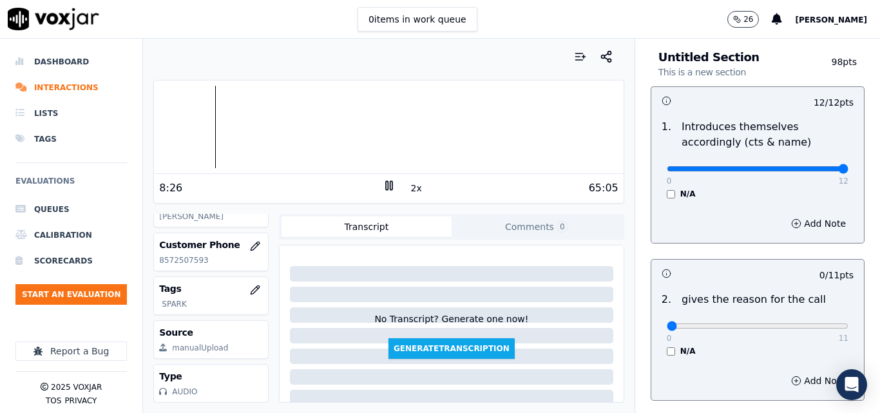
scroll to position [64, 0]
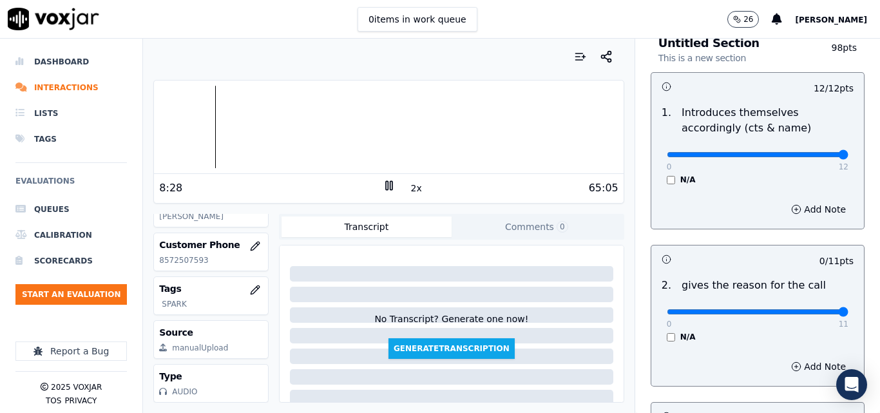
drag, startPoint x: 805, startPoint y: 307, endPoint x: 818, endPoint y: 306, distance: 12.9
type input "11"
click at [818, 157] on input "range" at bounding box center [757, 154] width 182 height 5
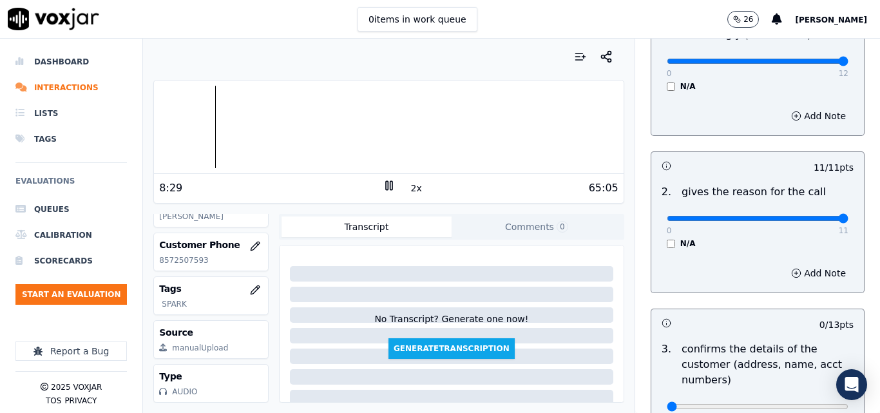
scroll to position [322, 0]
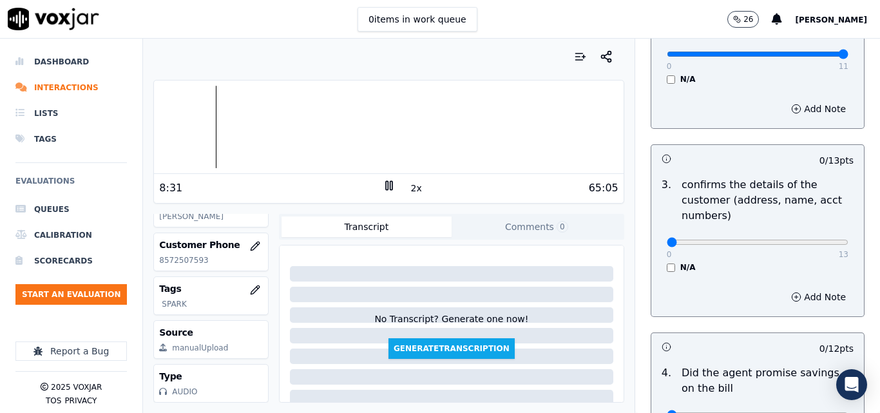
drag, startPoint x: 813, startPoint y: 249, endPoint x: 822, endPoint y: 252, distance: 8.8
click at [822, 252] on div "0 13 N/A" at bounding box center [757, 247] width 202 height 49
type input "13"
click at [807, 265] on div "N/A" at bounding box center [757, 267] width 182 height 10
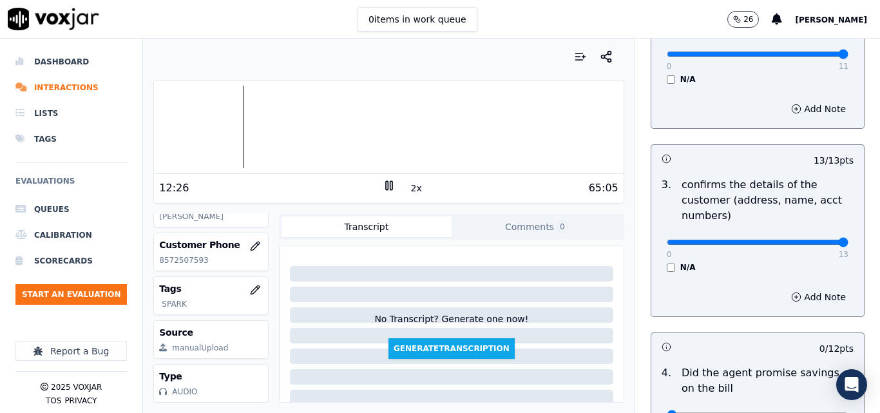
click at [234, 93] on div at bounding box center [388, 127] width 469 height 82
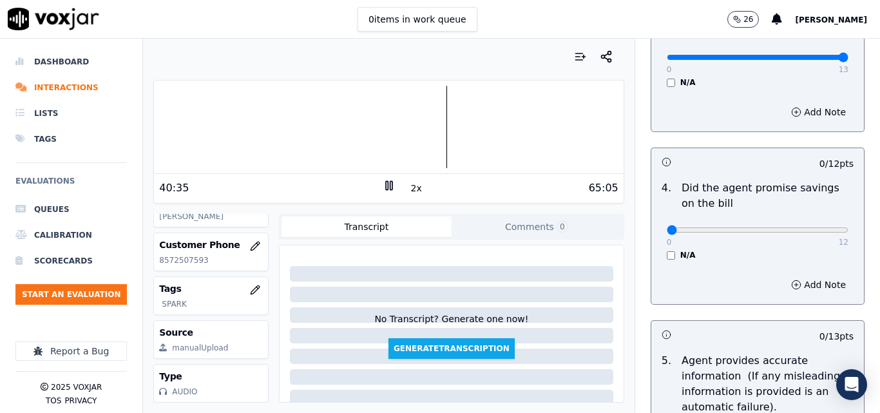
scroll to position [580, 0]
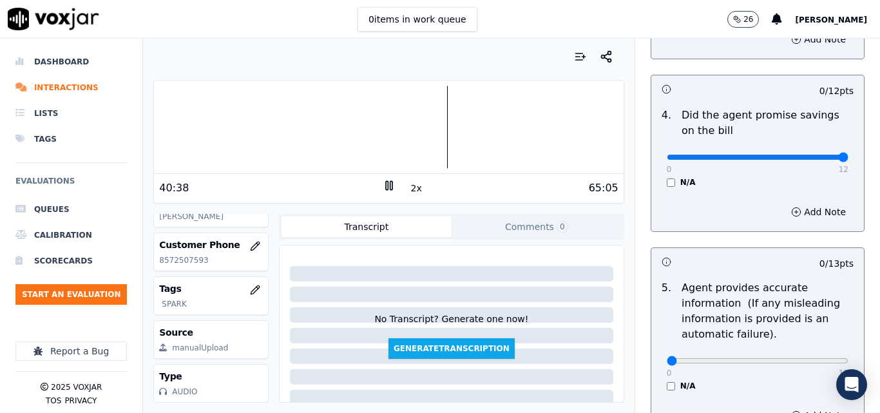
drag, startPoint x: 821, startPoint y: 156, endPoint x: 831, endPoint y: 158, distance: 9.8
type input "12"
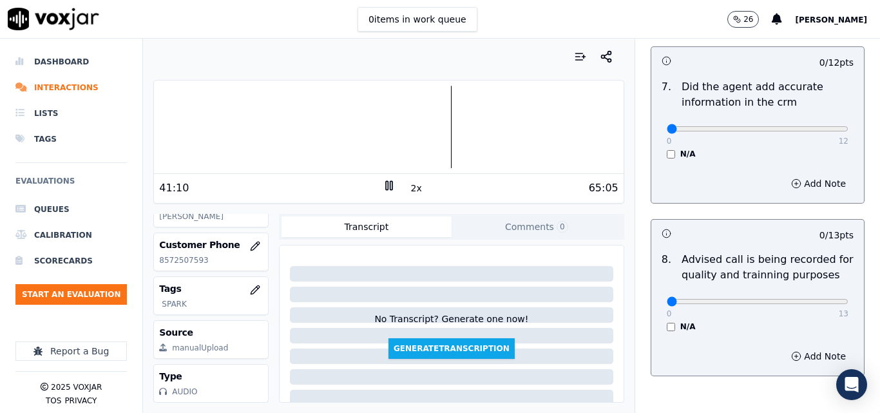
scroll to position [1159, 0]
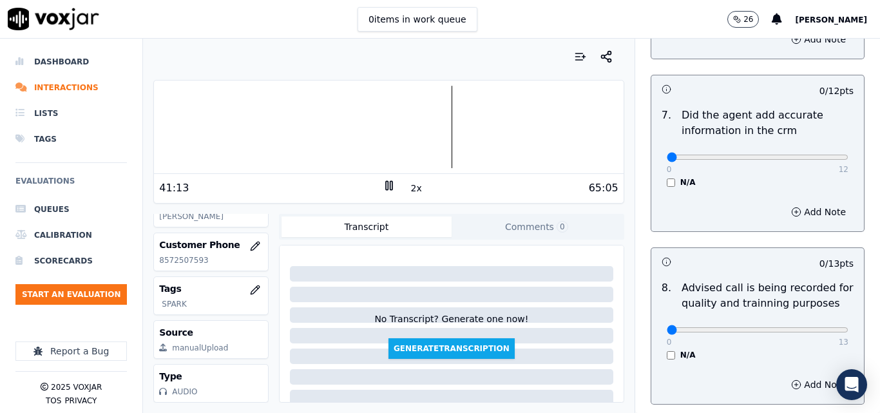
click at [180, 255] on p "8572507593" at bounding box center [211, 260] width 104 height 10
copy p "8572507593"
click at [455, 122] on div at bounding box center [388, 127] width 469 height 82
click at [452, 115] on div at bounding box center [388, 127] width 469 height 82
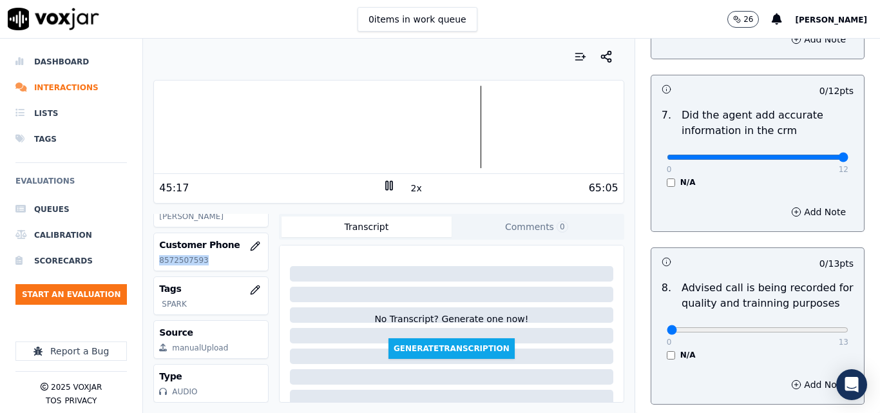
drag, startPoint x: 790, startPoint y: 143, endPoint x: 827, endPoint y: 146, distance: 37.5
type input "12"
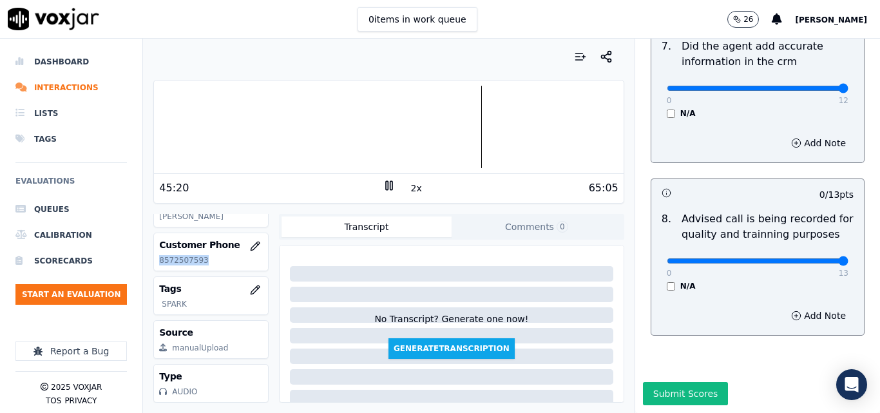
drag, startPoint x: 793, startPoint y: 232, endPoint x: 824, endPoint y: 225, distance: 31.1
type input "13"
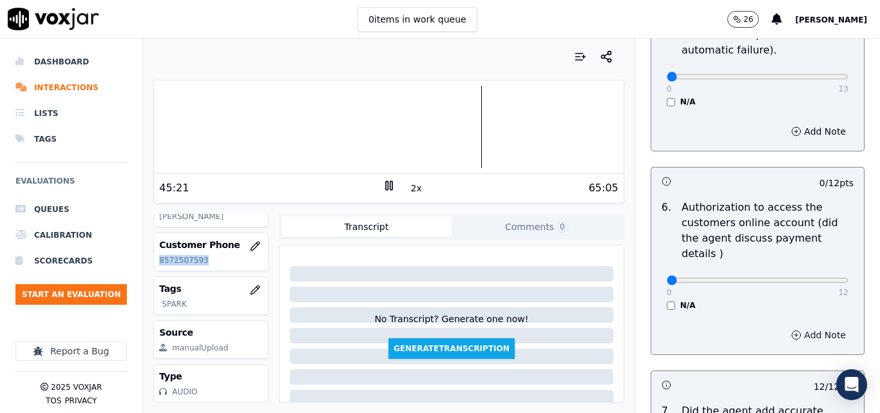
scroll to position [855, 0]
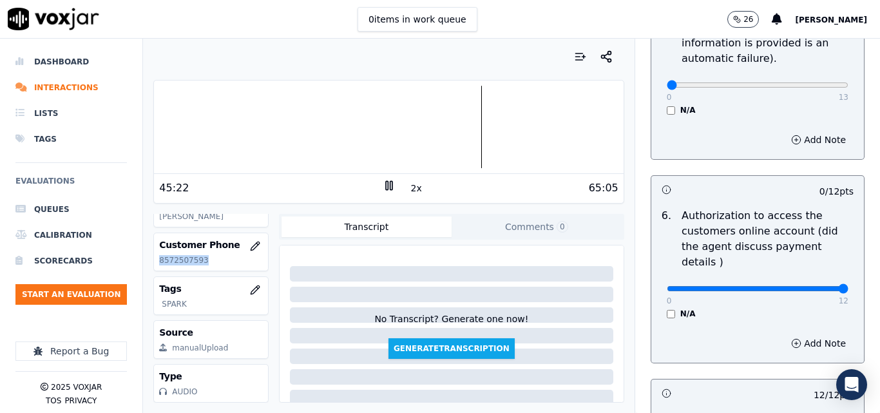
drag, startPoint x: 802, startPoint y: 272, endPoint x: 826, endPoint y: 269, distance: 24.0
type input "12"
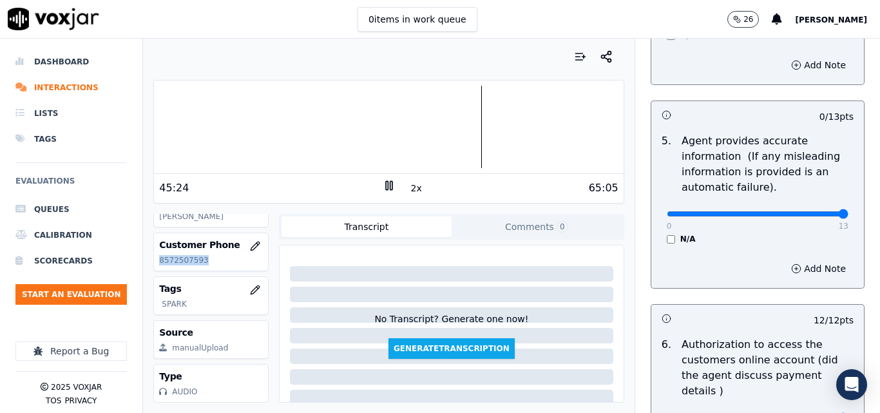
type input "13"
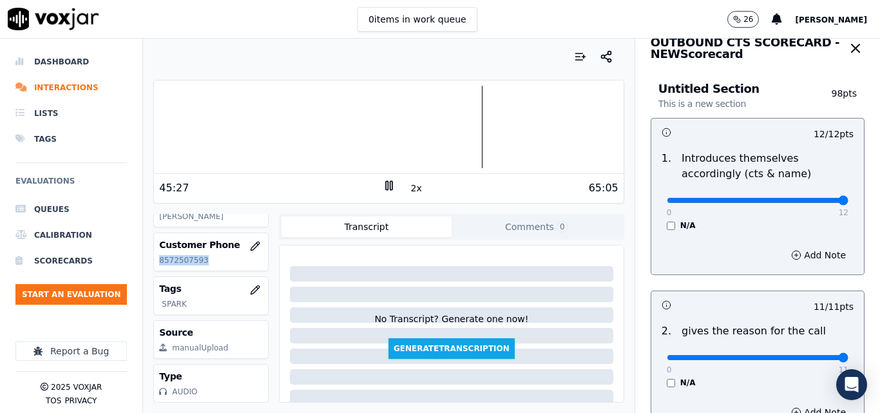
scroll to position [18, 0]
click at [851, 71] on div "OUTBOUND CTS SCORECARD - NEW Scorecard Untitled Section This is a new section 9…" at bounding box center [757, 226] width 245 height 374
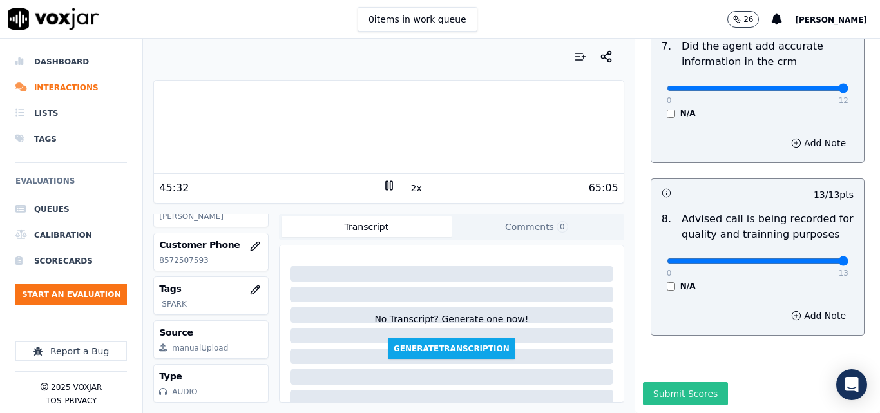
click at [674, 382] on button "Submit Scores" at bounding box center [686, 393] width 86 height 23
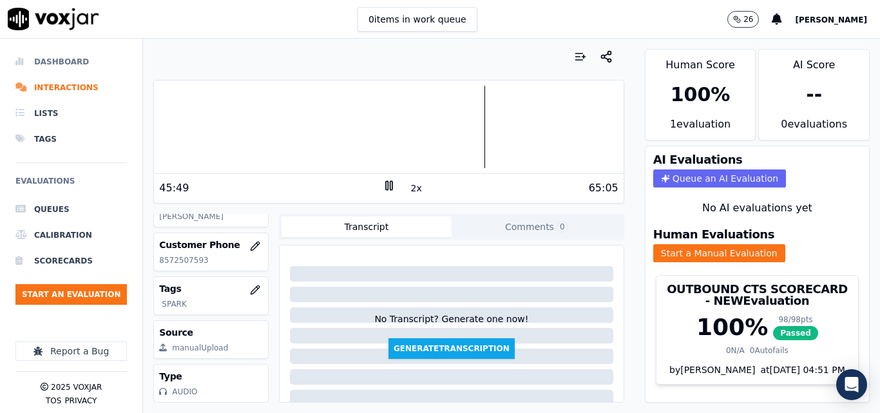
click at [62, 72] on li "Dashboard" at bounding box center [70, 62] width 111 height 26
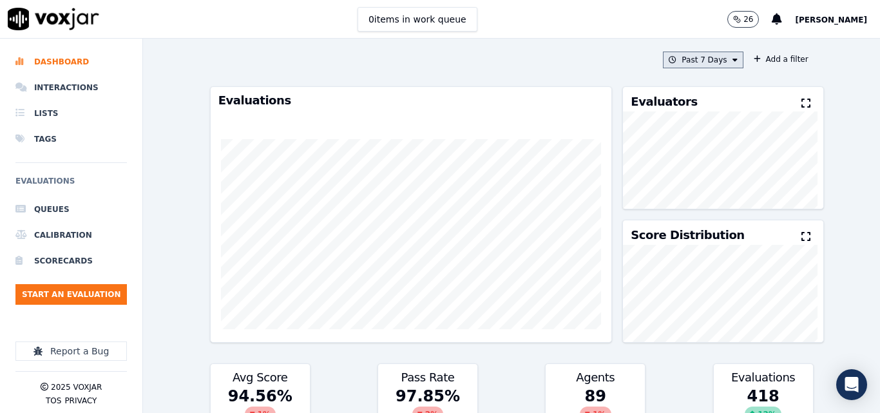
click at [686, 55] on button "Past 7 Days" at bounding box center [703, 60] width 80 height 17
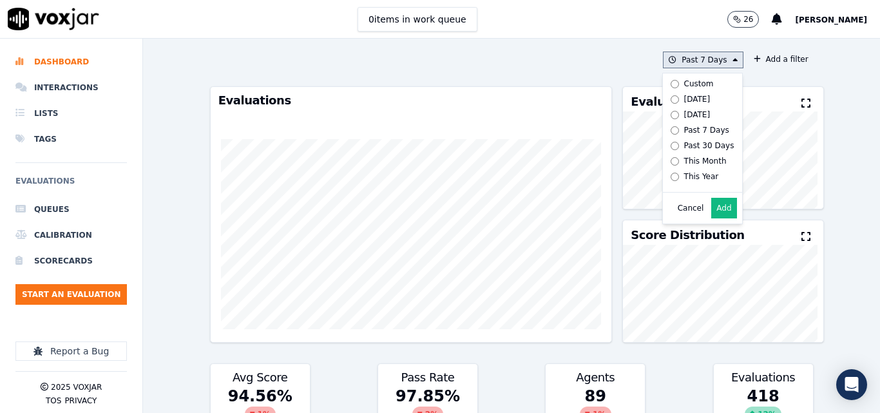
click at [684, 97] on div "Today" at bounding box center [697, 99] width 26 height 10
click at [711, 208] on button "Add" at bounding box center [723, 208] width 25 height 21
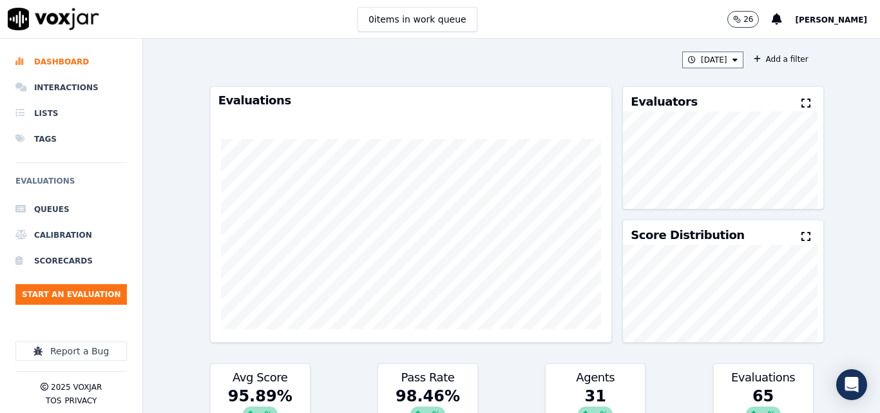
click at [801, 105] on icon at bounding box center [805, 103] width 9 height 10
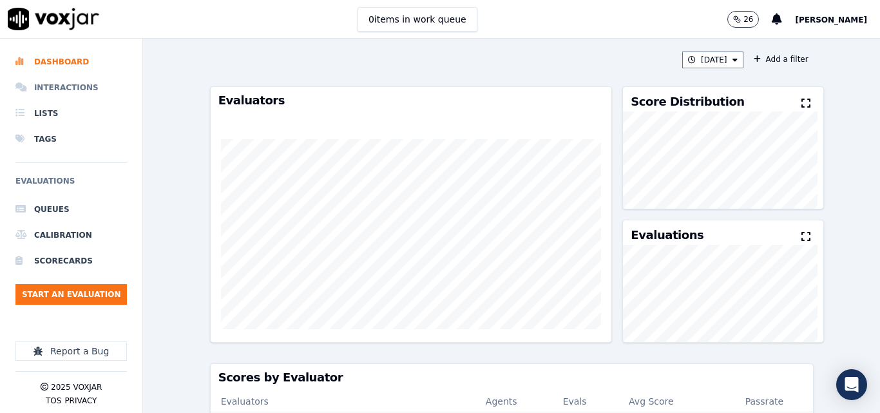
click at [62, 91] on li "Interactions" at bounding box center [70, 88] width 111 height 26
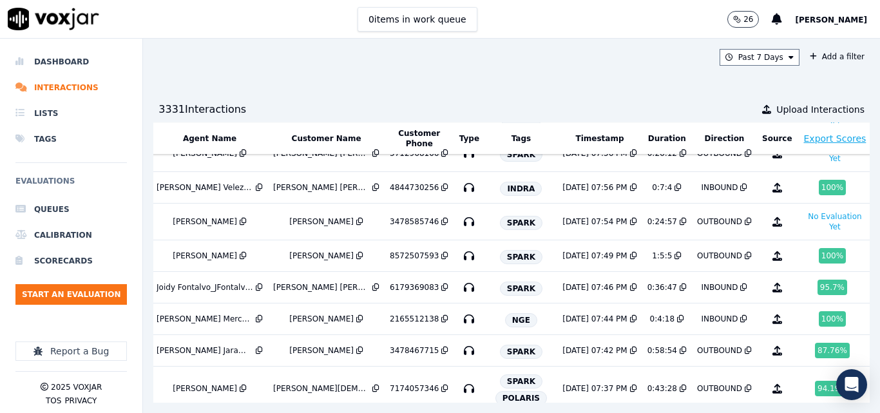
scroll to position [258, 231]
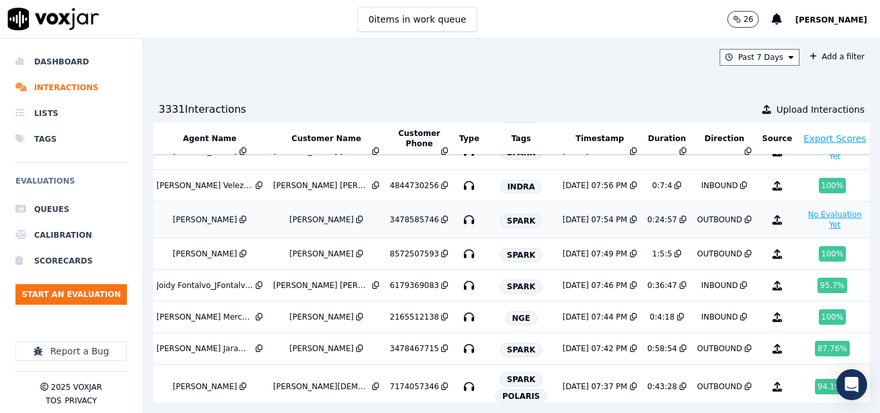
click at [802, 224] on button "No Evaluation Yet" at bounding box center [834, 220] width 65 height 26
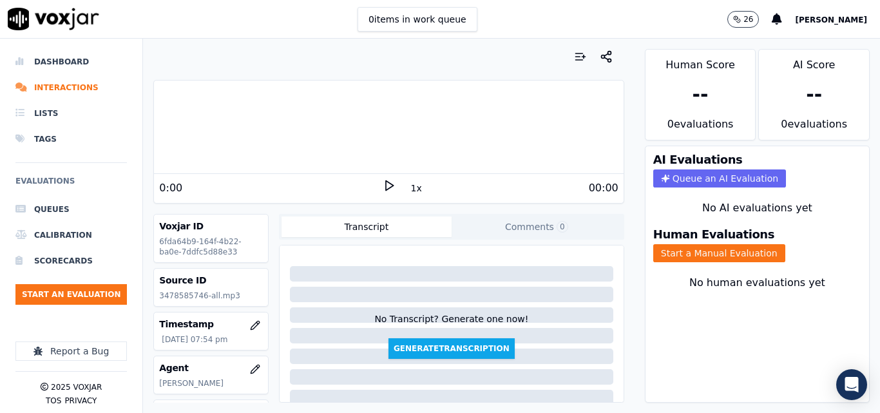
click at [386, 185] on polygon at bounding box center [390, 186] width 8 height 10
click at [408, 191] on button "1x" at bounding box center [416, 188] width 16 height 18
click at [750, 251] on button "Start a Manual Evaluation" at bounding box center [719, 253] width 132 height 18
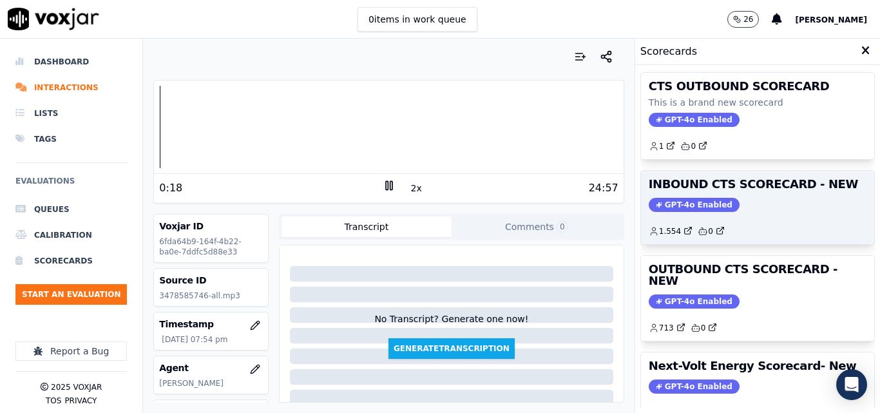
scroll to position [129, 0]
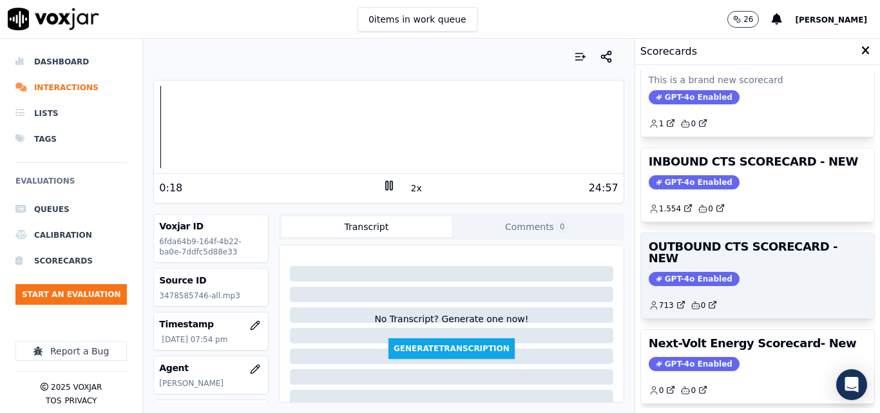
click at [747, 272] on div "GPT-4o Enabled" at bounding box center [757, 279] width 218 height 14
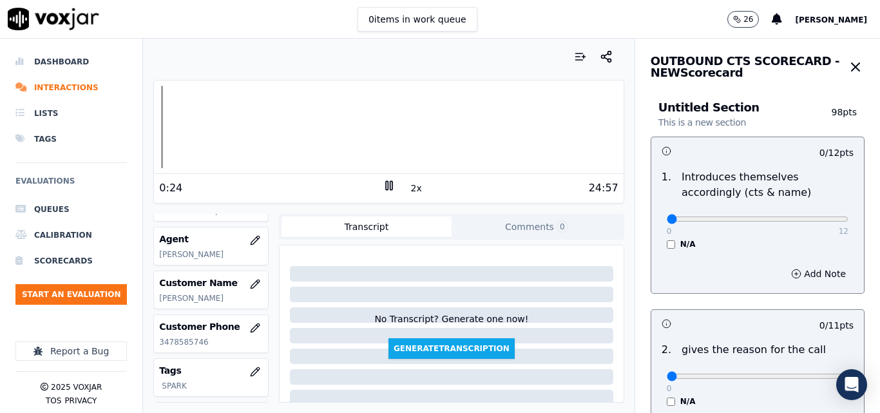
click at [190, 347] on p "3478585746" at bounding box center [211, 342] width 104 height 10
copy p "3478585746"
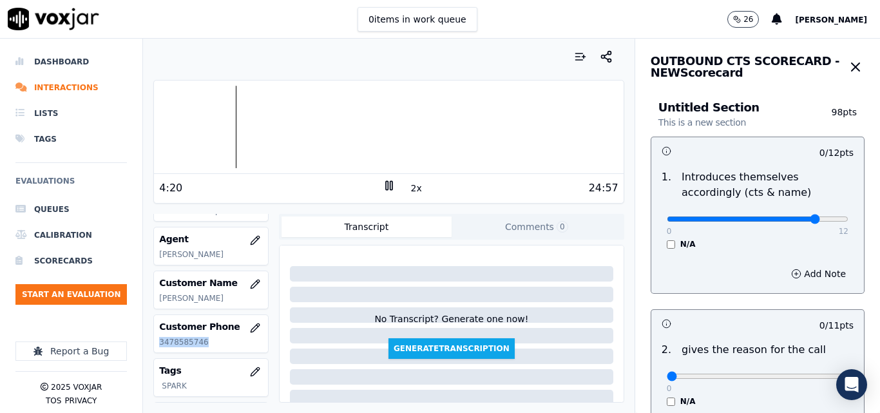
type input "10"
click at [794, 220] on input "range" at bounding box center [757, 218] width 182 height 5
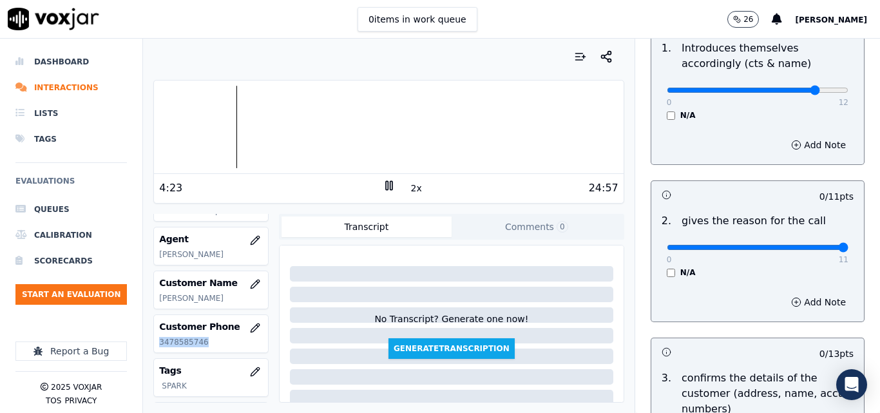
drag, startPoint x: 803, startPoint y: 249, endPoint x: 815, endPoint y: 253, distance: 12.2
type input "11"
click at [811, 93] on input "range" at bounding box center [757, 90] width 182 height 5
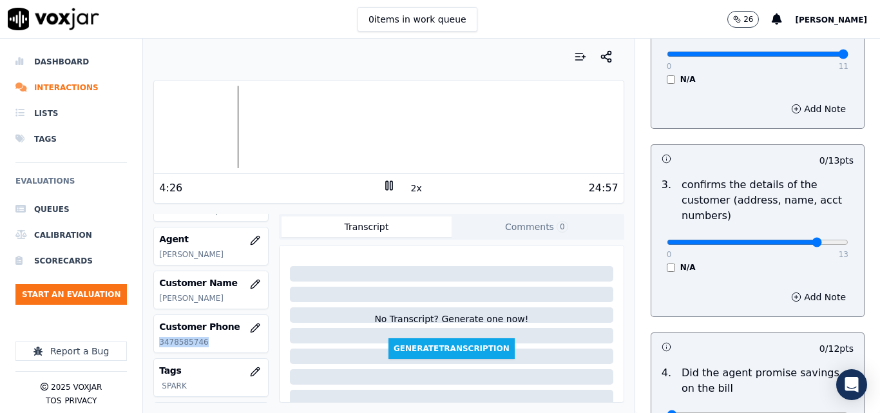
type input "11"
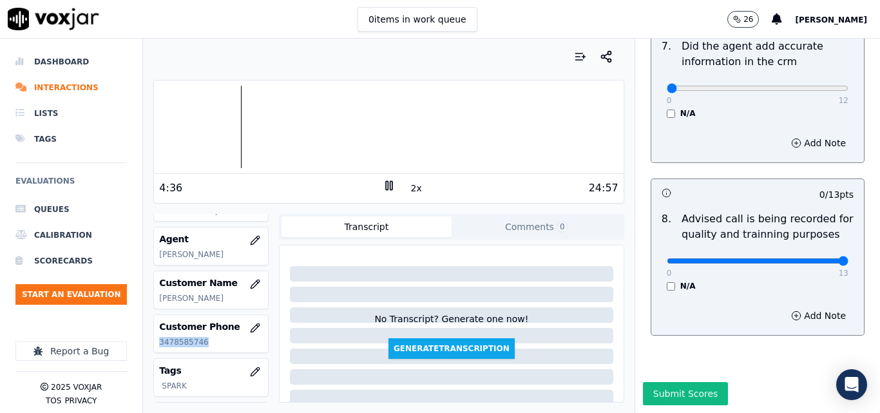
drag, startPoint x: 813, startPoint y: 236, endPoint x: 836, endPoint y: 232, distance: 23.5
type input "13"
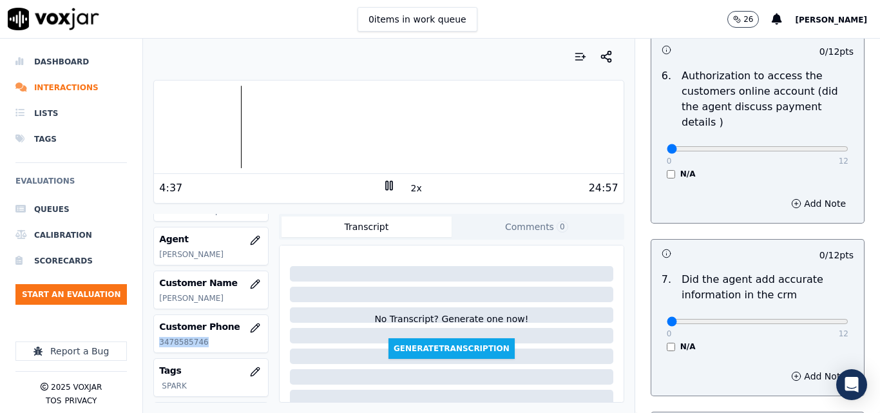
scroll to position [984, 0]
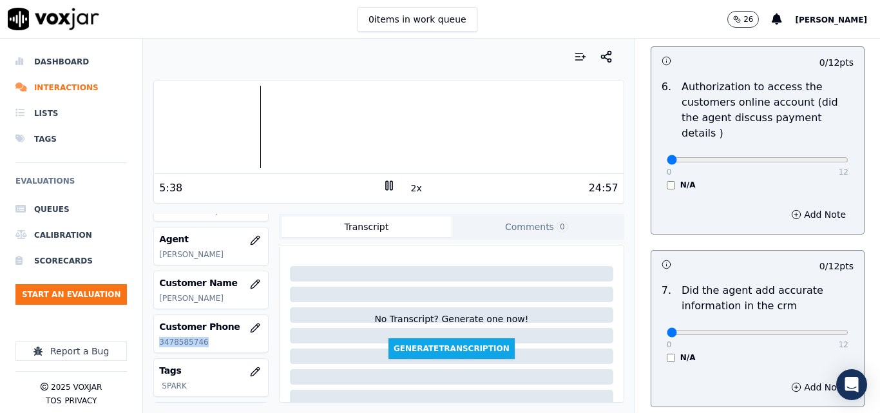
click at [408, 184] on button "2x" at bounding box center [416, 188] width 16 height 18
type input "12"
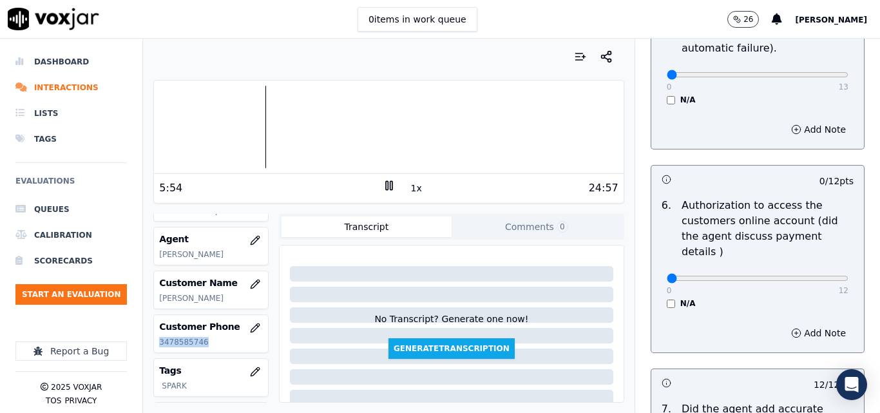
scroll to position [855, 0]
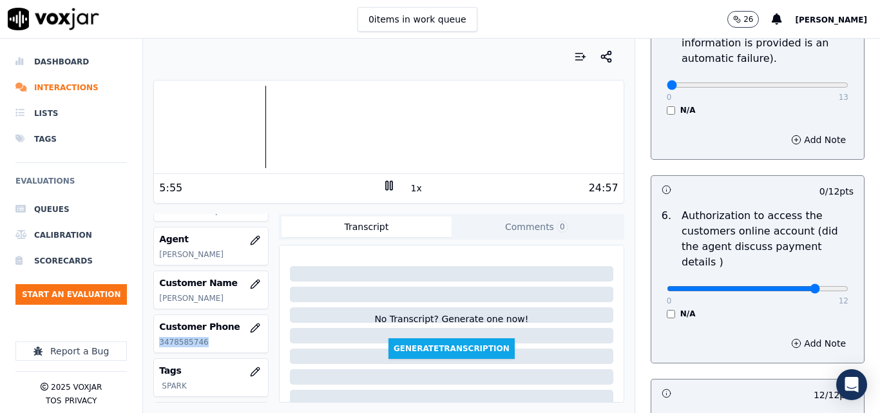
type input "10"
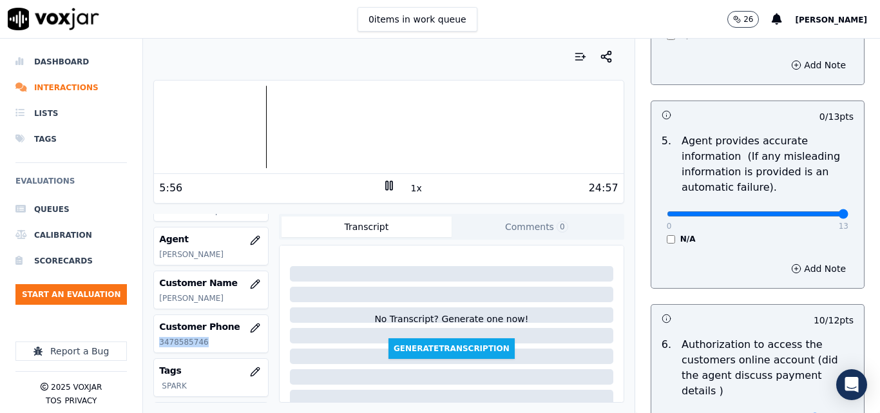
type input "13"
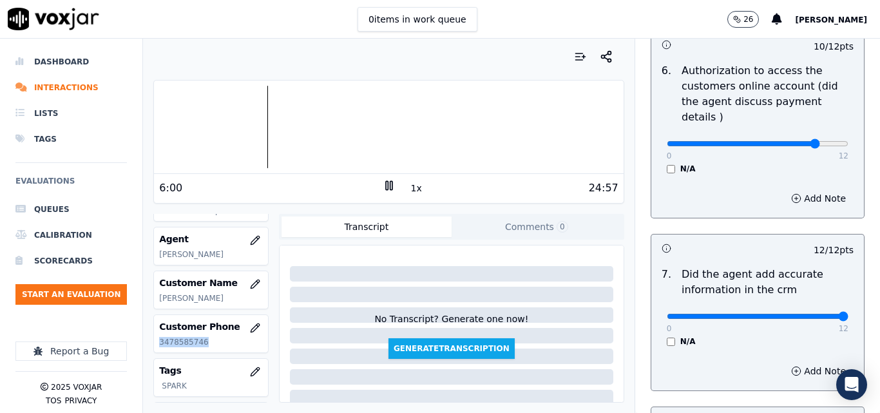
scroll to position [1241, 0]
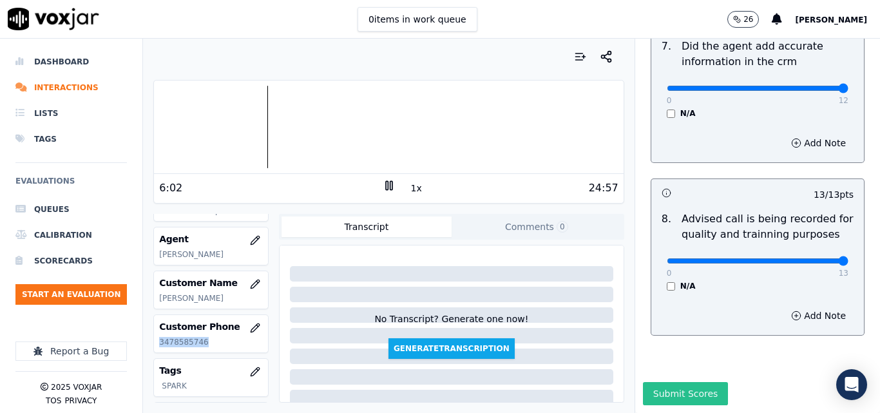
click at [656, 382] on button "Submit Scores" at bounding box center [686, 393] width 86 height 23
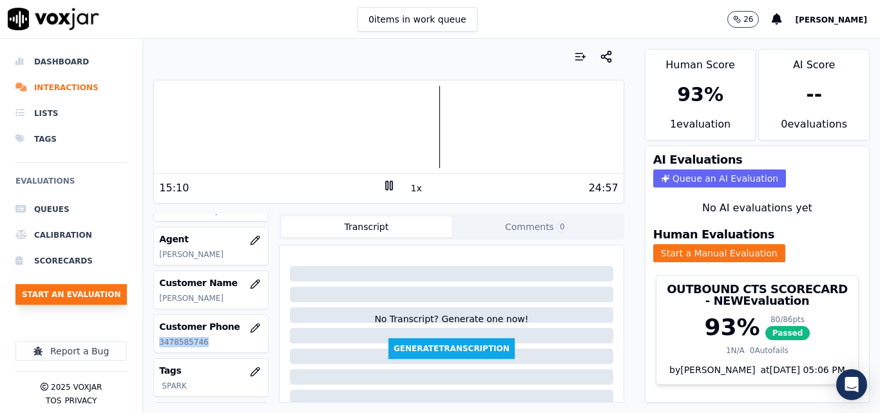
click at [84, 294] on button "Start an Evaluation" at bounding box center [70, 294] width 111 height 21
click at [71, 94] on li "Interactions" at bounding box center [70, 88] width 111 height 26
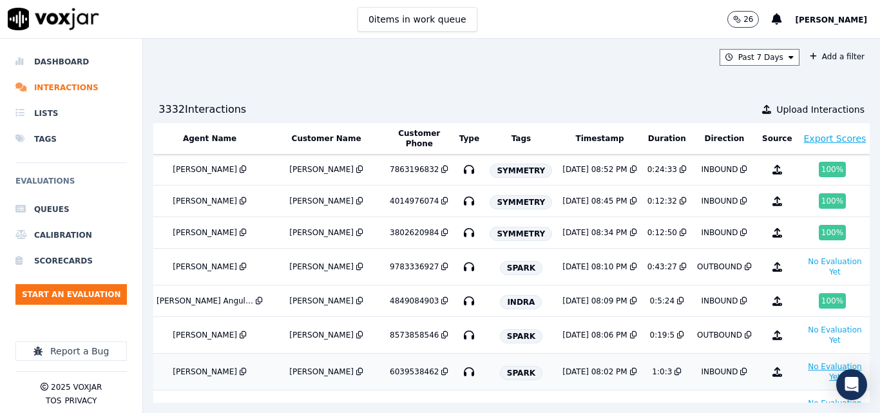
scroll to position [0, 231]
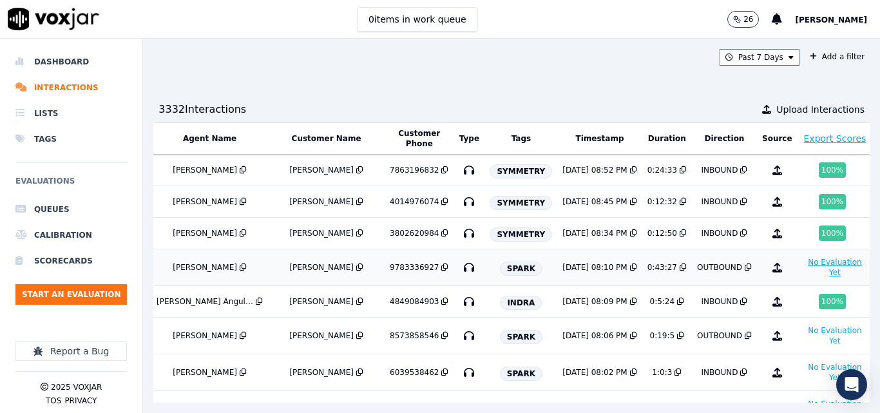
click at [802, 268] on button "No Evaluation Yet" at bounding box center [834, 267] width 65 height 26
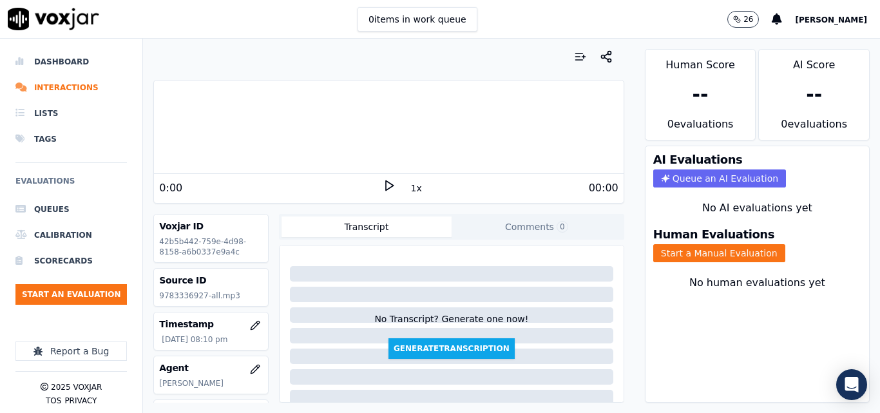
click at [386, 189] on polygon at bounding box center [390, 186] width 8 height 10
click at [408, 189] on button "1x" at bounding box center [416, 188] width 16 height 18
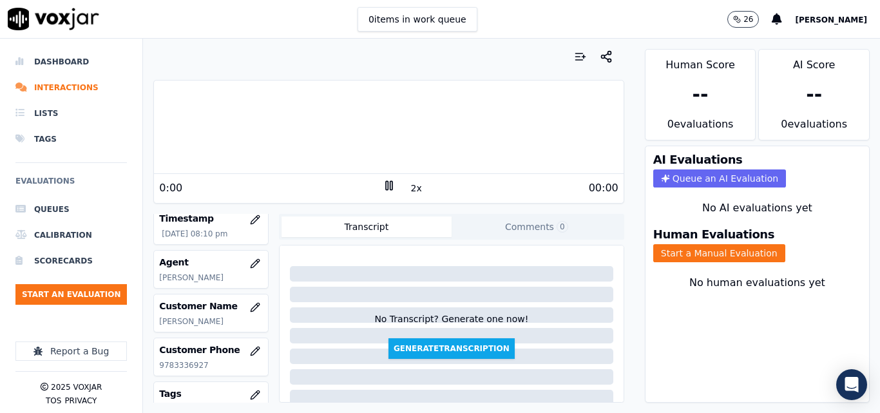
scroll to position [129, 0]
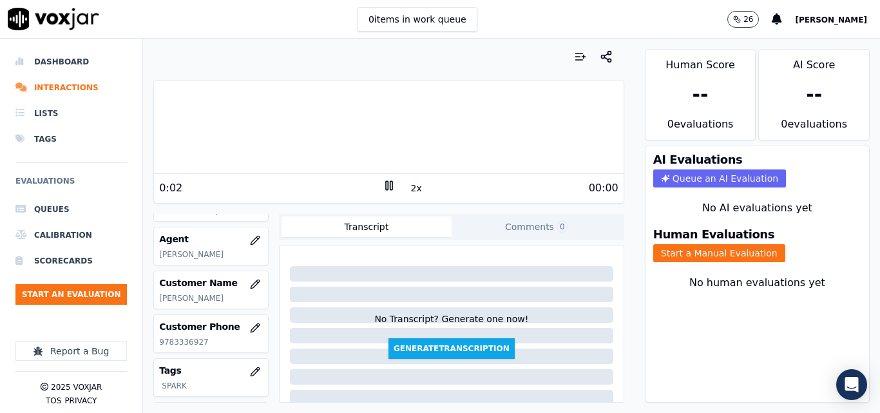
click at [185, 347] on p "9783336927" at bounding box center [211, 342] width 104 height 10
copy p "9783336927"
click at [709, 254] on button "Start a Manual Evaluation" at bounding box center [719, 253] width 132 height 18
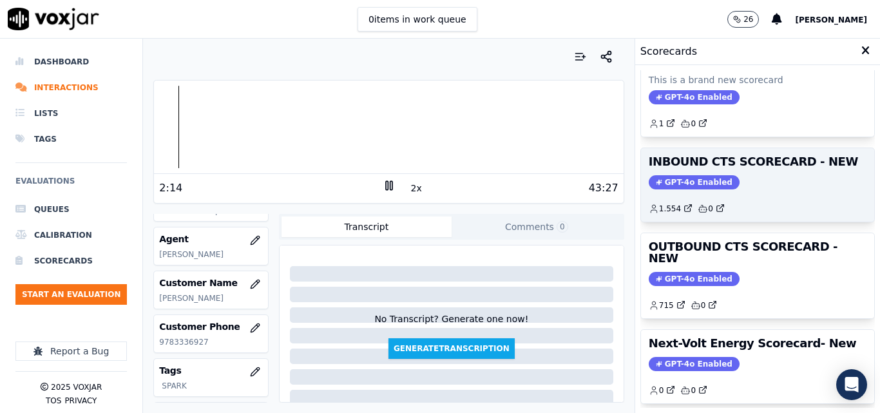
click at [744, 241] on h3 "OUTBOUND CTS SCORECARD - NEW" at bounding box center [757, 252] width 218 height 23
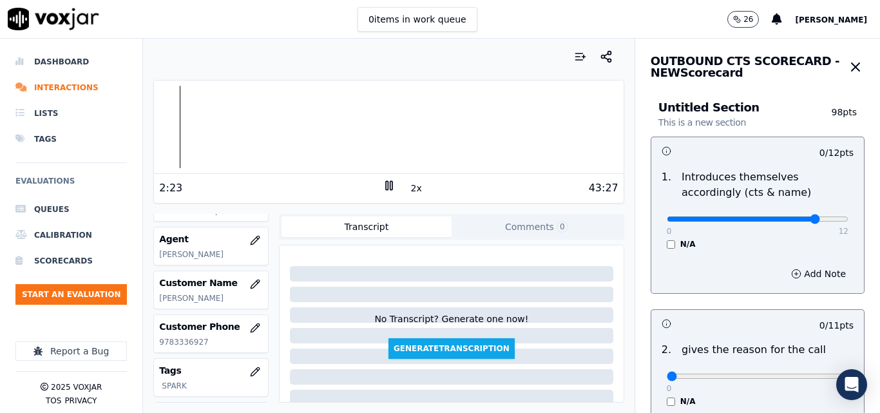
type input "10"
click at [793, 216] on input "range" at bounding box center [757, 218] width 182 height 5
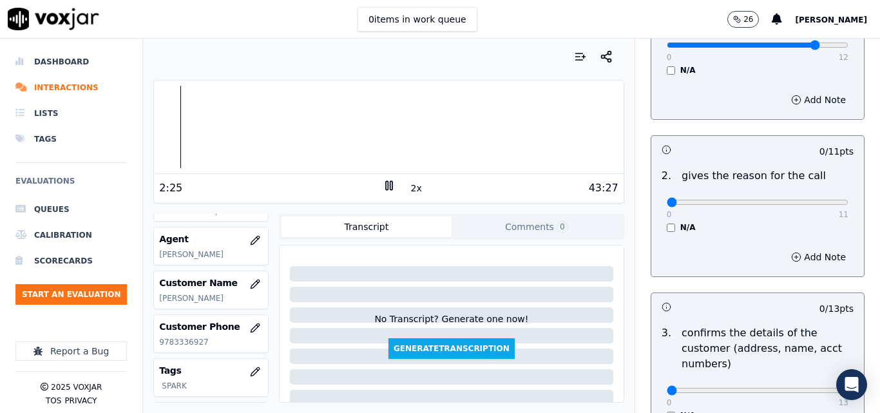
scroll to position [193, 0]
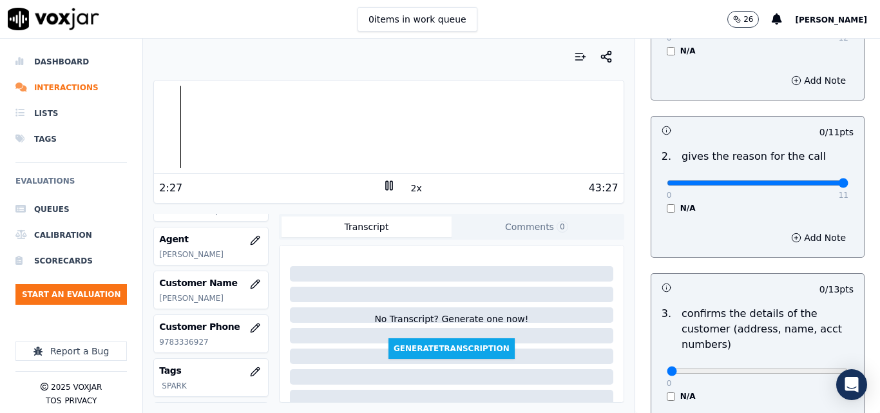
drag, startPoint x: 807, startPoint y: 187, endPoint x: 815, endPoint y: 184, distance: 8.4
type input "11"
click at [813, 28] on input "range" at bounding box center [757, 25] width 182 height 5
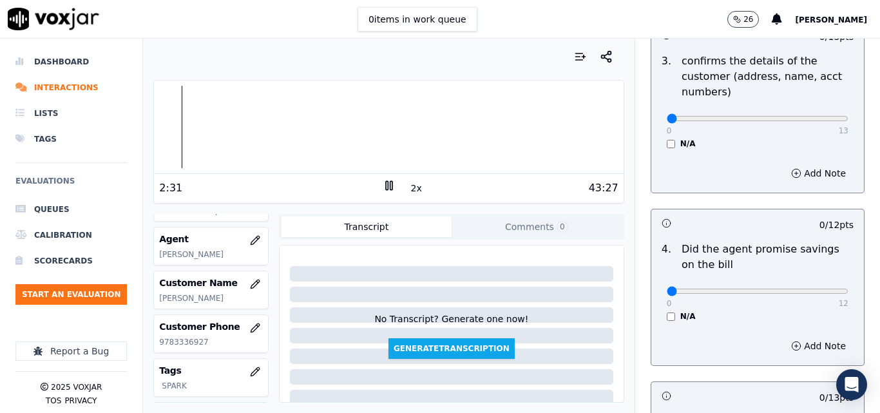
scroll to position [451, 0]
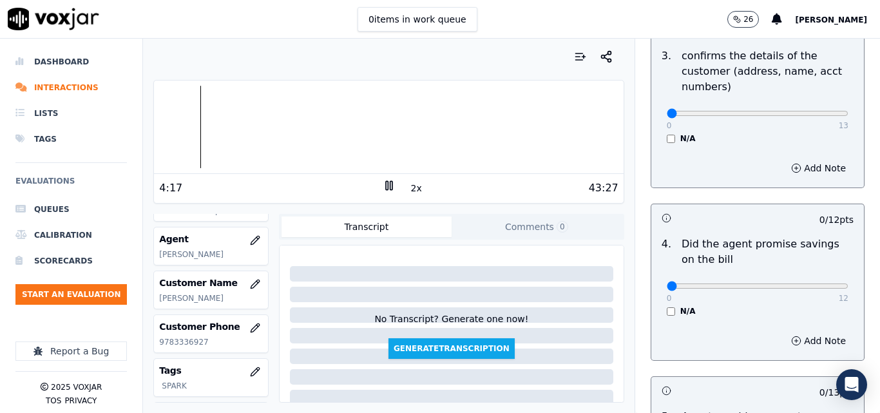
click at [635, 189] on div "Untitled Section This is a new section 98 pts 10 / 12 pts 1 . Introduces themse…" at bounding box center [757, 396] width 245 height 1526
type input "13"
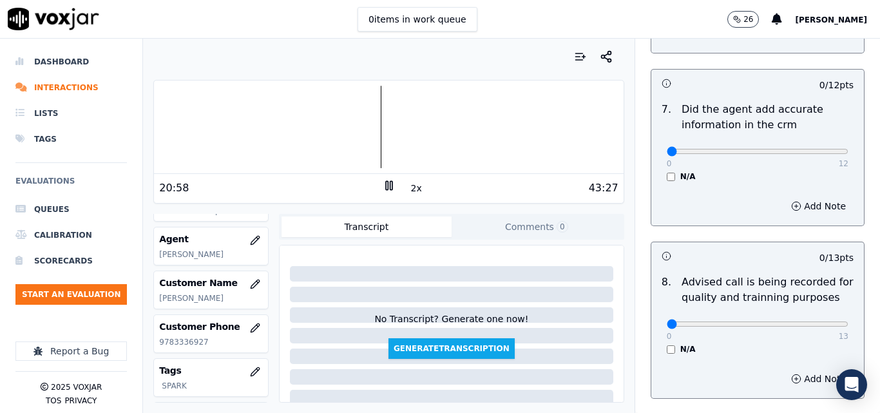
scroll to position [1187, 0]
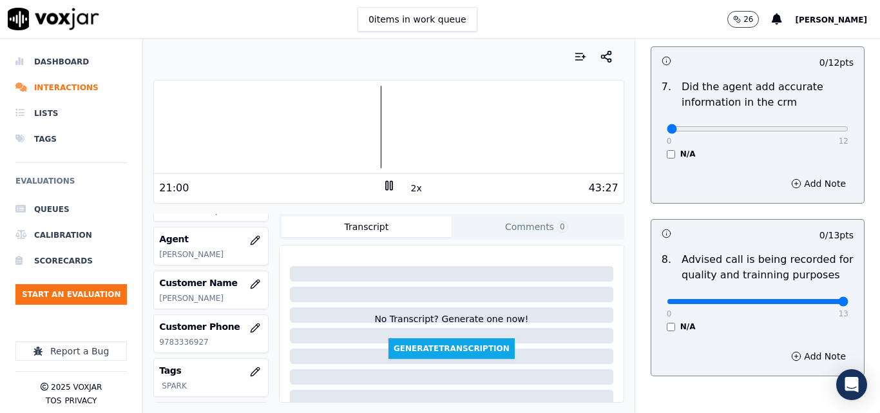
type input "13"
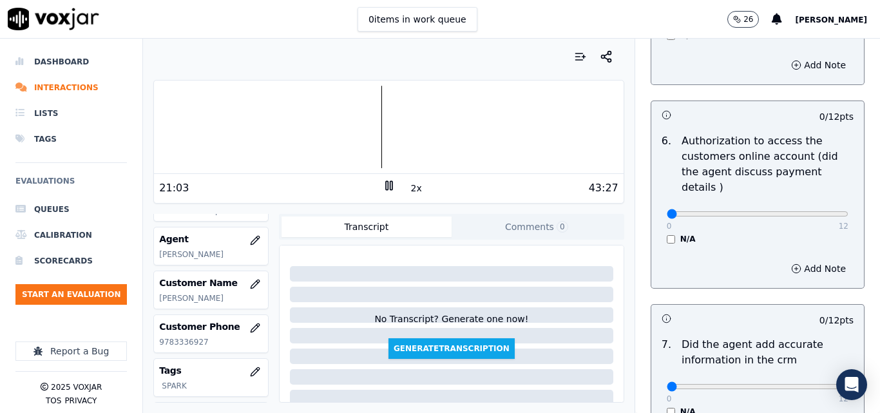
scroll to position [1059, 0]
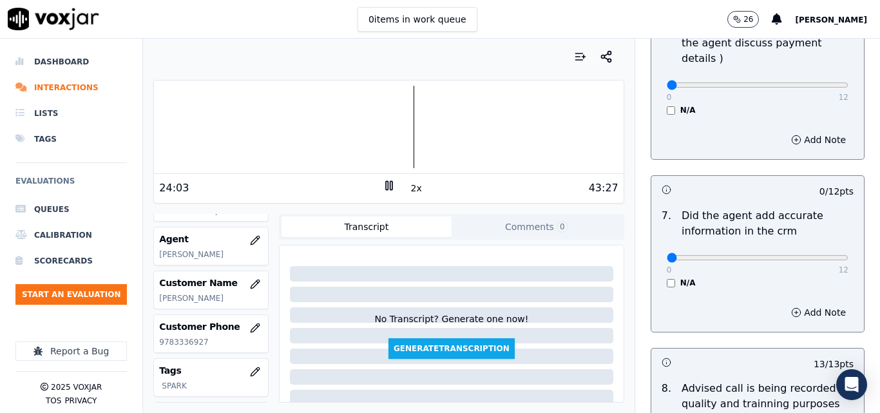
click at [391, 117] on div at bounding box center [388, 127] width 469 height 82
click at [384, 117] on div at bounding box center [388, 127] width 469 height 82
click at [379, 114] on div at bounding box center [388, 127] width 469 height 82
click at [386, 184] on rect at bounding box center [387, 185] width 2 height 8
click at [382, 184] on icon at bounding box center [388, 185] width 13 height 13
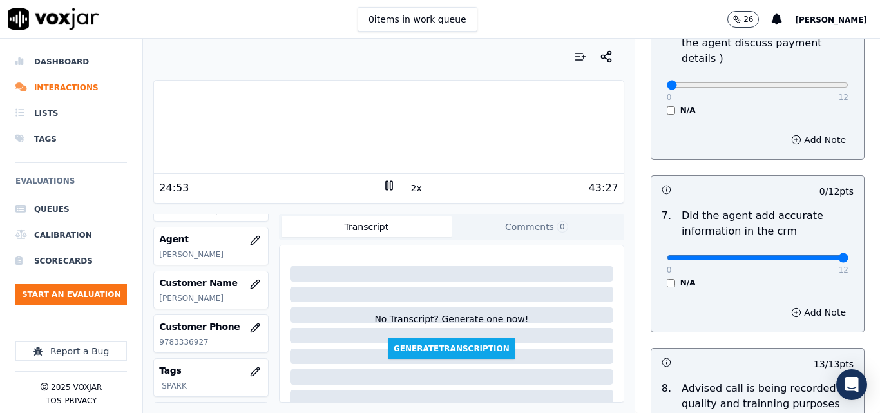
type input "12"
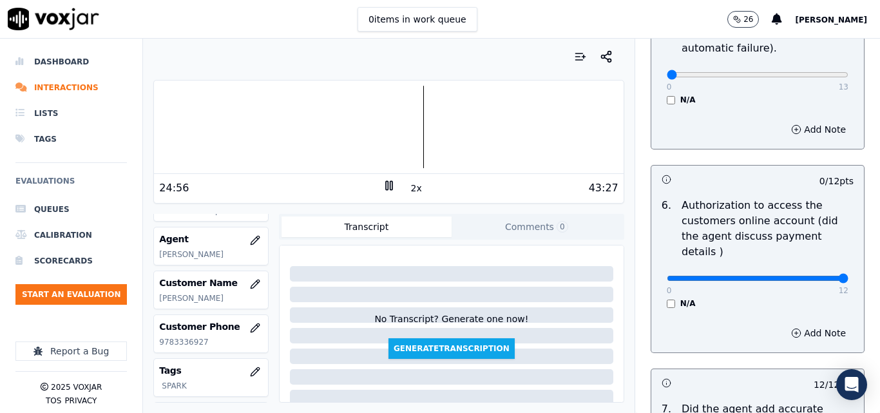
drag, startPoint x: 797, startPoint y: 263, endPoint x: 827, endPoint y: 254, distance: 31.8
type input "12"
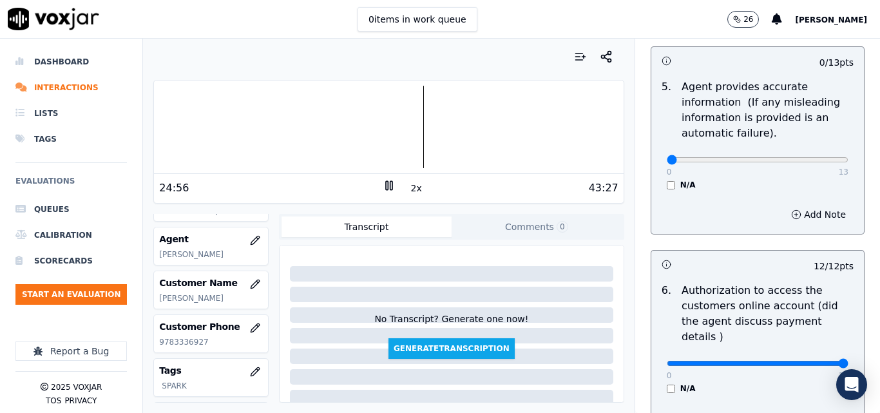
scroll to position [672, 0]
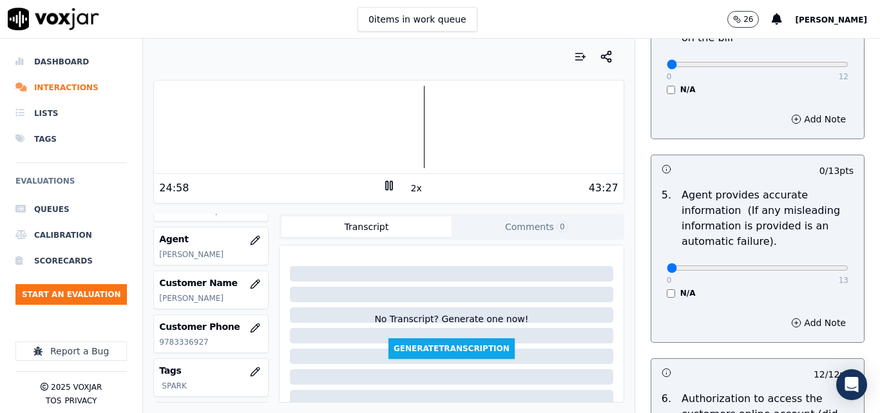
click at [811, 266] on div "0 13" at bounding box center [757, 266] width 182 height 15
type input "13"
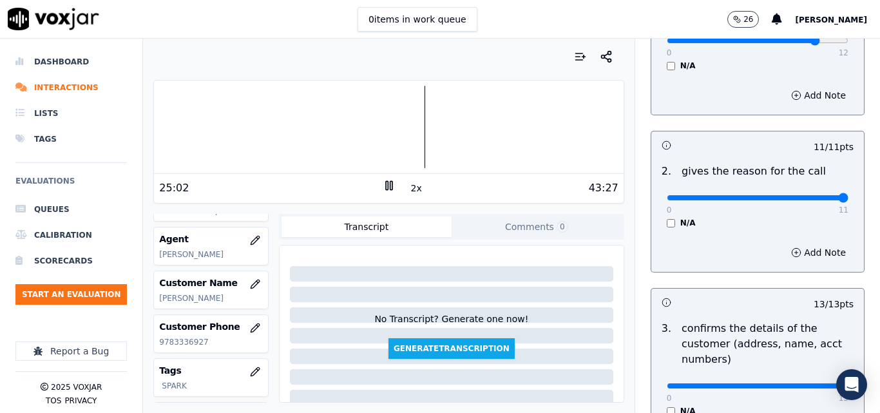
scroll to position [28, 0]
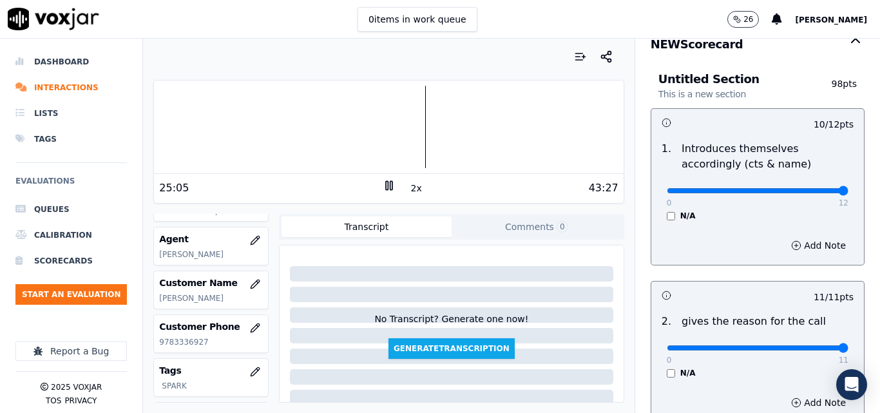
drag, startPoint x: 807, startPoint y: 189, endPoint x: 842, endPoint y: 178, distance: 35.8
type input "12"
click at [840, 188] on input "range" at bounding box center [757, 190] width 182 height 5
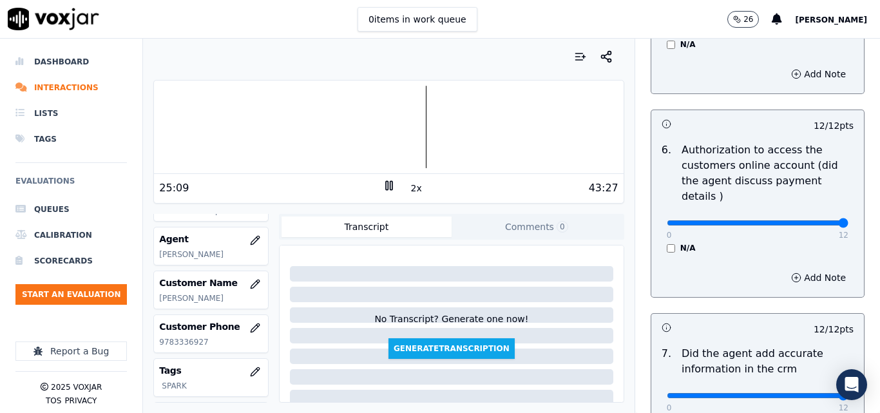
scroll to position [1241, 0]
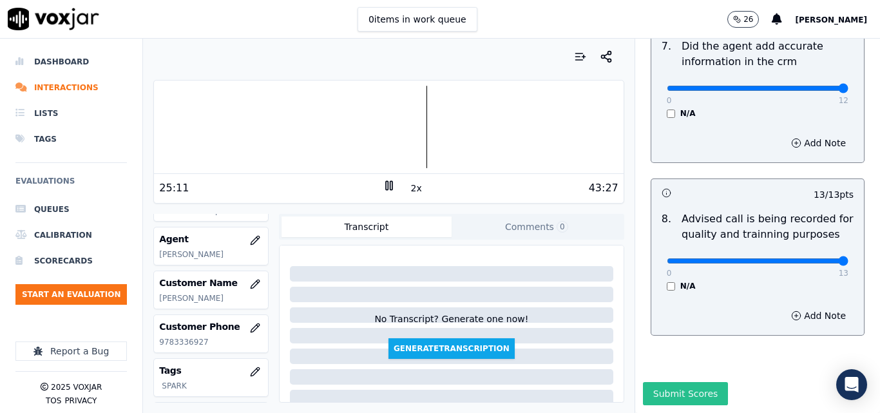
click at [659, 382] on button "Submit Scores" at bounding box center [686, 393] width 86 height 23
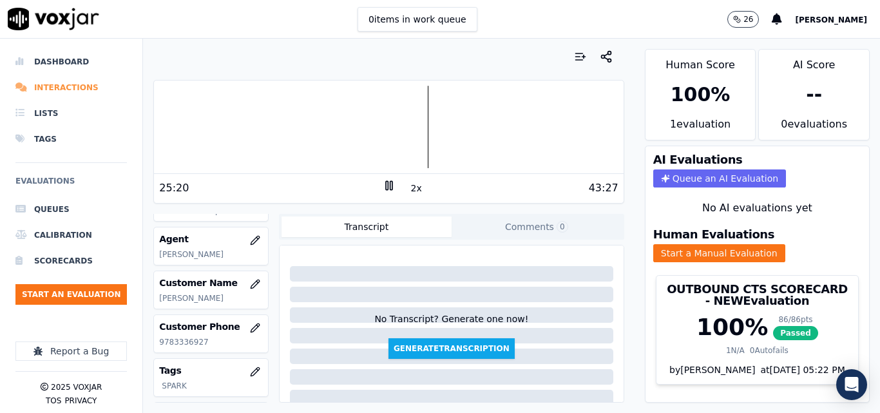
click at [68, 86] on li "Interactions" at bounding box center [70, 88] width 111 height 26
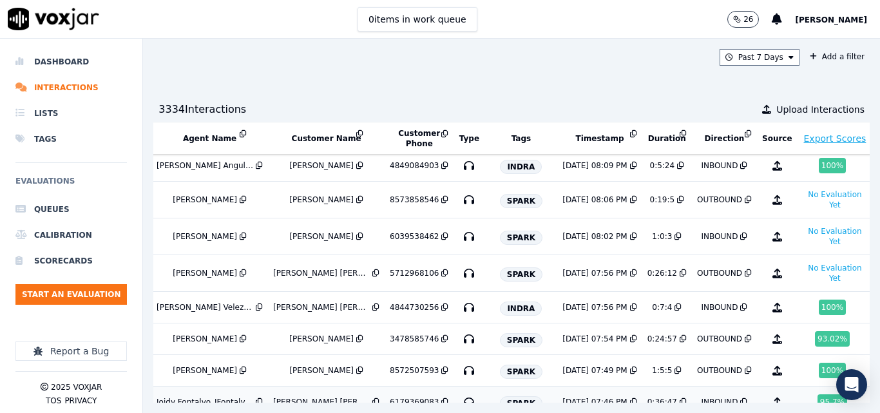
scroll to position [129, 231]
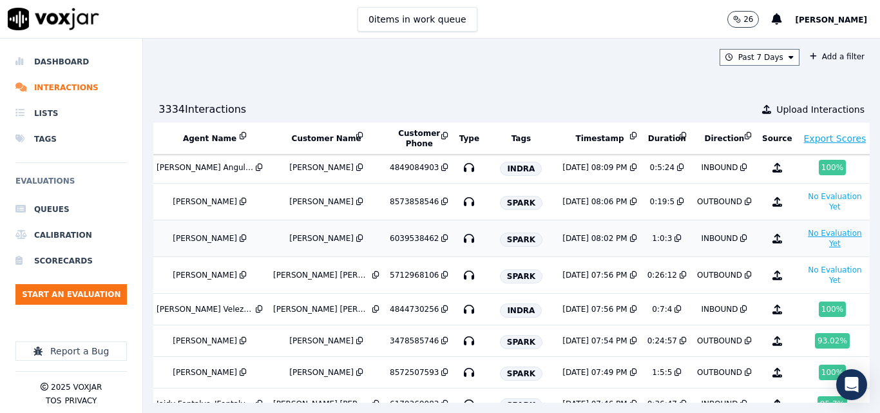
click at [802, 245] on button "No Evaluation Yet" at bounding box center [834, 238] width 65 height 26
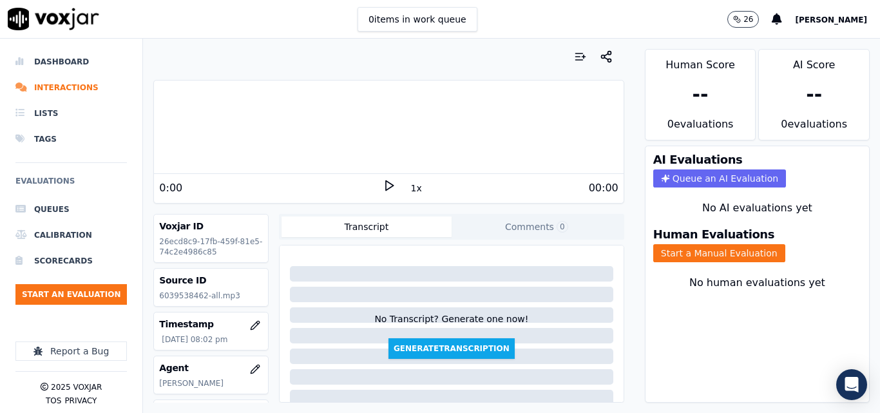
click at [383, 182] on icon at bounding box center [388, 185] width 13 height 13
click at [408, 190] on button "1x" at bounding box center [416, 188] width 16 height 18
click at [691, 253] on button "Start a Manual Evaluation" at bounding box center [719, 253] width 132 height 18
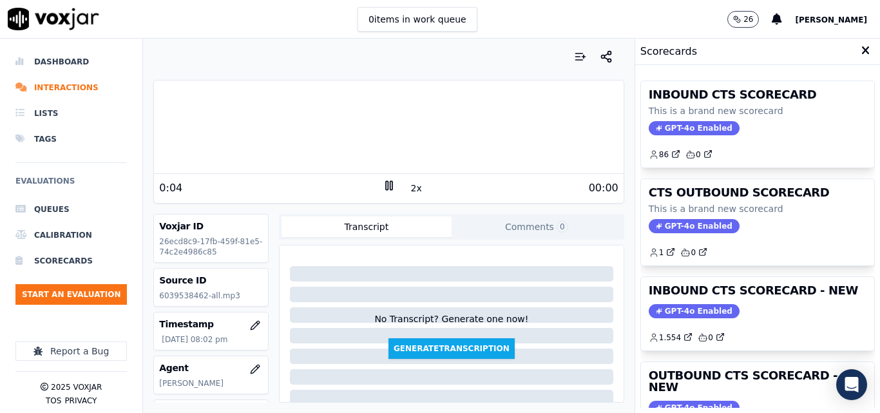
click at [731, 294] on h3 "INBOUND CTS SCORECARD - NEW" at bounding box center [757, 291] width 218 height 12
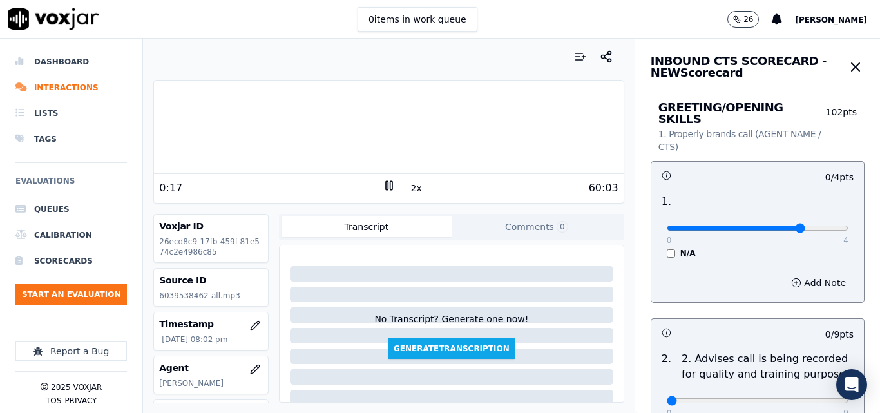
type input "3"
click at [782, 225] on input "range" at bounding box center [757, 227] width 182 height 5
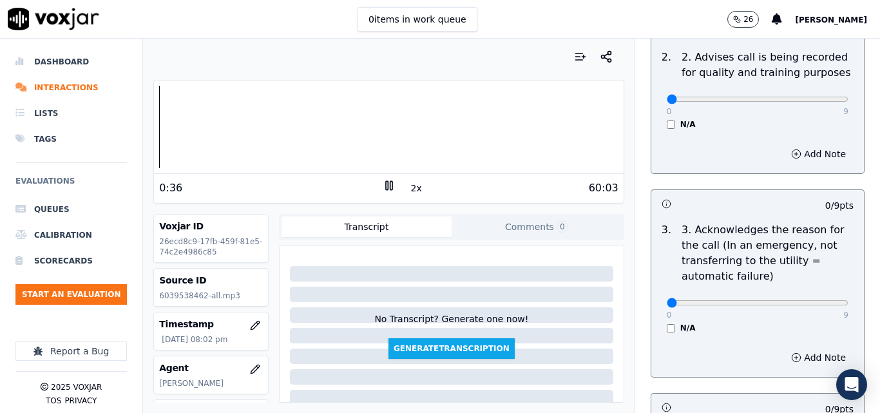
scroll to position [322, 0]
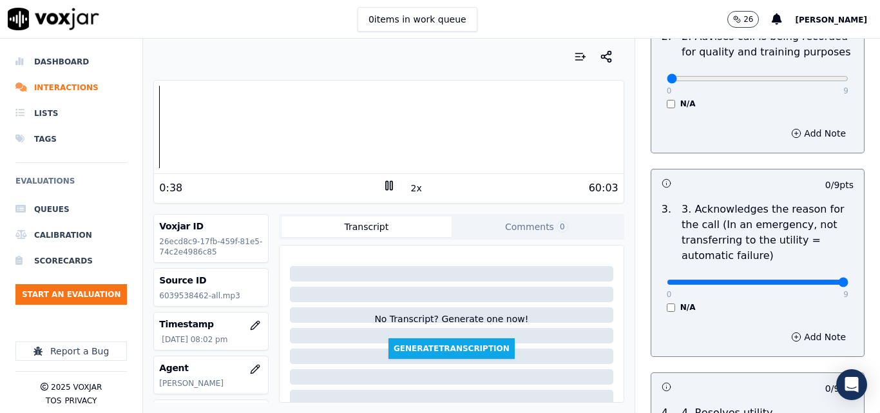
type input "9"
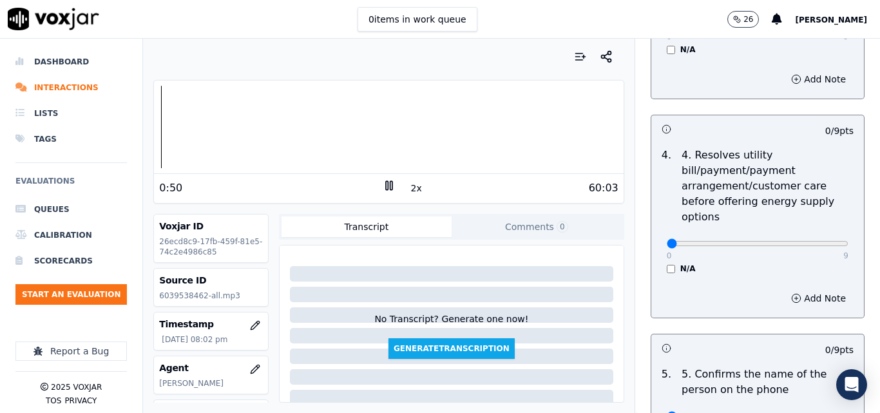
scroll to position [708, 0]
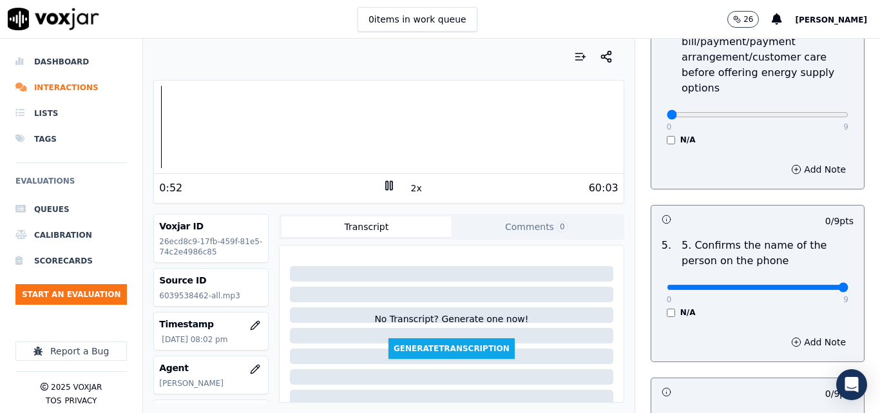
type input "9"
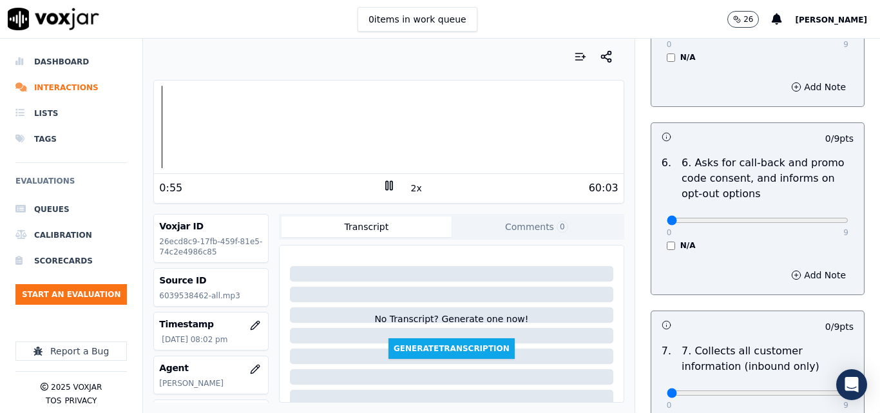
scroll to position [1030, 0]
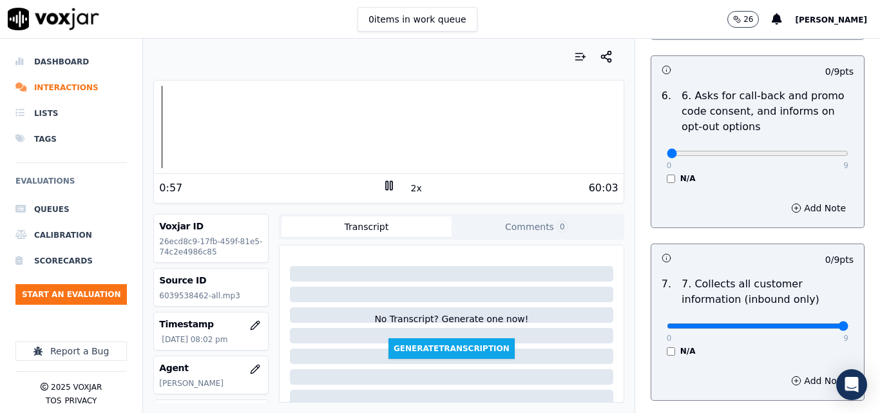
drag, startPoint x: 807, startPoint y: 312, endPoint x: 815, endPoint y: 310, distance: 7.8
type input "9"
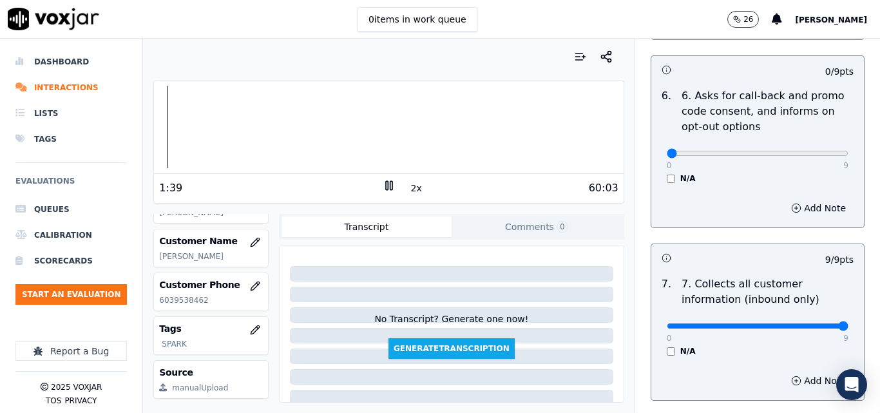
scroll to position [193, 0]
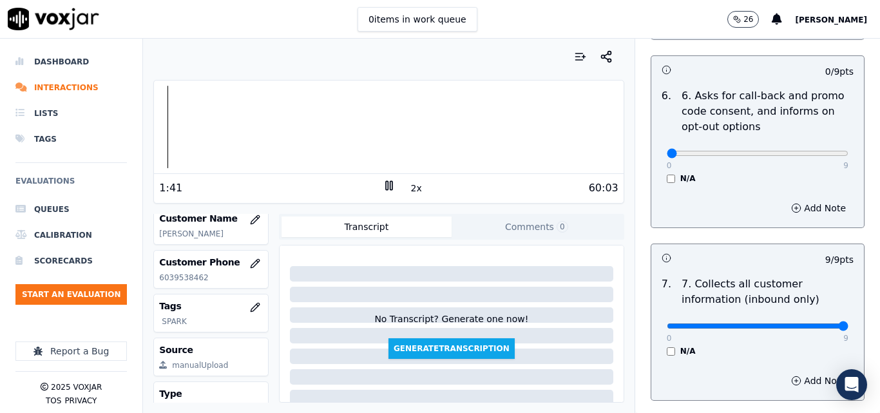
click at [182, 283] on p "6039538462" at bounding box center [211, 277] width 104 height 10
copy p "6039538462"
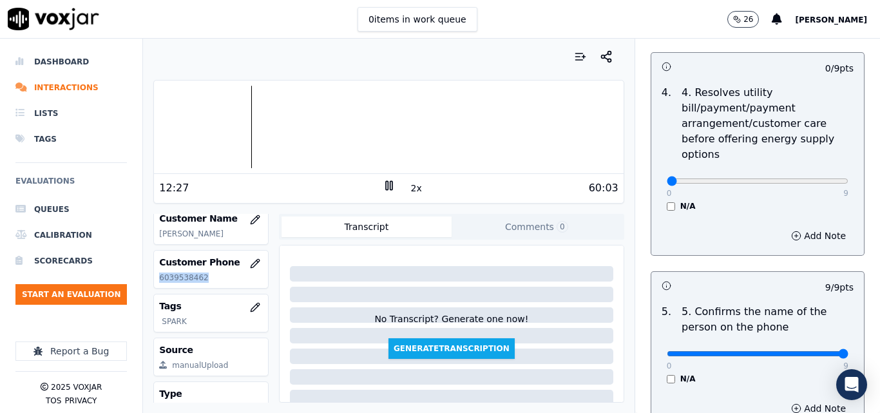
scroll to position [644, 0]
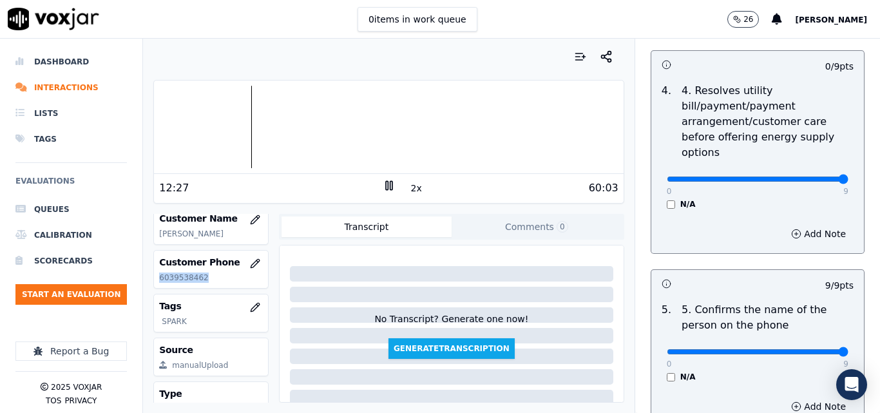
drag, startPoint x: 808, startPoint y: 170, endPoint x: 840, endPoint y: 163, distance: 33.0
type input "9"
click at [193, 283] on p "6039538462" at bounding box center [211, 277] width 104 height 10
click at [220, 115] on div at bounding box center [388, 127] width 469 height 82
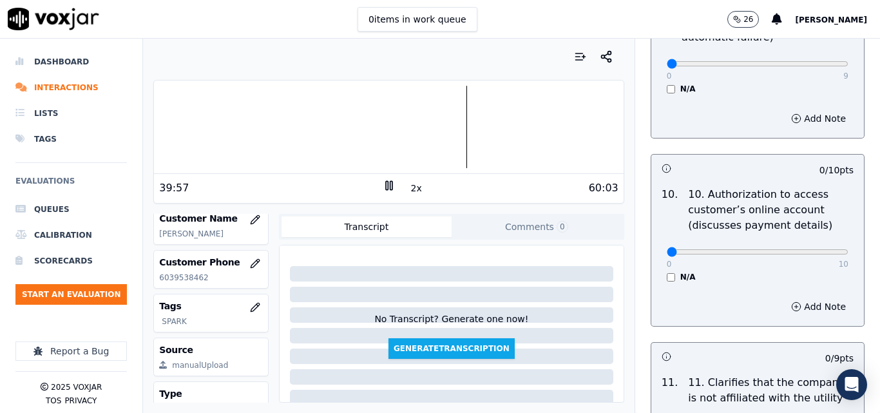
scroll to position [1674, 0]
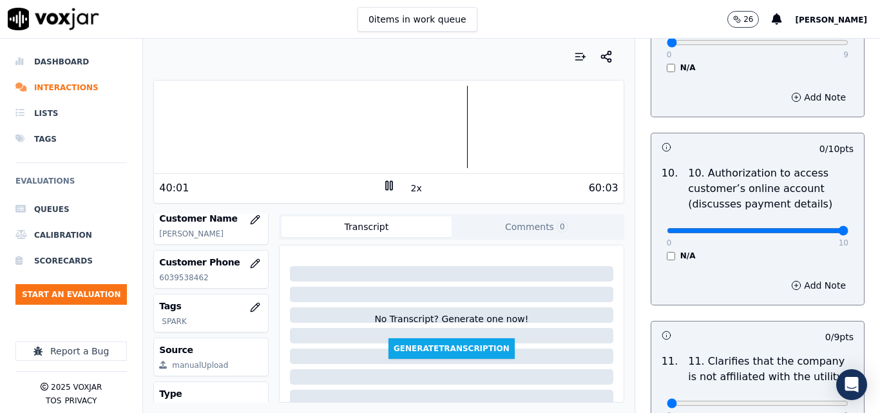
drag, startPoint x: 801, startPoint y: 221, endPoint x: 816, endPoint y: 220, distance: 14.8
type input "10"
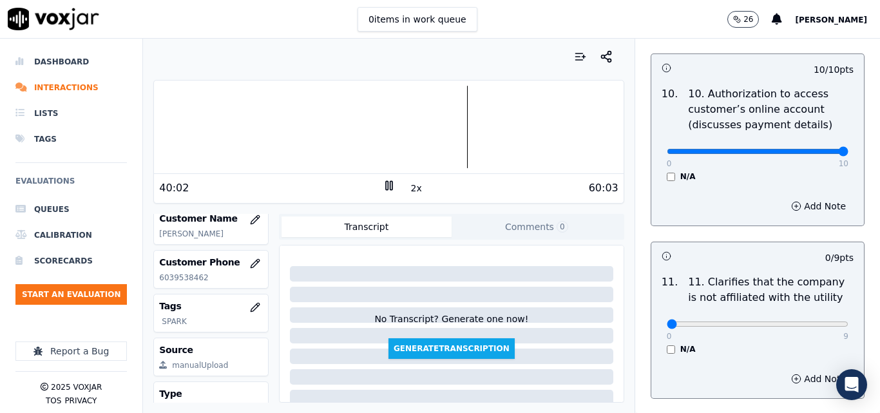
scroll to position [1932, 0]
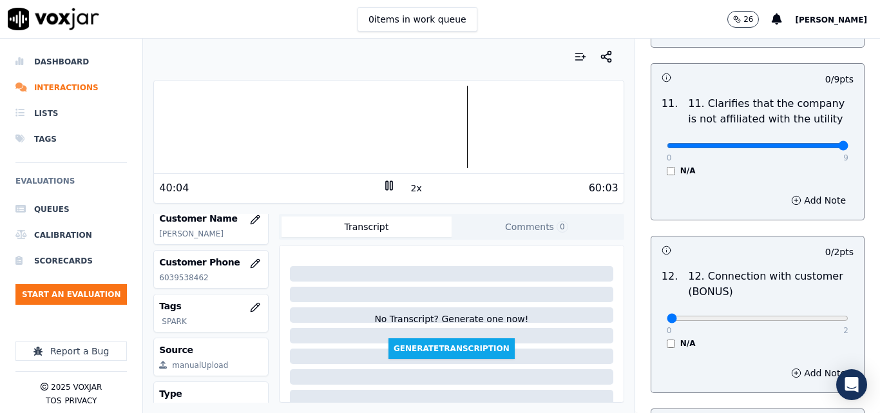
type input "9"
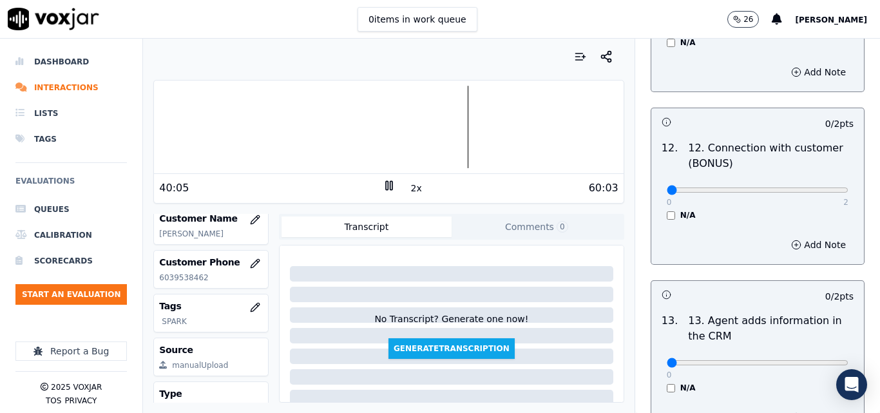
scroll to position [2060, 0]
type input "2"
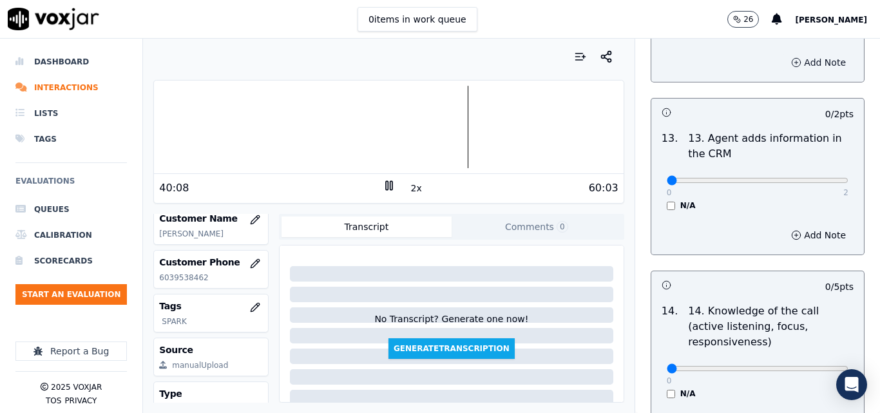
scroll to position [2254, 0]
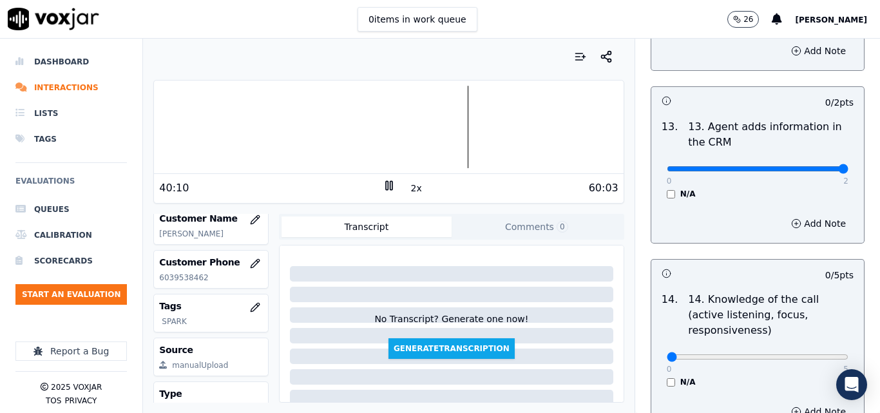
type input "2"
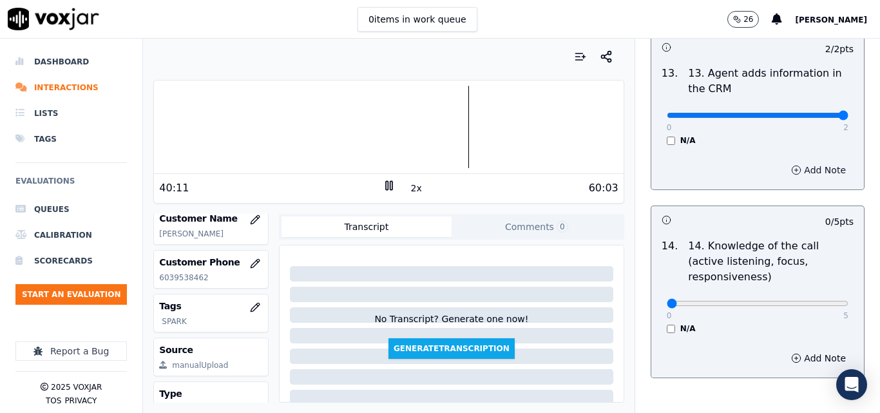
scroll to position [2352, 0]
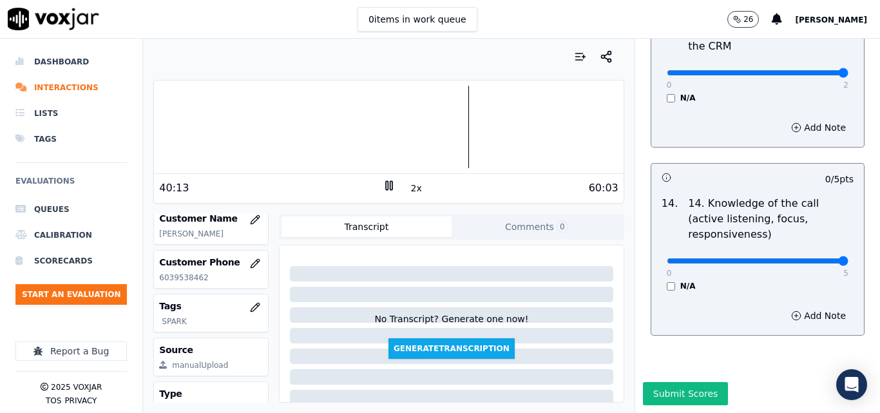
type input "5"
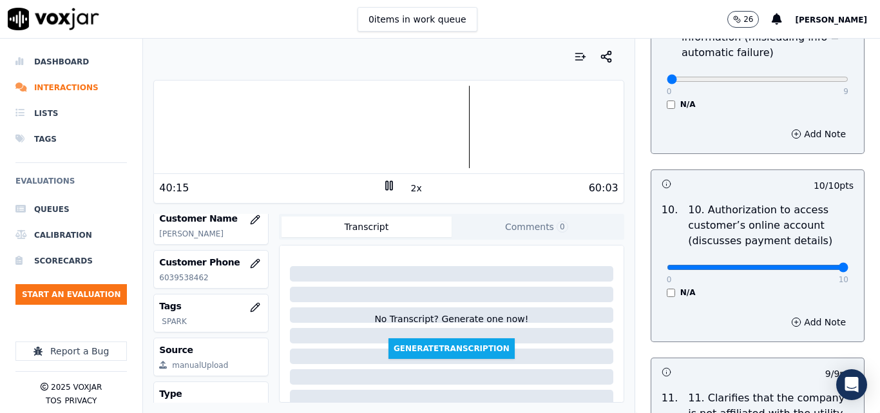
scroll to position [1450, 0]
type input "9"
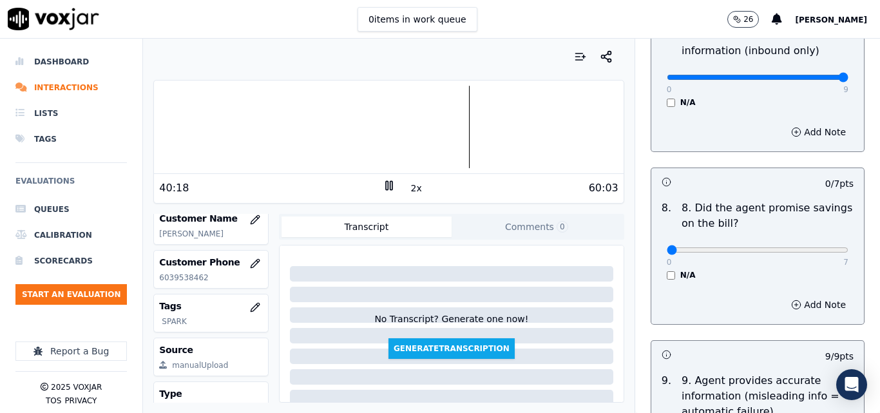
scroll to position [1257, 0]
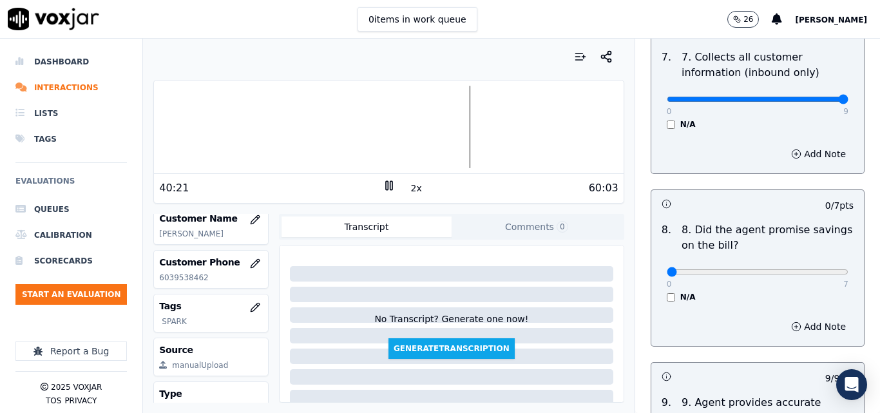
click at [656, 285] on div "0 7 N/A" at bounding box center [757, 277] width 202 height 49
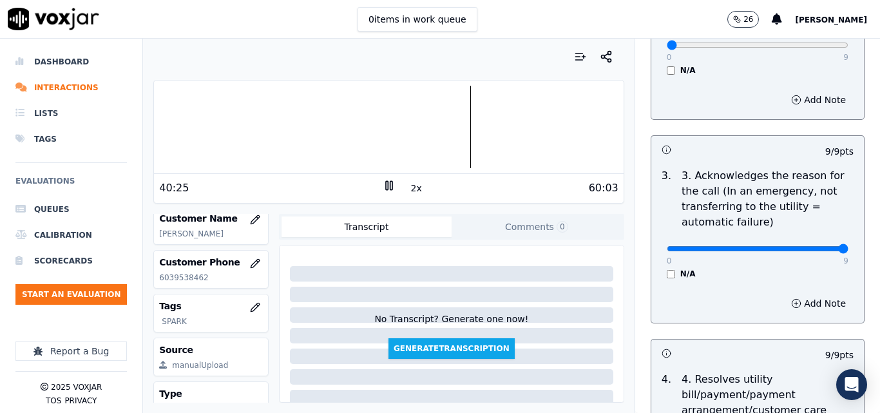
scroll to position [33, 0]
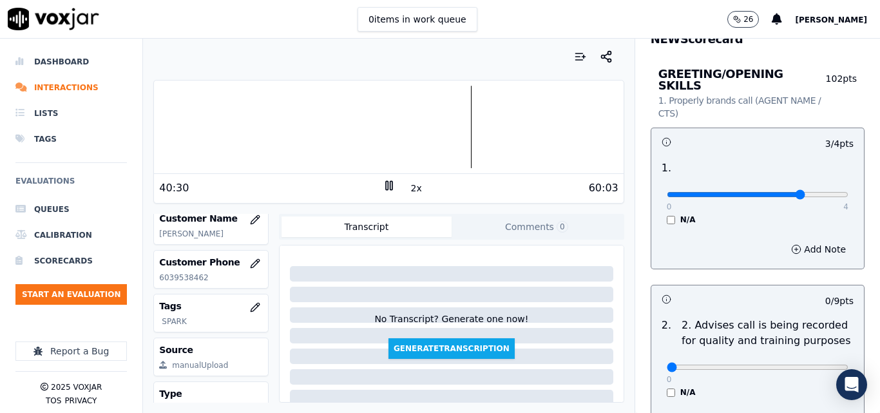
drag, startPoint x: 813, startPoint y: 348, endPoint x: 813, endPoint y: 355, distance: 7.1
click at [813, 359] on div "0 9" at bounding box center [757, 366] width 182 height 15
type input "9"
click at [813, 197] on input "range" at bounding box center [757, 194] width 182 height 5
click at [798, 189] on div "0 4" at bounding box center [757, 193] width 182 height 15
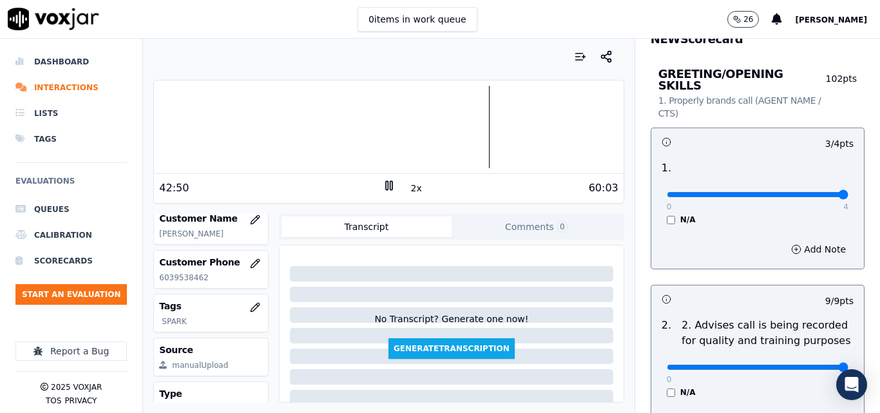
type input "4"
click at [816, 192] on input "range" at bounding box center [757, 194] width 182 height 5
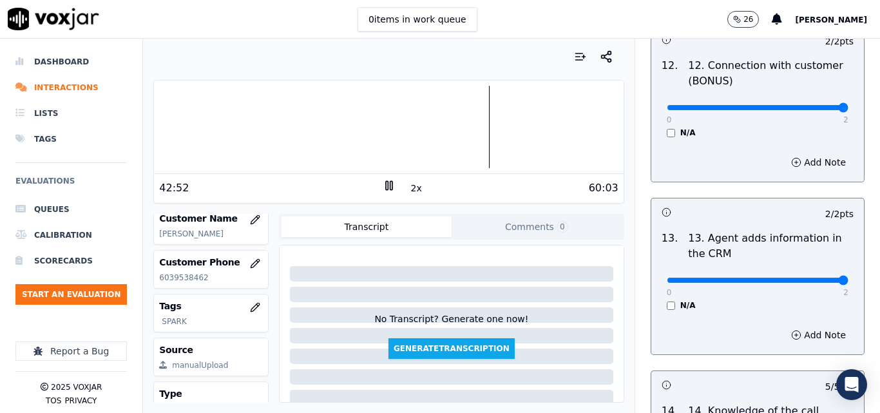
scroll to position [2352, 0]
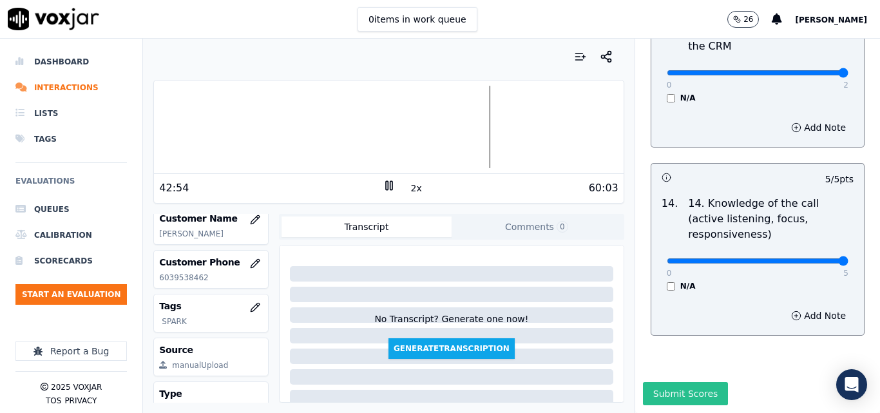
click at [653, 382] on button "Submit Scores" at bounding box center [686, 393] width 86 height 23
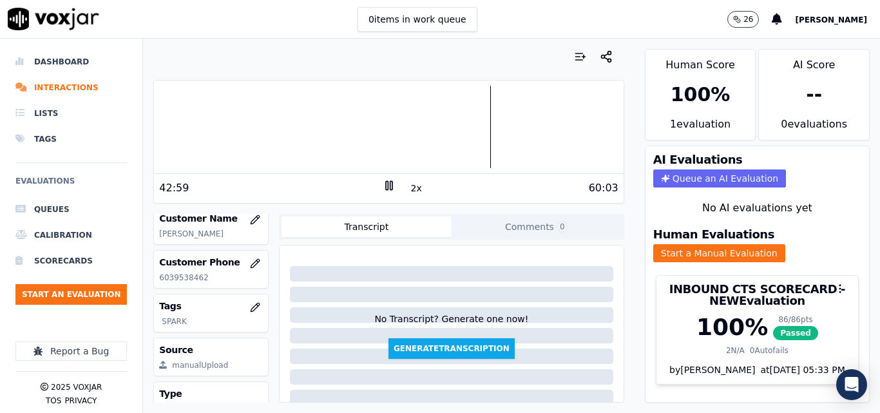
scroll to position [0, 0]
click at [71, 86] on li "Interactions" at bounding box center [70, 88] width 111 height 26
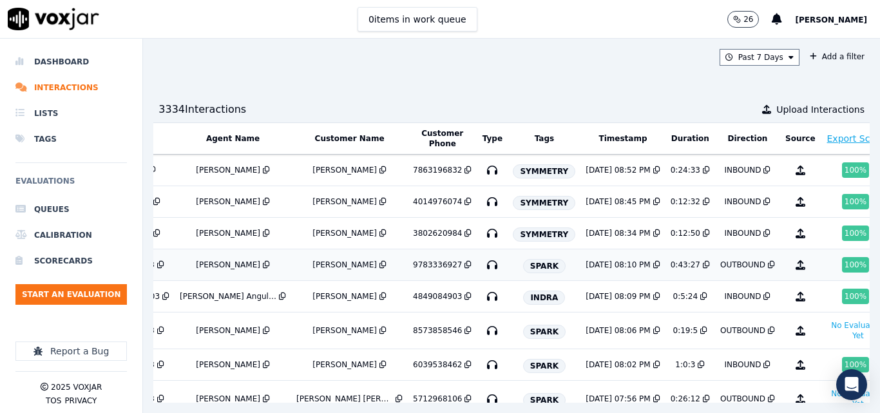
scroll to position [129, 207]
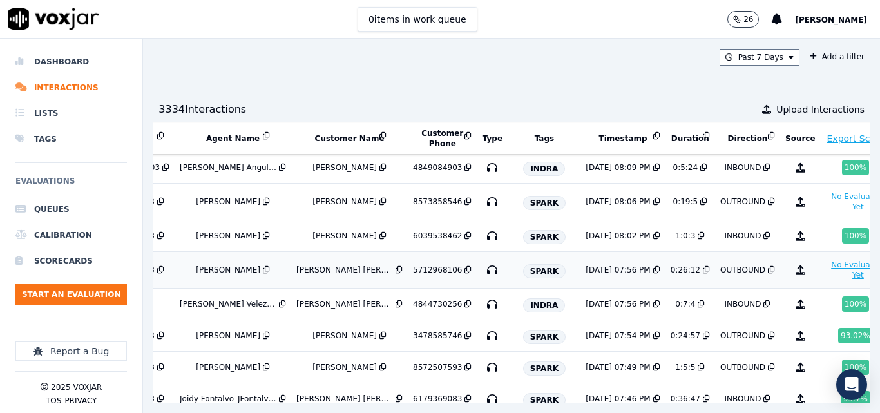
click at [825, 272] on button "No Evaluation Yet" at bounding box center [857, 270] width 65 height 26
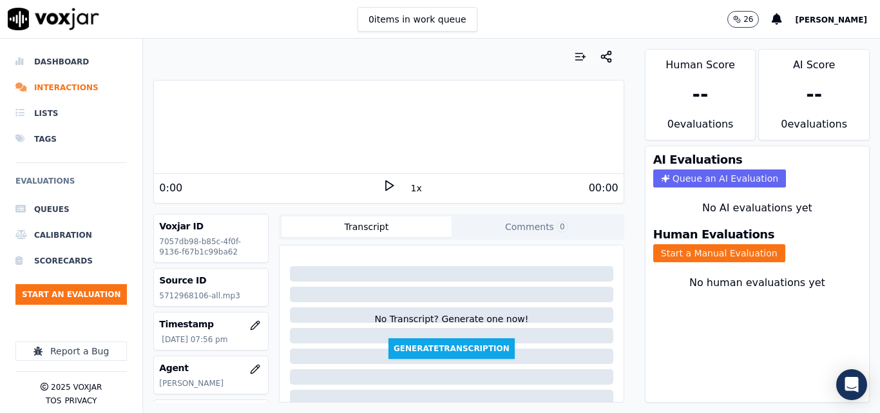
click at [382, 190] on icon at bounding box center [388, 185] width 13 height 13
click at [409, 187] on button "1x" at bounding box center [416, 188] width 16 height 18
click at [409, 187] on button "1.5x" at bounding box center [420, 188] width 25 height 18
click at [730, 257] on button "Start a Manual Evaluation" at bounding box center [719, 253] width 132 height 18
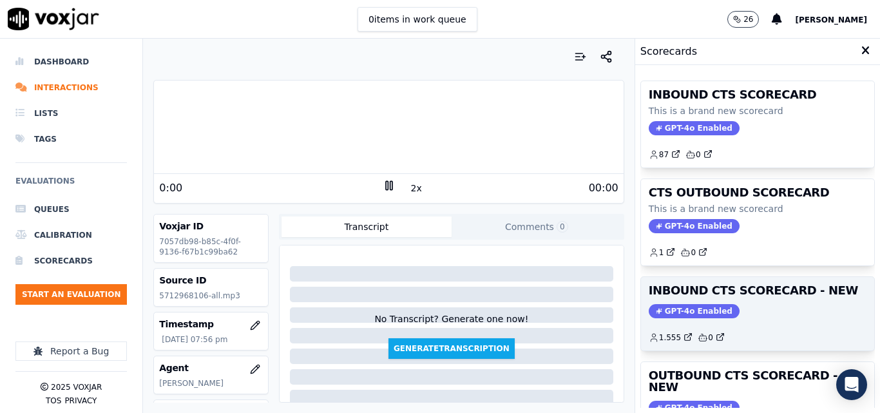
click at [742, 315] on div "GPT-4o Enabled" at bounding box center [757, 311] width 218 height 14
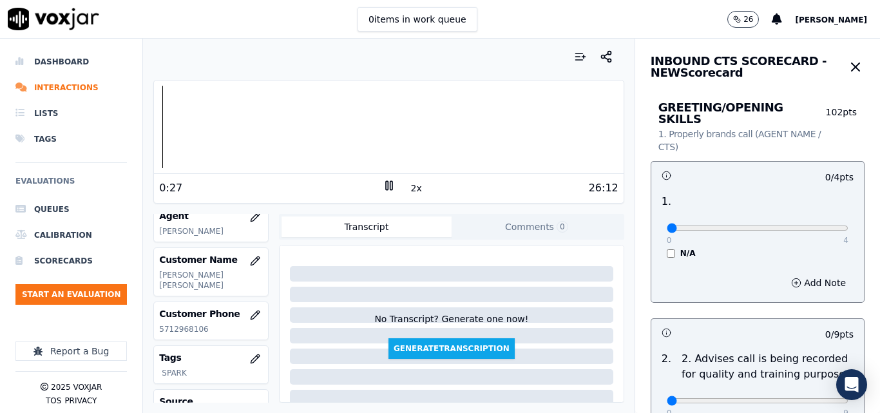
scroll to position [193, 0]
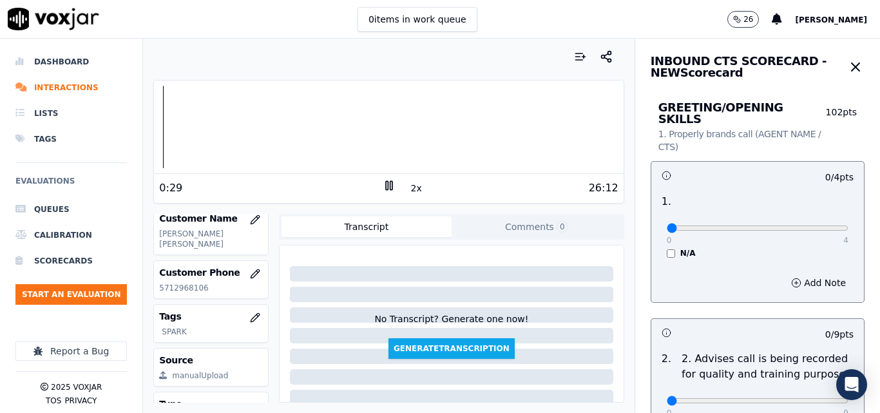
click at [182, 293] on p "5712968106" at bounding box center [211, 288] width 104 height 10
copy p "5712968106"
type input "3"
click at [789, 225] on input "range" at bounding box center [757, 227] width 182 height 5
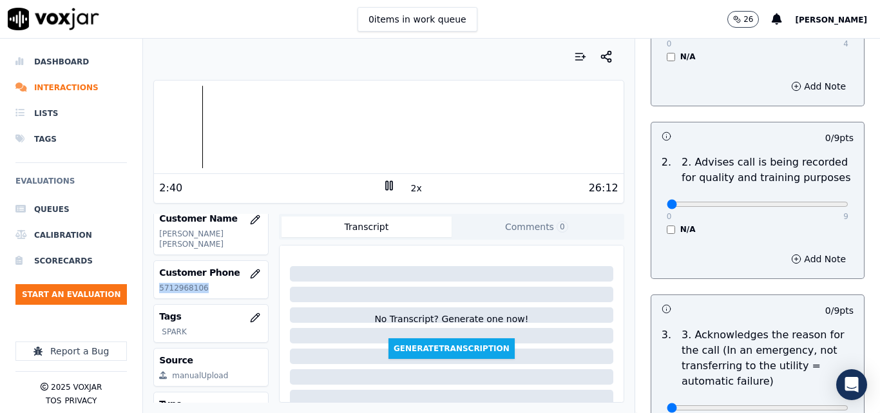
scroll to position [0, 0]
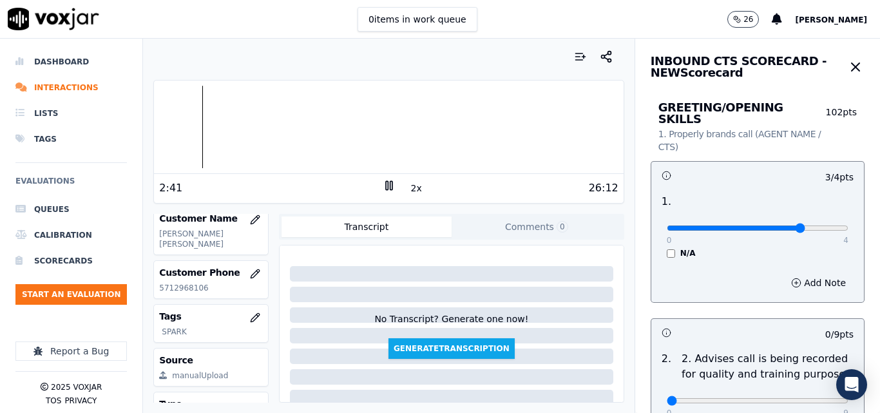
click at [814, 65] on h3 "INBOUND CTS SCORECARD - NEW Scorecard" at bounding box center [748, 66] width 196 height 23
click at [851, 70] on icon "button" at bounding box center [855, 67] width 8 height 8
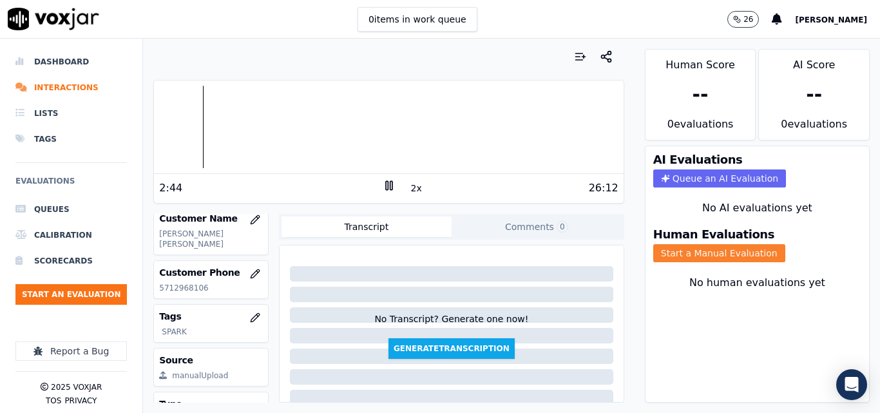
click at [713, 258] on button "Start a Manual Evaluation" at bounding box center [719, 253] width 132 height 18
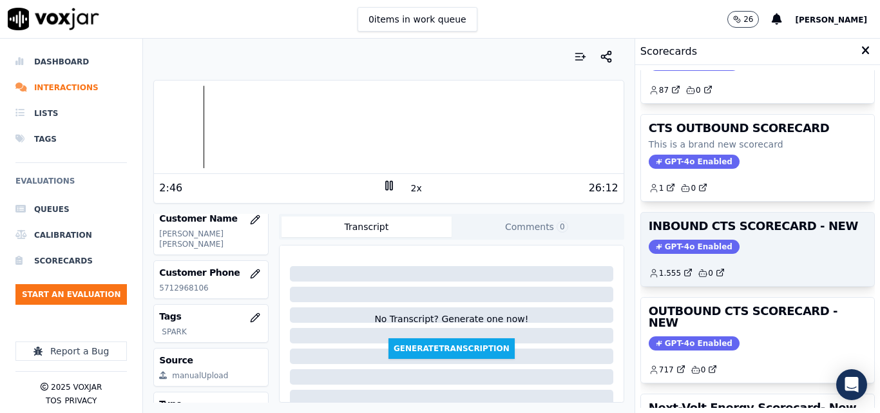
scroll to position [129, 0]
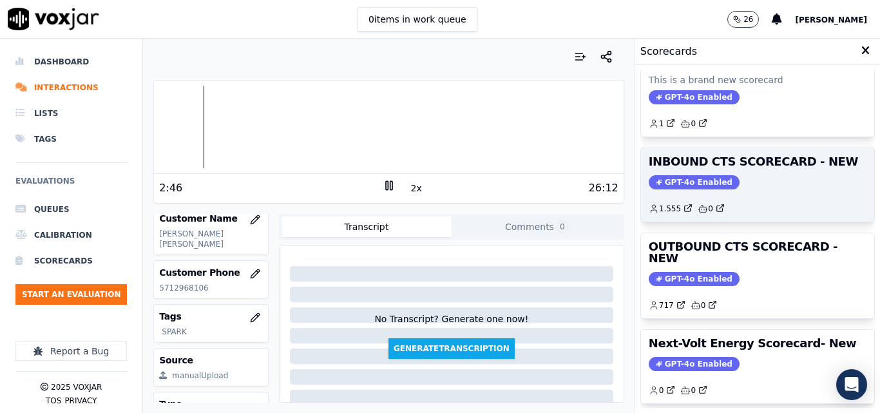
click at [737, 290] on div "717 0" at bounding box center [757, 300] width 218 height 21
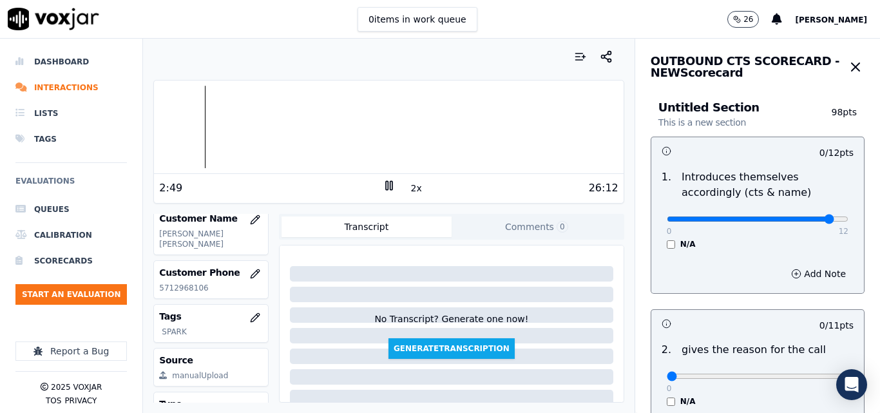
click at [797, 222] on input "range" at bounding box center [757, 218] width 182 height 5
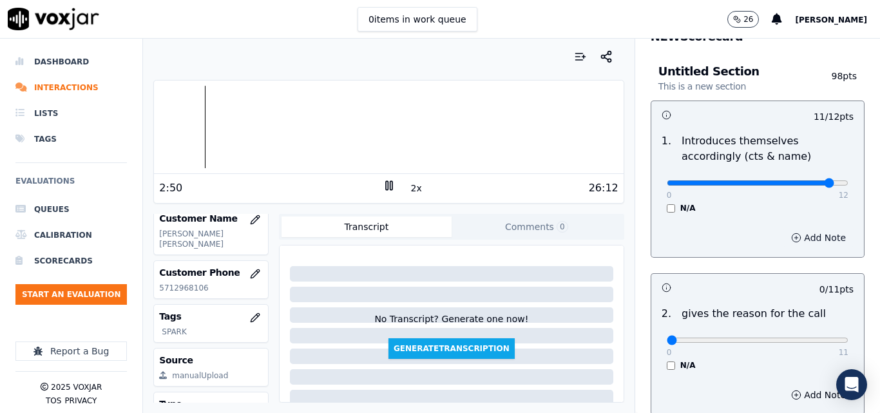
scroll to position [64, 0]
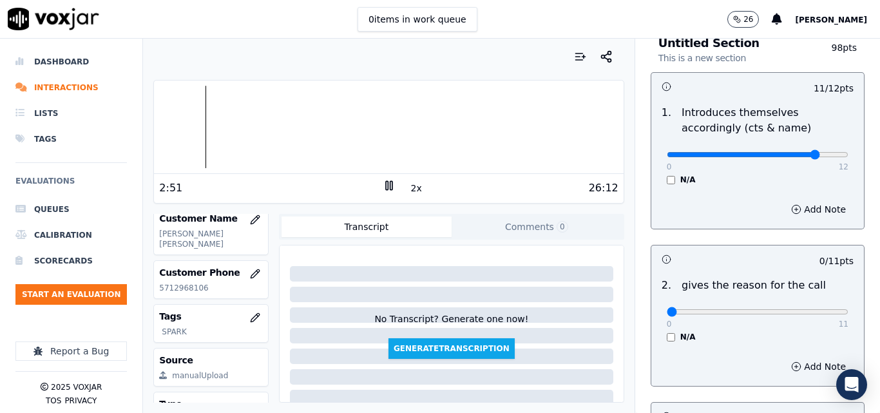
type input "10"
click at [789, 156] on input "range" at bounding box center [757, 154] width 182 height 5
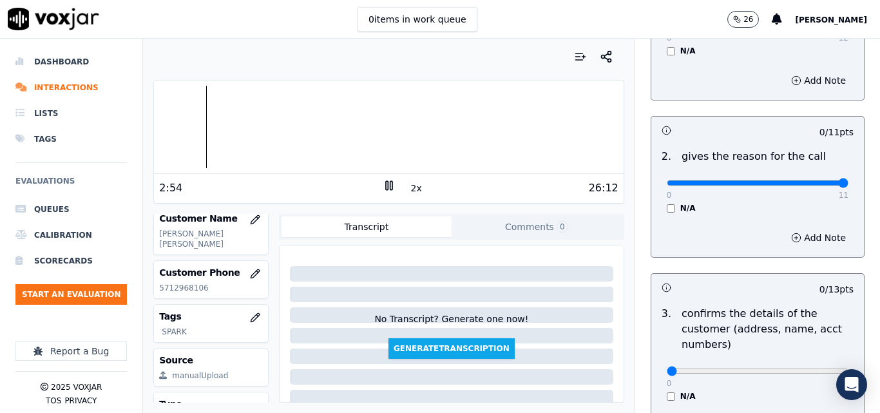
drag, startPoint x: 805, startPoint y: 180, endPoint x: 827, endPoint y: 200, distance: 30.5
type input "11"
click at [827, 28] on input "range" at bounding box center [757, 25] width 182 height 5
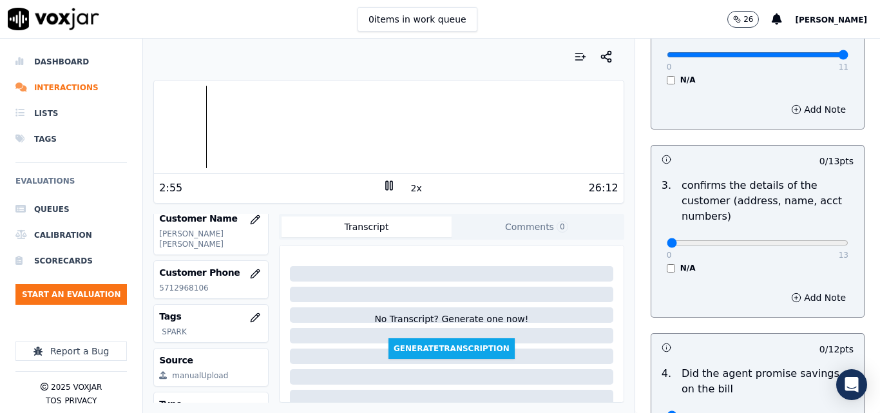
scroll to position [322, 0]
drag, startPoint x: 801, startPoint y: 243, endPoint x: 807, endPoint y: 242, distance: 6.6
type input "12"
drag, startPoint x: 719, startPoint y: 242, endPoint x: 702, endPoint y: 229, distance: 21.5
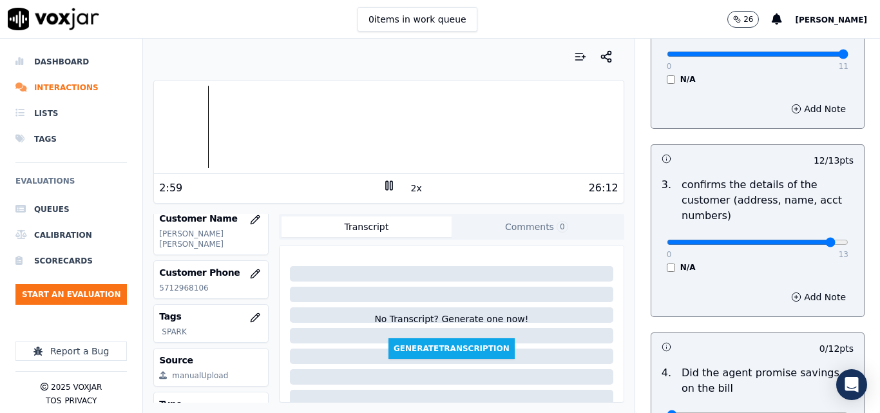
click at [702, 229] on div "0 13 N/A" at bounding box center [757, 247] width 202 height 49
click at [225, 102] on div at bounding box center [388, 127] width 469 height 82
click at [220, 99] on div at bounding box center [388, 127] width 469 height 82
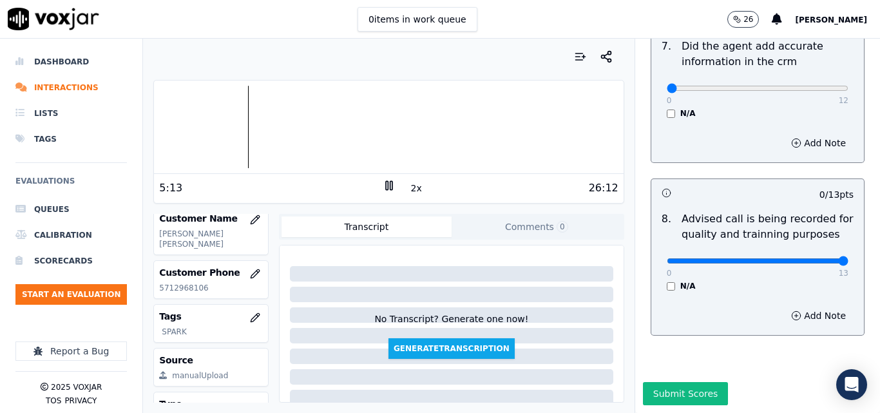
drag, startPoint x: 797, startPoint y: 236, endPoint x: 819, endPoint y: 232, distance: 22.2
type input "13"
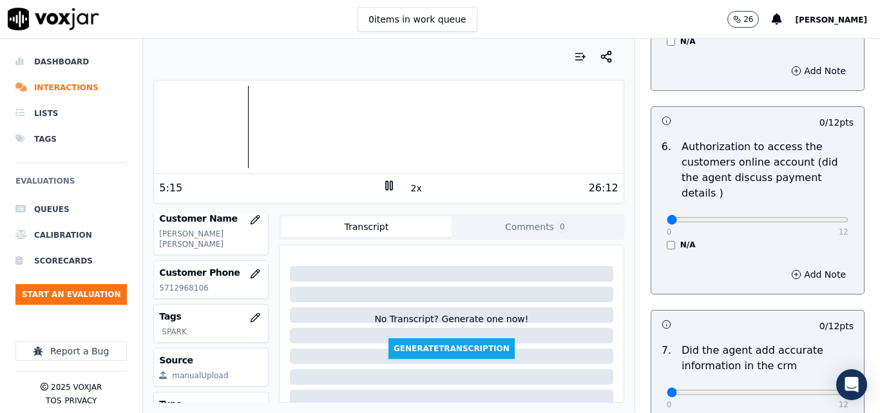
scroll to position [919, 0]
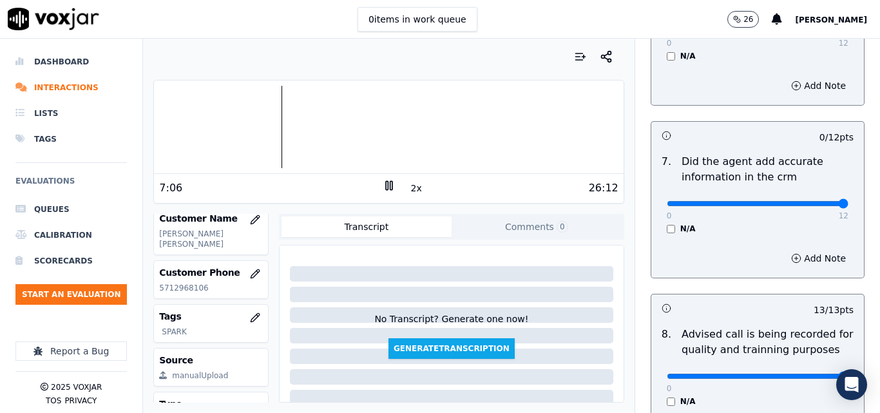
type input "12"
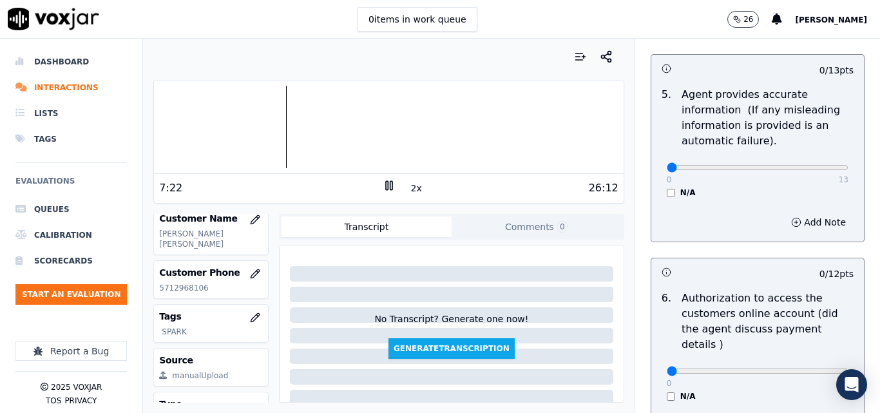
scroll to position [837, 0]
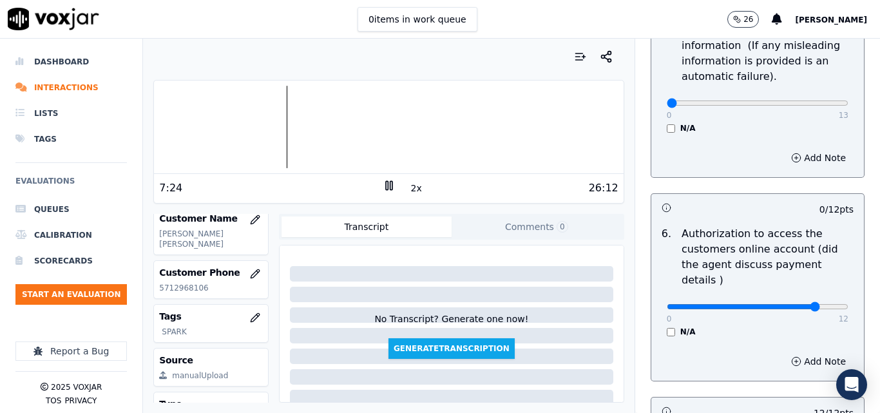
type input "10"
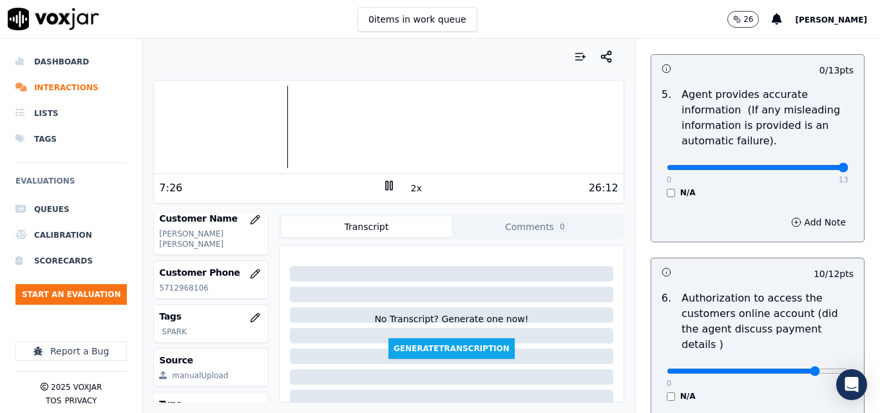
type input "13"
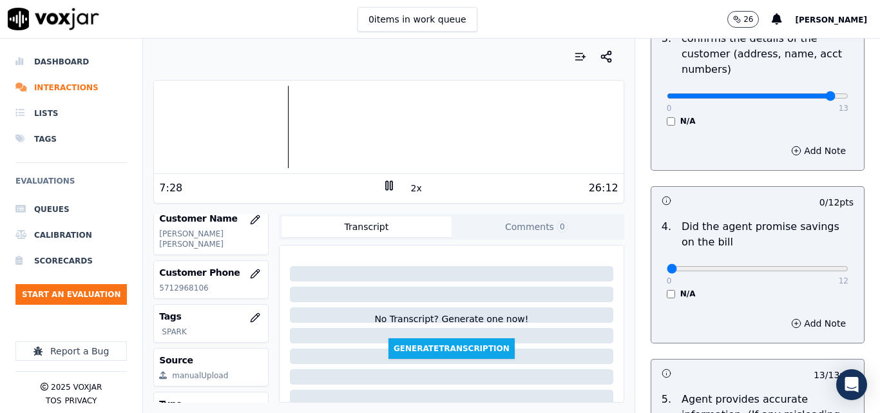
scroll to position [451, 0]
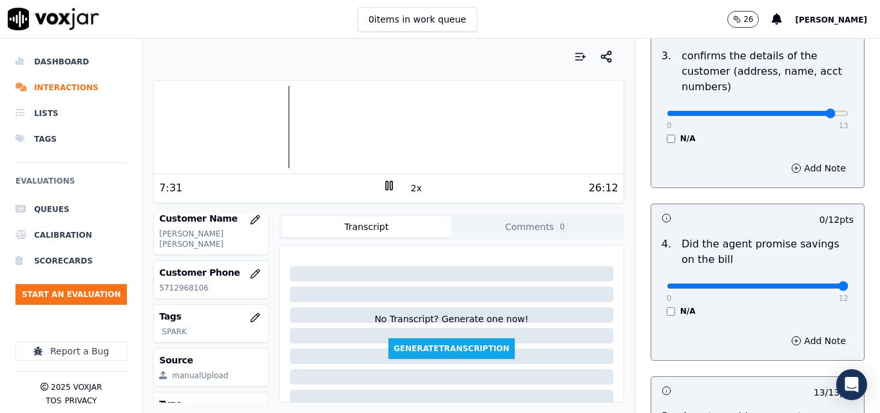
drag, startPoint x: 813, startPoint y: 282, endPoint x: 786, endPoint y: 310, distance: 39.2
type input "12"
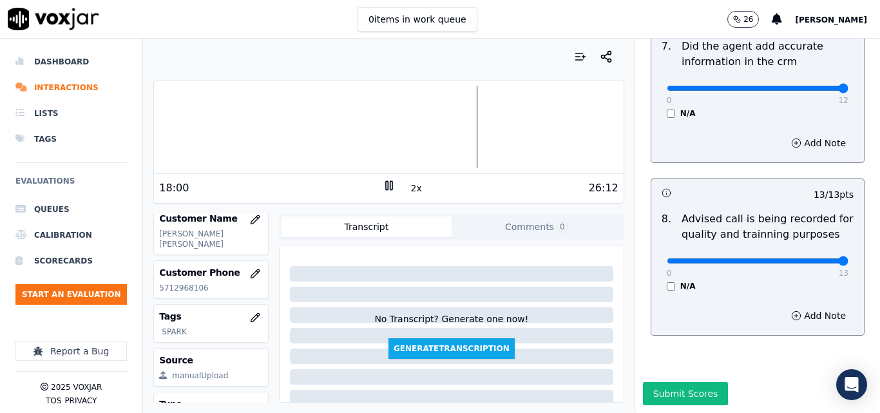
scroll to position [1241, 0]
click at [657, 382] on button "Submit Scores" at bounding box center [686, 393] width 86 height 23
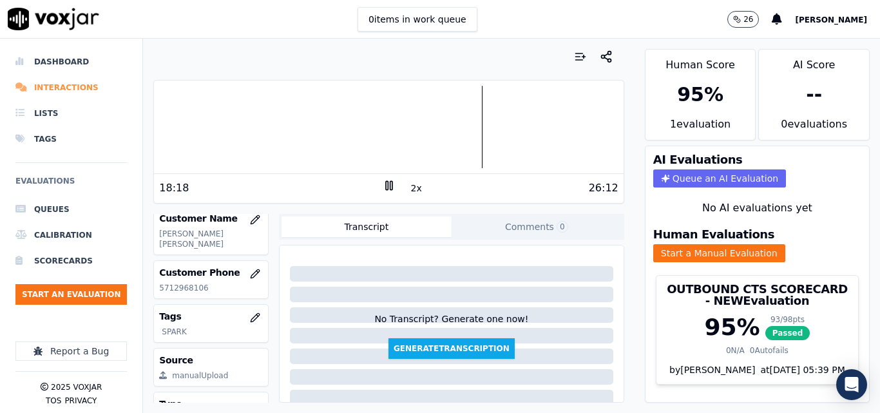
click at [55, 87] on li "Interactions" at bounding box center [70, 88] width 111 height 26
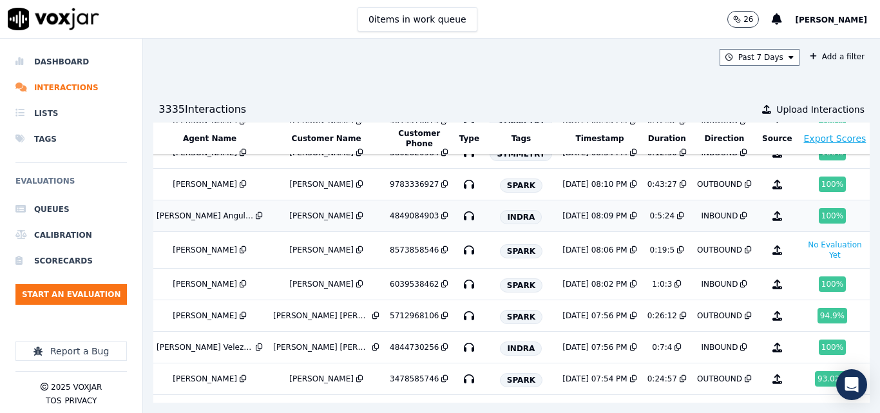
scroll to position [64, 231]
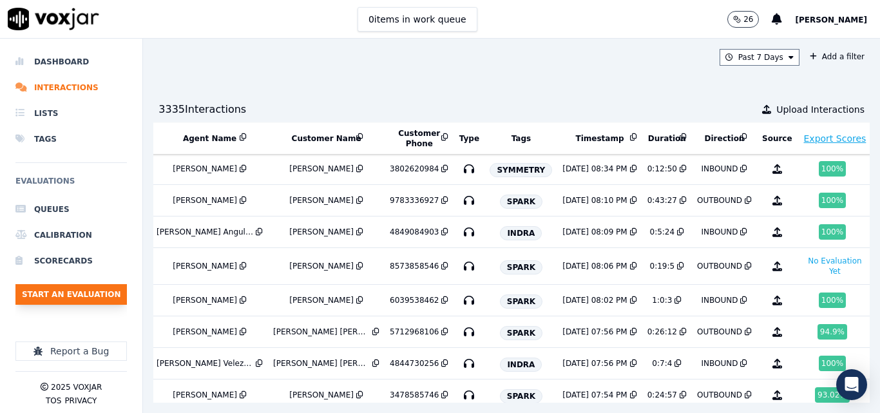
click at [75, 292] on button "Start an Evaluation" at bounding box center [70, 294] width 111 height 21
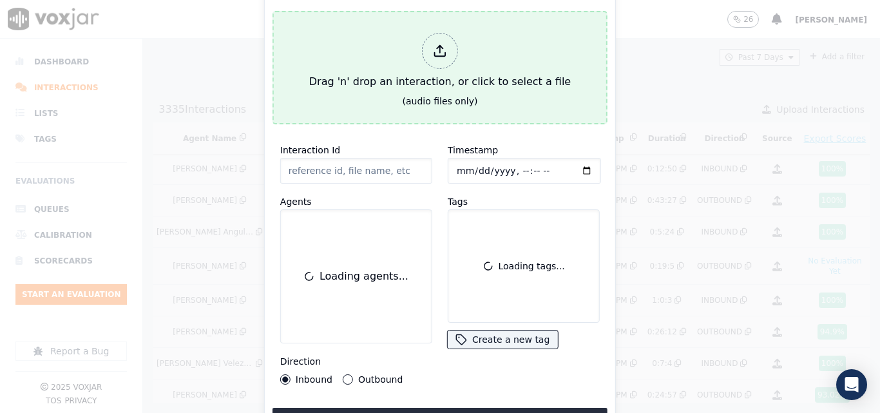
click at [343, 84] on div "Drag 'n' drop an interaction, or click to select a file" at bounding box center [440, 61] width 272 height 67
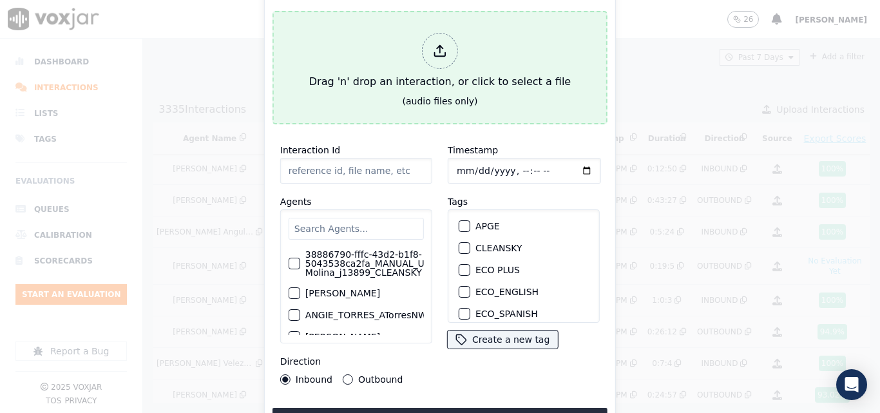
type input "20250808-141418_7087962302-all.mp3"
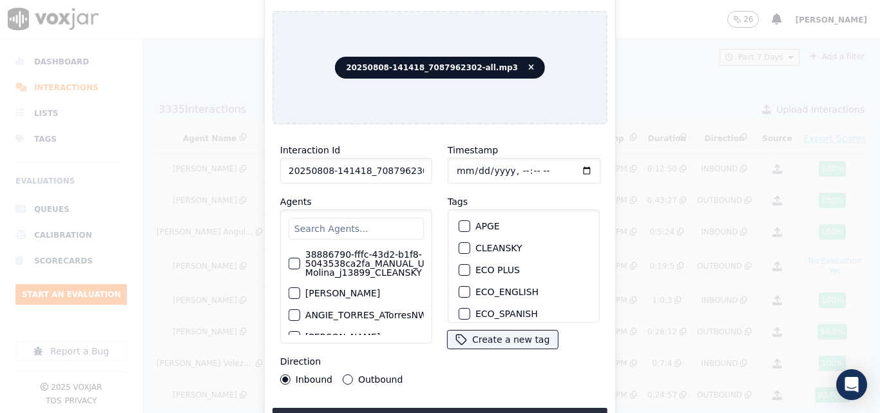
click at [365, 225] on input "text" at bounding box center [355, 229] width 135 height 22
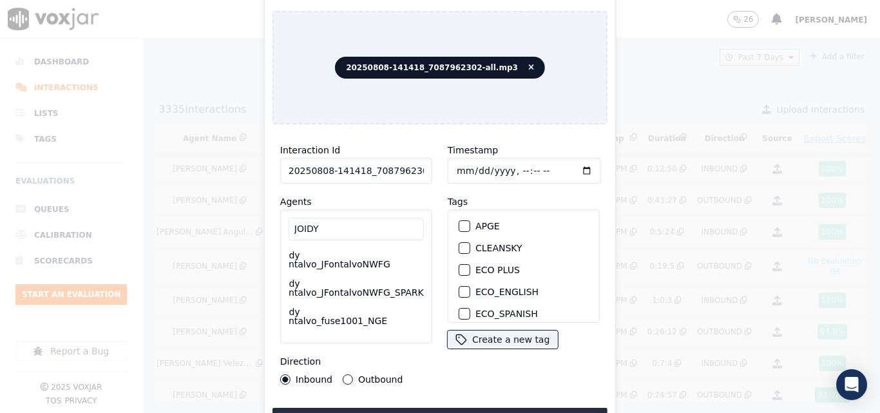
scroll to position [0, 0]
click at [351, 227] on input "JOIDY" at bounding box center [355, 229] width 135 height 23
type input "JOIDY FONTAL"
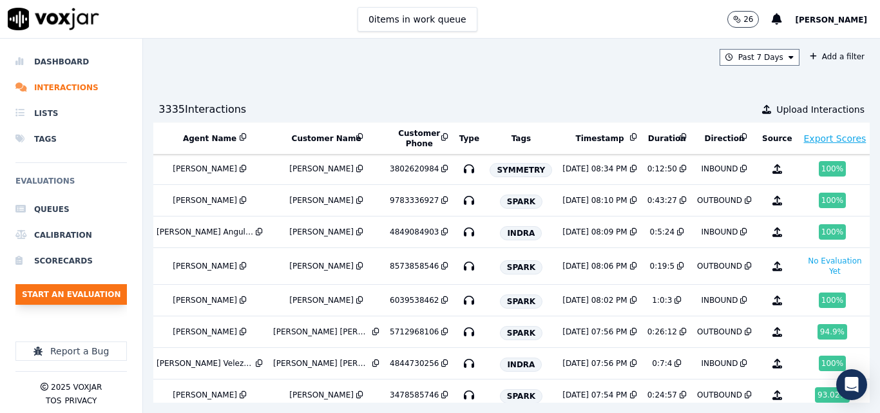
click at [106, 288] on button "Start an Evaluation" at bounding box center [70, 294] width 111 height 21
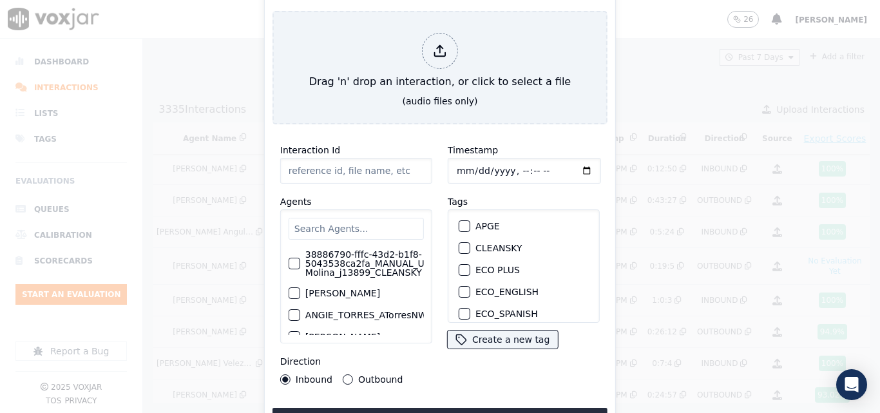
click at [363, 229] on input "text" at bounding box center [355, 229] width 135 height 22
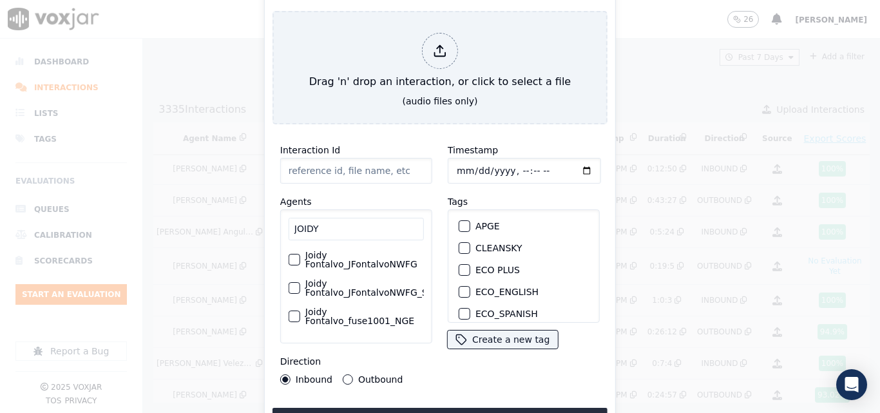
type input "JOIDY"
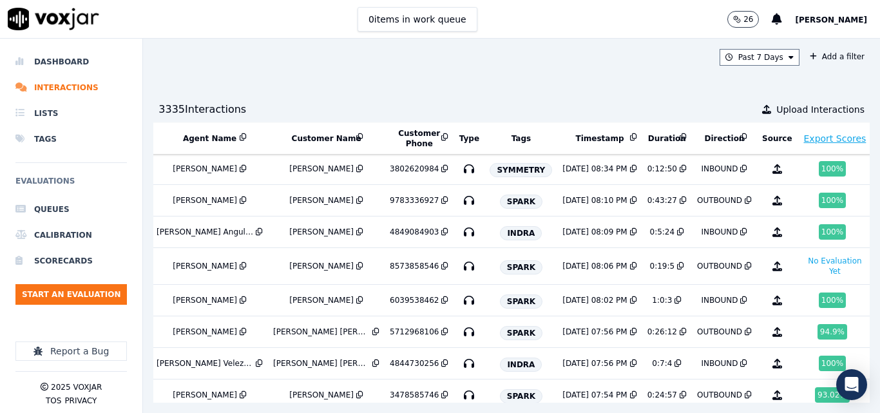
click at [845, 17] on span "[PERSON_NAME]" at bounding box center [831, 19] width 72 height 9
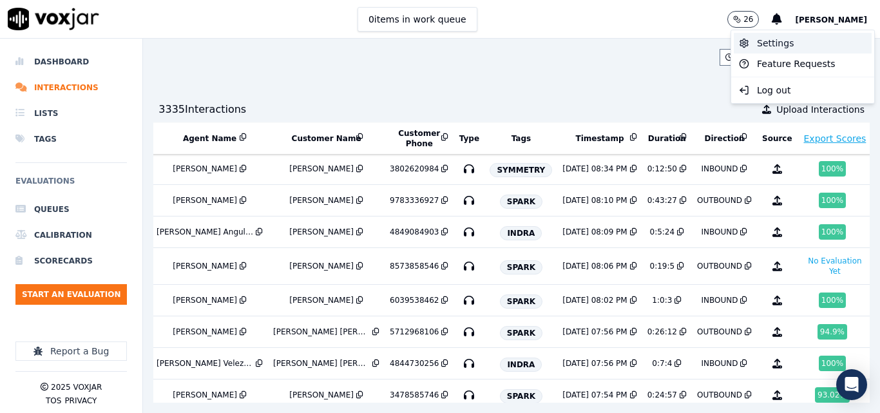
click at [776, 39] on div "Settings" at bounding box center [802, 43] width 138 height 21
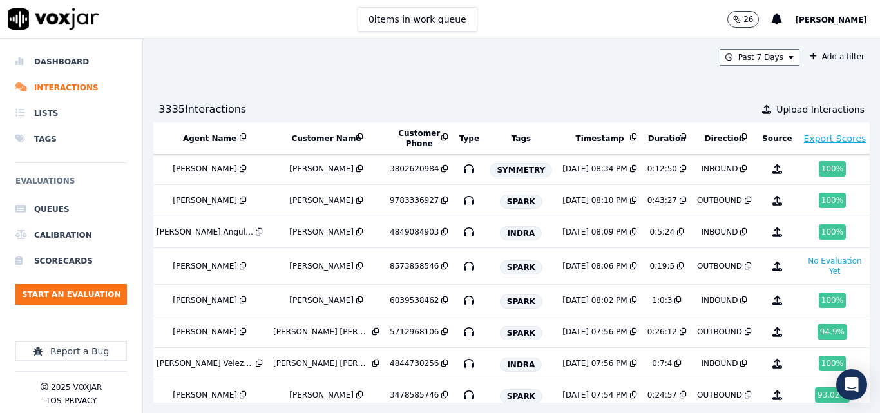
click at [826, 21] on span "[PERSON_NAME]" at bounding box center [831, 19] width 72 height 9
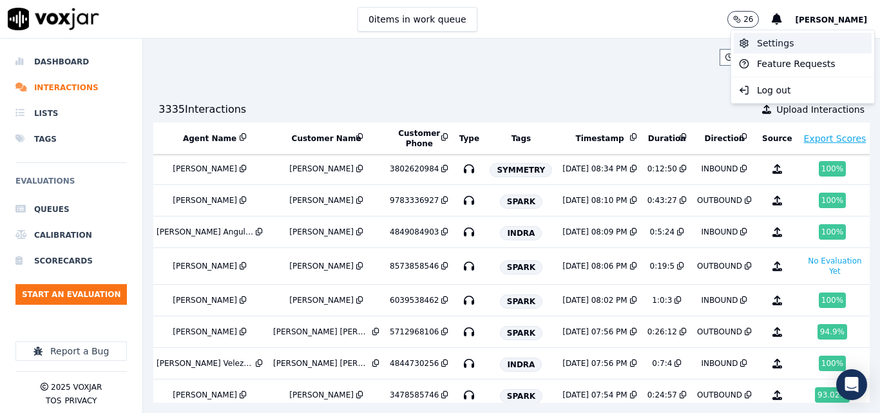
click at [771, 46] on div "Settings" at bounding box center [802, 43] width 138 height 21
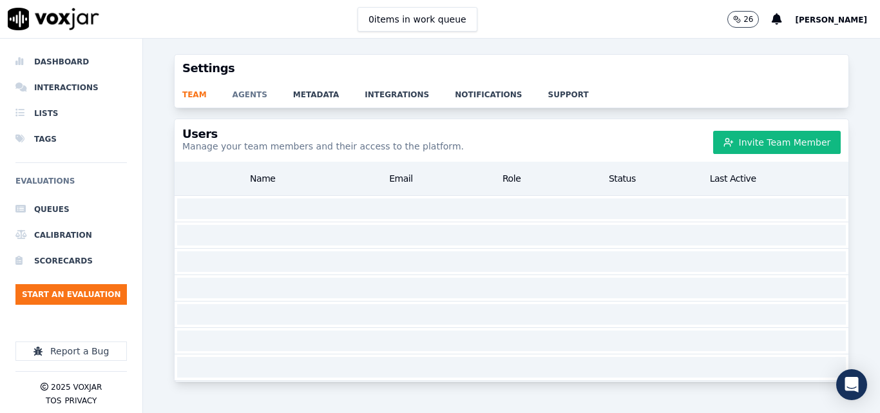
click at [241, 95] on link "agents" at bounding box center [262, 91] width 61 height 18
click at [233, 93] on link "agents" at bounding box center [262, 91] width 61 height 18
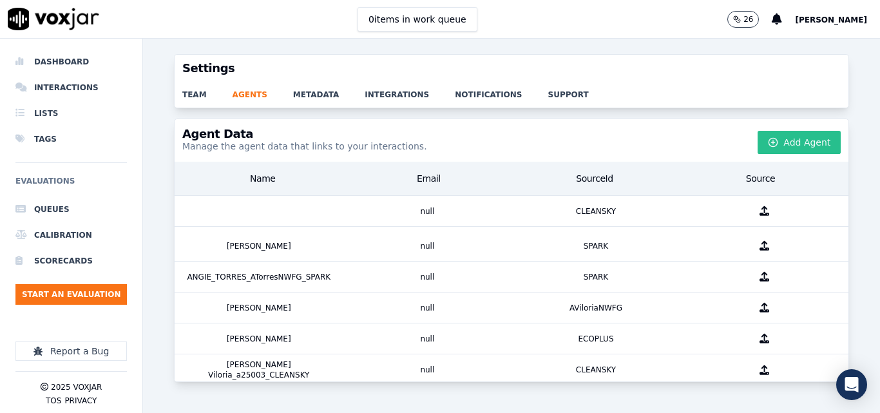
click at [796, 131] on button "Add Agent" at bounding box center [798, 142] width 83 height 23
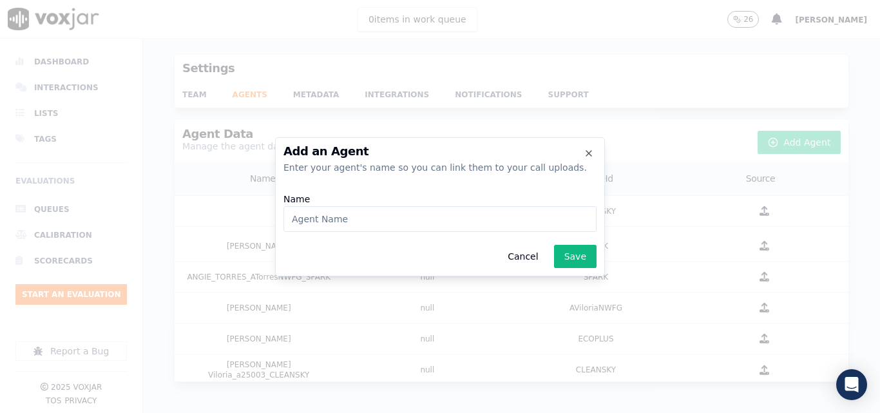
click at [437, 214] on input "Name" at bounding box center [439, 219] width 313 height 26
paste input "j20989"
type input "JOIDY_FONTALVO_j20989_NEXT_VOLT"
click at [570, 258] on button "Save" at bounding box center [575, 256] width 42 height 23
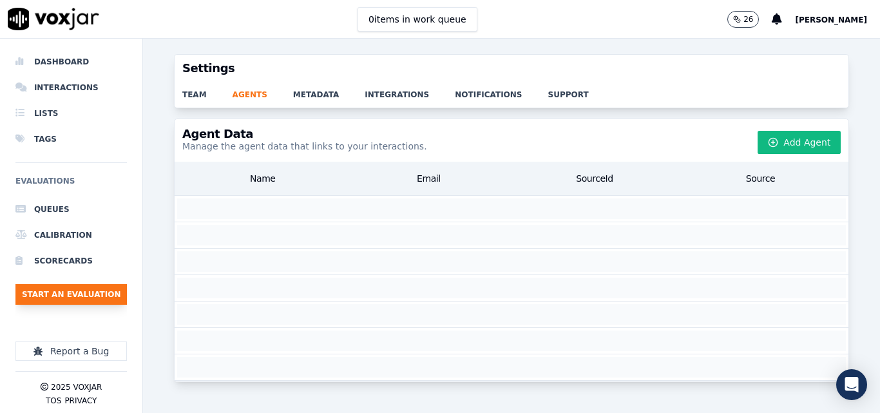
click at [79, 300] on button "Start an Evaluation" at bounding box center [70, 294] width 111 height 21
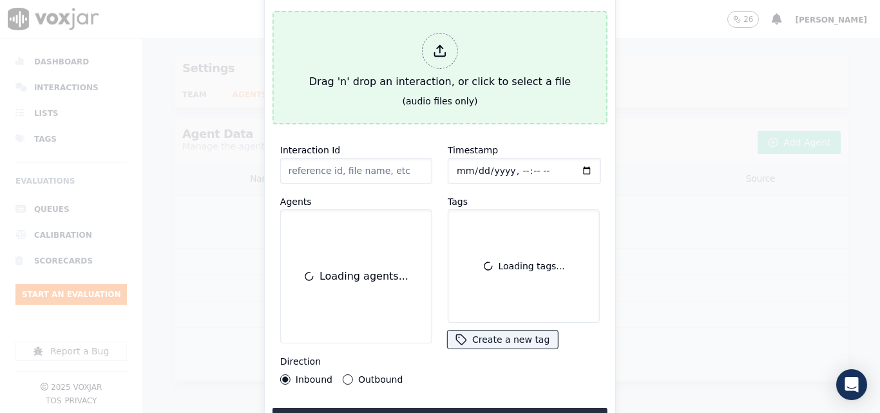
click at [388, 102] on button "Drag 'n' drop an interaction, or click to select a file (audio files only)" at bounding box center [439, 67] width 335 height 113
type input "20250808-141418_7087962302-all.mp3"
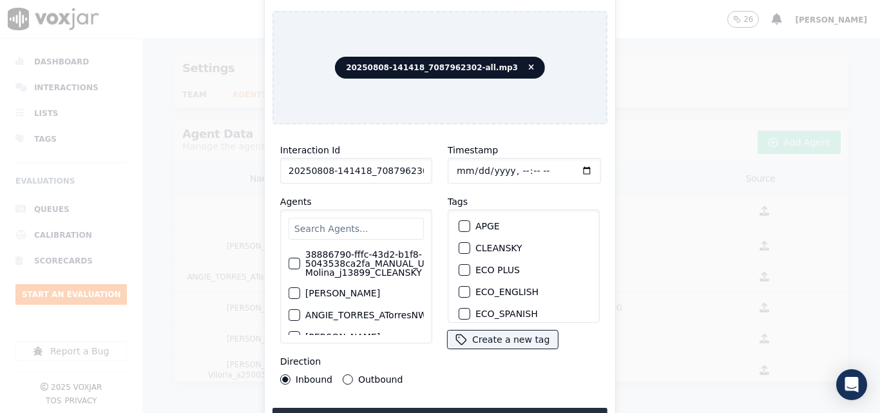
click at [363, 224] on input "text" at bounding box center [355, 229] width 135 height 22
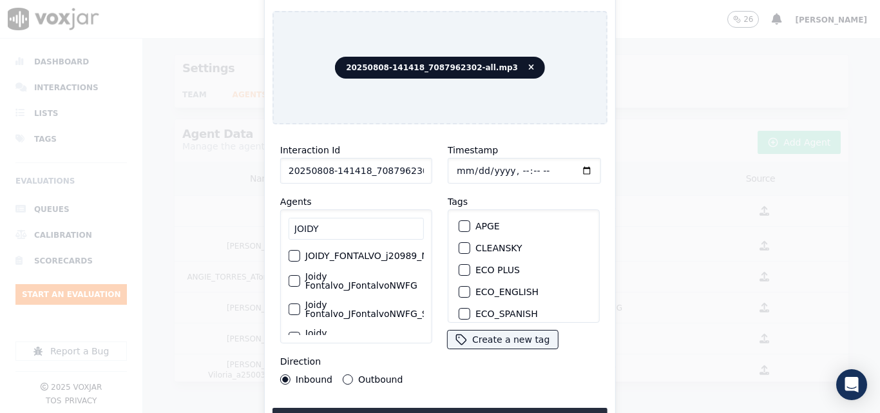
type input "JOIDY"
click at [372, 251] on label "JOIDY_FONTALVO_j20989_NEXT_VOLT" at bounding box center [388, 255] width 167 height 9
click at [300, 250] on button "JOIDY_FONTALVO_j20989_NEXT_VOLT" at bounding box center [294, 256] width 12 height 12
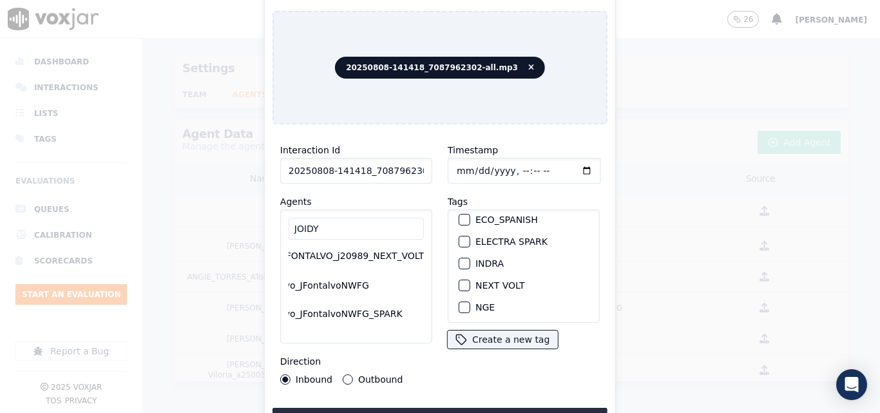
scroll to position [93, 0]
click at [460, 281] on div "button" at bounding box center [463, 285] width 9 height 9
click at [402, 400] on div "Interaction Id 20250808-141418_7087962302-all.mp3 Agents JOIDY JOIDY_FONTALVO_j…" at bounding box center [439, 283] width 335 height 296
click at [420, 408] on button "Upload interaction to start evaluation" at bounding box center [439, 419] width 335 height 23
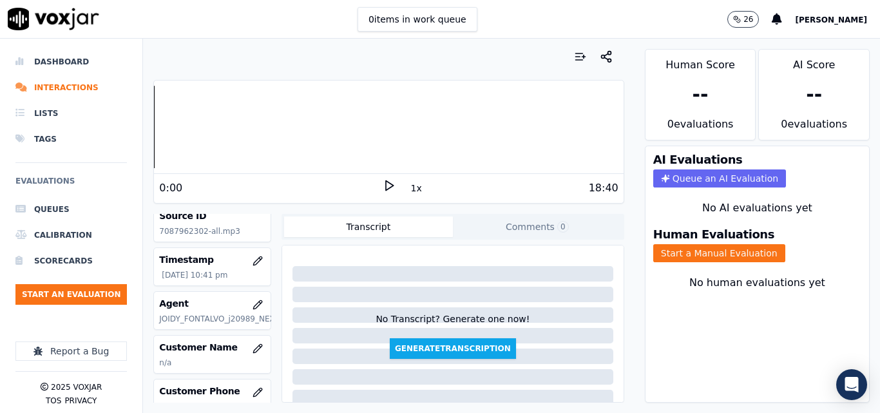
scroll to position [129, 0]
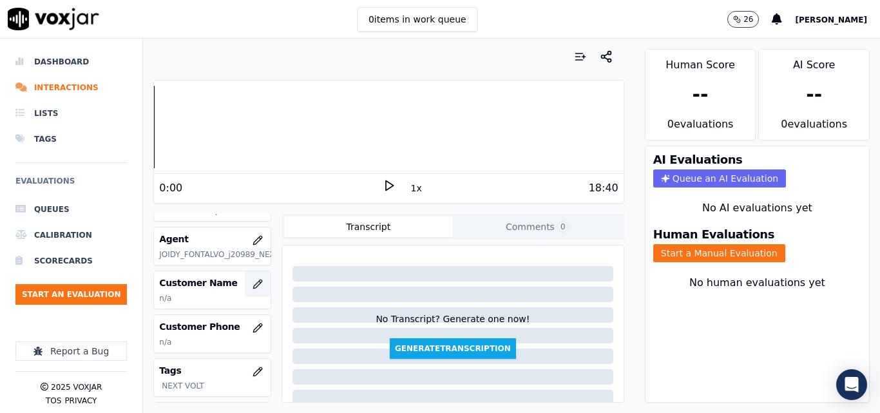
click at [252, 281] on icon "button" at bounding box center [257, 284] width 10 height 10
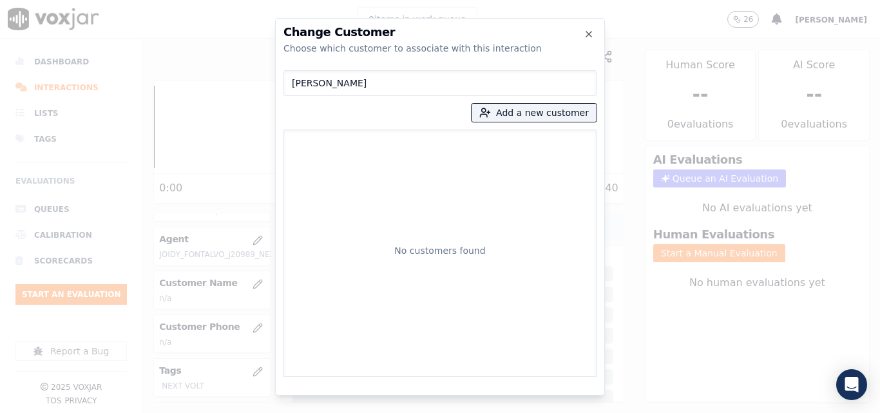
type input "MARIA SANCHEZ"
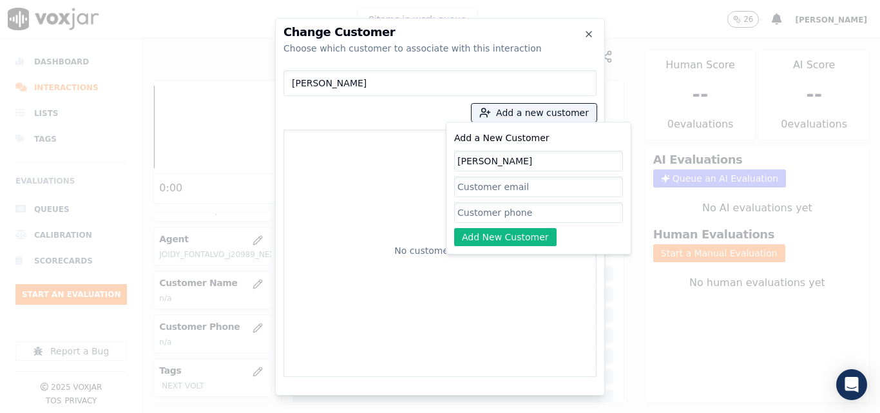
type input "MARIA SANCHEZ"
paste input "7087962302"
type input "7087962302"
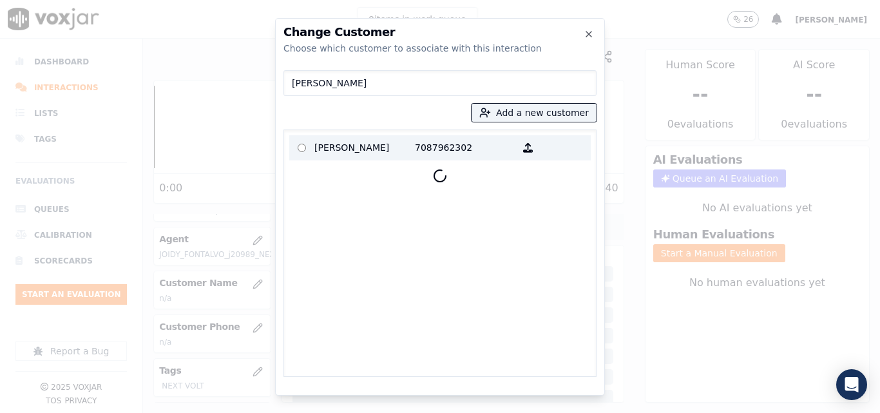
click at [372, 151] on p "MARIA SANCHEZ" at bounding box center [364, 148] width 100 height 20
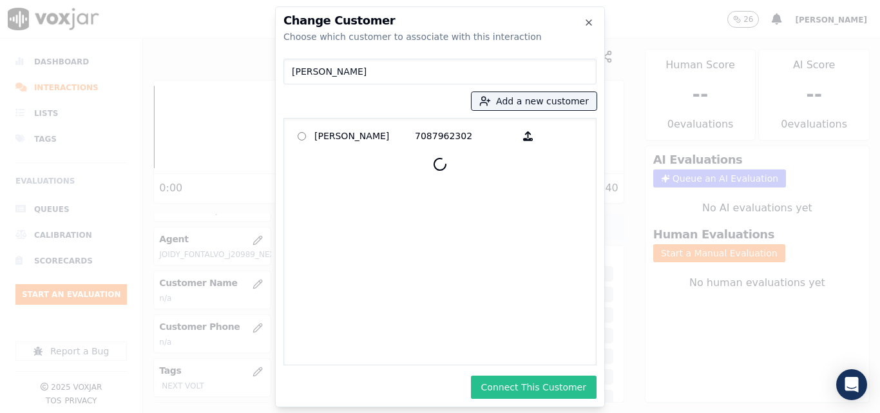
click at [517, 387] on button "Connect This Customer" at bounding box center [534, 386] width 126 height 23
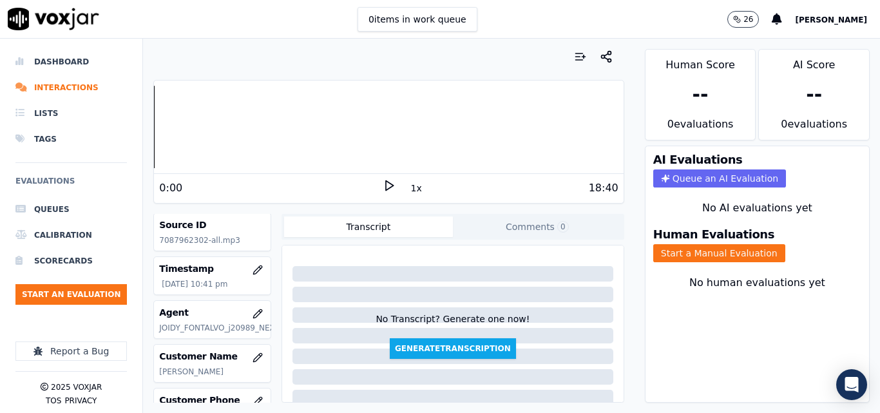
scroll to position [0, 0]
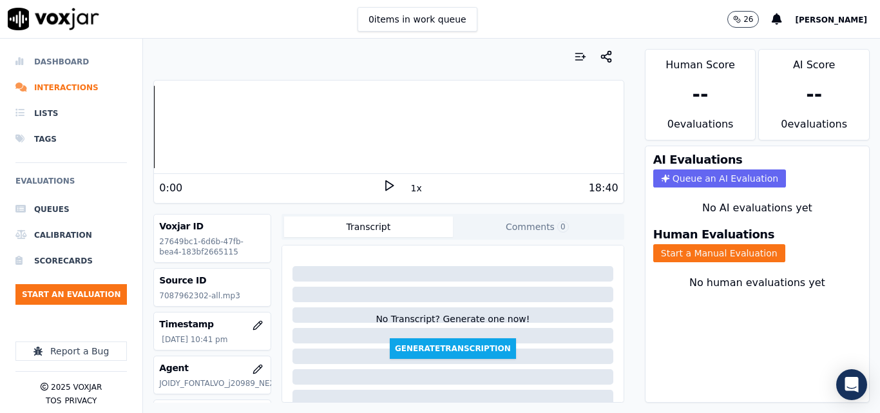
click at [66, 60] on li "Dashboard" at bounding box center [70, 62] width 111 height 26
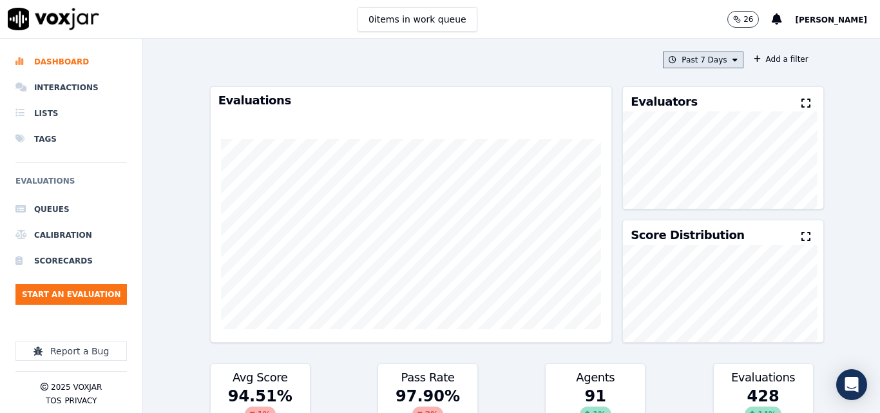
click at [668, 56] on button "Past 7 Days" at bounding box center [703, 60] width 80 height 17
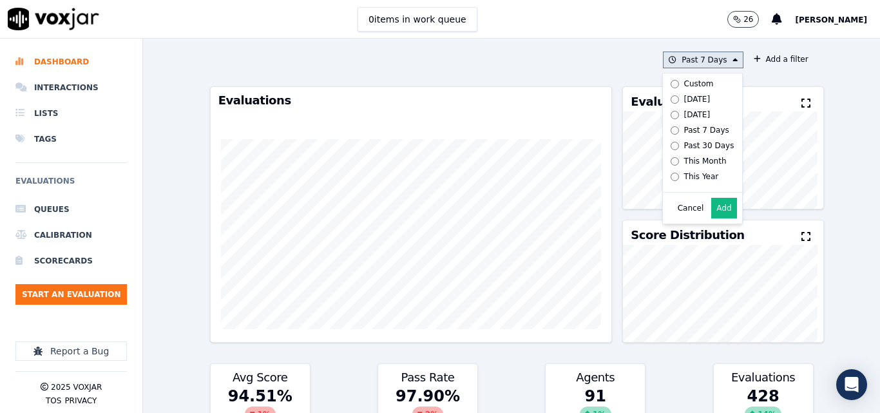
click at [685, 101] on div "Today" at bounding box center [697, 99] width 26 height 10
click at [711, 218] on button "Add" at bounding box center [723, 208] width 25 height 21
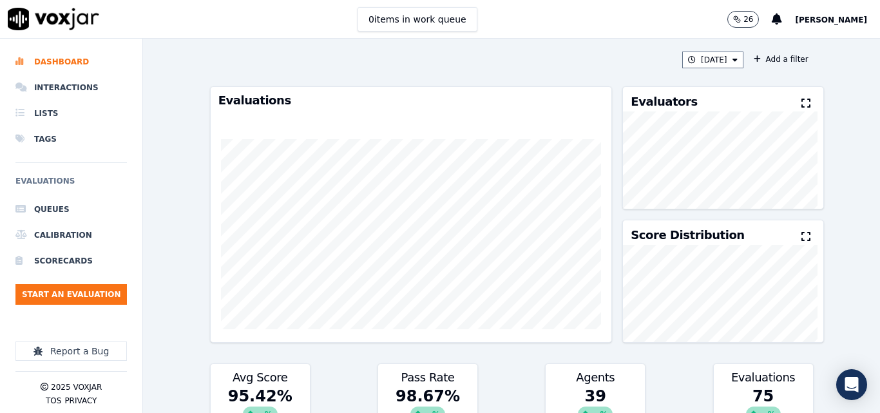
click at [801, 104] on icon at bounding box center [805, 103] width 9 height 10
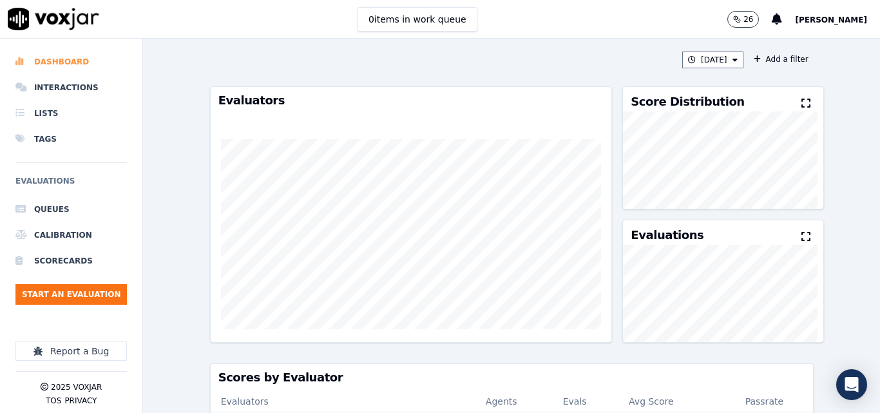
click at [53, 71] on li "Dashboard" at bounding box center [70, 62] width 111 height 26
click at [59, 89] on li "Interactions" at bounding box center [70, 88] width 111 height 26
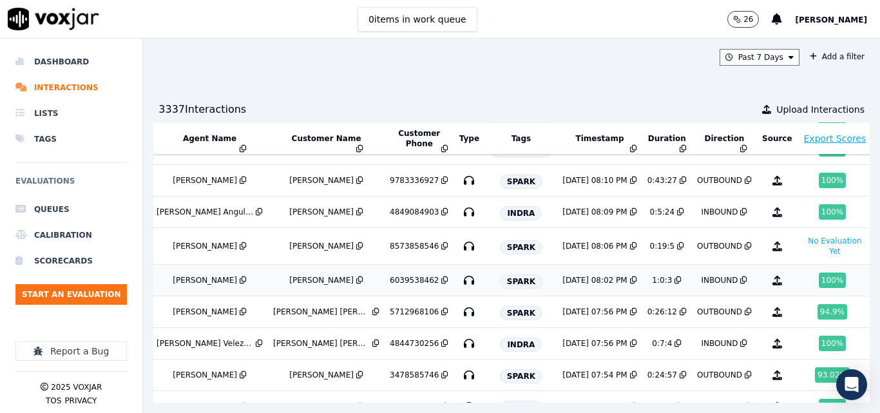
scroll to position [129, 231]
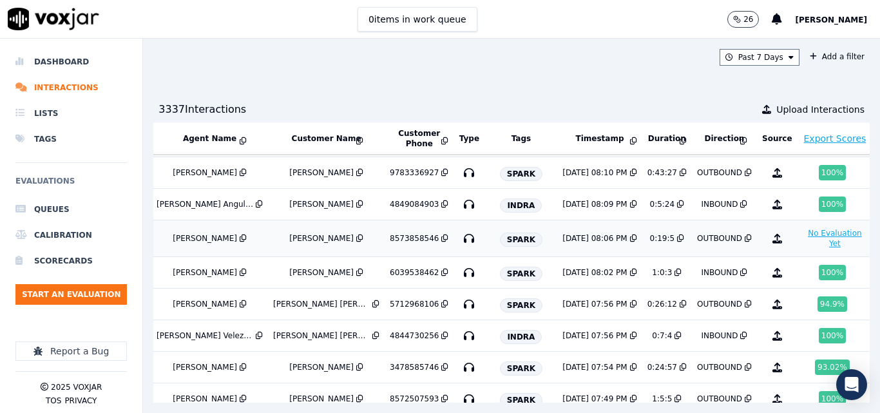
click at [802, 238] on button "No Evaluation Yet" at bounding box center [834, 238] width 65 height 26
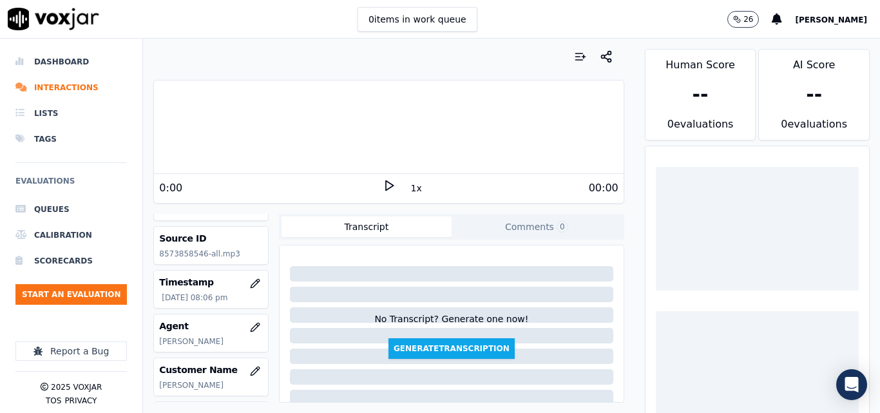
scroll to position [64, 0]
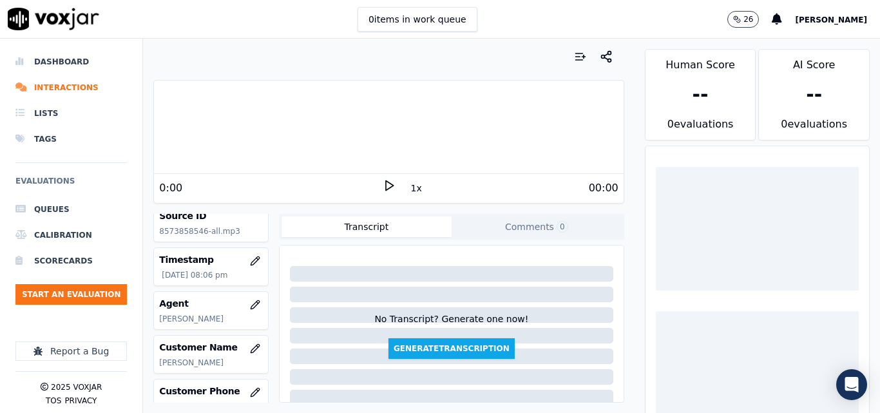
click at [386, 187] on icon at bounding box center [388, 185] width 13 height 13
click at [408, 187] on button "1x" at bounding box center [416, 188] width 16 height 18
click at [408, 187] on button "1.5x" at bounding box center [420, 188] width 25 height 18
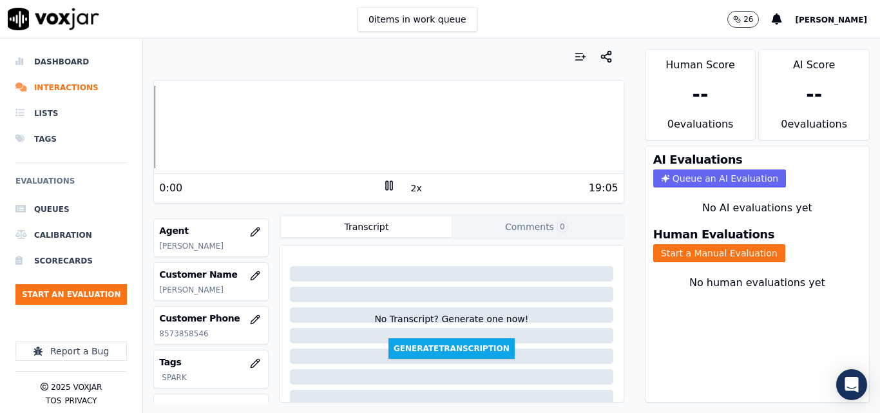
scroll to position [193, 0]
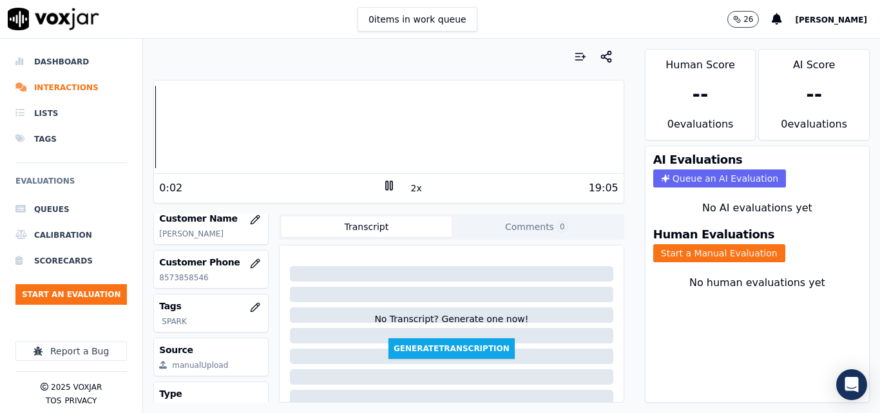
click at [187, 283] on p "8573858546" at bounding box center [211, 277] width 104 height 10
copy p "8573858546"
click at [744, 254] on button "Start a Manual Evaluation" at bounding box center [719, 253] width 132 height 18
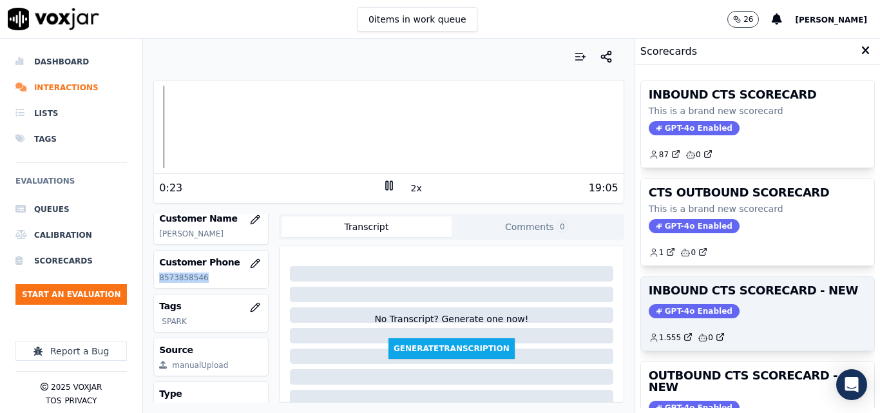
scroll to position [64, 0]
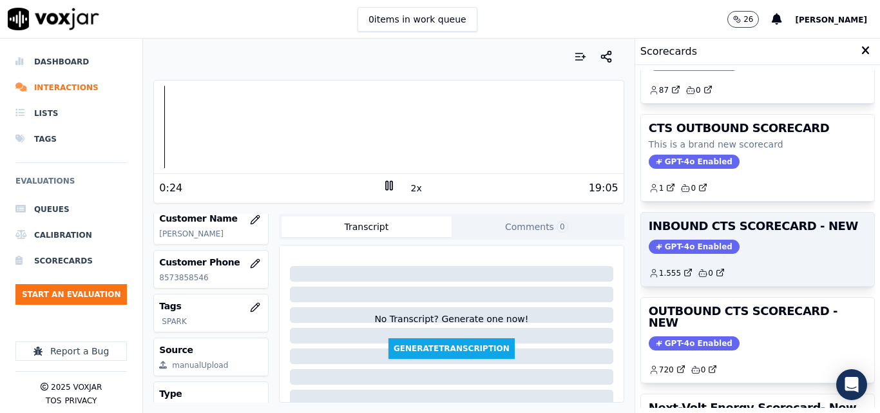
click at [782, 317] on h3 "OUTBOUND CTS SCORECARD - NEW" at bounding box center [757, 316] width 218 height 23
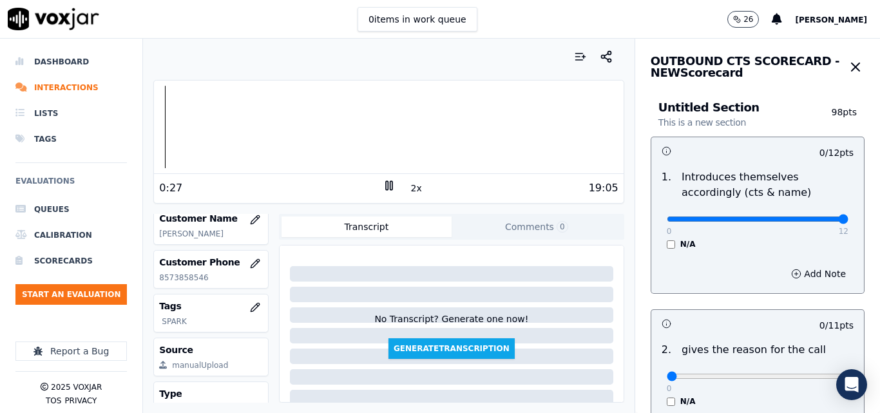
drag, startPoint x: 803, startPoint y: 218, endPoint x: 829, endPoint y: 216, distance: 26.5
type input "12"
click at [823, 216] on input "range" at bounding box center [757, 218] width 182 height 5
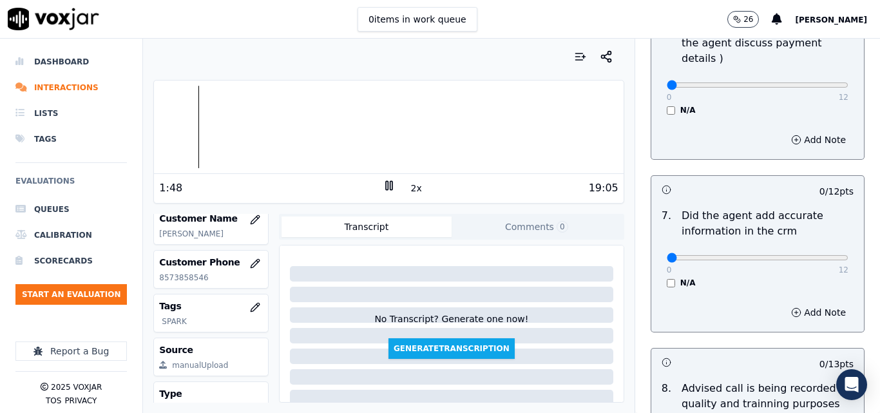
scroll to position [1048, 0]
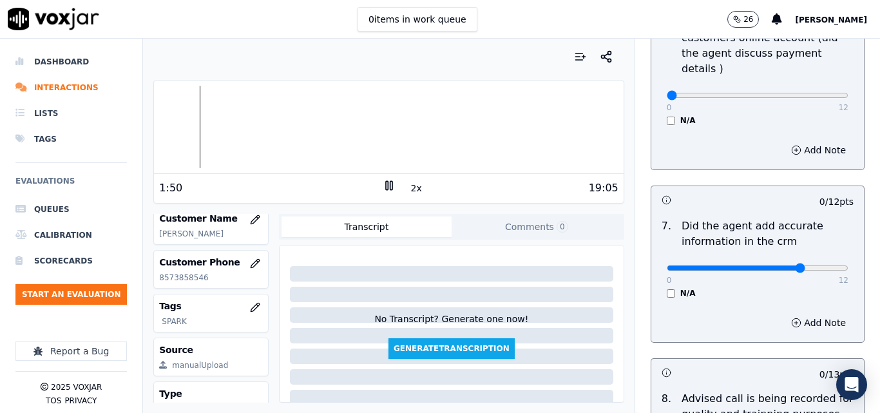
type input "10"
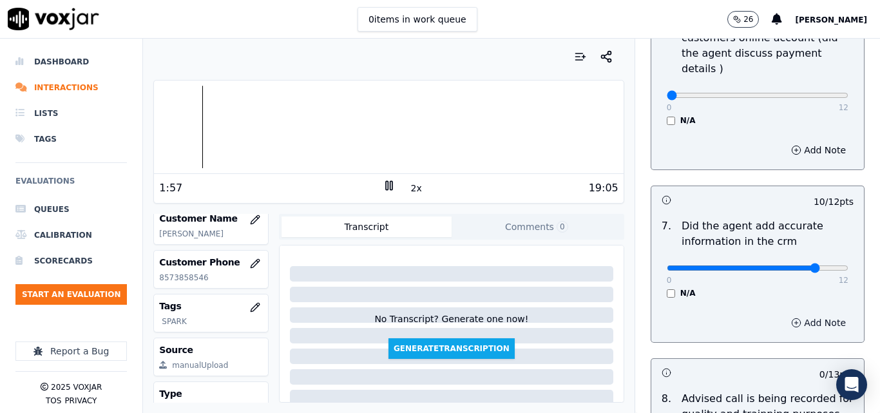
click at [800, 314] on button "Add Note" at bounding box center [818, 323] width 70 height 18
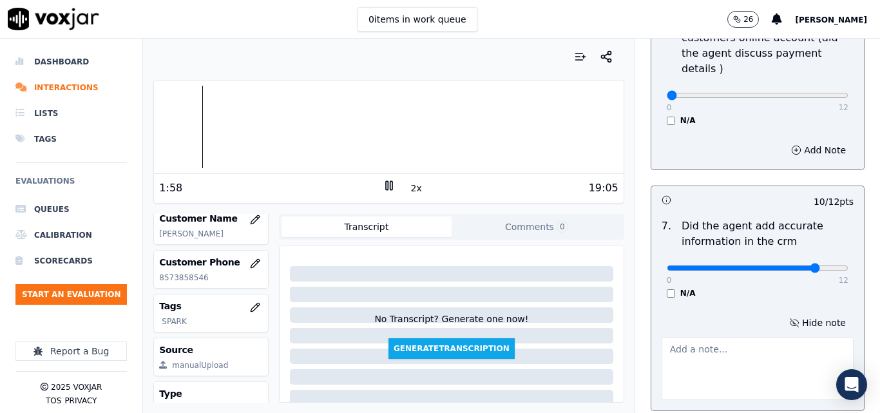
click at [697, 337] on textarea at bounding box center [757, 368] width 192 height 63
type textarea "ETF (100)"
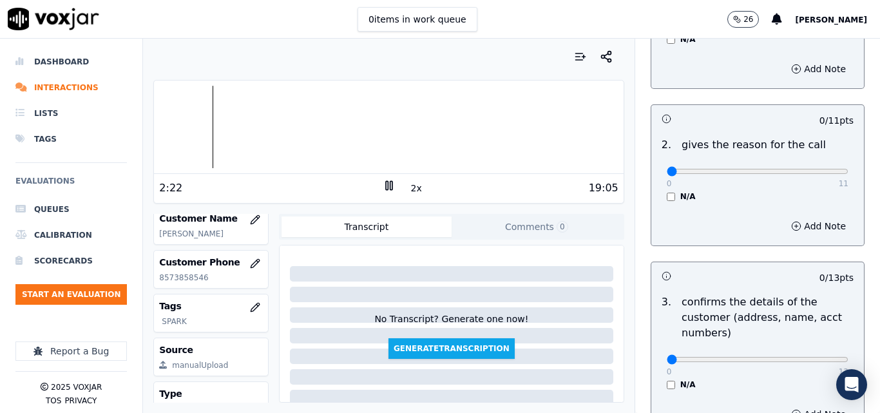
scroll to position [0, 0]
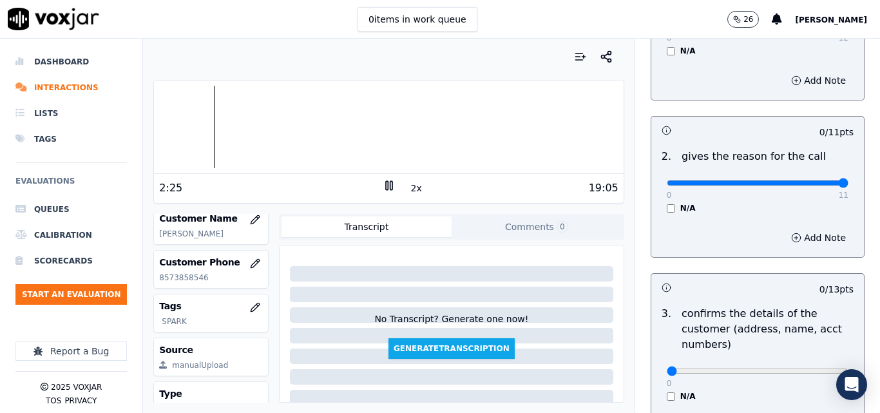
type input "11"
click at [823, 28] on input "range" at bounding box center [757, 25] width 182 height 5
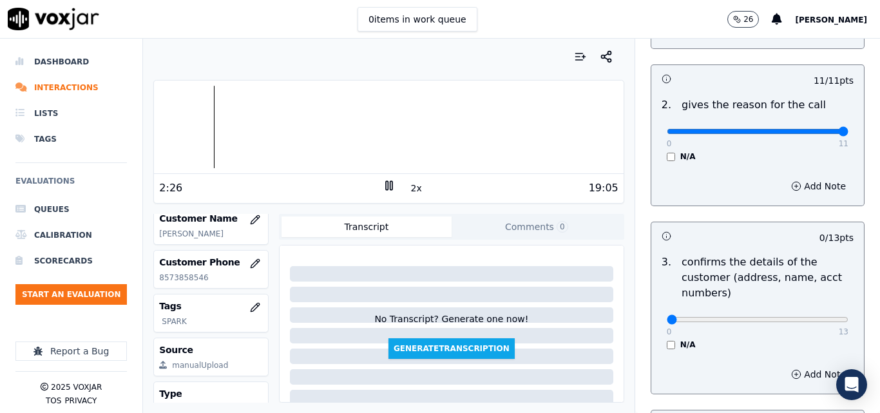
scroll to position [386, 0]
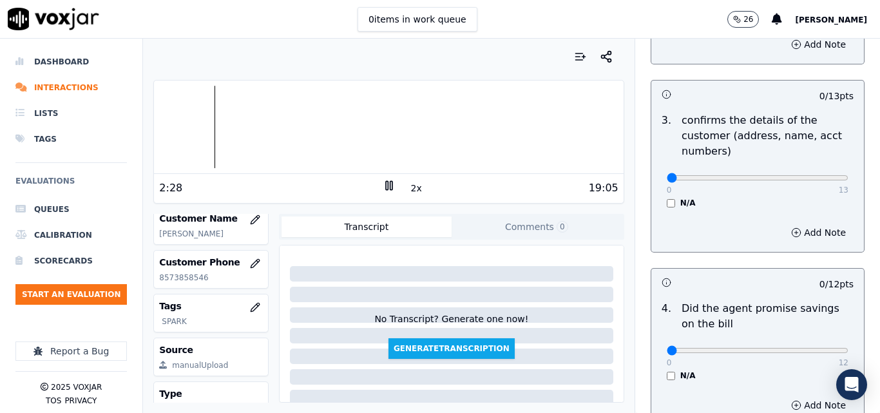
click at [819, 172] on div "0 13 N/A" at bounding box center [757, 183] width 202 height 49
drag, startPoint x: 800, startPoint y: 178, endPoint x: 816, endPoint y: 177, distance: 16.8
type input "13"
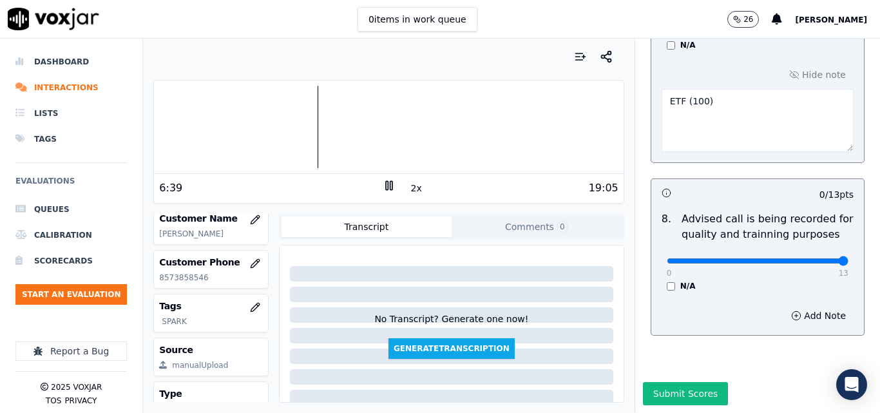
type input "13"
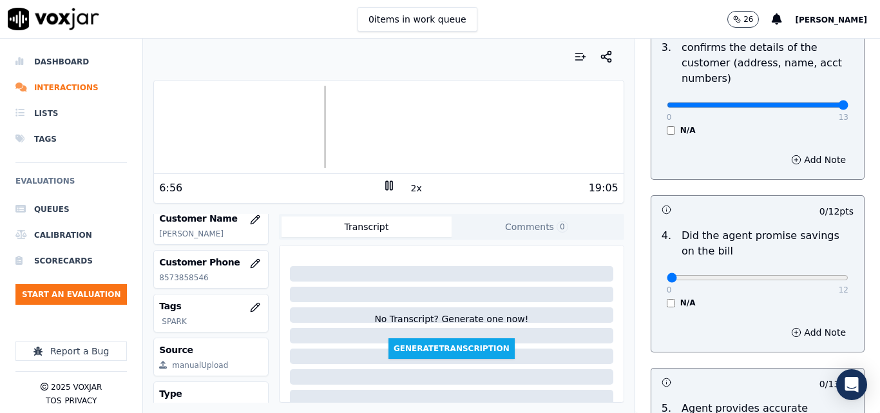
scroll to position [580, 0]
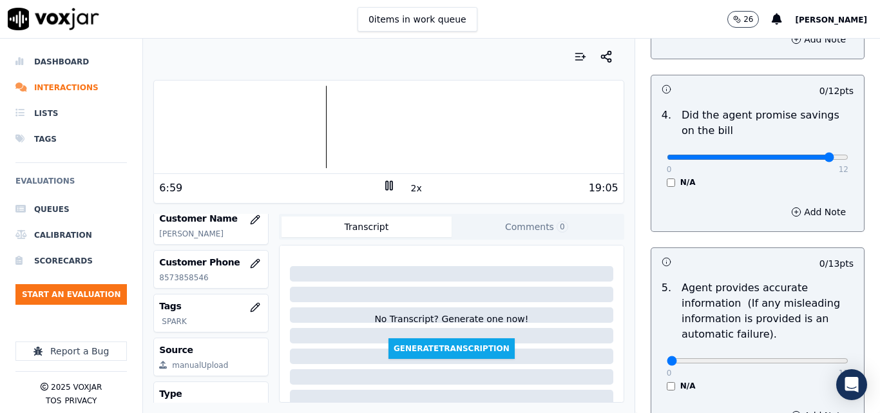
drag, startPoint x: 804, startPoint y: 158, endPoint x: 840, endPoint y: 171, distance: 37.5
type input "12"
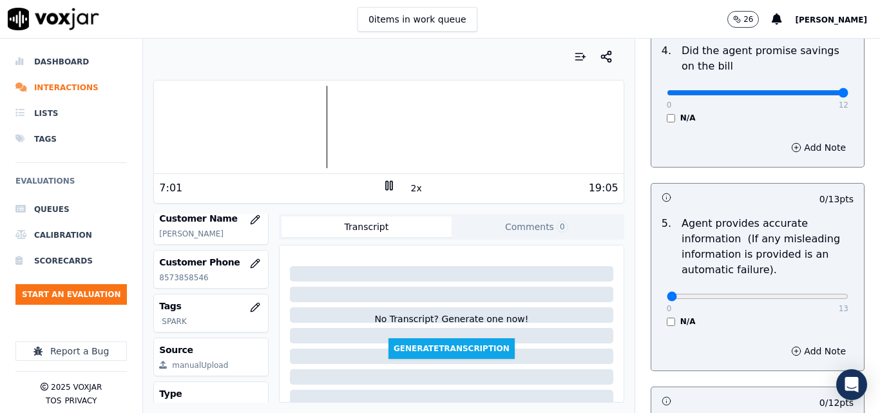
scroll to position [708, 0]
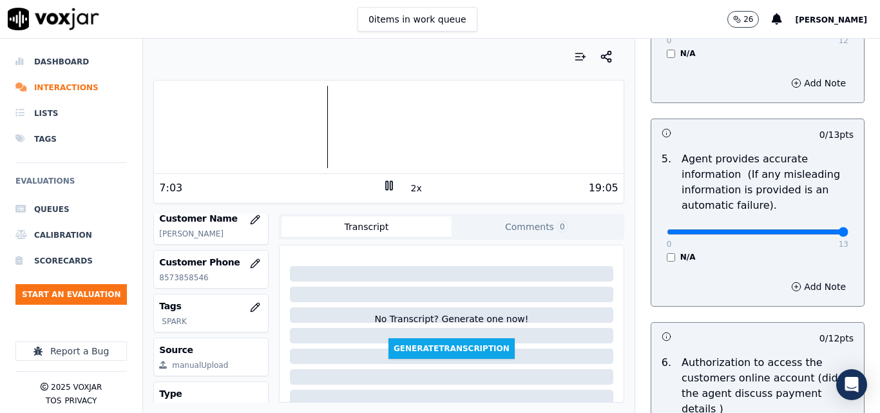
type input "13"
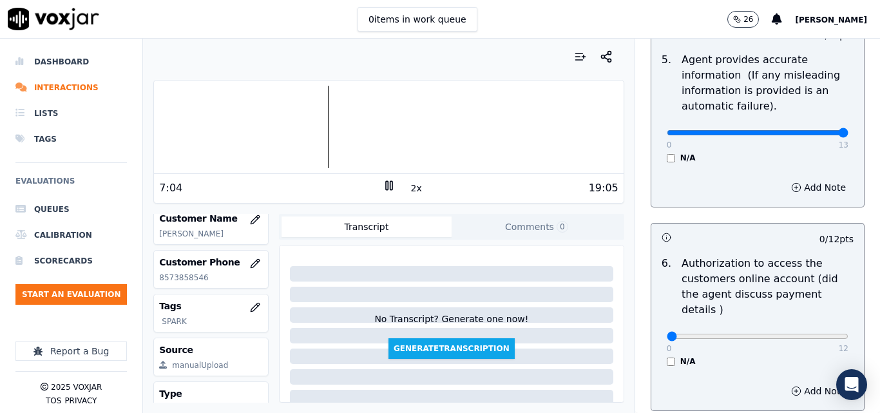
scroll to position [901, 0]
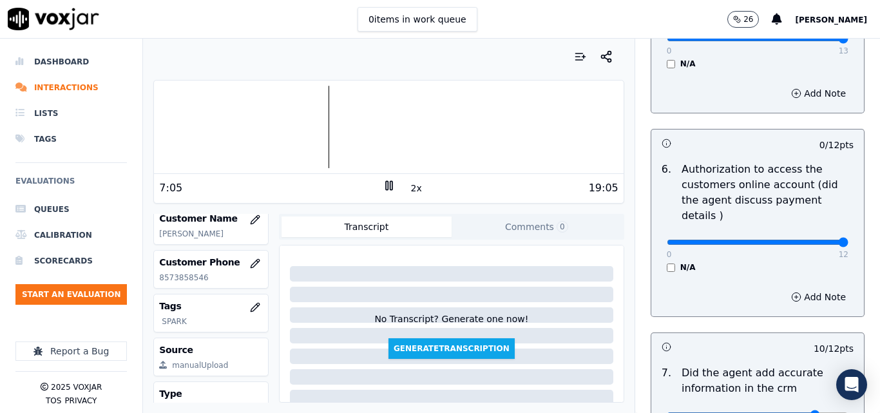
type input "12"
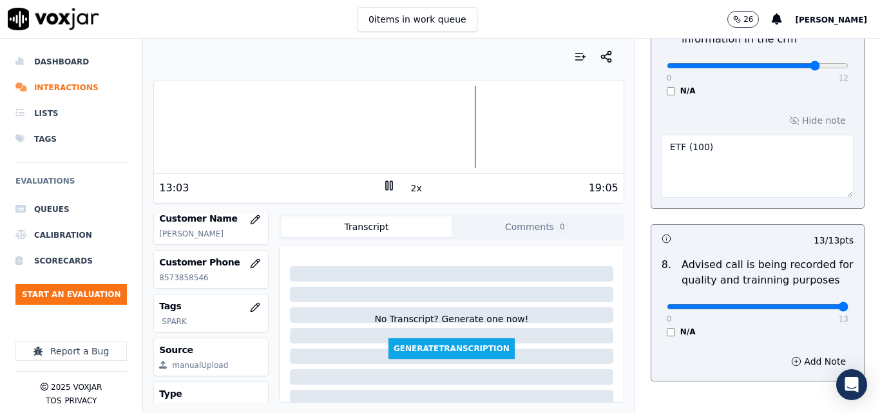
scroll to position [1310, 0]
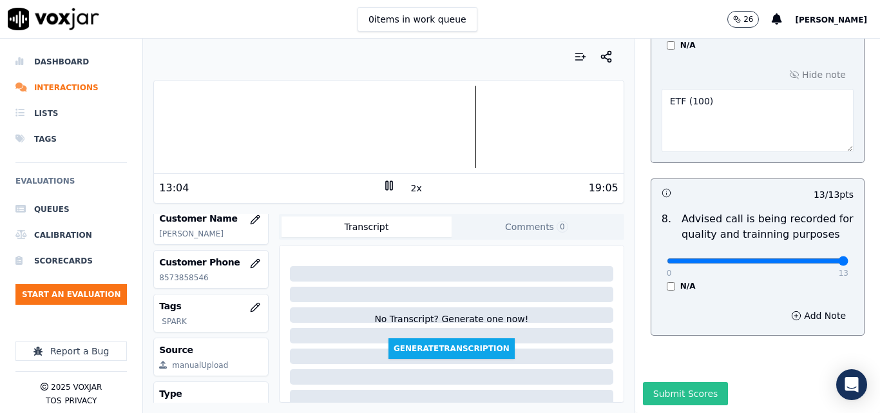
click at [674, 382] on button "Submit Scores" at bounding box center [686, 393] width 86 height 23
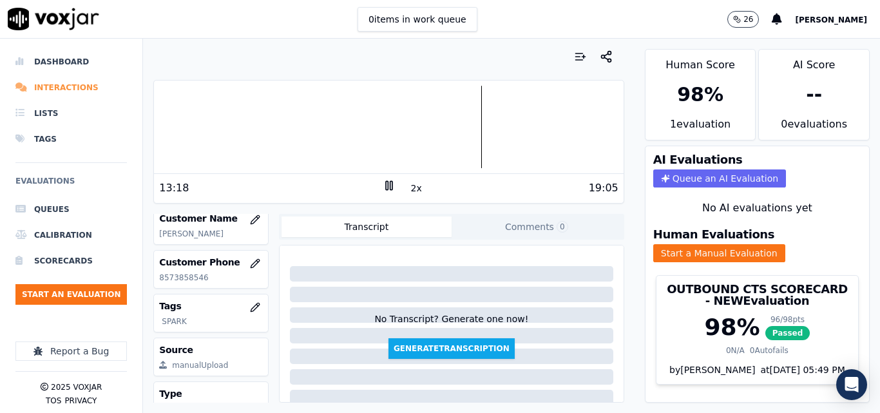
click at [82, 87] on li "Interactions" at bounding box center [70, 88] width 111 height 26
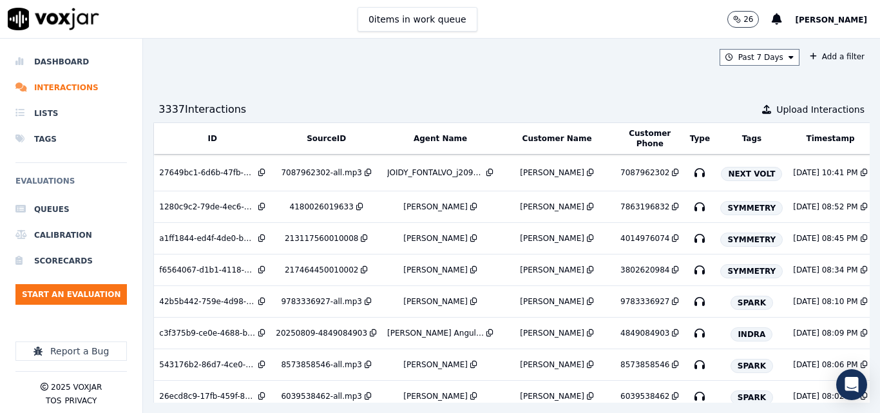
scroll to position [0, 231]
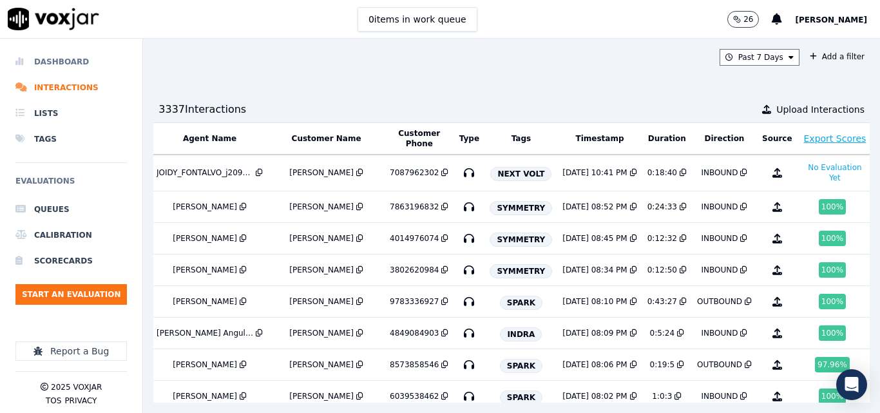
click at [37, 66] on li "Dashboard" at bounding box center [70, 62] width 111 height 26
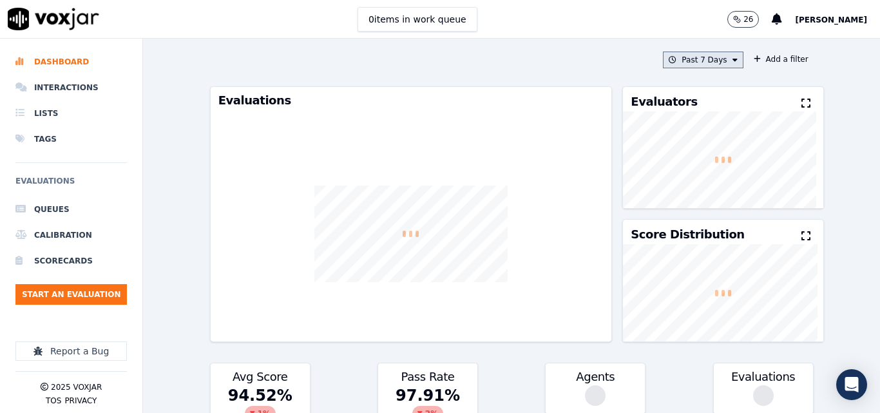
click at [677, 64] on button "Past 7 Days" at bounding box center [703, 60] width 80 height 17
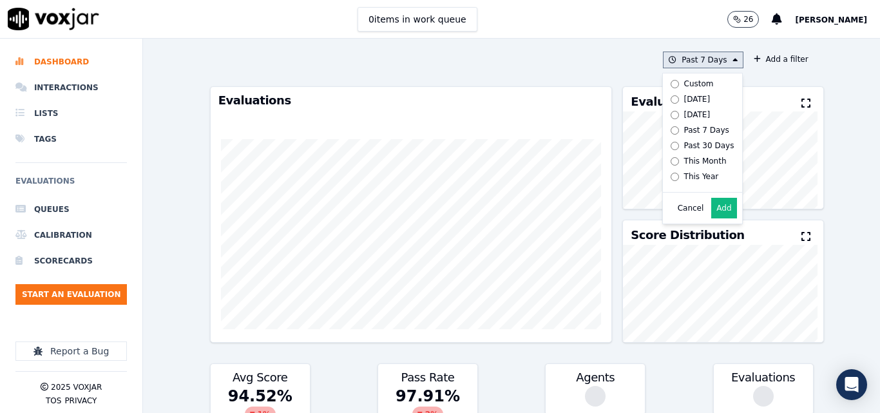
click at [684, 100] on div "Today" at bounding box center [697, 99] width 26 height 10
click at [713, 214] on button "Add" at bounding box center [723, 208] width 25 height 21
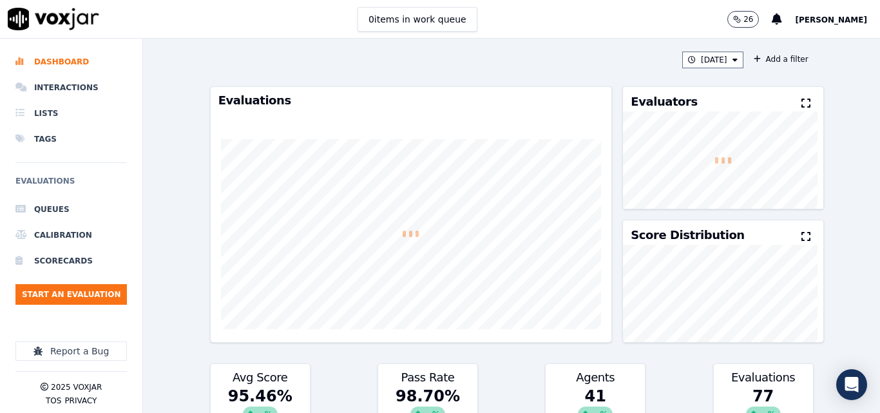
click at [801, 108] on icon at bounding box center [805, 103] width 9 height 10
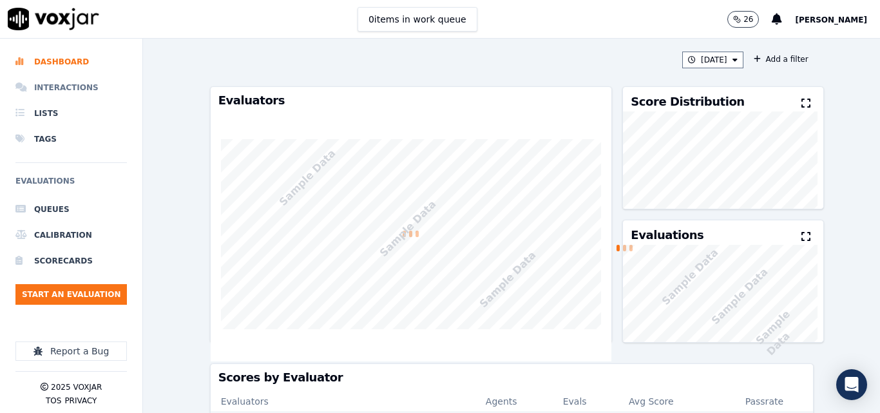
click at [91, 78] on li "Interactions" at bounding box center [70, 88] width 111 height 26
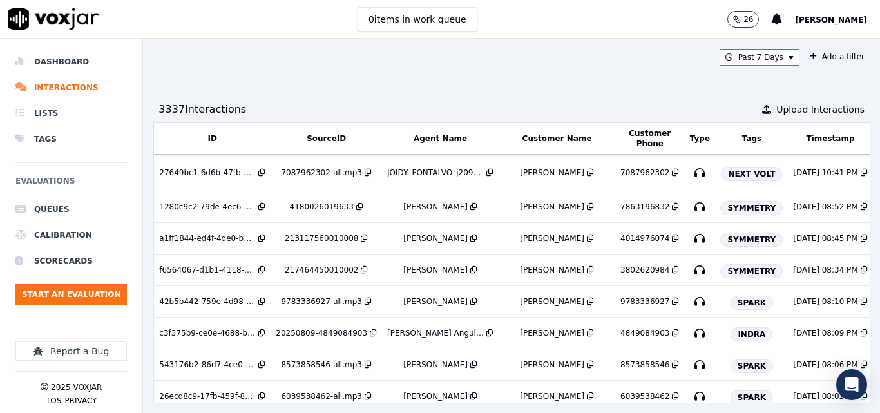
scroll to position [0, 231]
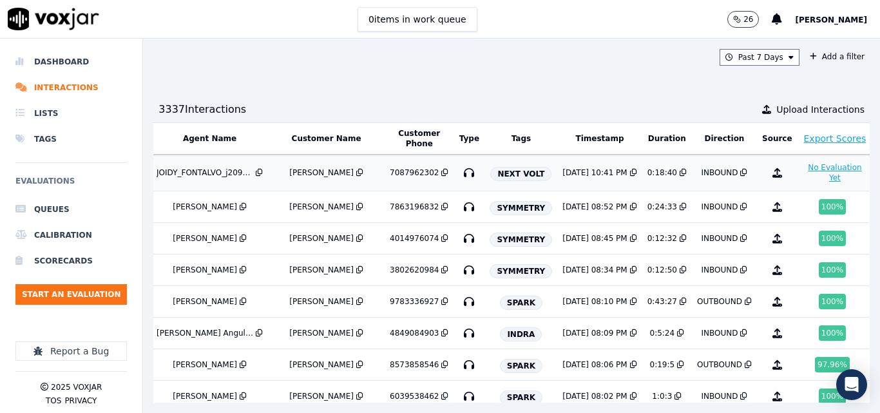
click at [802, 172] on button "No Evaluation Yet" at bounding box center [834, 173] width 65 height 26
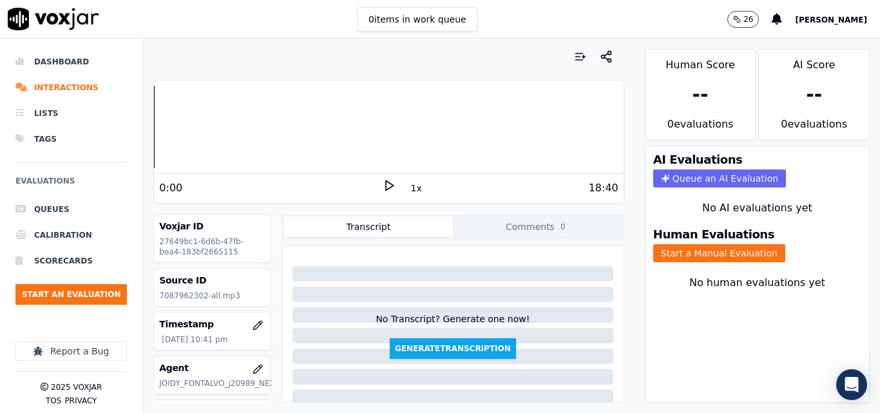
click at [379, 202] on div "Your browser does not support the audio element. 0:00 1x 18:40" at bounding box center [388, 142] width 470 height 124
click at [382, 187] on icon at bounding box center [388, 185] width 13 height 13
click at [408, 187] on button "1x" at bounding box center [416, 188] width 16 height 18
click at [408, 187] on button "1.5x" at bounding box center [420, 188] width 25 height 18
click at [675, 255] on button "Start a Manual Evaluation" at bounding box center [719, 253] width 132 height 18
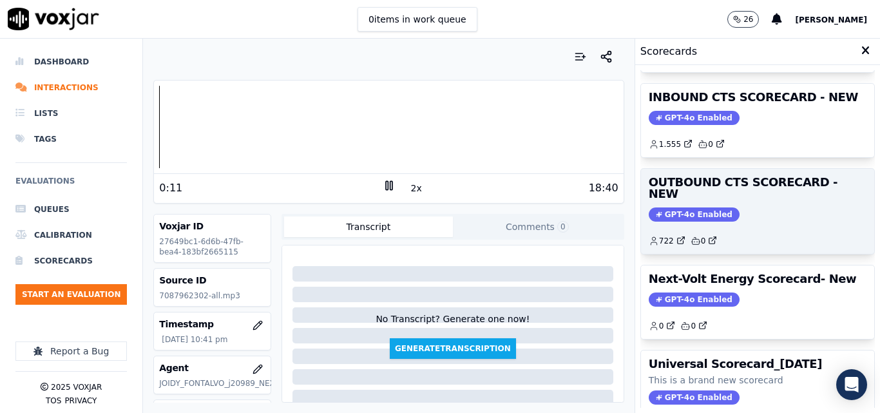
scroll to position [129, 0]
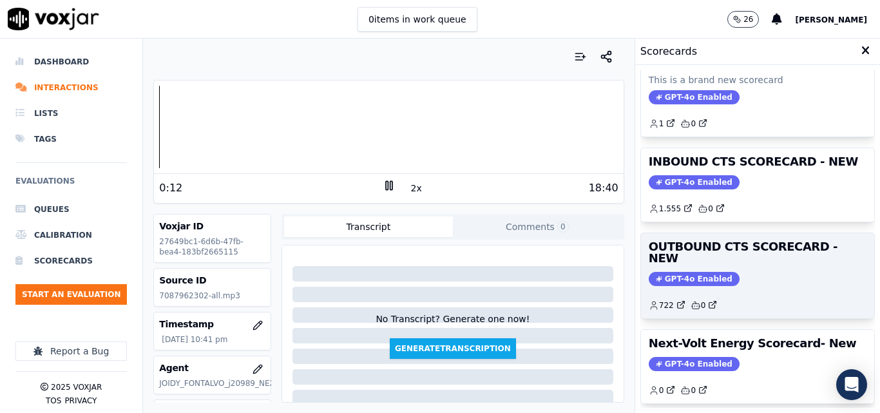
click at [758, 170] on div "INBOUND CTS SCORECARD - NEW GPT-4o Enabled 1.555 0" at bounding box center [757, 184] width 233 height 73
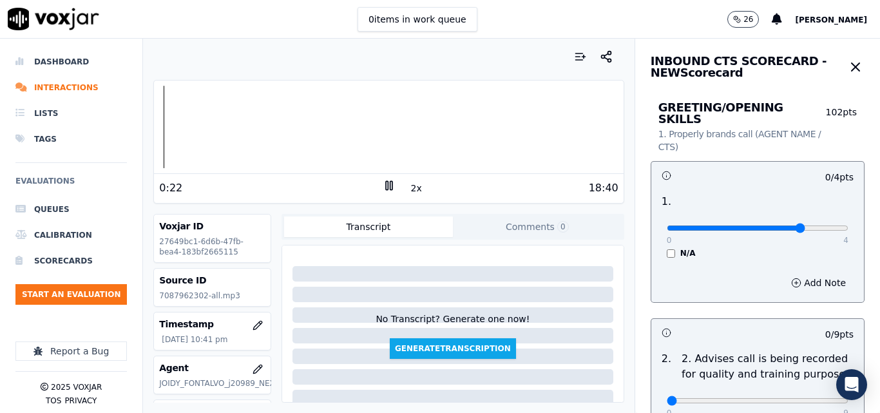
drag, startPoint x: 777, startPoint y: 218, endPoint x: 820, endPoint y: 209, distance: 44.2
type input "4"
click at [797, 225] on input "range" at bounding box center [757, 227] width 182 height 5
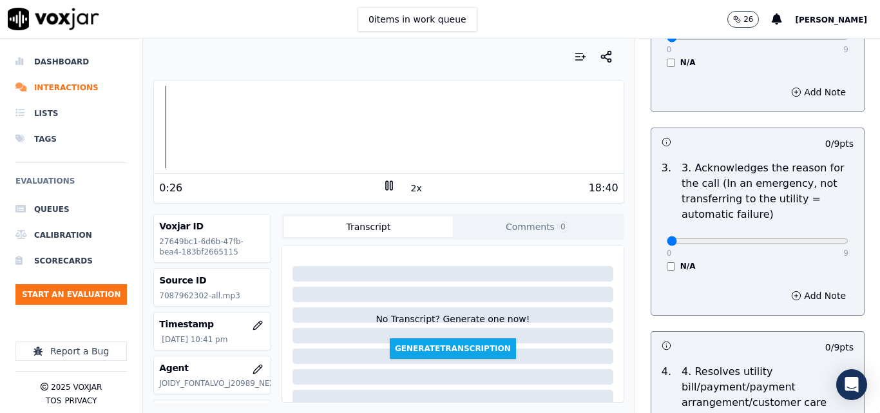
scroll to position [386, 0]
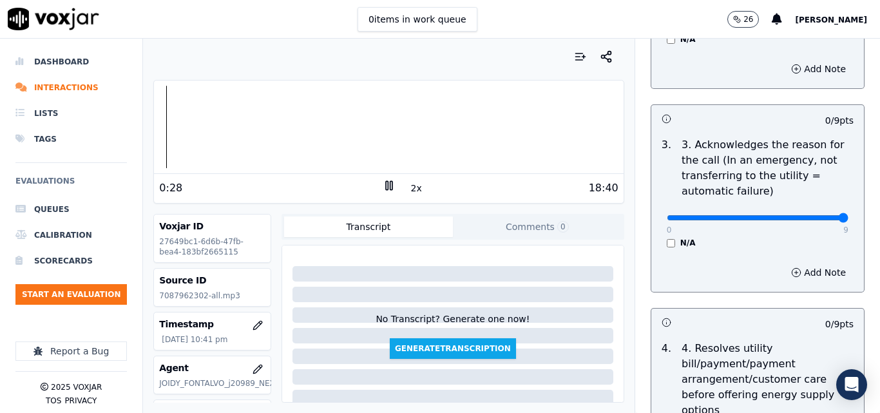
drag, startPoint x: 809, startPoint y: 205, endPoint x: 818, endPoint y: 209, distance: 10.2
type input "9"
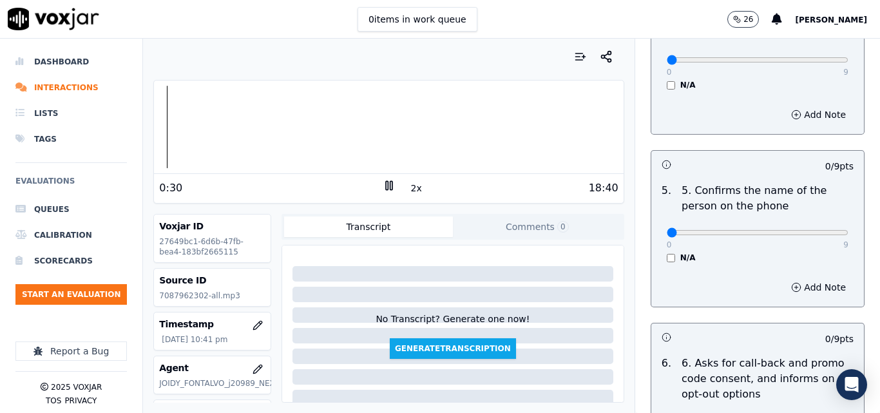
scroll to position [773, 0]
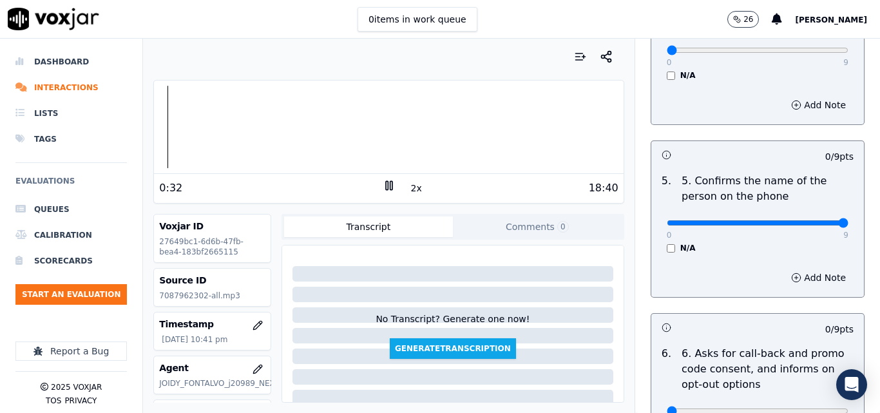
type input "9"
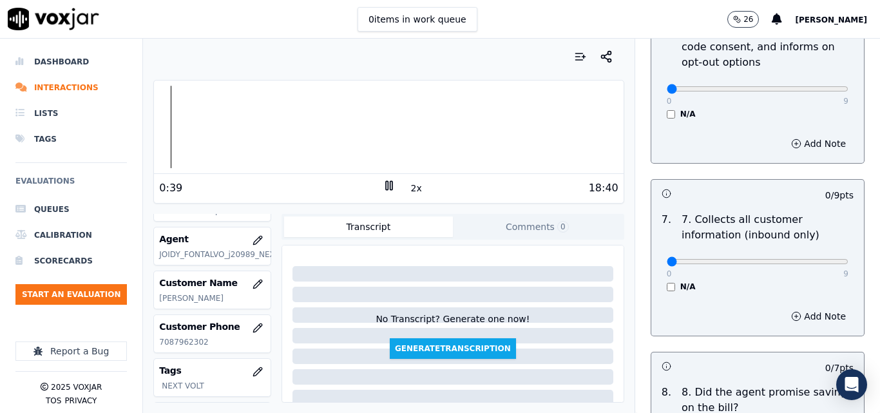
scroll to position [193, 0]
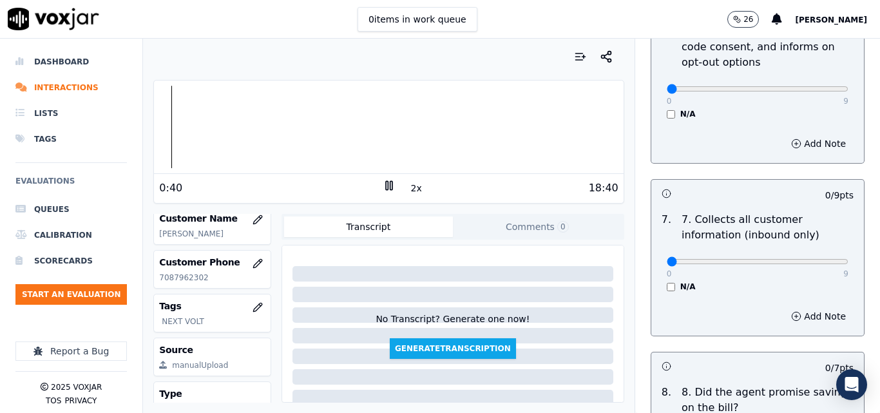
click at [172, 275] on p "7087962302" at bounding box center [212, 277] width 106 height 10
copy p "7087962302"
click at [822, 254] on div "0 9 N/A" at bounding box center [757, 267] width 202 height 49
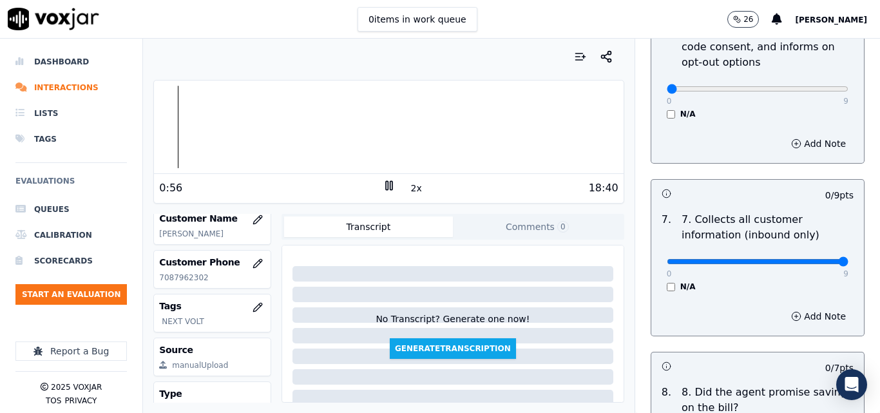
type input "9"
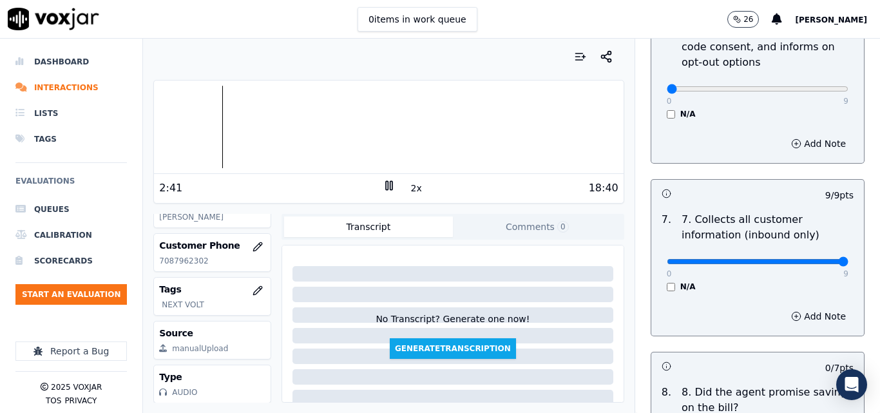
scroll to position [240, 0]
click at [543, 116] on div at bounding box center [388, 127] width 469 height 82
click at [390, 185] on rect at bounding box center [391, 185] width 2 height 8
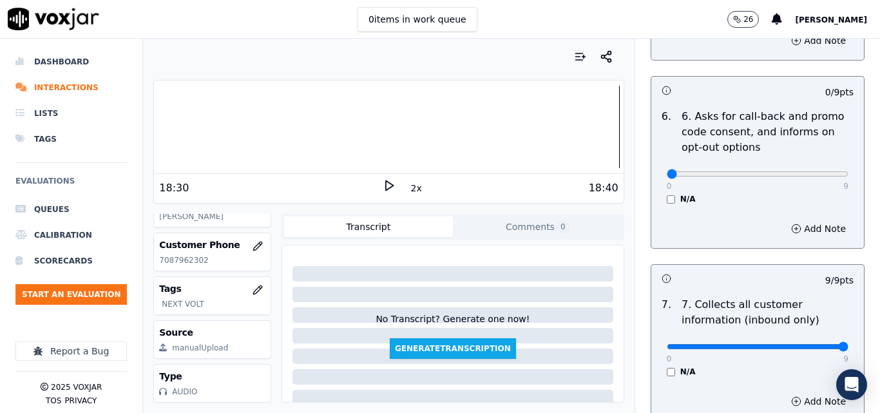
scroll to position [966, 0]
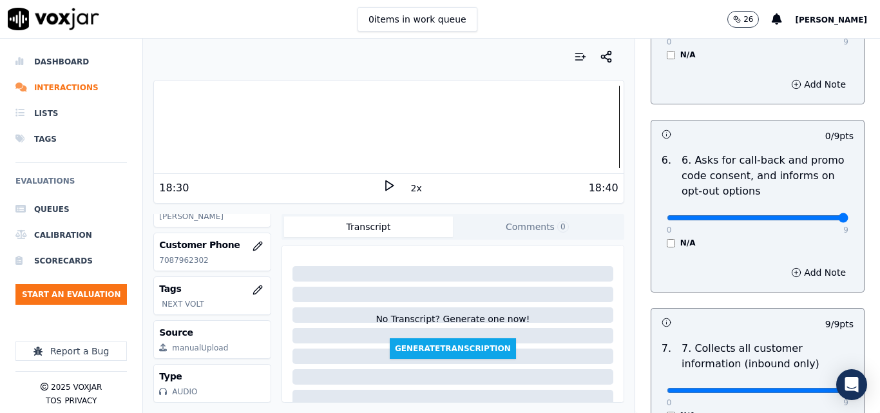
drag, startPoint x: 794, startPoint y: 204, endPoint x: 836, endPoint y: 204, distance: 42.5
type input "9"
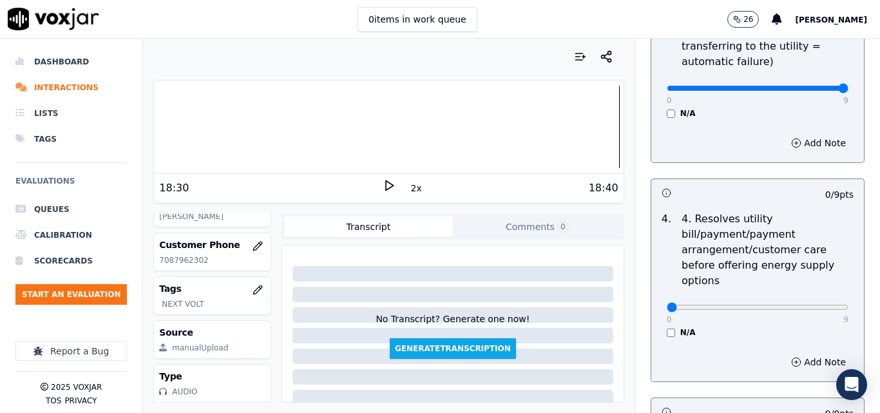
scroll to position [515, 0]
type input "9"
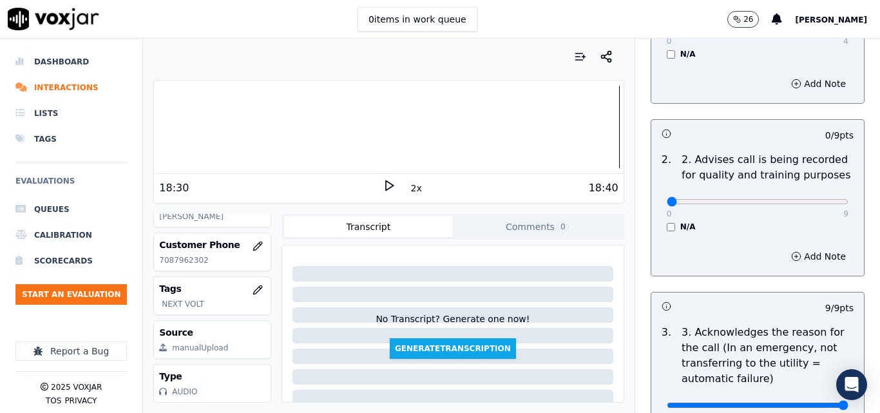
scroll to position [129, 0]
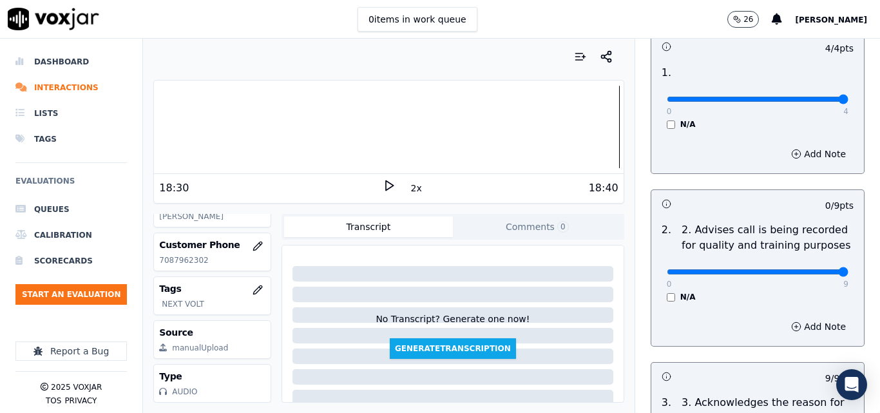
drag, startPoint x: 804, startPoint y: 259, endPoint x: 829, endPoint y: 254, distance: 26.4
type input "9"
click at [827, 102] on input "range" at bounding box center [757, 99] width 182 height 5
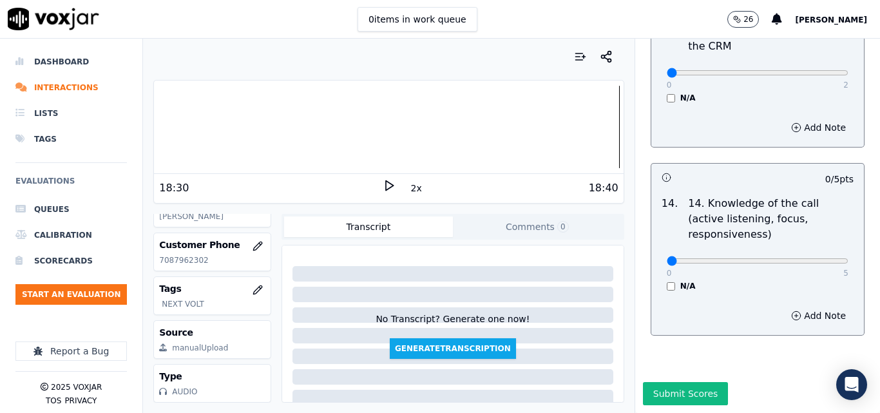
scroll to position [2352, 0]
type input "5"
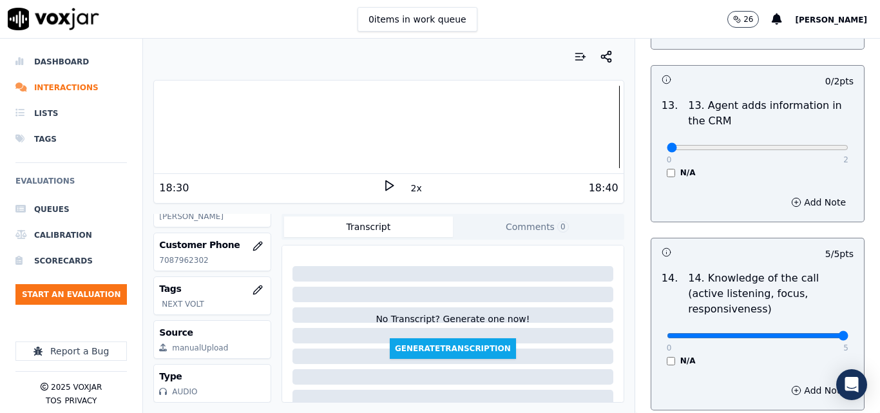
scroll to position [2158, 0]
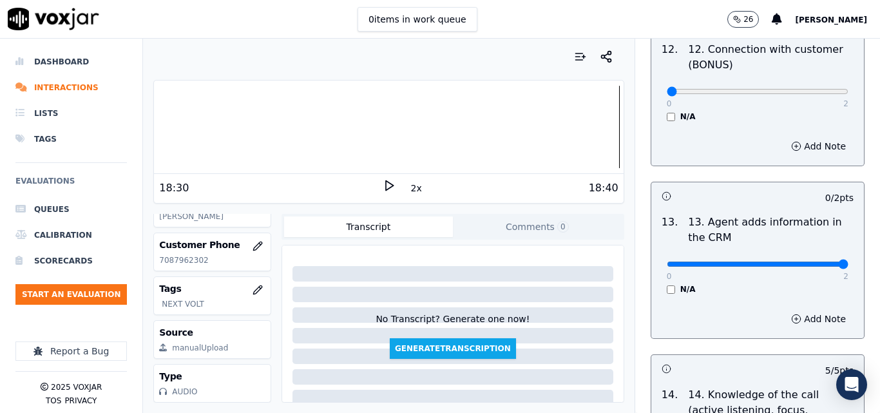
drag, startPoint x: 782, startPoint y: 259, endPoint x: 809, endPoint y: 254, distance: 28.2
type input "2"
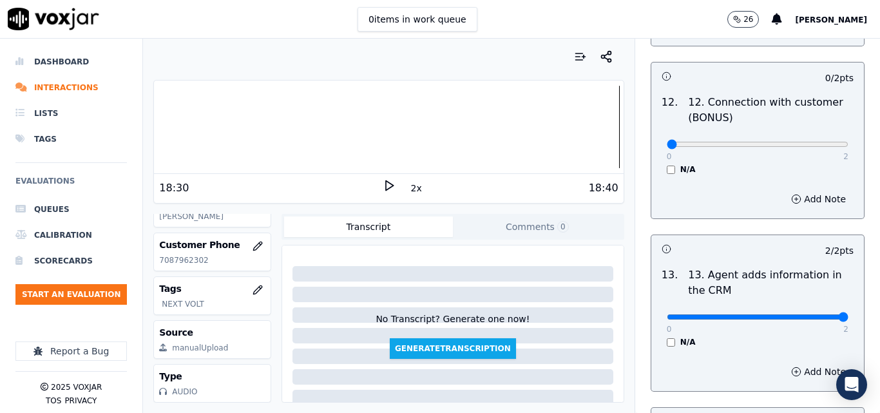
scroll to position [1901, 0]
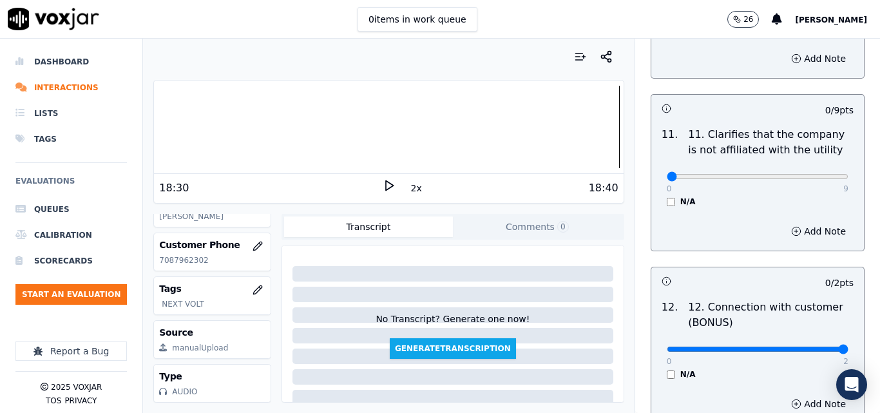
drag, startPoint x: 799, startPoint y: 339, endPoint x: 822, endPoint y: 339, distance: 23.2
type input "2"
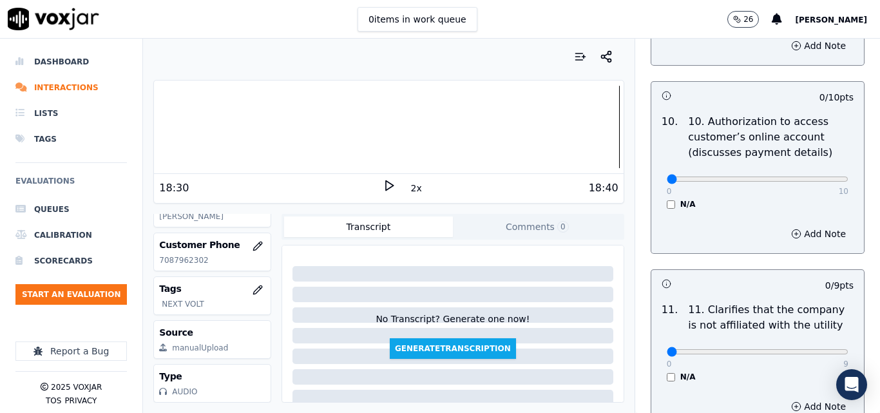
scroll to position [1708, 0]
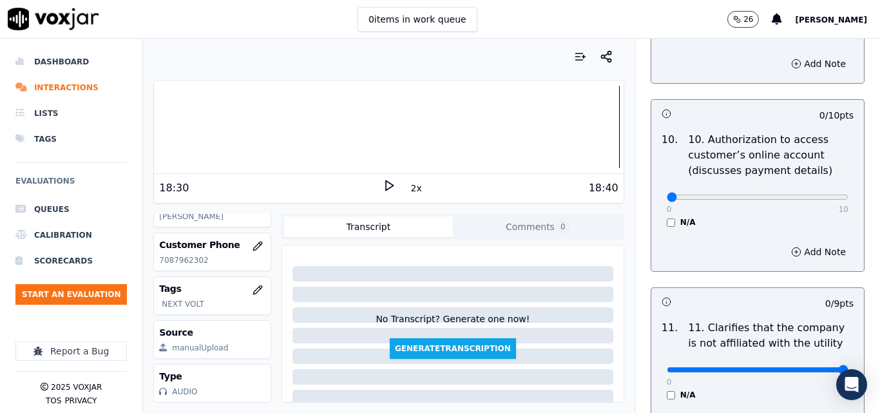
drag, startPoint x: 804, startPoint y: 355, endPoint x: 827, endPoint y: 352, distance: 23.4
type input "9"
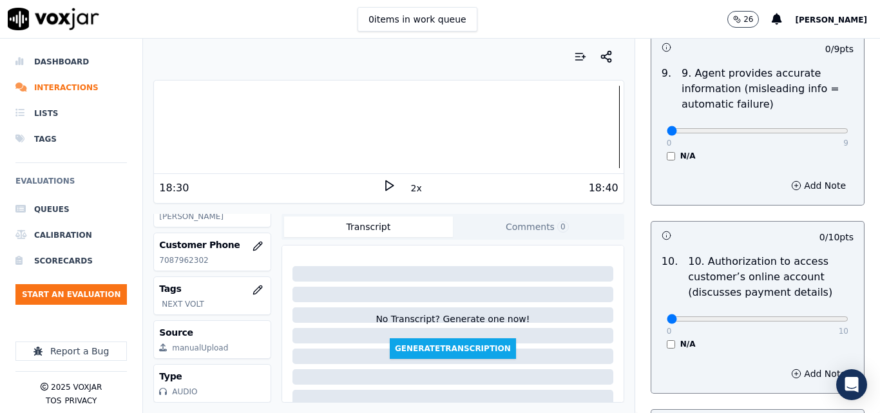
scroll to position [1579, 0]
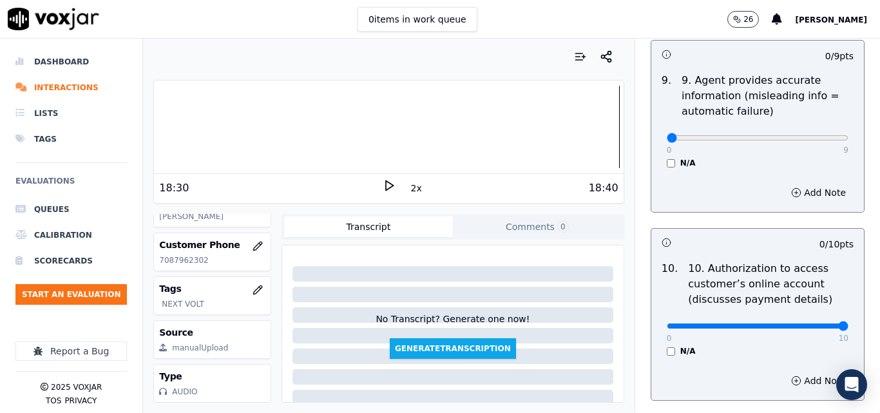
drag, startPoint x: 809, startPoint y: 315, endPoint x: 823, endPoint y: 312, distance: 13.9
type input "10"
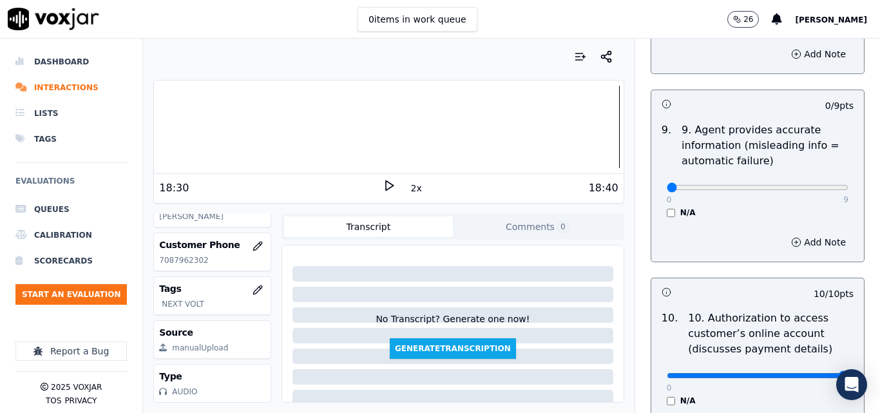
scroll to position [1450, 0]
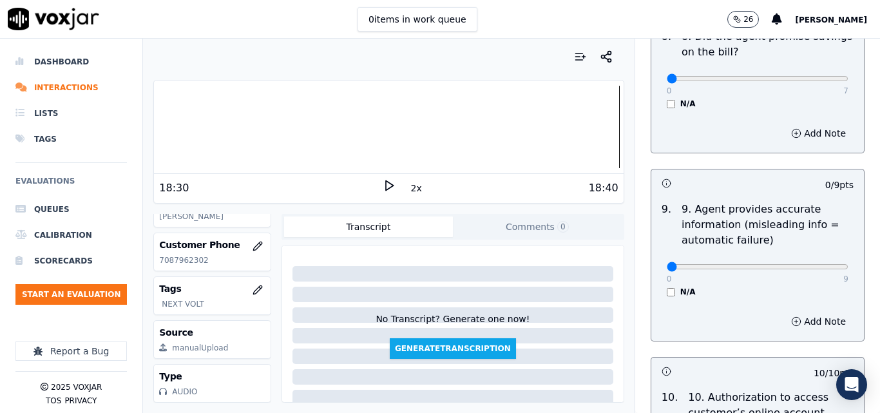
drag, startPoint x: 809, startPoint y: 264, endPoint x: 812, endPoint y: 254, distance: 10.0
click at [811, 262] on div "0 9 N/A" at bounding box center [757, 272] width 202 height 49
type input "9"
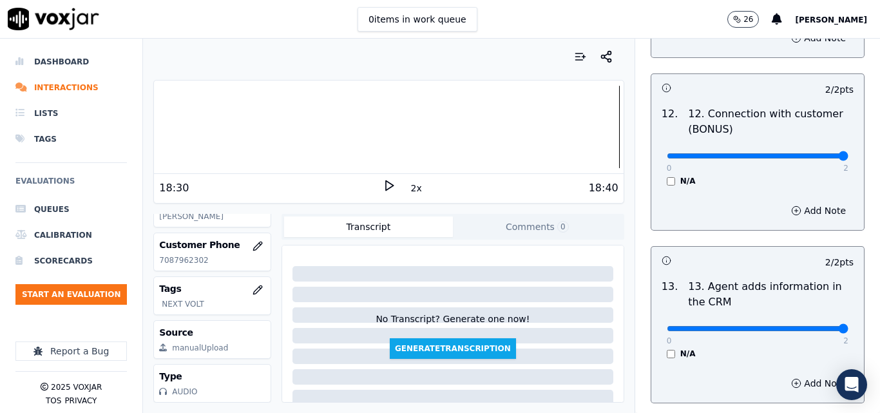
scroll to position [2352, 0]
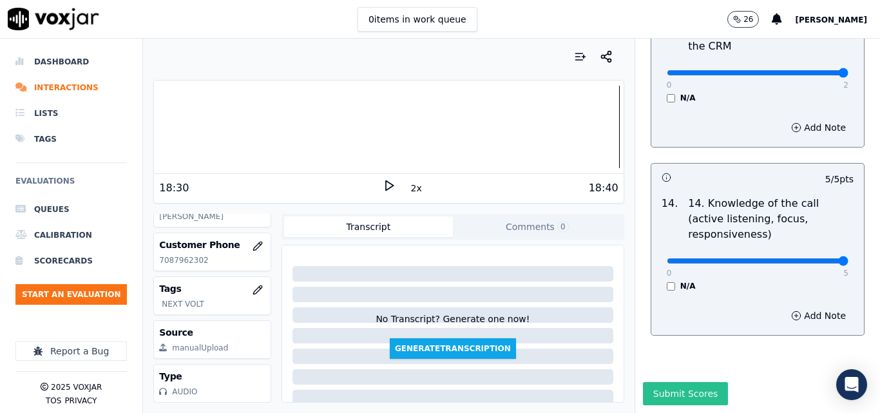
click at [689, 382] on button "Submit Scores" at bounding box center [686, 393] width 86 height 23
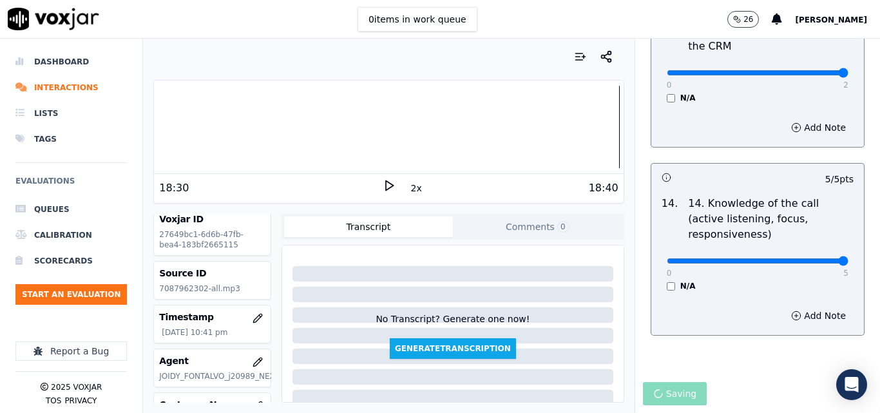
scroll to position [0, 0]
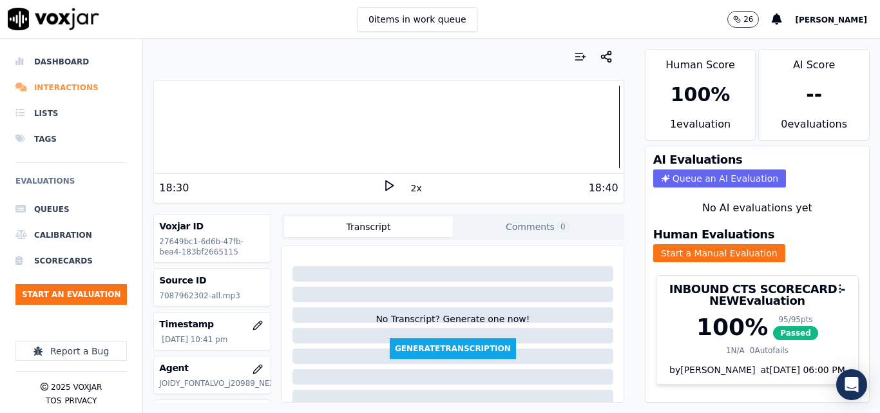
click at [51, 82] on li "Interactions" at bounding box center [70, 88] width 111 height 26
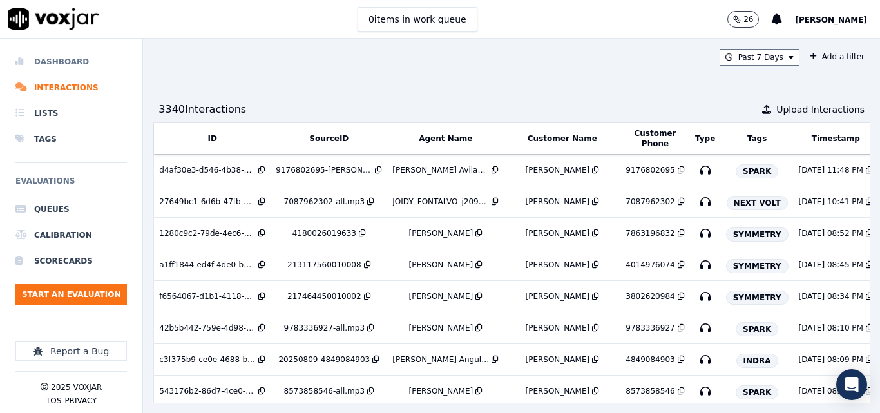
click at [62, 68] on li "Dashboard" at bounding box center [70, 62] width 111 height 26
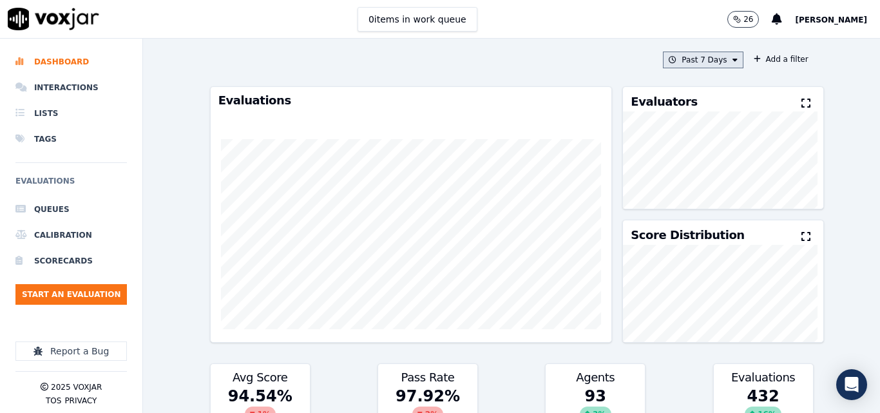
click at [688, 64] on button "Past 7 Days" at bounding box center [703, 60] width 80 height 17
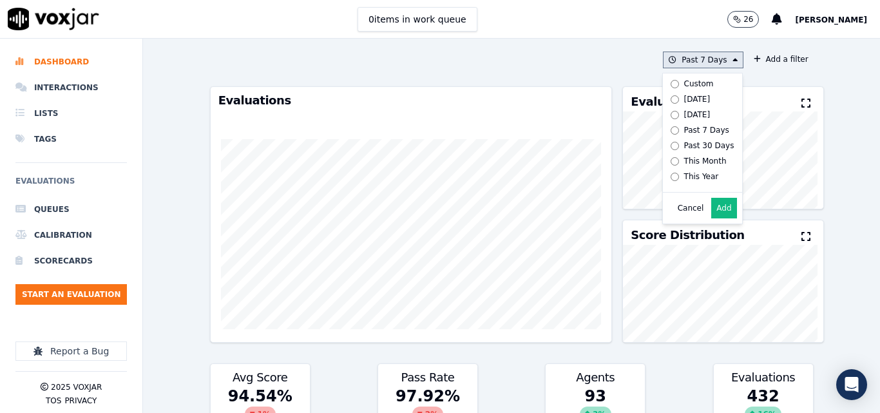
click at [684, 95] on div "Today" at bounding box center [697, 99] width 26 height 10
click at [711, 218] on button "Add" at bounding box center [723, 208] width 25 height 21
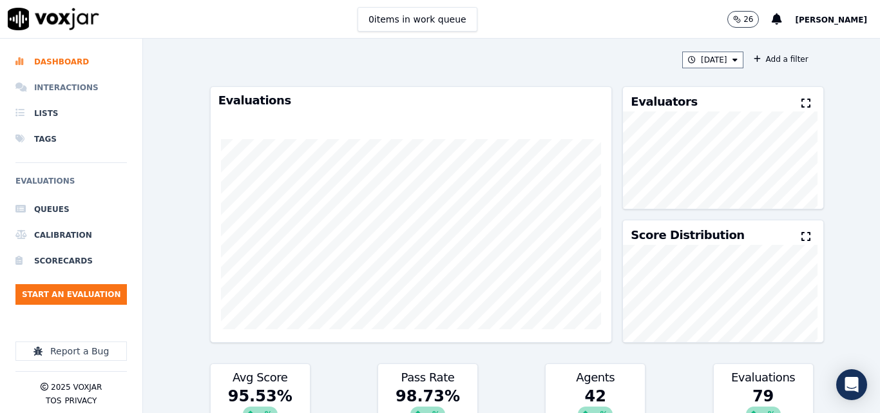
click at [52, 90] on li "Interactions" at bounding box center [70, 88] width 111 height 26
